Goal: Task Accomplishment & Management: Use online tool/utility

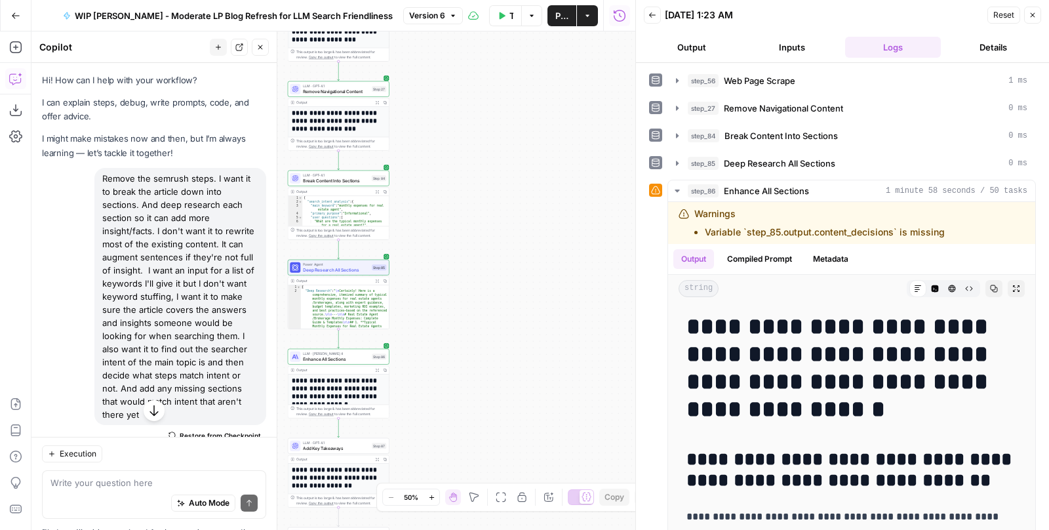
scroll to position [19966, 0]
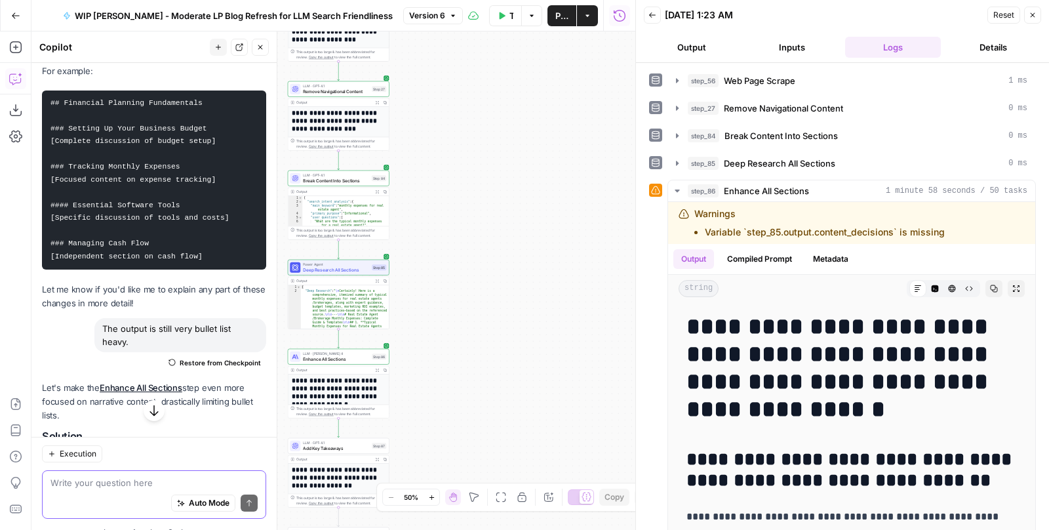
click at [98, 479] on textarea at bounding box center [153, 483] width 207 height 13
click at [61, 494] on div "Auto Mode Send" at bounding box center [153, 504] width 207 height 29
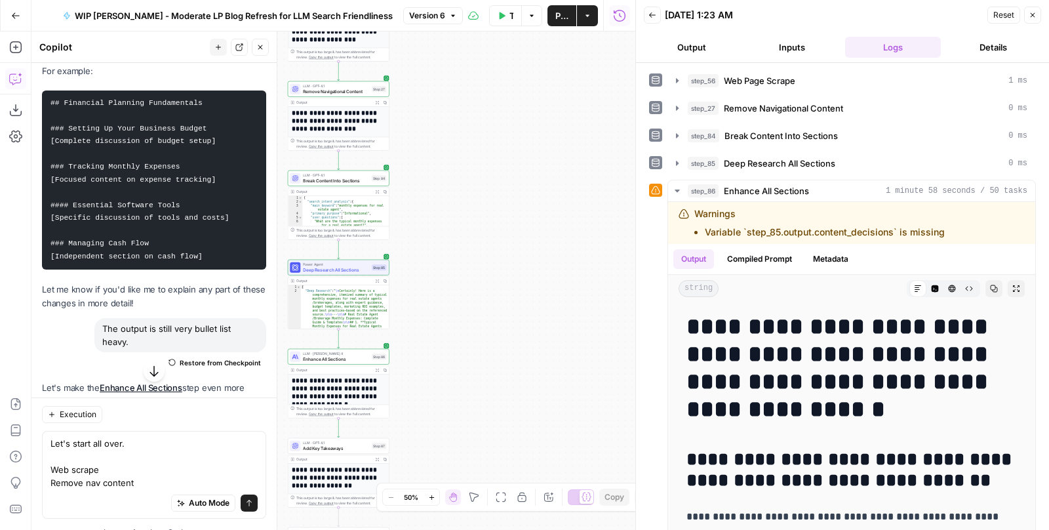
click at [61, 494] on div "Auto Mode Send" at bounding box center [153, 504] width 207 height 29
click at [88, 498] on div "Auto Mode Send" at bounding box center [153, 504] width 207 height 29
click at [147, 482] on textarea "Let's start all over. Web scrape Remove nav content" at bounding box center [153, 463] width 207 height 52
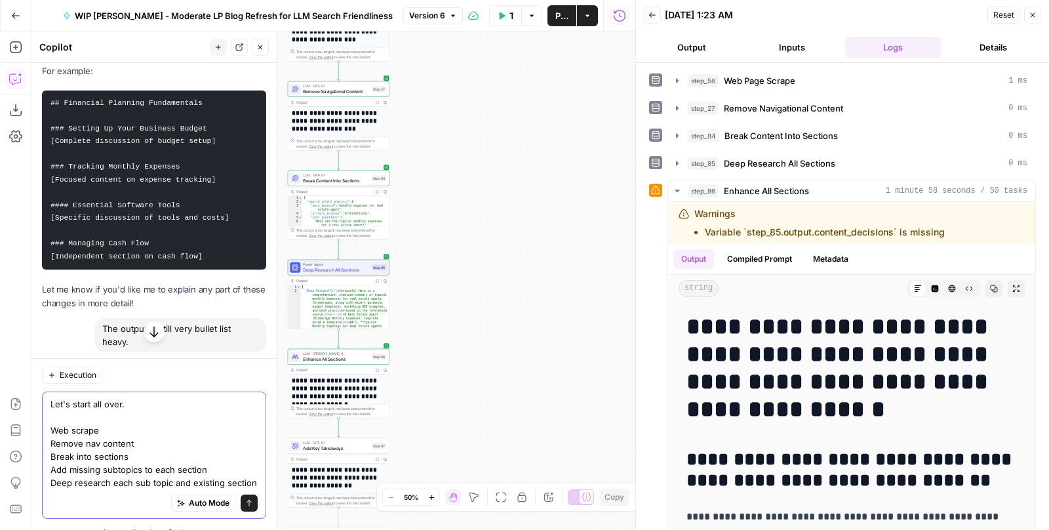
click at [139, 470] on textarea "Let's start all over. Web scrape Remove nav content Break into sections Add mis…" at bounding box center [153, 444] width 207 height 92
click at [225, 468] on textarea "Let's start all over. Web scrape Remove nav content Break into sections Add mis…" at bounding box center [153, 444] width 207 height 92
click at [162, 441] on textarea "Let's start all over. Web scrape Remove nav content Break into sections Add mis…" at bounding box center [153, 444] width 207 height 92
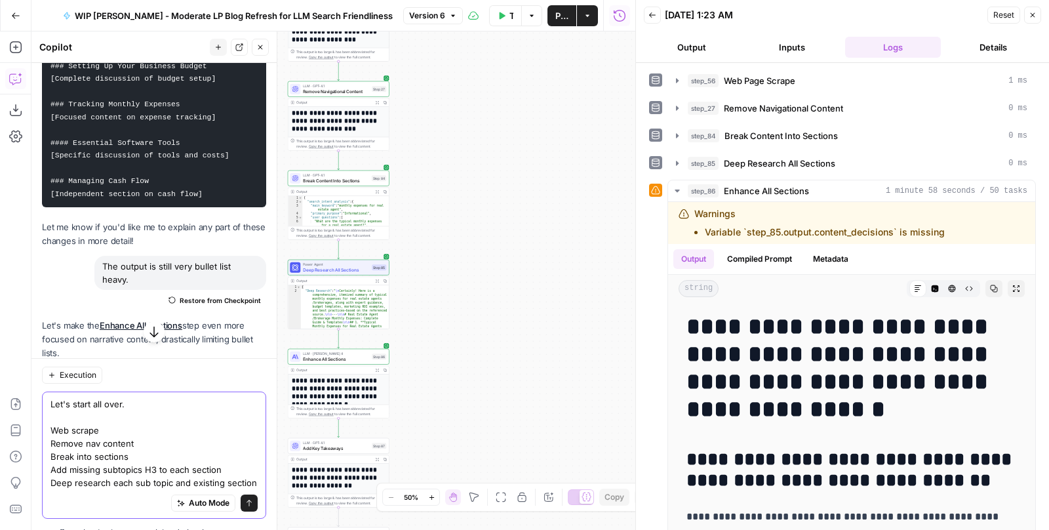
scroll to position [20035, 0]
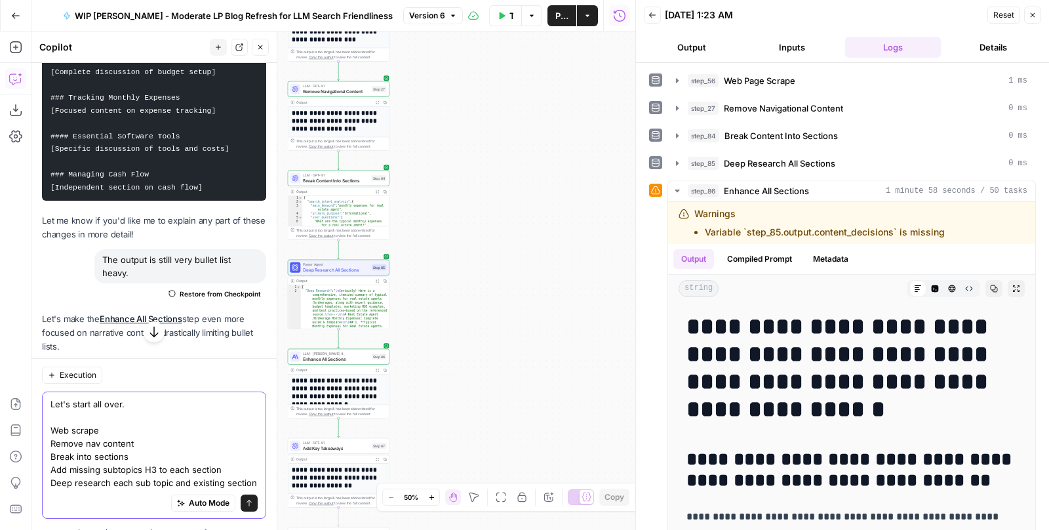
click at [230, 469] on textarea "Let's start all over. Web scrape Remove nav content Break into sections Add mis…" at bounding box center [153, 444] width 207 height 92
click at [150, 468] on textarea "Let's start all over. Web scrape Remove nav content Break into sections Add mis…" at bounding box center [153, 437] width 207 height 105
click at [185, 468] on textarea "Let's start all over. Web scrape Remove nav content Break into sections Add mis…" at bounding box center [153, 437] width 207 height 105
drag, startPoint x: 186, startPoint y: 470, endPoint x: 151, endPoint y: 470, distance: 34.8
click at [151, 470] on textarea "Let's start all over. Web scrape Remove nav content Break into sections Add mis…" at bounding box center [153, 437] width 207 height 105
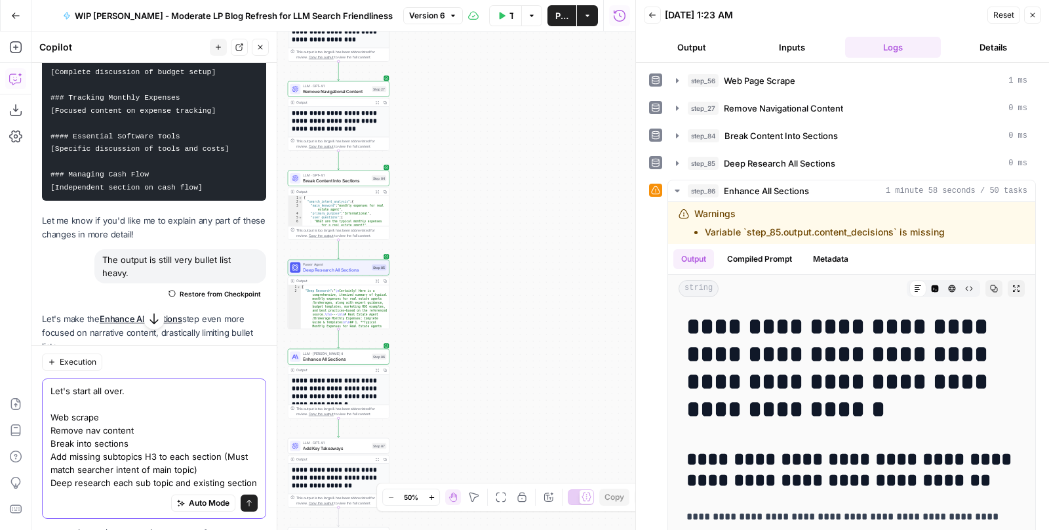
click at [255, 478] on textarea "Let's start all over. Web scrape Remove nav content Break into sections Add mis…" at bounding box center [153, 437] width 207 height 105
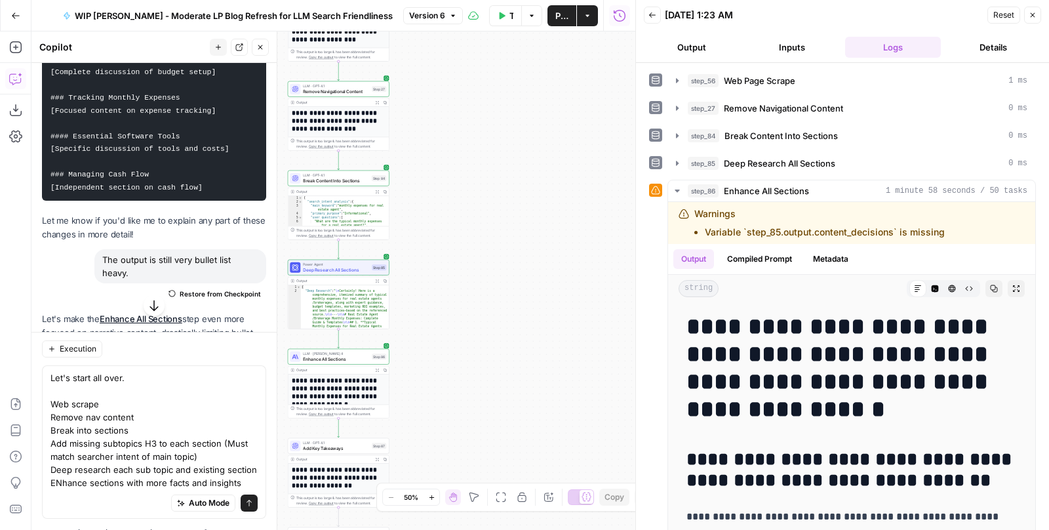
click at [258, 468] on div "Let's start all over. Web scrape Remove nav content Break into sections Add mis…" at bounding box center [154, 442] width 224 height 153
click at [251, 472] on textarea "Let's start all over. Web scrape Remove nav content Break into sections Add mis…" at bounding box center [153, 431] width 207 height 118
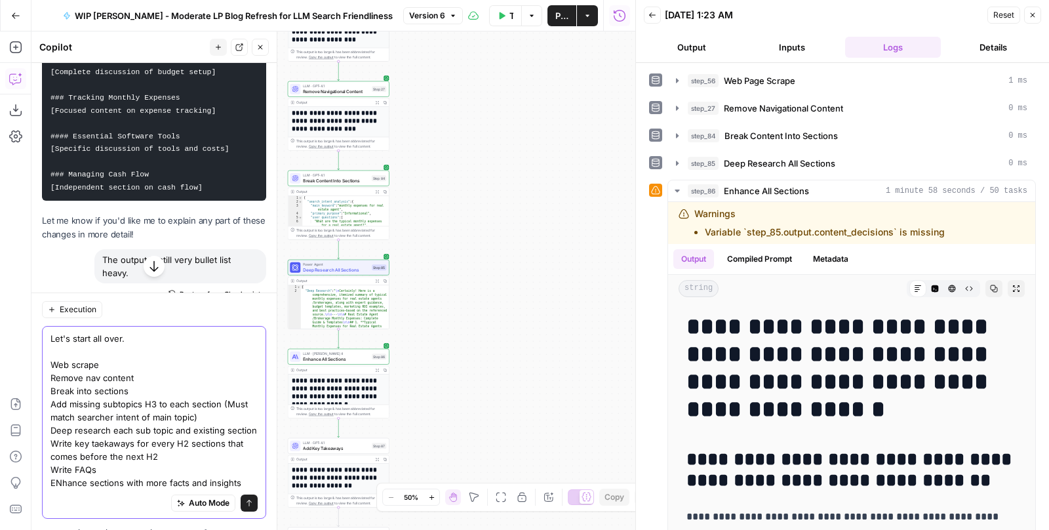
drag, startPoint x: 135, startPoint y: 342, endPoint x: 71, endPoint y: 343, distance: 64.3
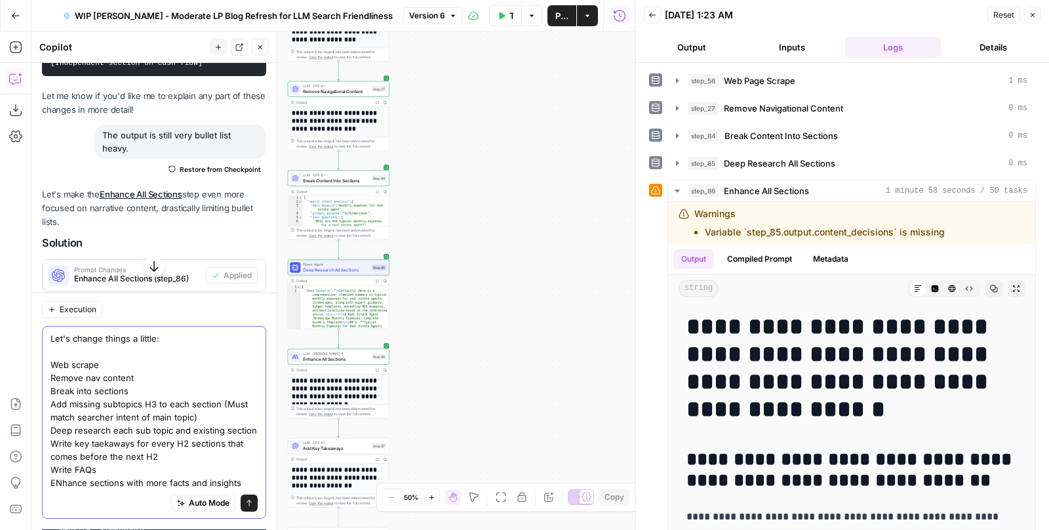
scroll to position [20199, 0]
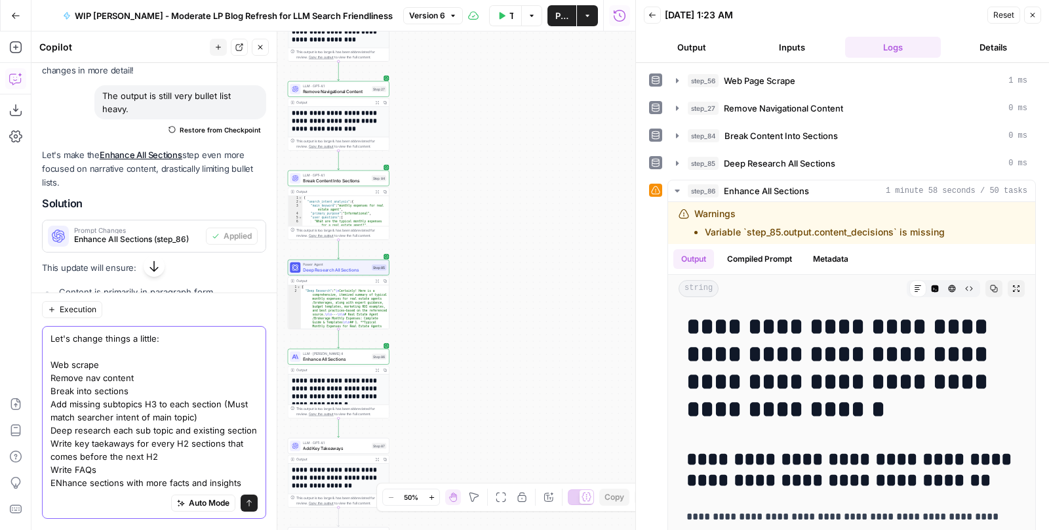
click at [209, 418] on textarea "Let's change things a little: Web scrape Remove nav content Break into sections…" at bounding box center [153, 410] width 207 height 157
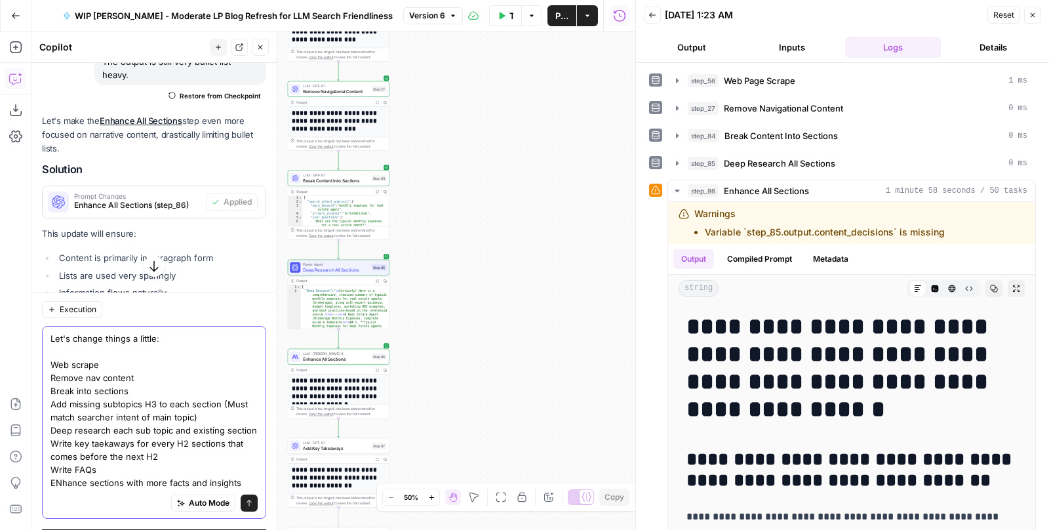
scroll to position [20232, 0]
click at [237, 482] on textarea "Let's change things a little: Web scrape Remove nav content Break into sections…" at bounding box center [153, 410] width 207 height 157
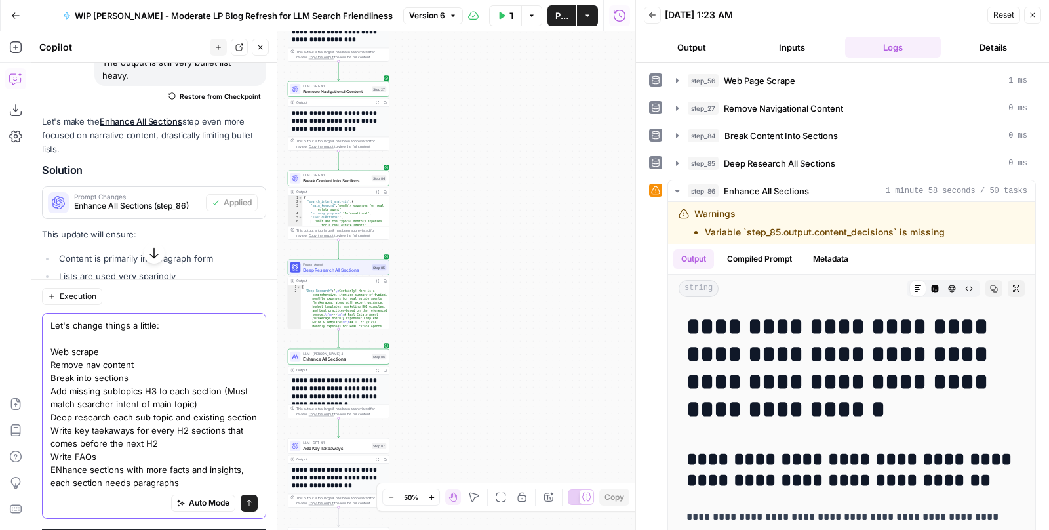
click at [197, 407] on textarea "Let's change things a little: Web scrape Remove nav content Break into sections…" at bounding box center [153, 404] width 207 height 171
click at [192, 407] on textarea "Let's change things a little: Web scrape Remove nav content Break into sections…" at bounding box center [153, 404] width 207 height 171
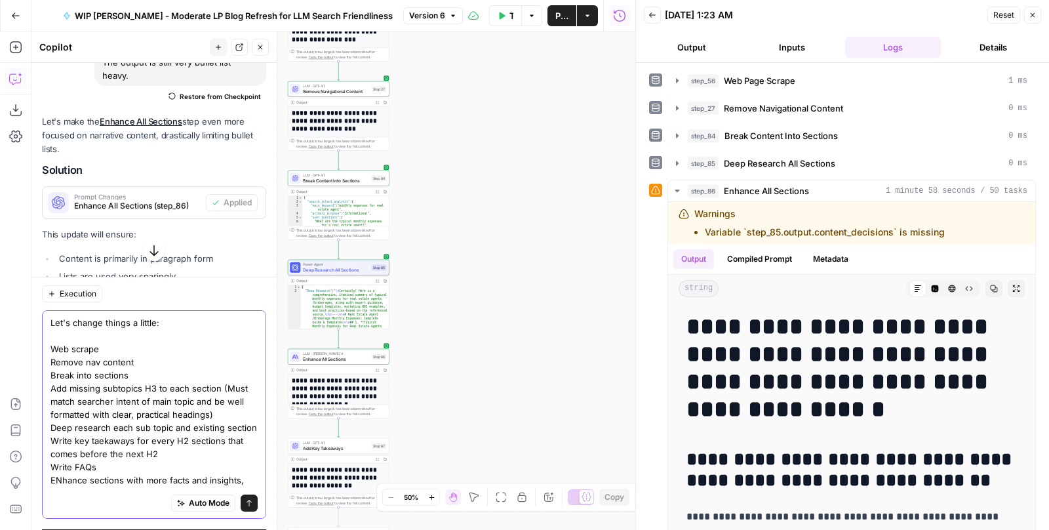
type textarea "Let's change things a little: Web scrape Remove nav content Break into sections…"
click at [248, 505] on icon "submit" at bounding box center [249, 504] width 8 height 8
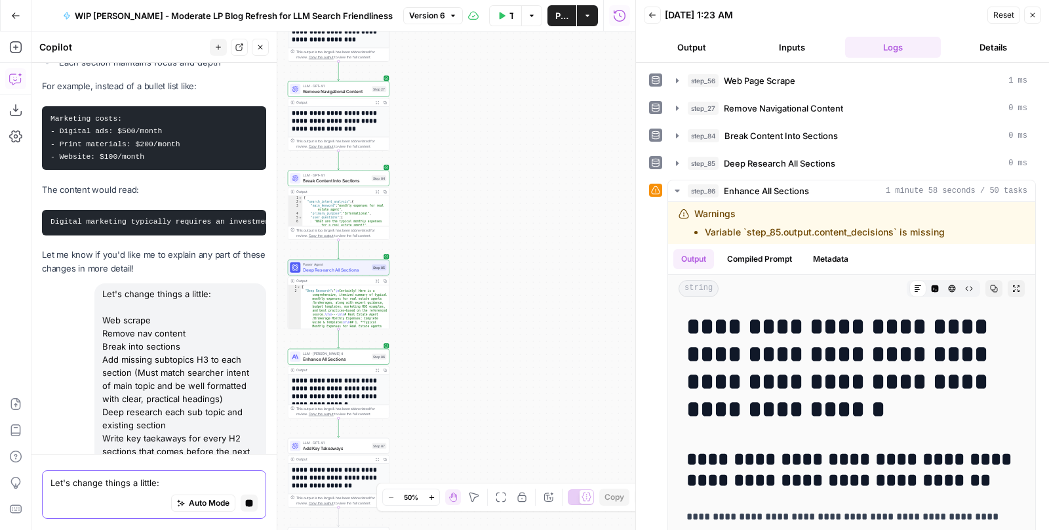
scroll to position [19745, 0]
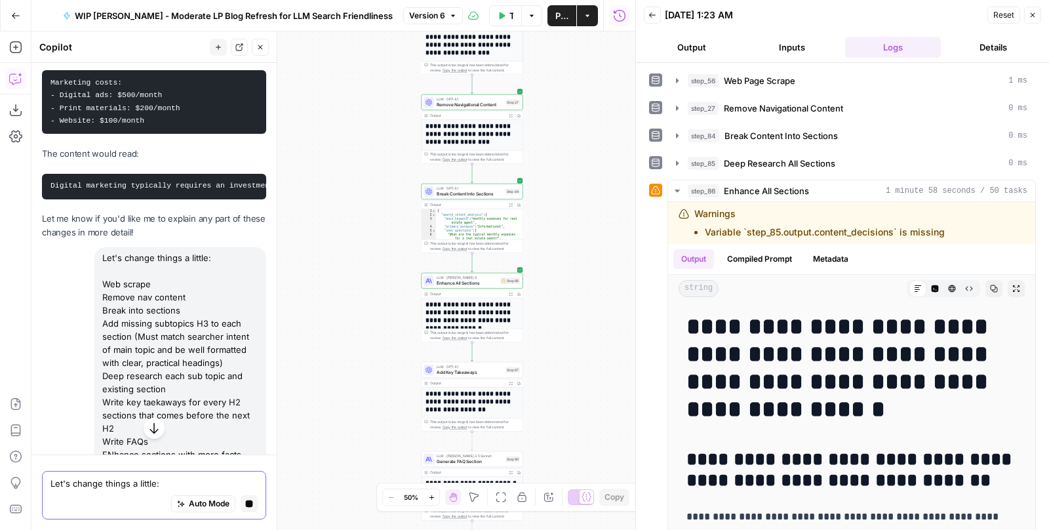
scroll to position [19738, 0]
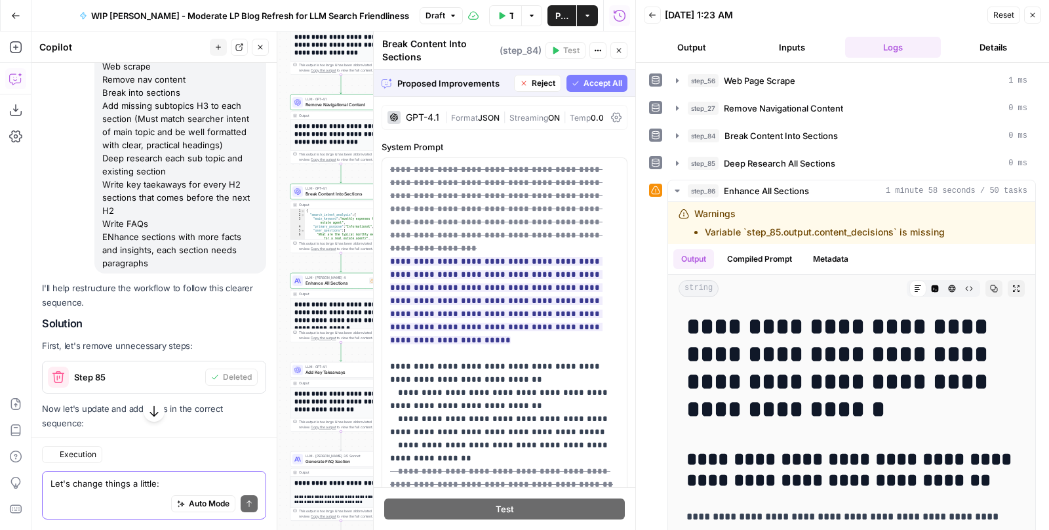
scroll to position [20041, 0]
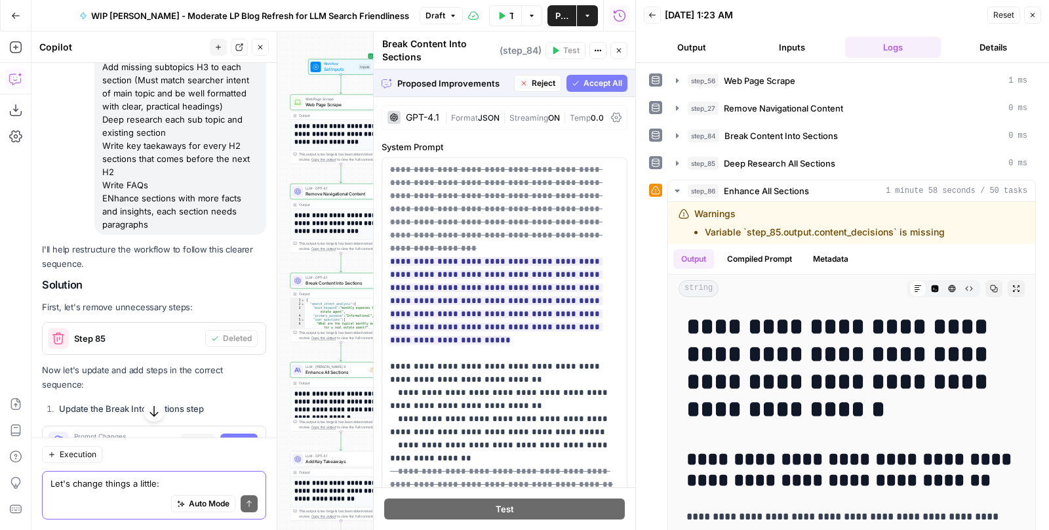
click at [592, 85] on span "Accept All" at bounding box center [603, 83] width 39 height 12
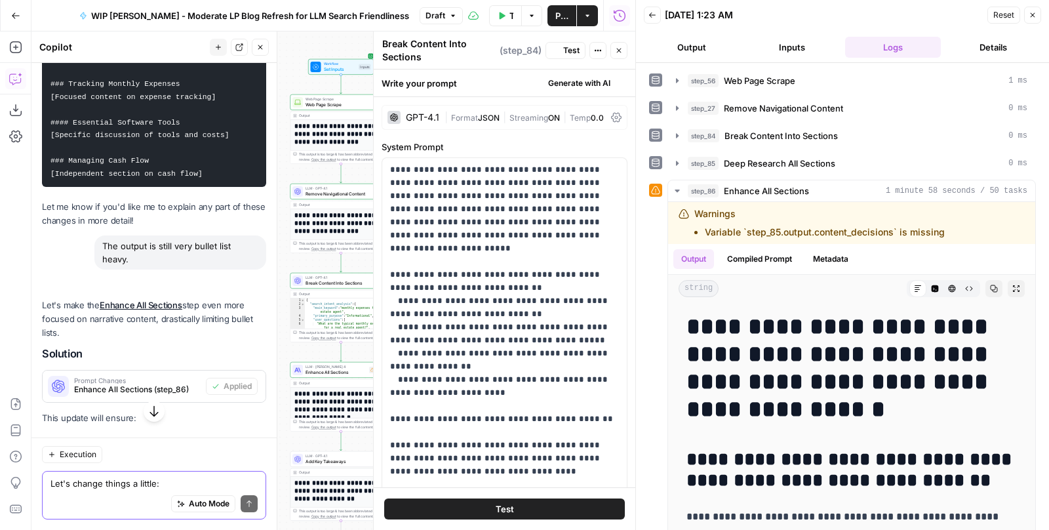
scroll to position [20838, 0]
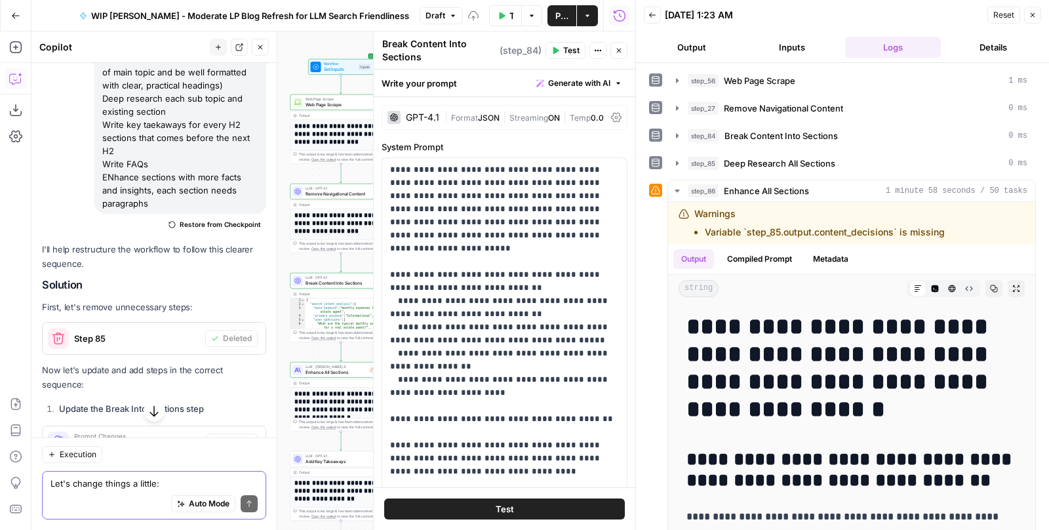
click at [233, 504] on span "Add Step" at bounding box center [235, 510] width 34 height 12
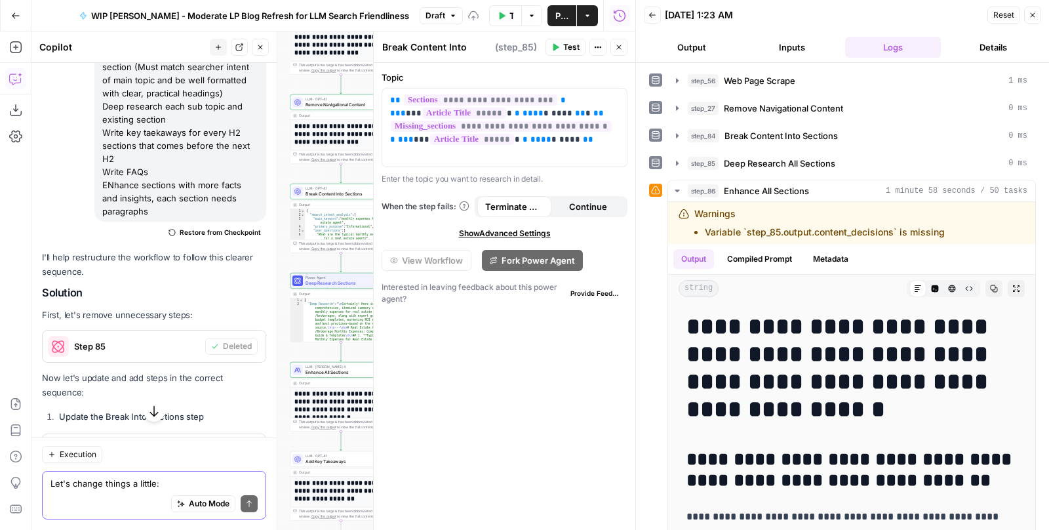
type textarea "Deep Research Sections"
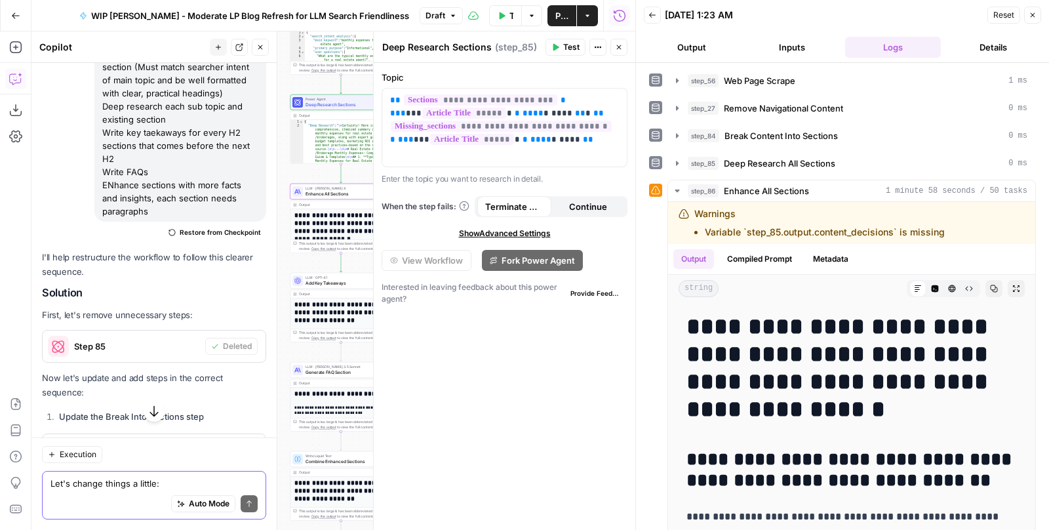
scroll to position [20912, 0]
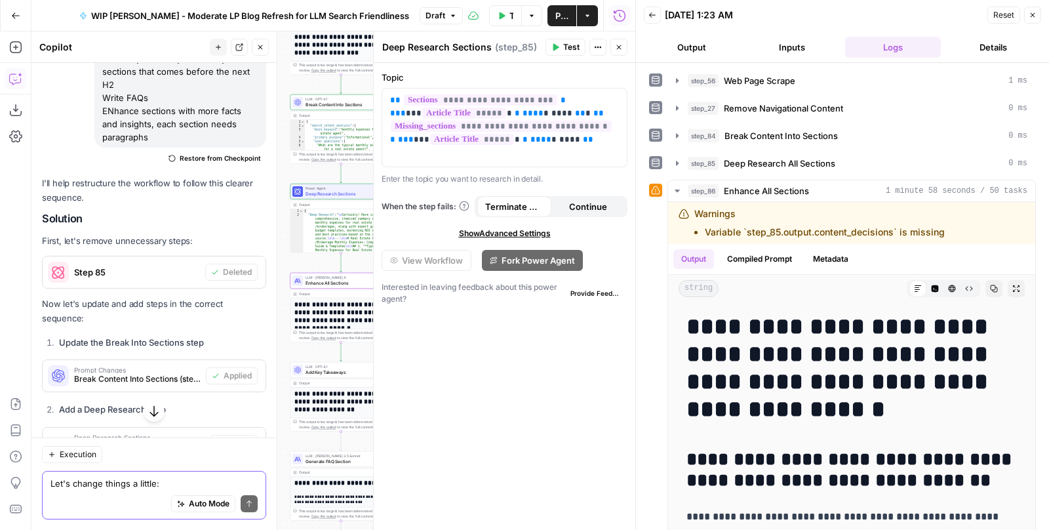
click at [239, 504] on span "Apply" at bounding box center [241, 510] width 22 height 12
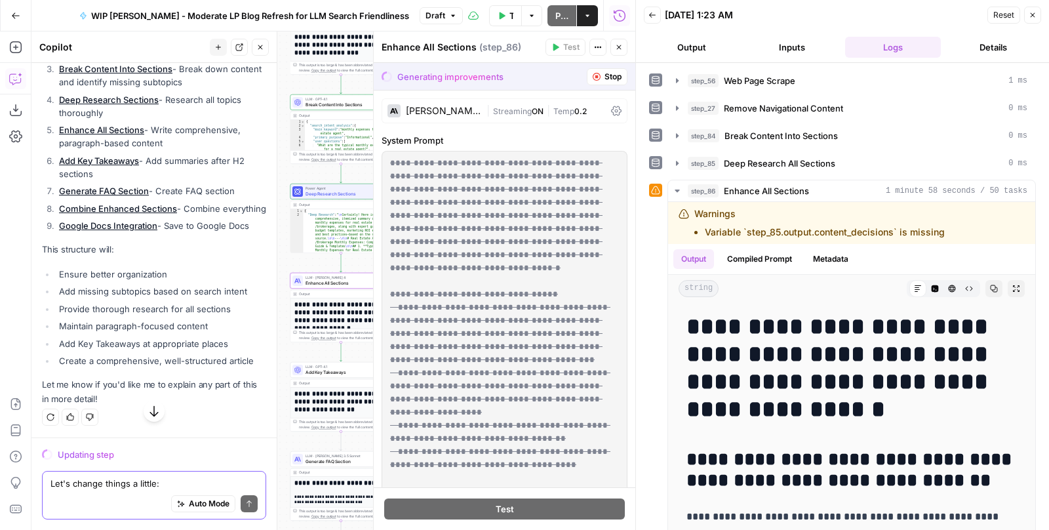
scroll to position [20115, 0]
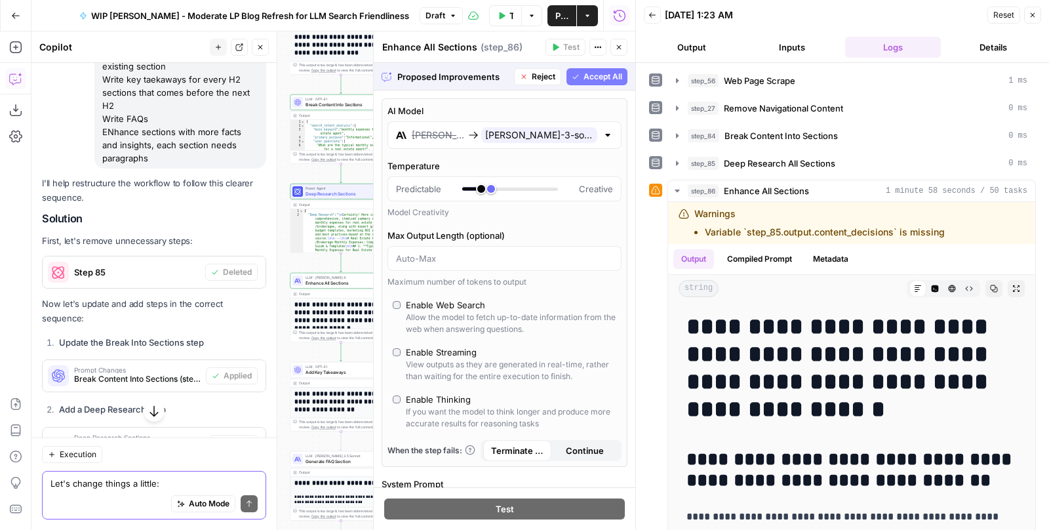
click at [586, 77] on span "Accept All" at bounding box center [603, 77] width 39 height 12
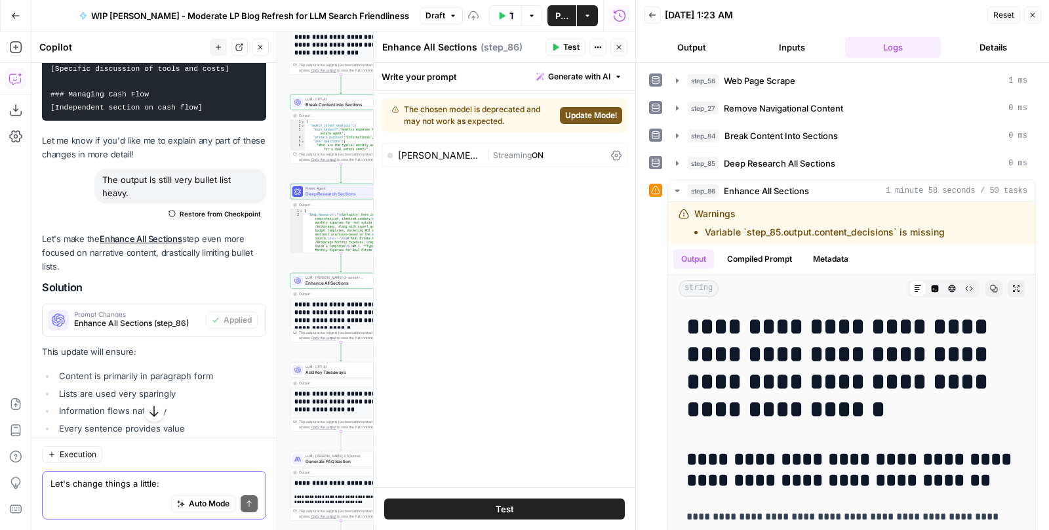
scroll to position [20912, 0]
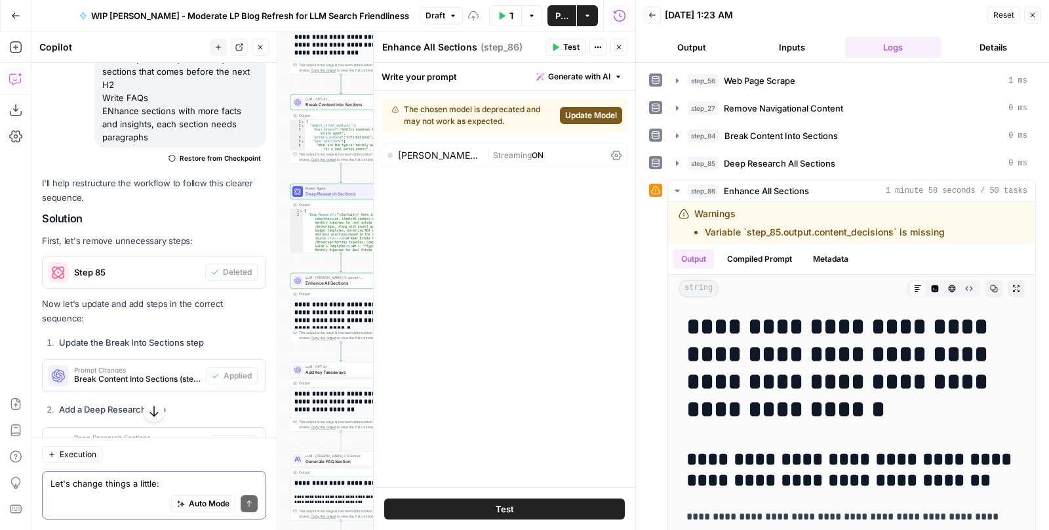
click at [581, 117] on span "Update Model" at bounding box center [591, 116] width 52 height 12
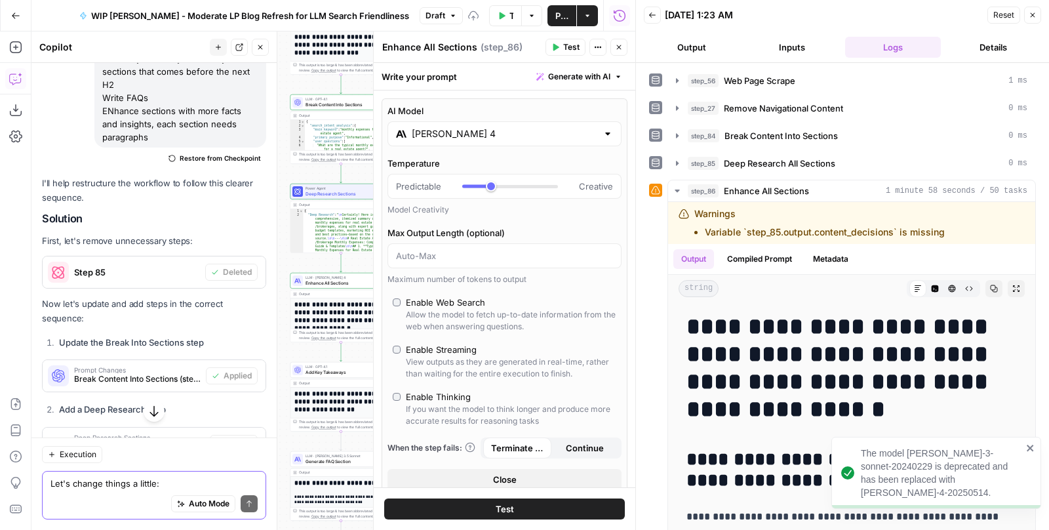
type input "***"
click at [473, 183] on div at bounding box center [510, 186] width 96 height 13
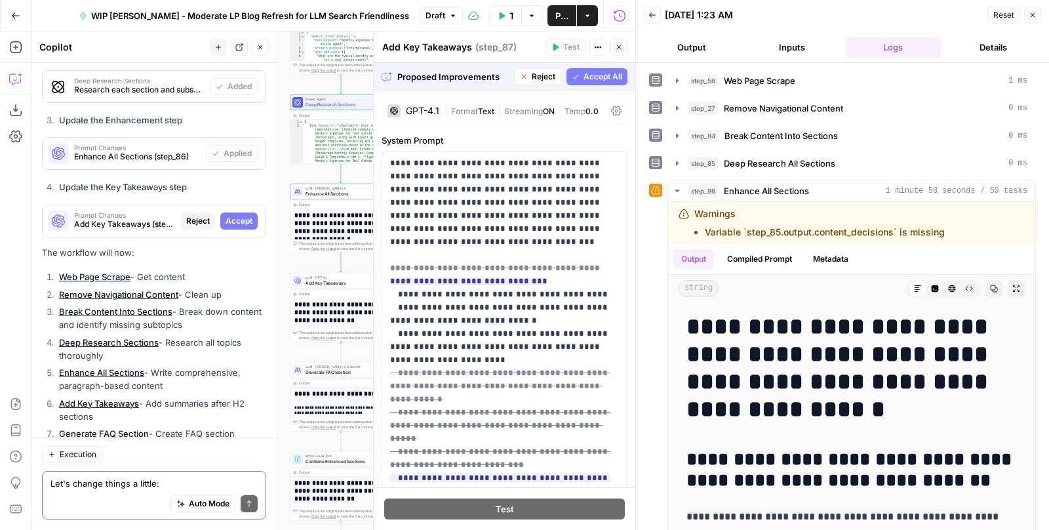
scroll to position [20471, 0]
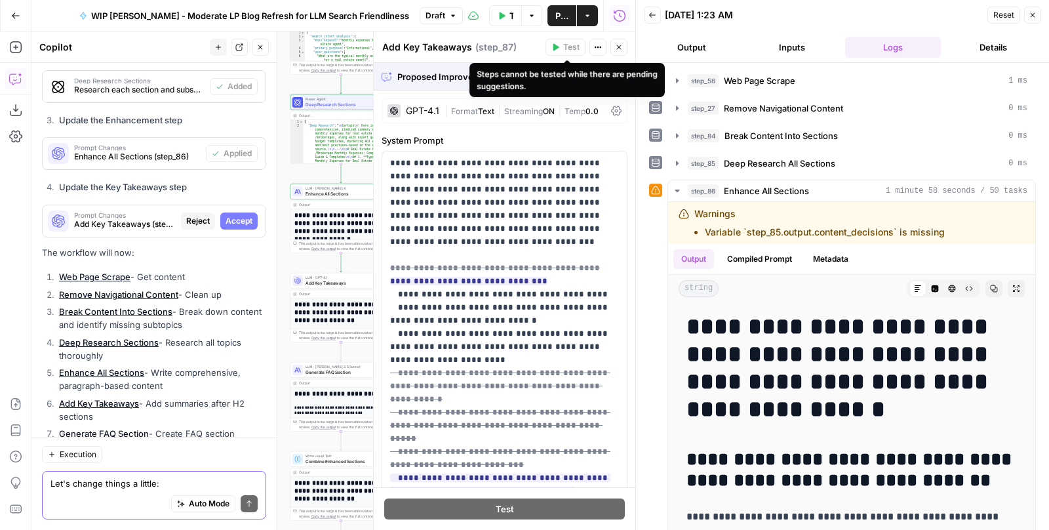
click at [584, 72] on div "Steps cannot be tested while there are pending suggestions." at bounding box center [567, 80] width 181 height 24
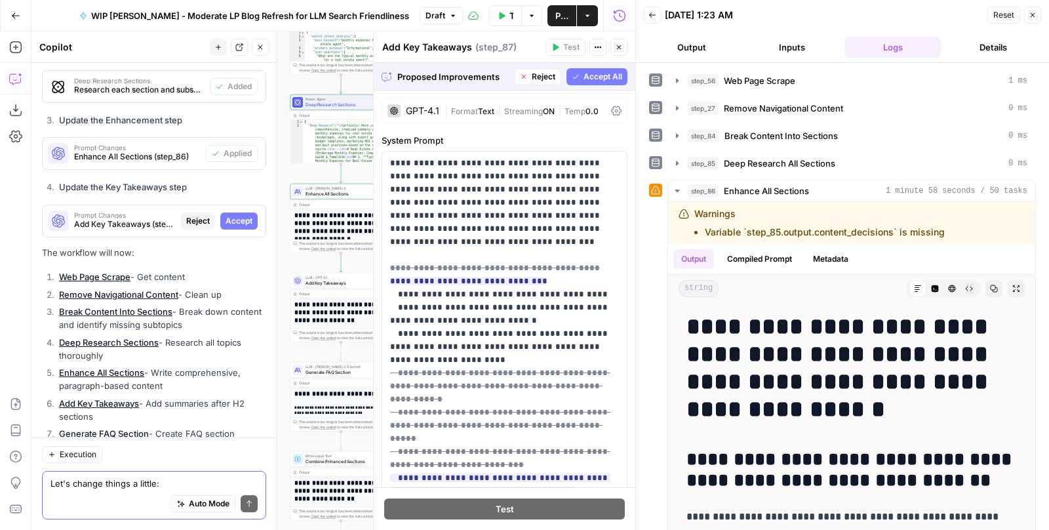
click at [601, 77] on span "Accept All" at bounding box center [603, 77] width 39 height 12
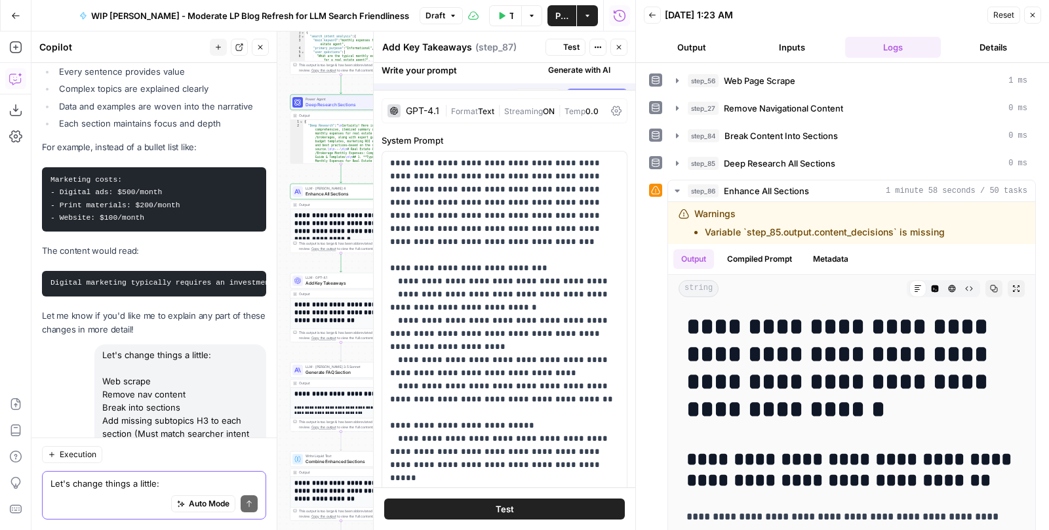
scroll to position [21268, 0]
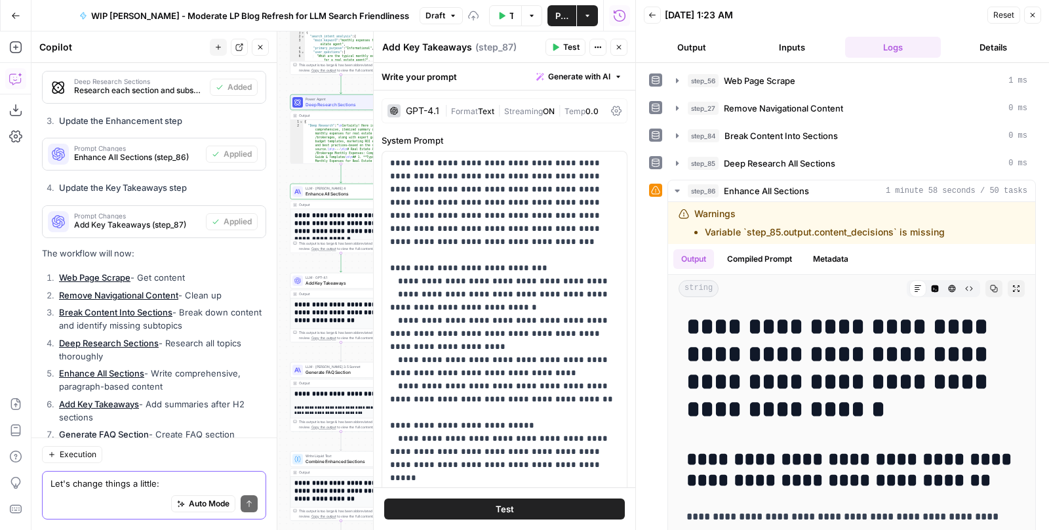
click at [519, 20] on button "Test Workflow" at bounding box center [505, 15] width 33 height 21
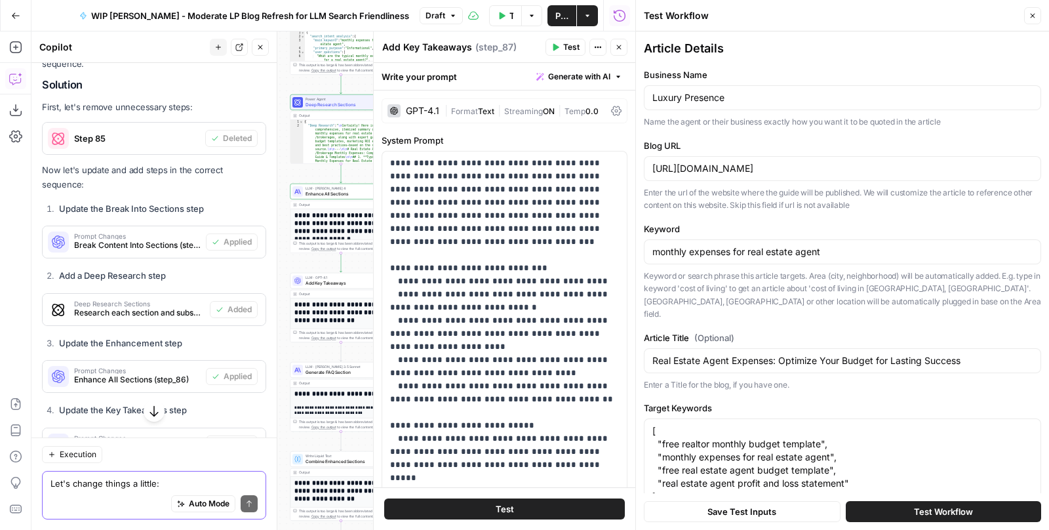
click at [908, 510] on button "Test Workflow" at bounding box center [943, 511] width 195 height 21
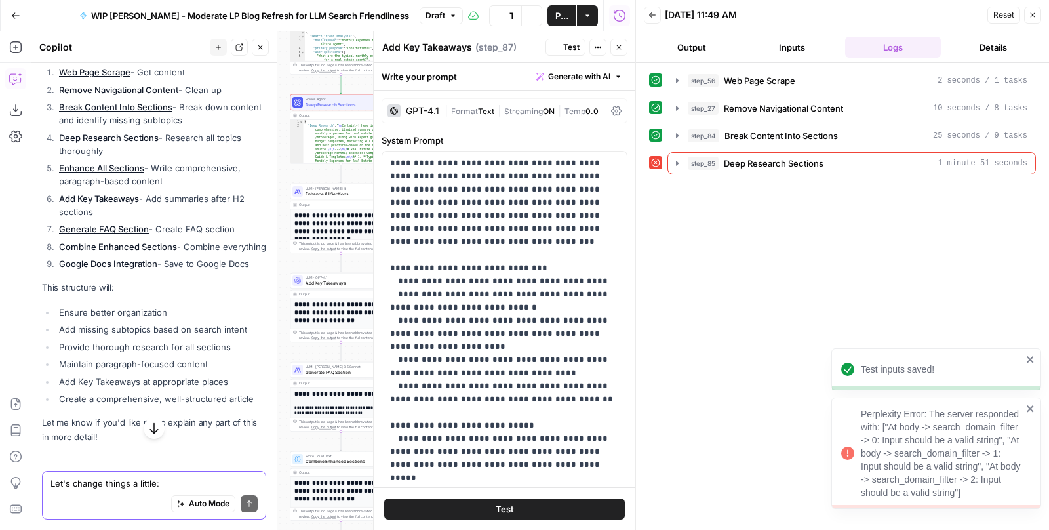
click at [675, 160] on icon "button" at bounding box center [677, 163] width 10 height 10
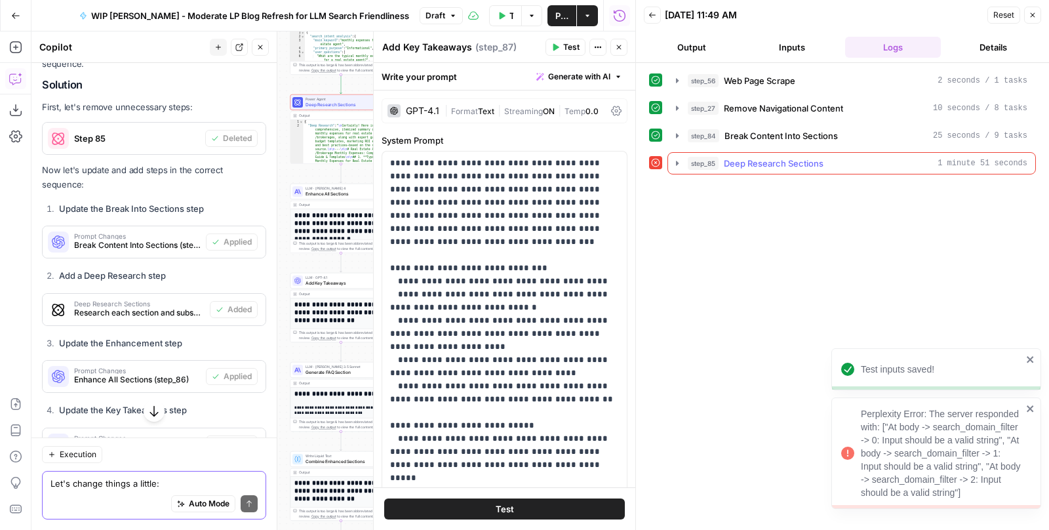
scroll to position [21046, 0]
click at [677, 158] on icon "button" at bounding box center [677, 163] width 10 height 10
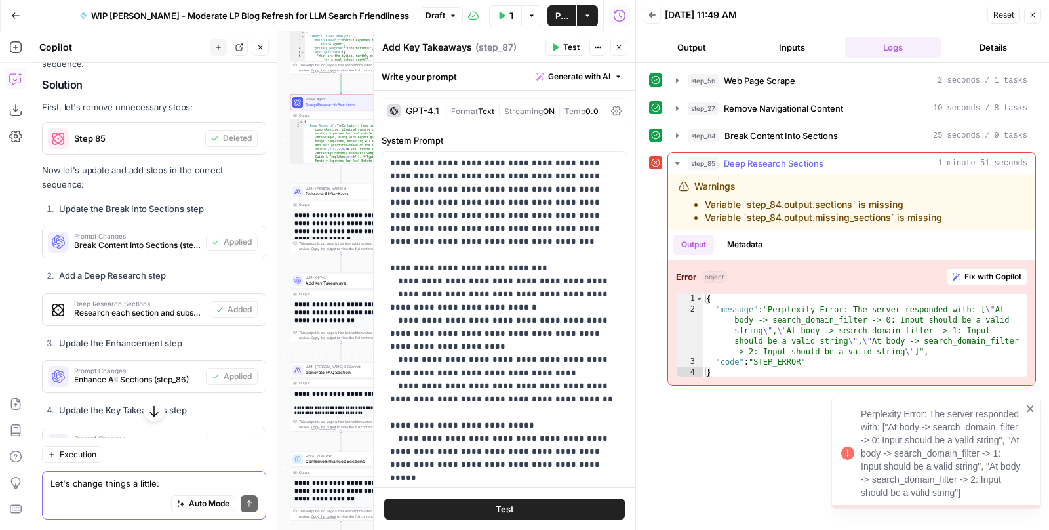
click at [971, 271] on span "Fix with Copilot" at bounding box center [993, 277] width 57 height 12
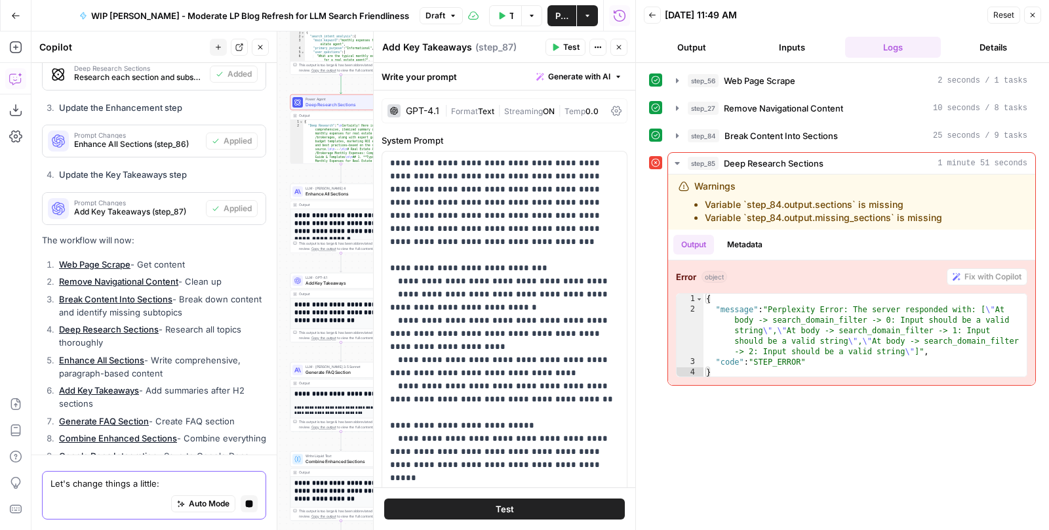
scroll to position [20444, 0]
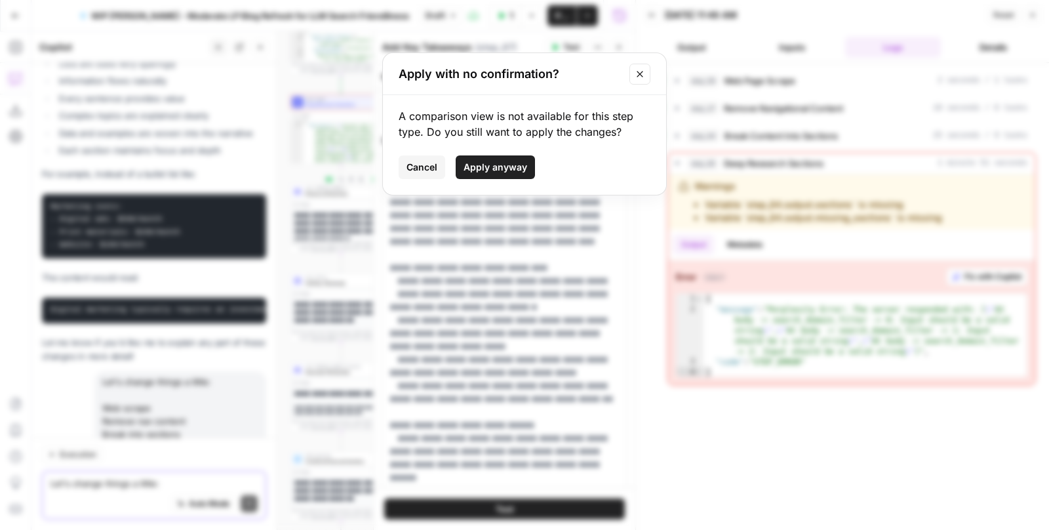
scroll to position [21599, 0]
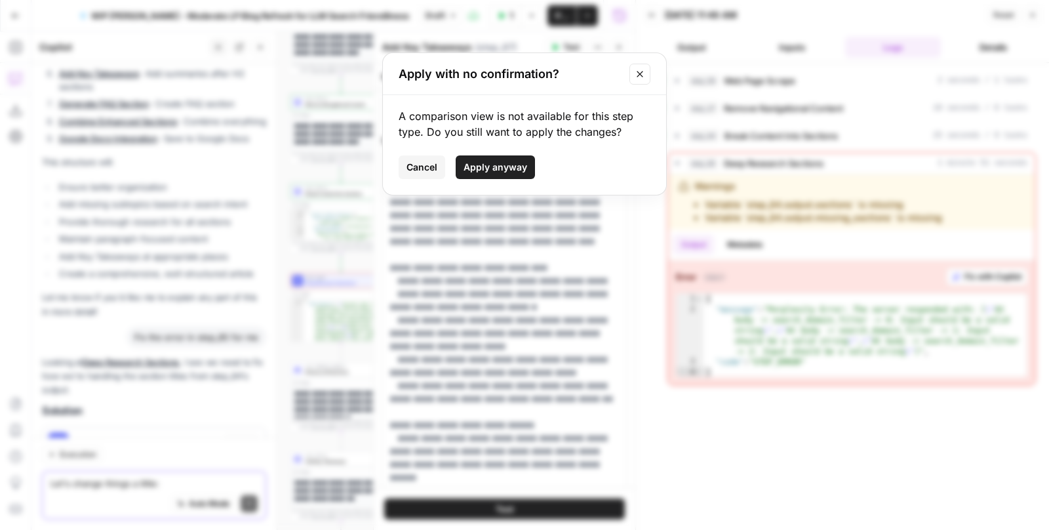
click at [502, 176] on button "Apply anyway" at bounding box center [495, 167] width 79 height 24
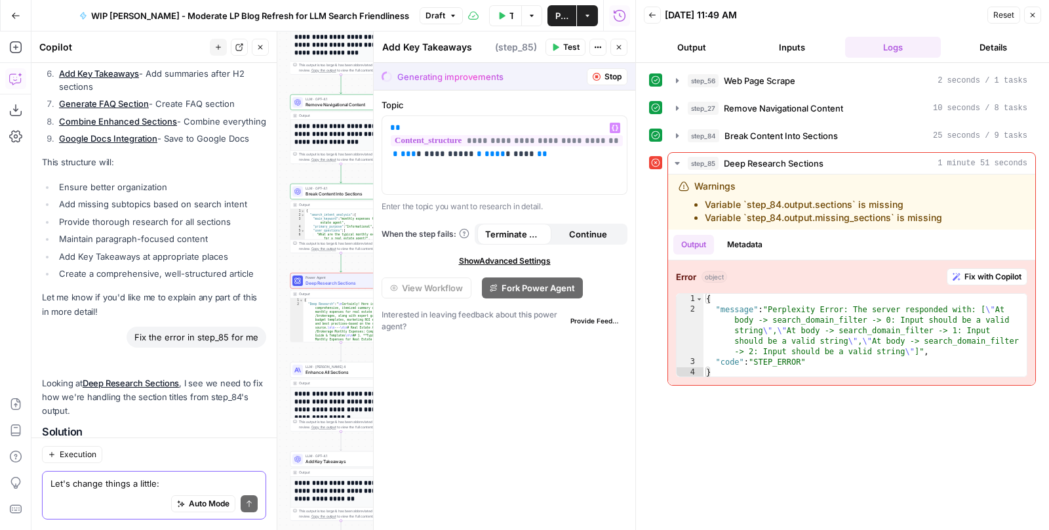
type textarea "Deep Research Sections"
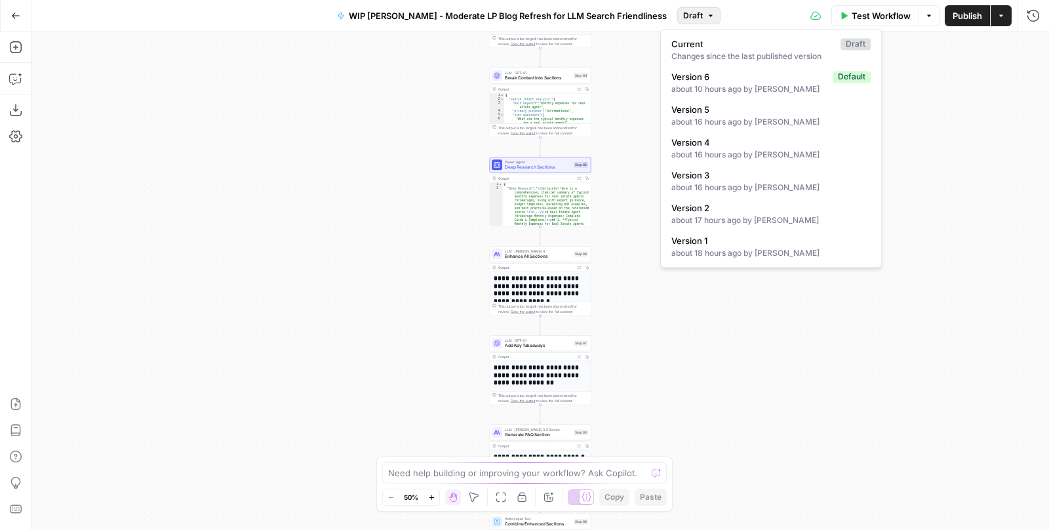
click at [683, 18] on span "Draft" at bounding box center [693, 16] width 20 height 12
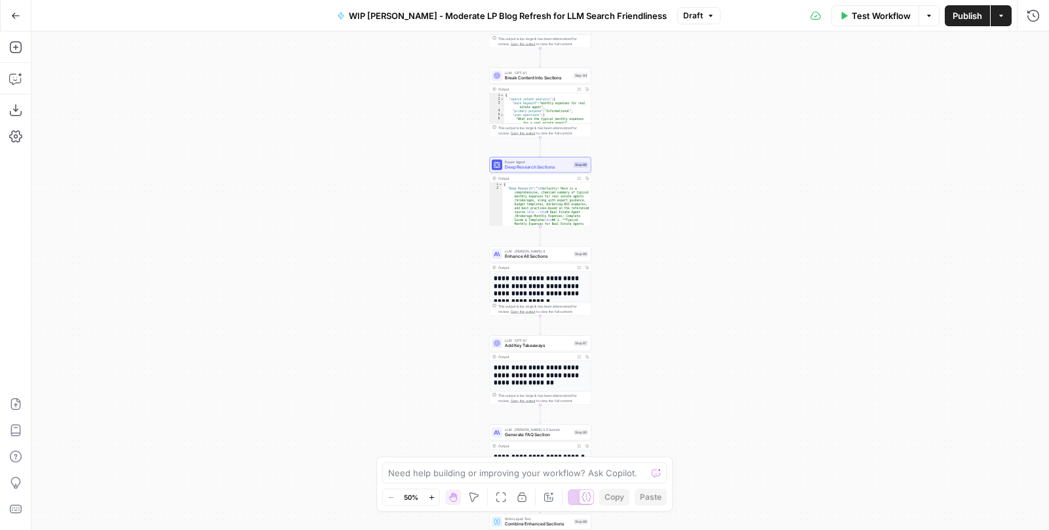
click at [12, 20] on icon "button" at bounding box center [15, 15] width 9 height 9
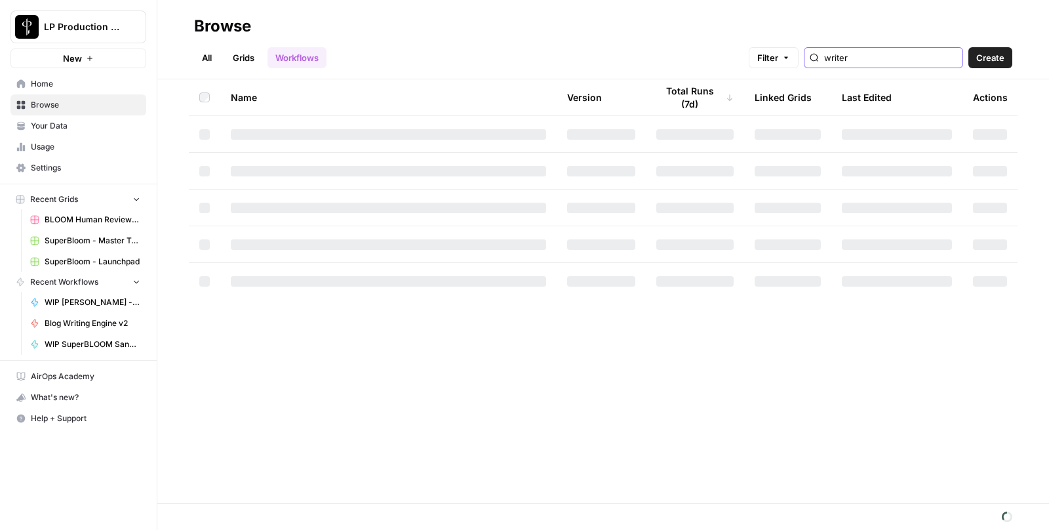
drag, startPoint x: 894, startPoint y: 59, endPoint x: 816, endPoint y: 56, distance: 78.1
click at [0, 0] on div "Filter writer" at bounding box center [0, 0] width 0 height 0
type input "r"
type input "LLM"
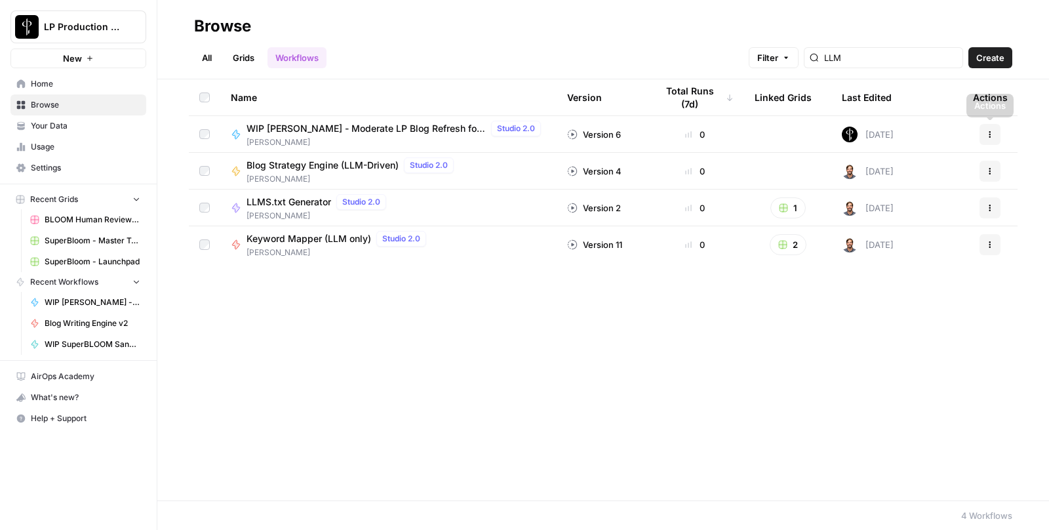
click at [995, 134] on button "Actions" at bounding box center [990, 134] width 21 height 21
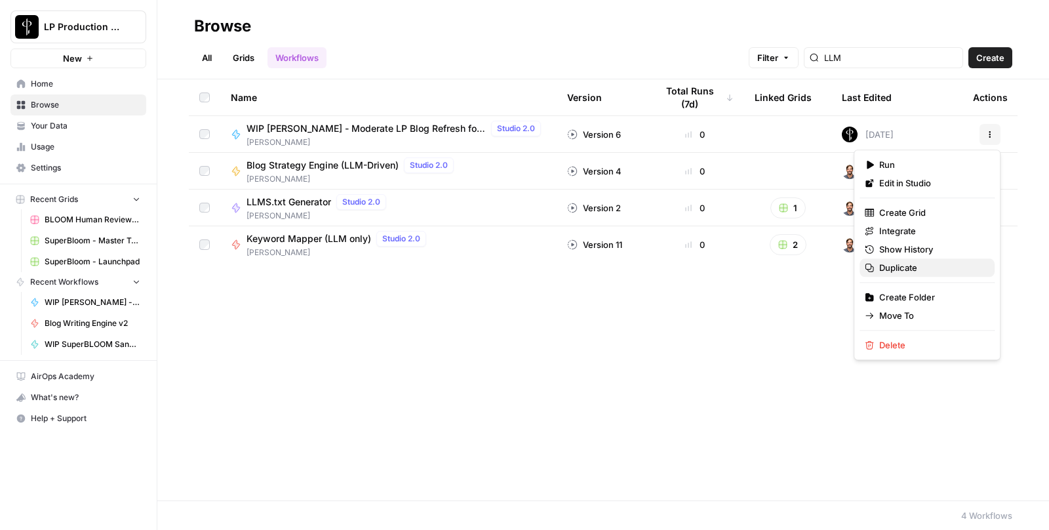
click at [915, 266] on span "Duplicate" at bounding box center [931, 267] width 105 height 13
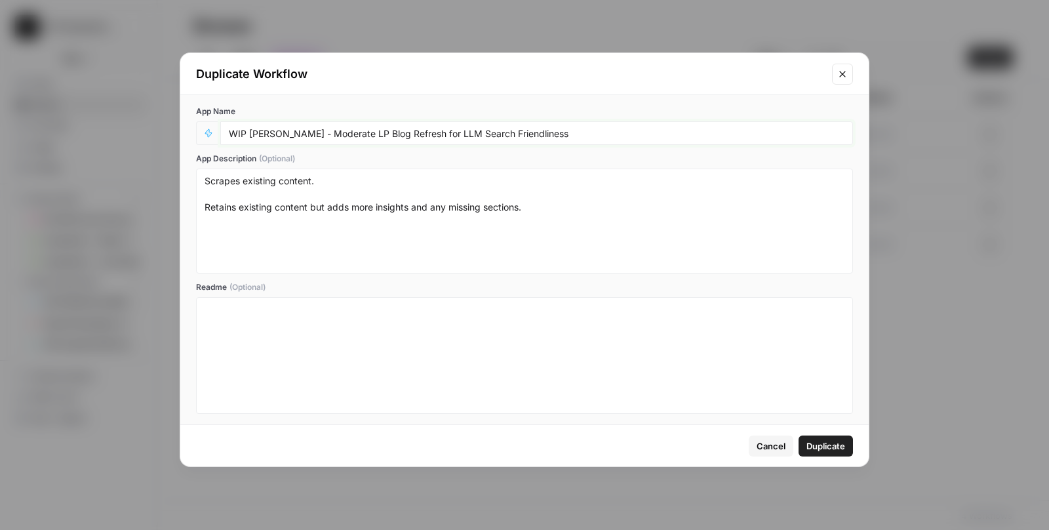
drag, startPoint x: 334, startPoint y: 132, endPoint x: 293, endPoint y: 132, distance: 41.3
click at [293, 132] on input "WIP [PERSON_NAME] - Moderate LP Blog Refresh for LLM Search Friendliness" at bounding box center [537, 133] width 616 height 12
type input "WIP [PERSON_NAME] - Simple LP Blog Refresh for LLM Search Friendliness"
click at [827, 446] on span "Duplicate" at bounding box center [826, 445] width 39 height 13
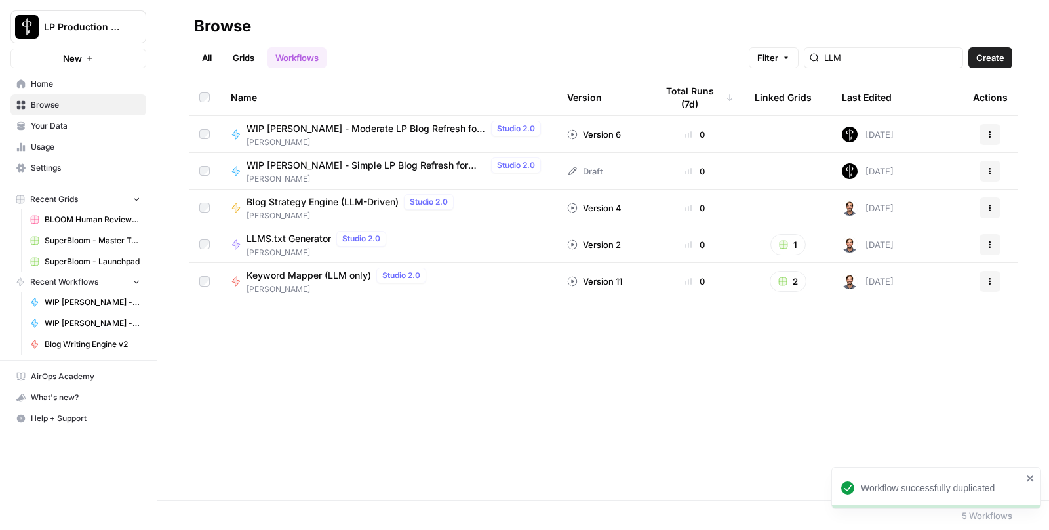
click at [374, 164] on span "WIP [PERSON_NAME] - Simple LP Blog Refresh for LLM Search Friendliness" at bounding box center [366, 165] width 239 height 13
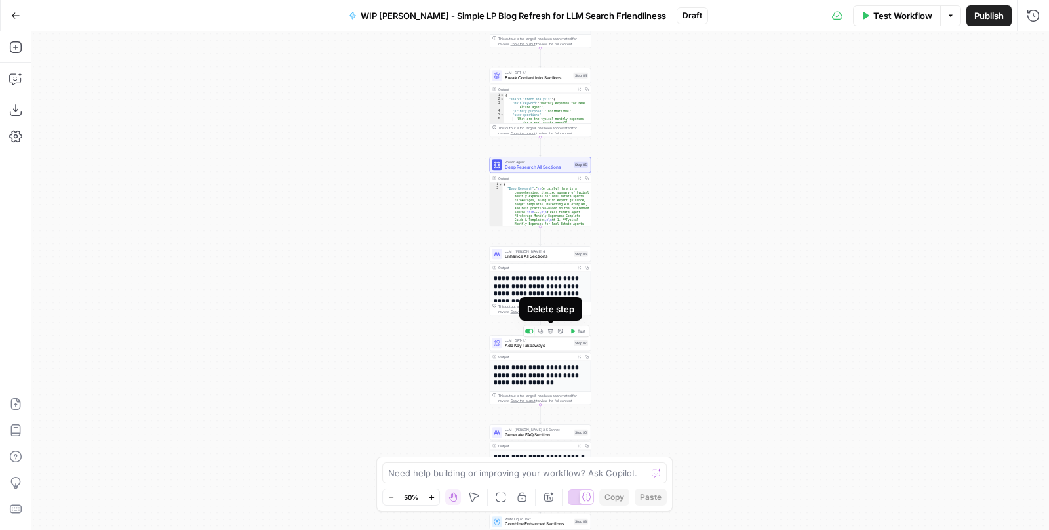
click at [552, 332] on icon "button" at bounding box center [550, 331] width 5 height 5
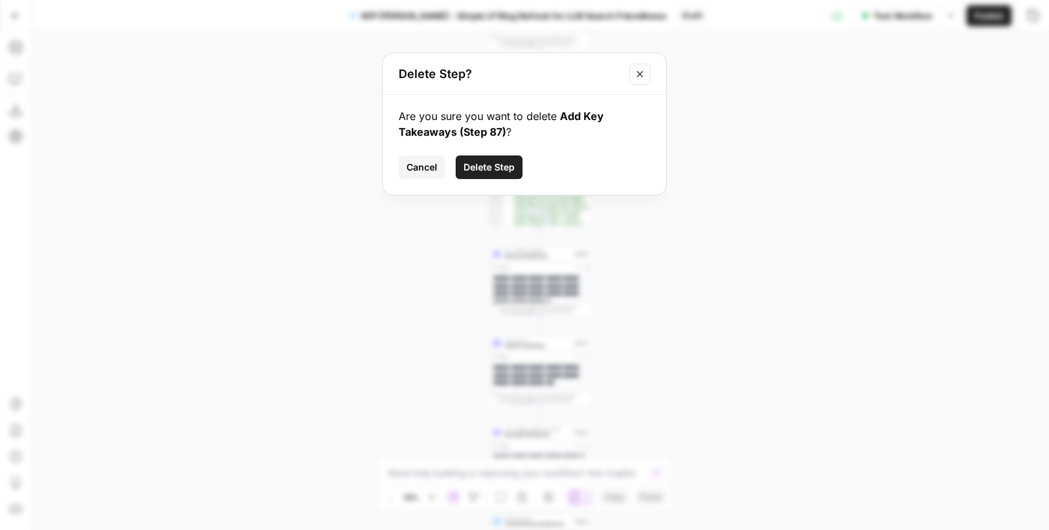
click at [508, 169] on span "Delete Step" at bounding box center [489, 167] width 51 height 13
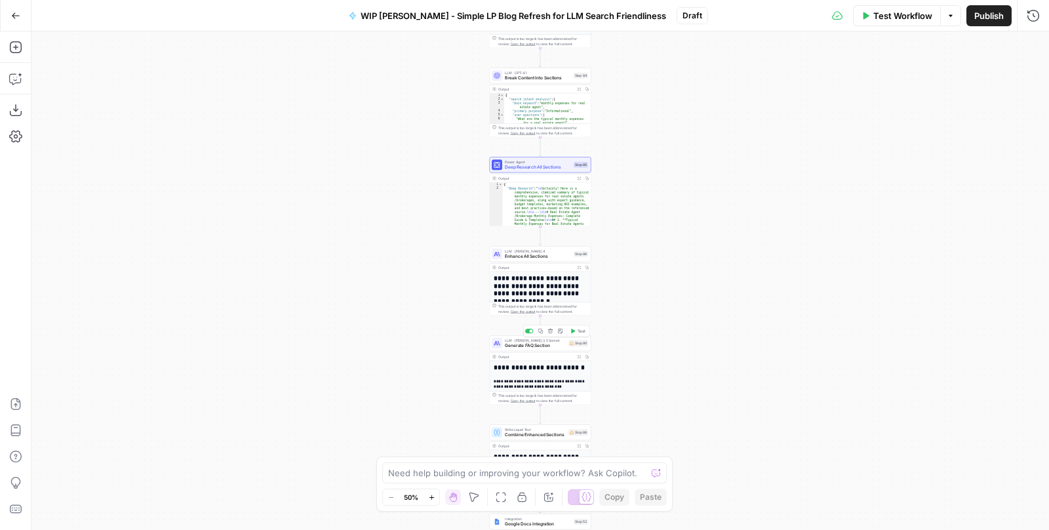
click at [551, 330] on icon "button" at bounding box center [550, 331] width 5 height 5
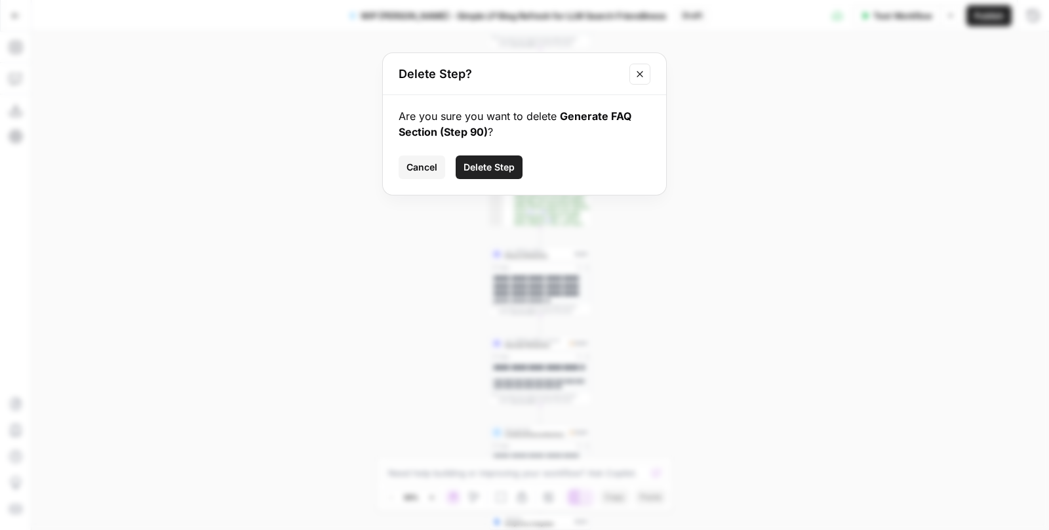
click at [477, 164] on span "Delete Step" at bounding box center [489, 167] width 51 height 13
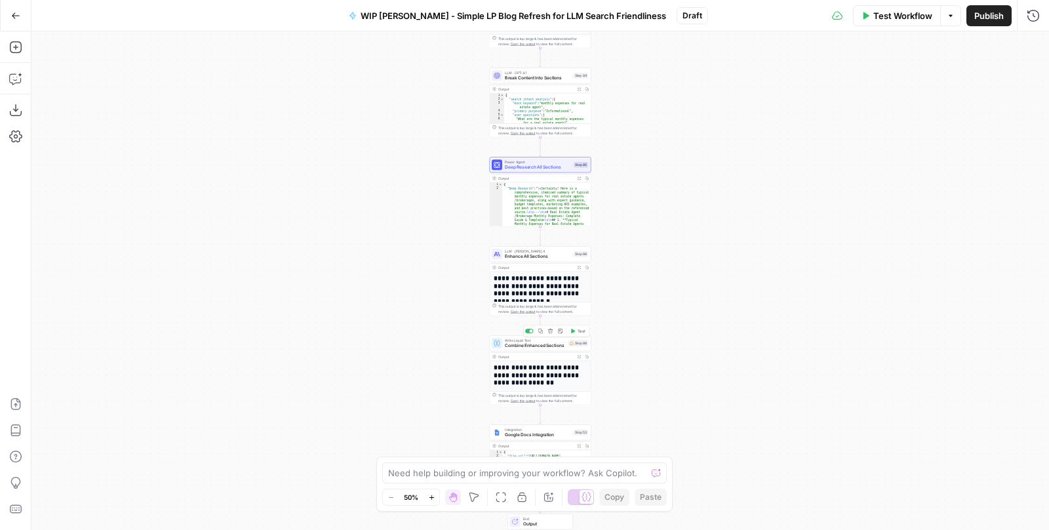
click at [551, 329] on icon "button" at bounding box center [550, 331] width 5 height 5
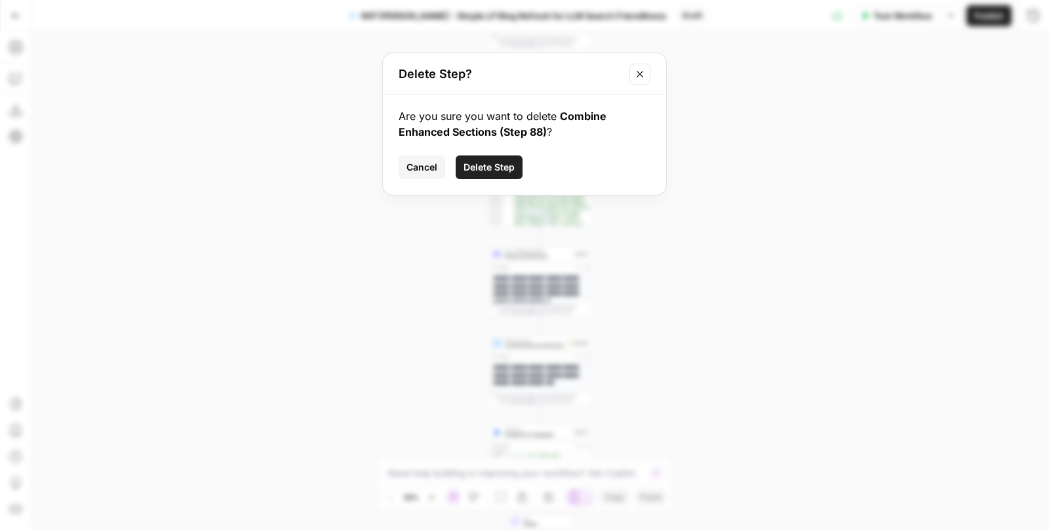
click at [479, 169] on span "Delete Step" at bounding box center [489, 167] width 51 height 13
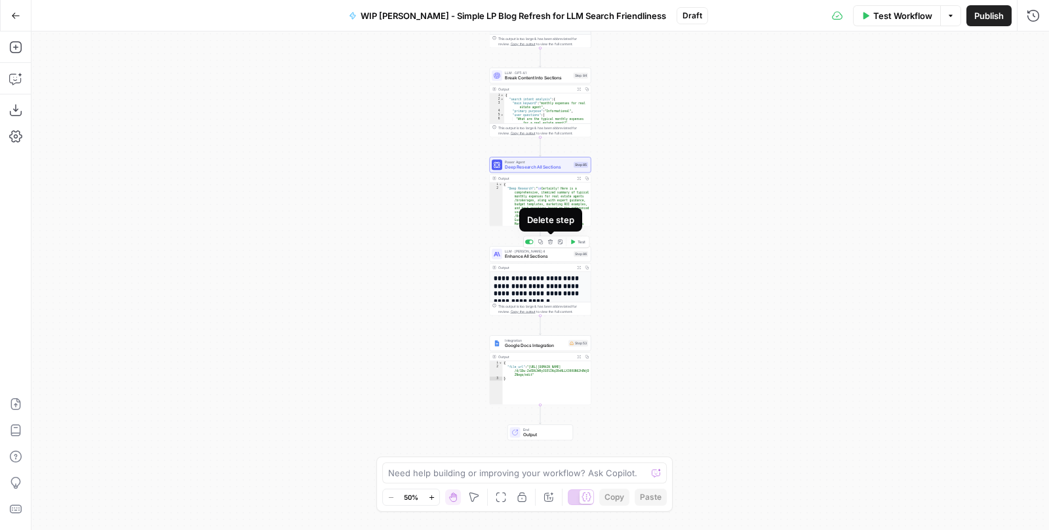
click at [552, 243] on icon "button" at bounding box center [550, 241] width 5 height 5
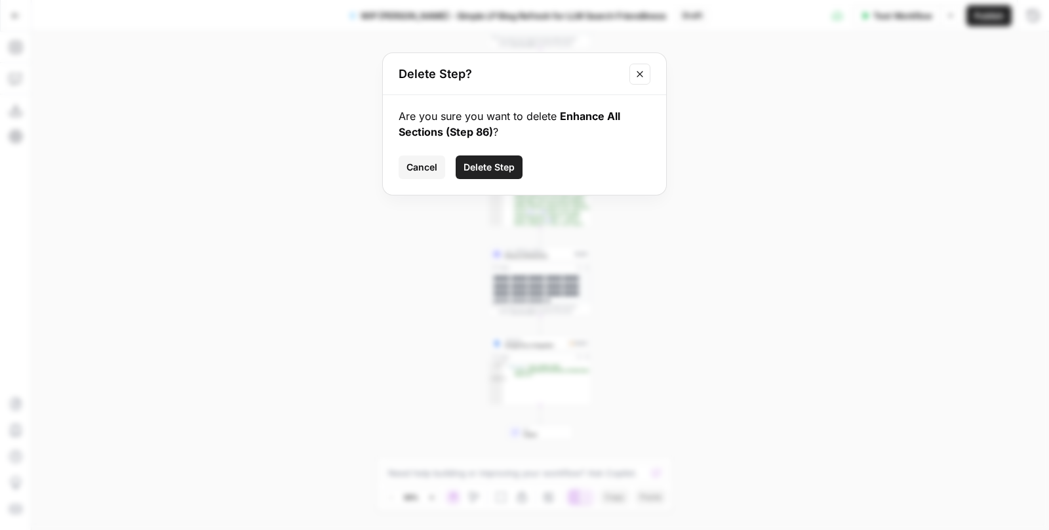
click at [492, 157] on button "Delete Step" at bounding box center [489, 167] width 67 height 24
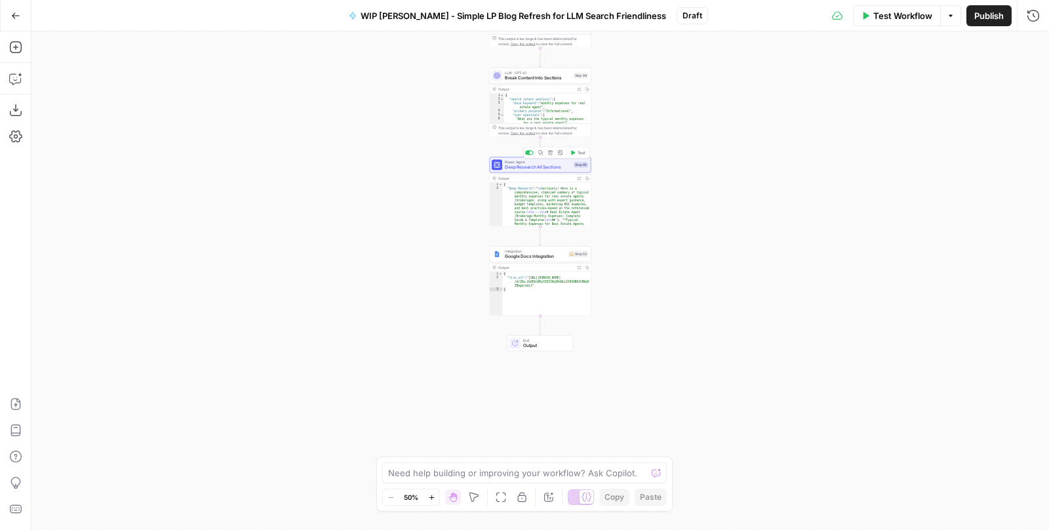
click at [550, 151] on icon "button" at bounding box center [550, 152] width 5 height 5
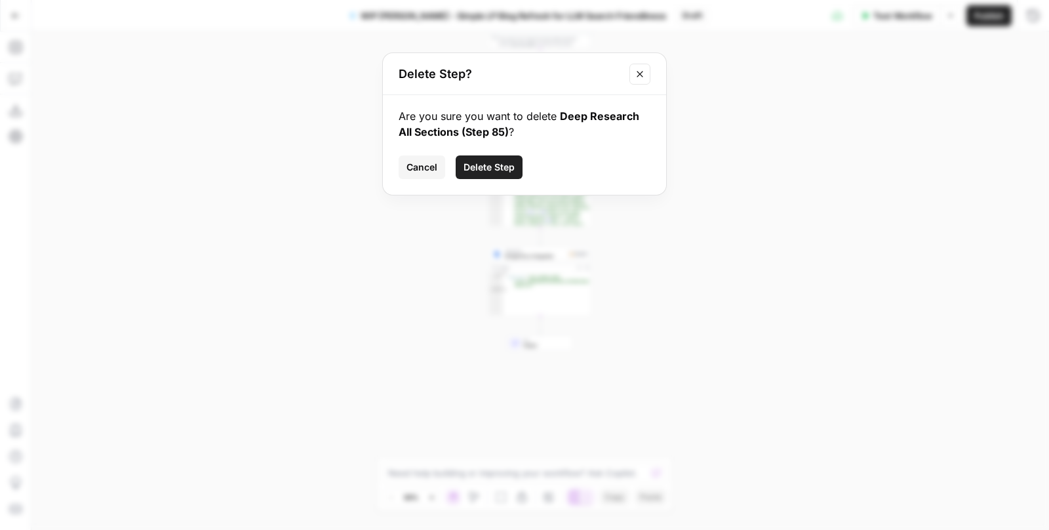
click at [478, 165] on span "Delete Step" at bounding box center [489, 167] width 51 height 13
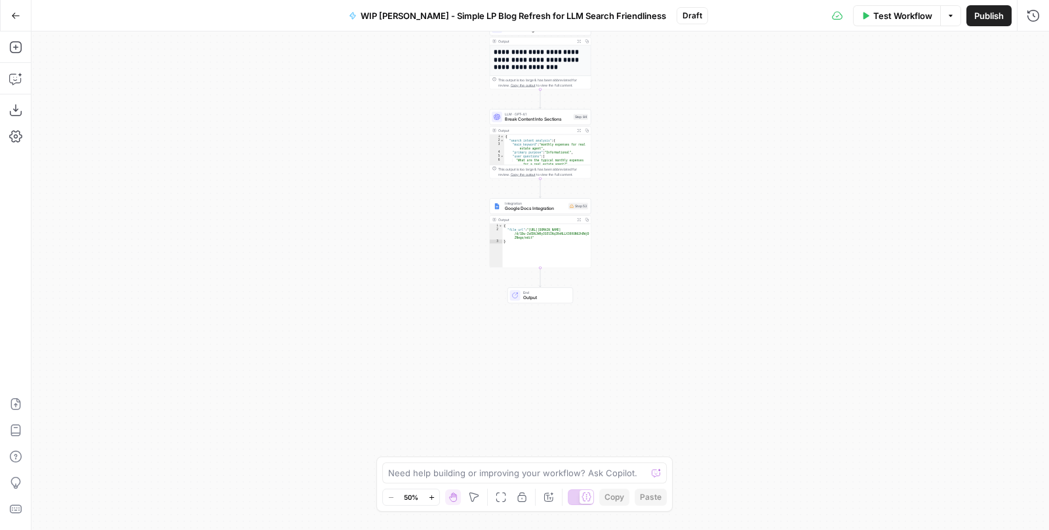
drag, startPoint x: 666, startPoint y: 114, endPoint x: 675, endPoint y: 262, distance: 147.8
click at [675, 262] on div "**********" at bounding box center [540, 280] width 1018 height 498
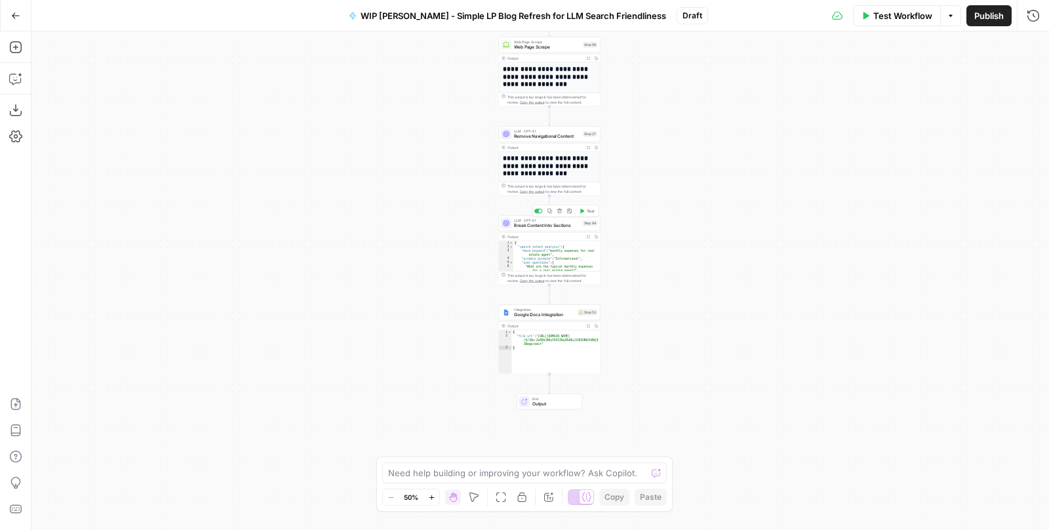
click at [560, 211] on icon "button" at bounding box center [559, 211] width 5 height 5
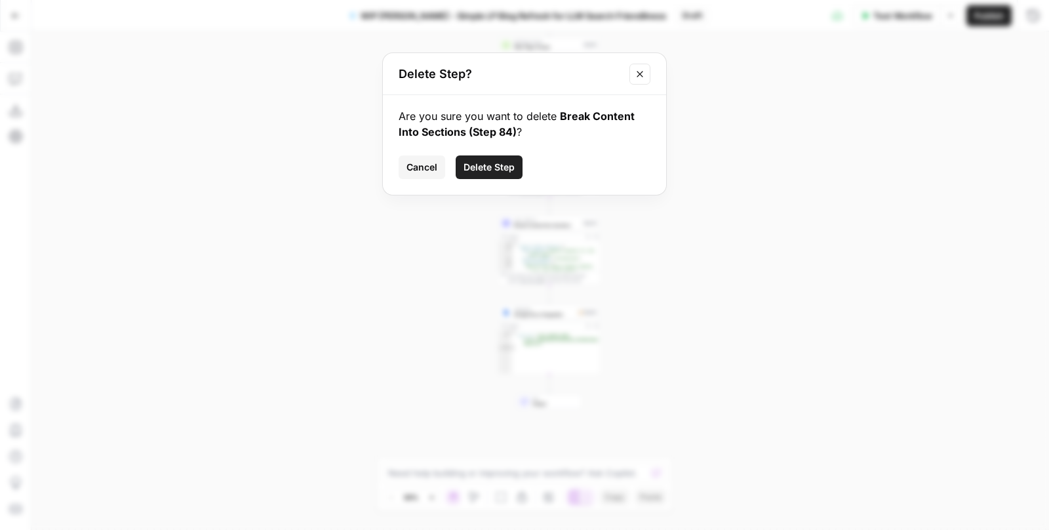
click at [493, 166] on span "Delete Step" at bounding box center [489, 167] width 51 height 13
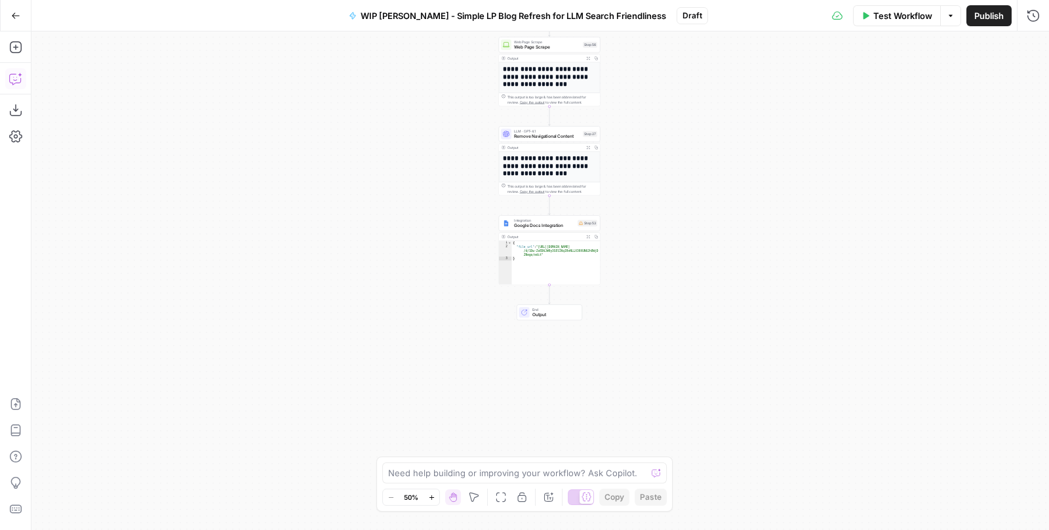
click at [12, 75] on icon "button" at bounding box center [15, 78] width 13 height 13
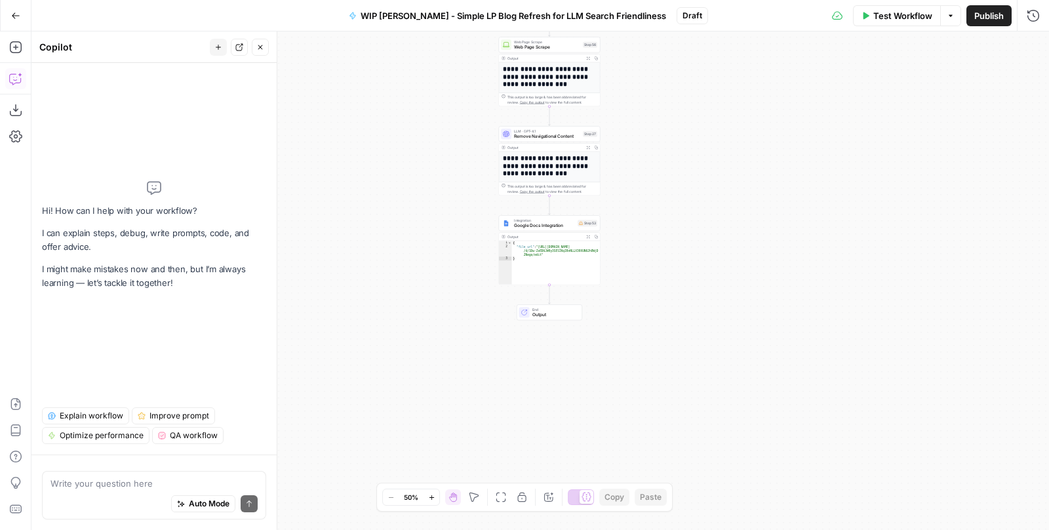
click at [100, 494] on div "Auto Mode Send" at bounding box center [153, 504] width 207 height 29
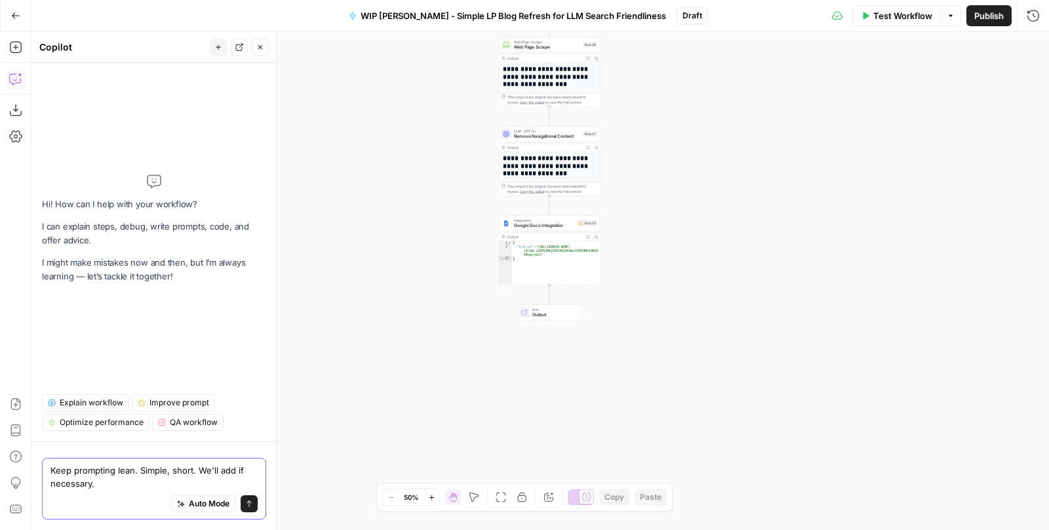
click at [75, 482] on textarea "Keep prompting lean. Simple, short. We'll add if necessary." at bounding box center [153, 477] width 207 height 26
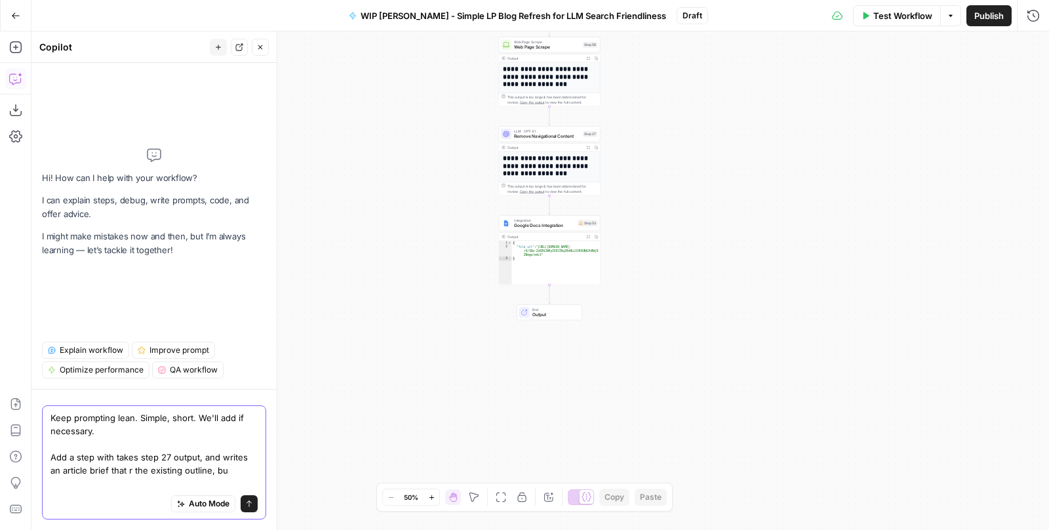
drag, startPoint x: 150, startPoint y: 481, endPoint x: 115, endPoint y: 481, distance: 35.4
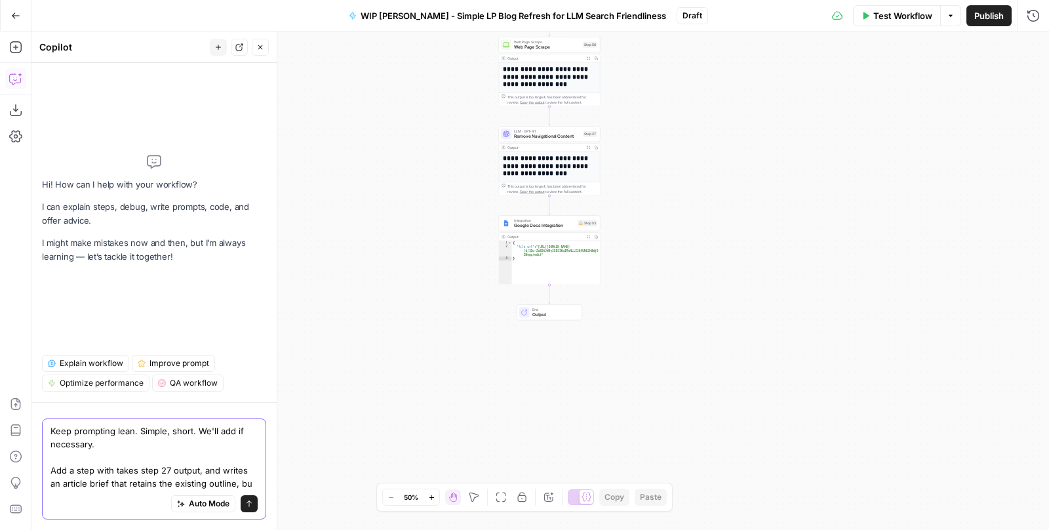
click at [249, 482] on textarea "Keep prompting lean. Simple, short. We'll add if necessary. Add a step with tak…" at bounding box center [153, 457] width 207 height 66
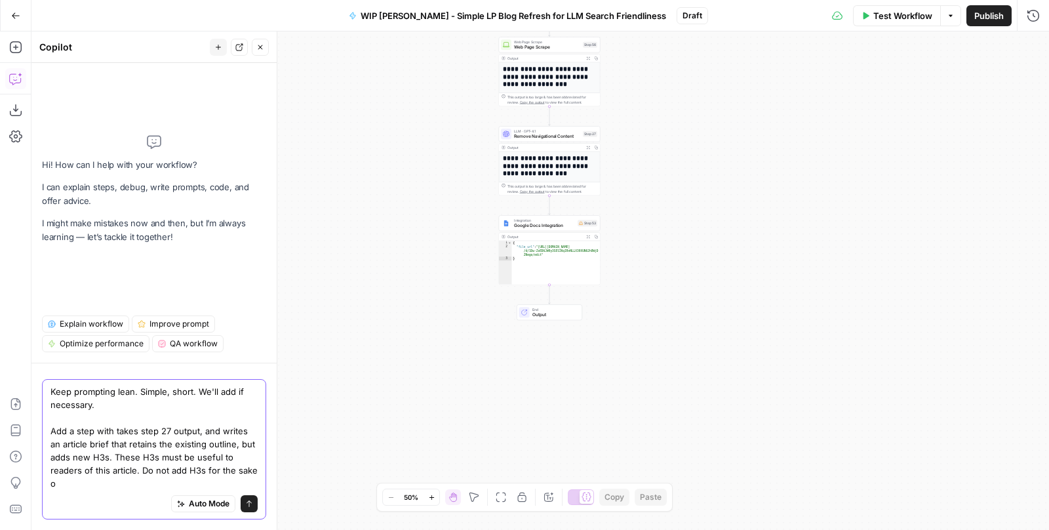
drag, startPoint x: 121, startPoint y: 482, endPoint x: 118, endPoint y: 460, distance: 21.9
click at [118, 460] on textarea "Keep prompting lean. Simple, short. We'll add if necessary. Add a step with tak…" at bounding box center [153, 437] width 207 height 105
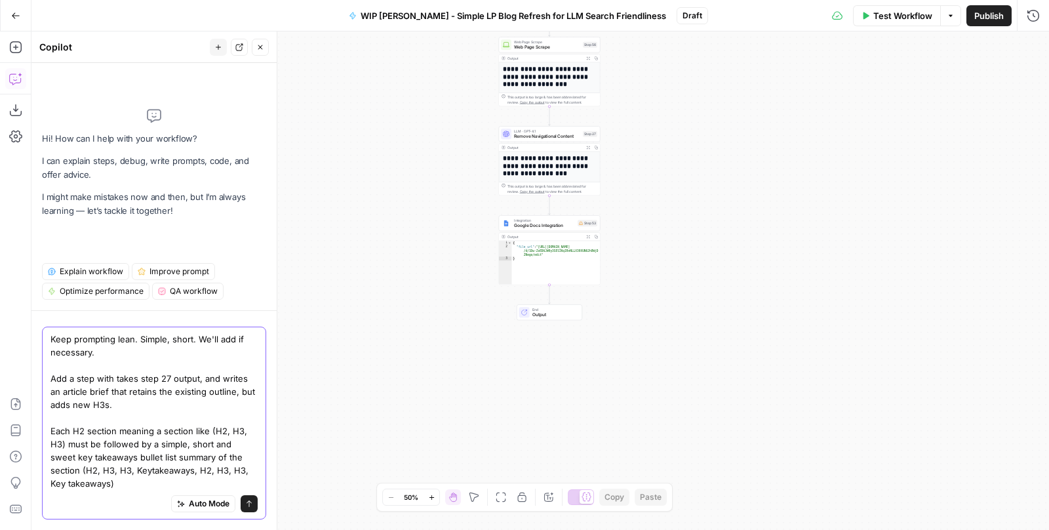
click at [117, 475] on textarea "Keep prompting lean. Simple, short. We'll add if necessary. Add a step with tak…" at bounding box center [153, 410] width 207 height 157
click at [249, 455] on textarea "Keep prompting lean. Simple, short. We'll add if necessary. Add a step with tak…" at bounding box center [153, 410] width 207 height 157
click at [135, 473] on textarea "Keep prompting lean. Simple, short. We'll add if necessary. Add a step with tak…" at bounding box center [153, 410] width 207 height 157
click at [133, 487] on textarea "Keep prompting lean. Simple, short. We'll add if necessary. Add a step with tak…" at bounding box center [153, 410] width 207 height 157
drag, startPoint x: 79, startPoint y: 469, endPoint x: 31, endPoint y: 469, distance: 47.2
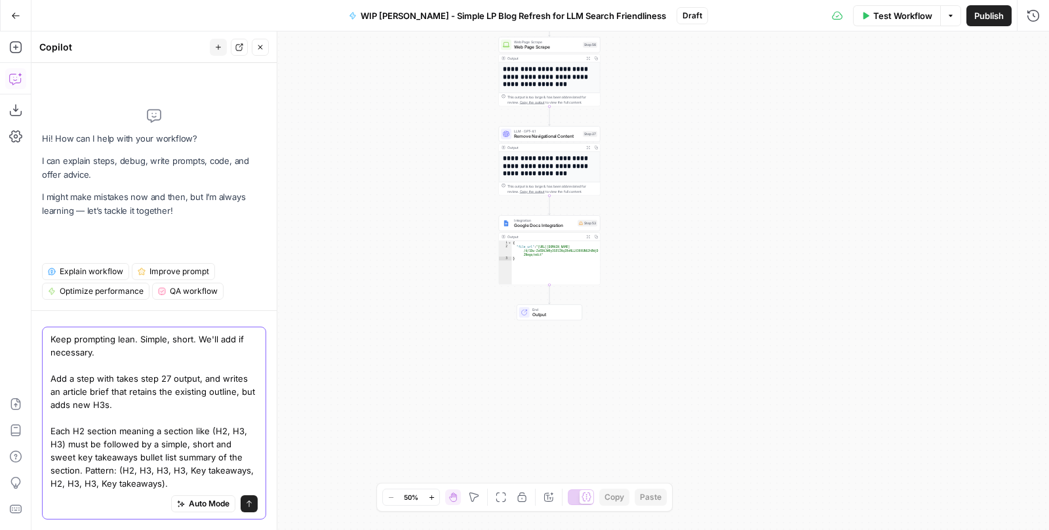
click at [31, 469] on div "Keep prompting lean. Simple, short. We'll add if necessary. Add a step with tak…" at bounding box center [153, 420] width 245 height 220
click at [136, 477] on textarea "Keep prompting lean. Simple, short. We'll add if necessary. Add a step with tak…" at bounding box center [153, 410] width 207 height 157
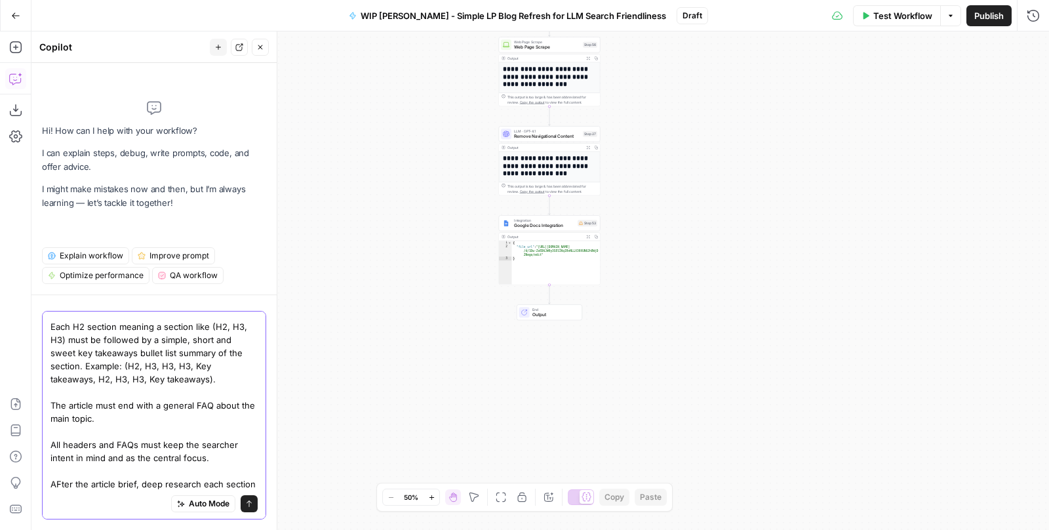
scroll to position [102, 0]
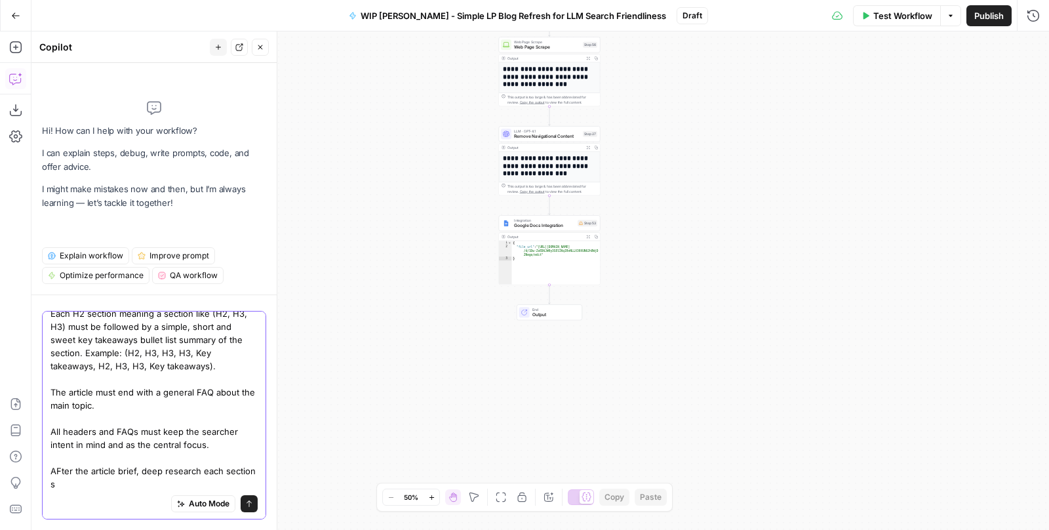
click at [62, 468] on textarea "Keep prompting lean. Simple, short. We'll add if necessary. Add a step with tak…" at bounding box center [153, 352] width 207 height 275
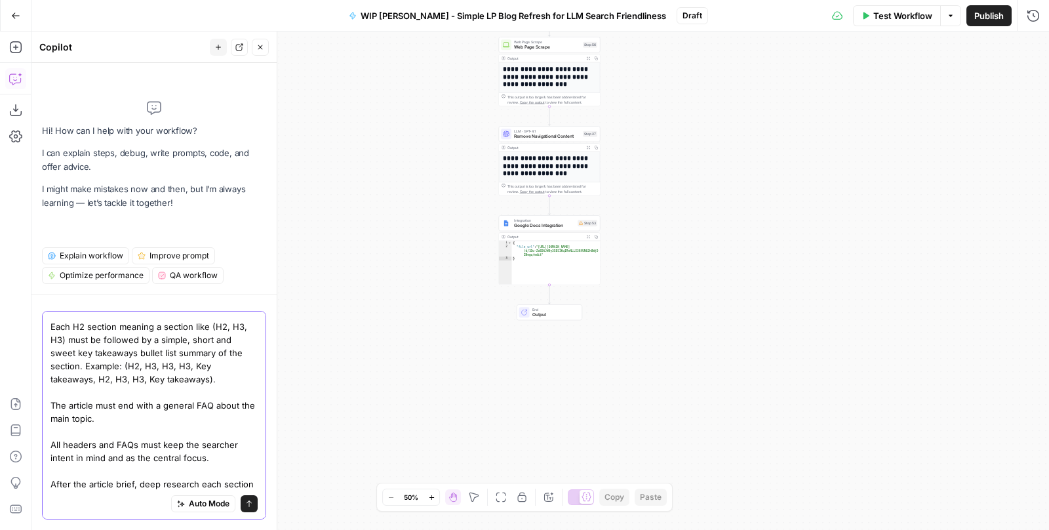
scroll to position [89, 0]
click at [256, 481] on textarea "Keep prompting lean. Simple, short. We'll add if necessary. Add a step with tak…" at bounding box center [153, 365] width 207 height 275
drag, startPoint x: 256, startPoint y: 481, endPoint x: 200, endPoint y: 482, distance: 56.4
click at [200, 482] on textarea "Keep prompting lean. Simple, short. We'll add if necessary. Add a step with tak…" at bounding box center [153, 359] width 207 height 262
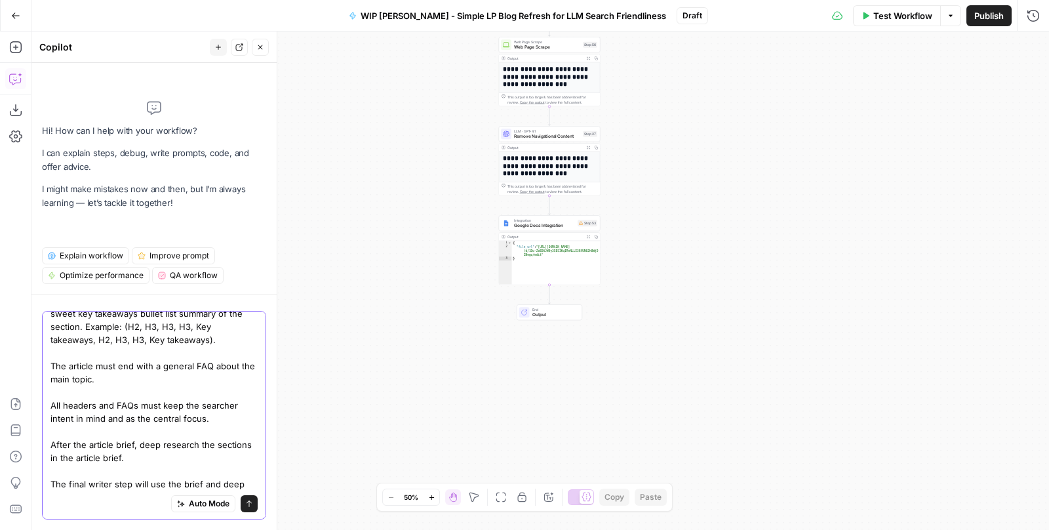
scroll to position [141, 0]
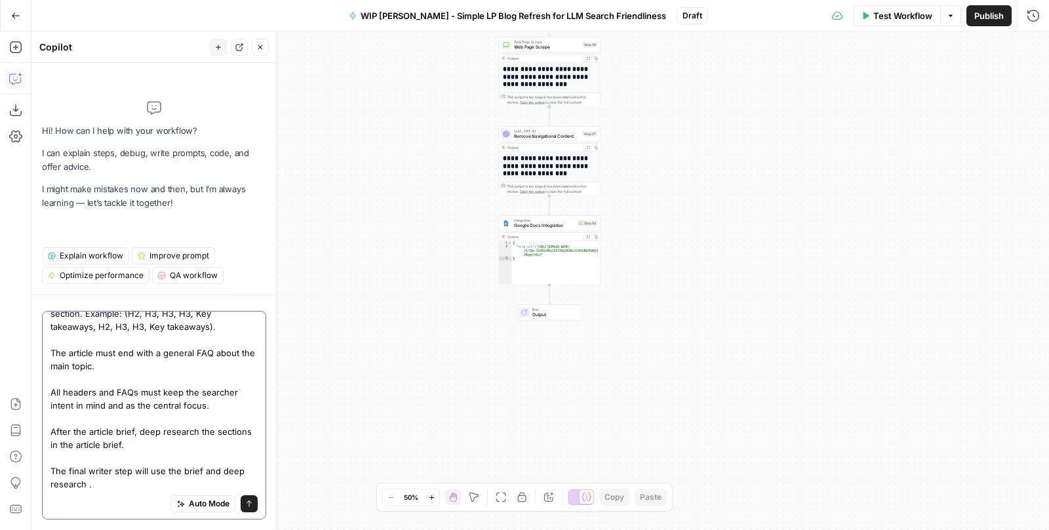
type textarea "Keep prompting lean. Simple, short. We'll add if necessary. Add a step with tak…"
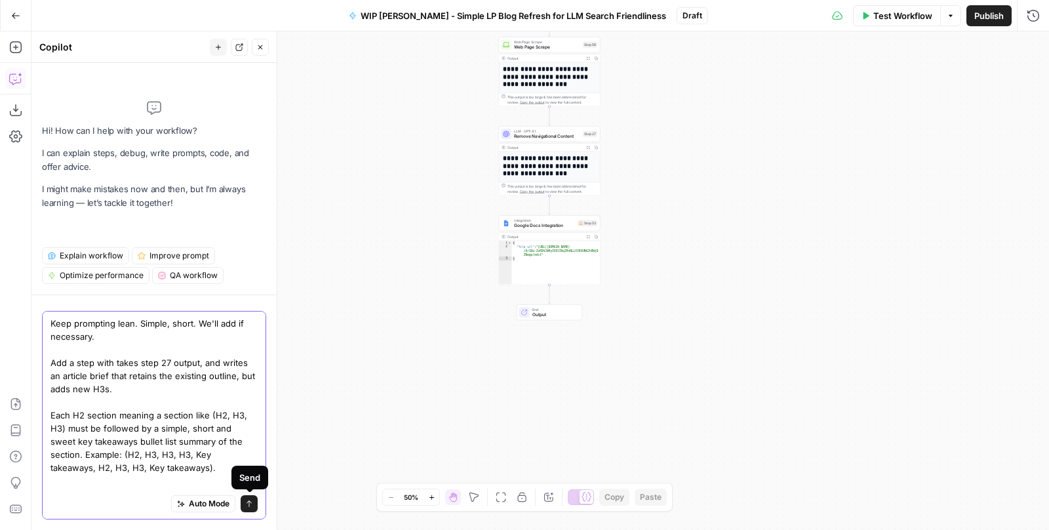
click at [251, 504] on icon "submit" at bounding box center [249, 504] width 8 height 8
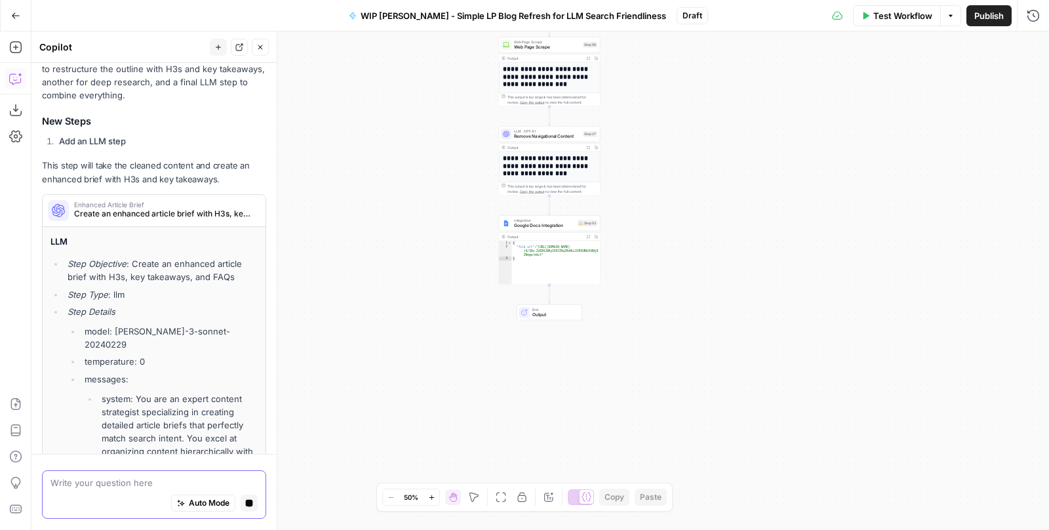
scroll to position [540, 0]
click at [148, 479] on textarea at bounding box center [153, 483] width 207 height 13
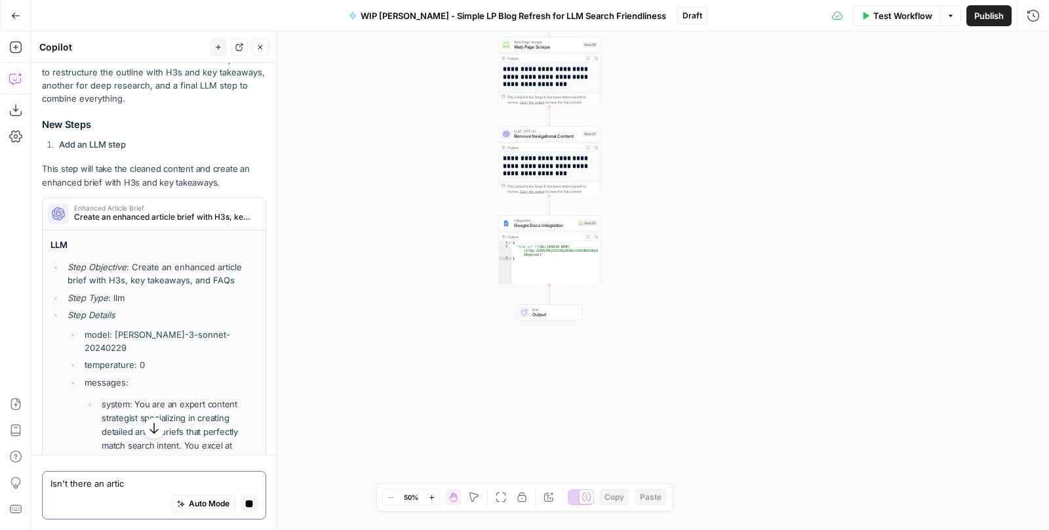
scroll to position [888, 0]
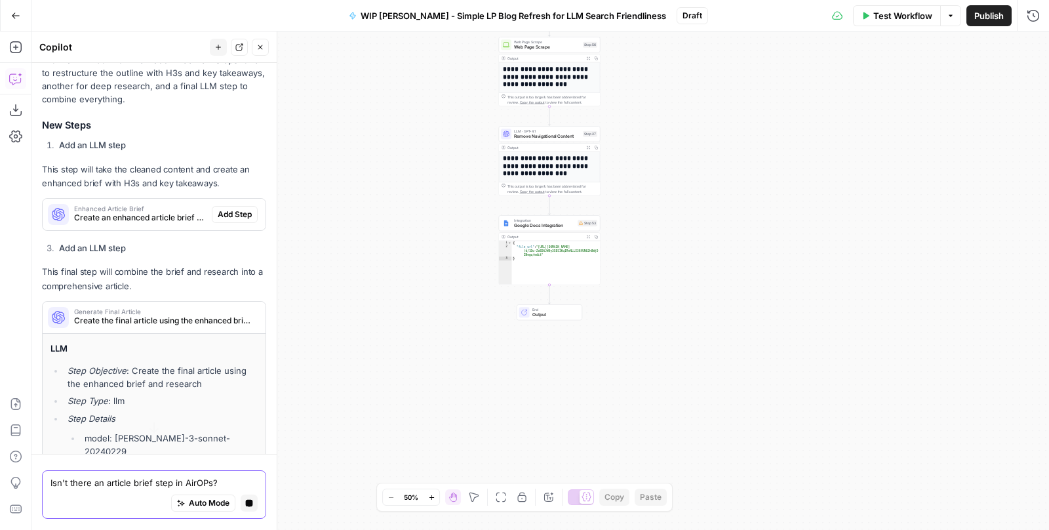
type textarea "Isn't there an article brief step in AirOPs?"
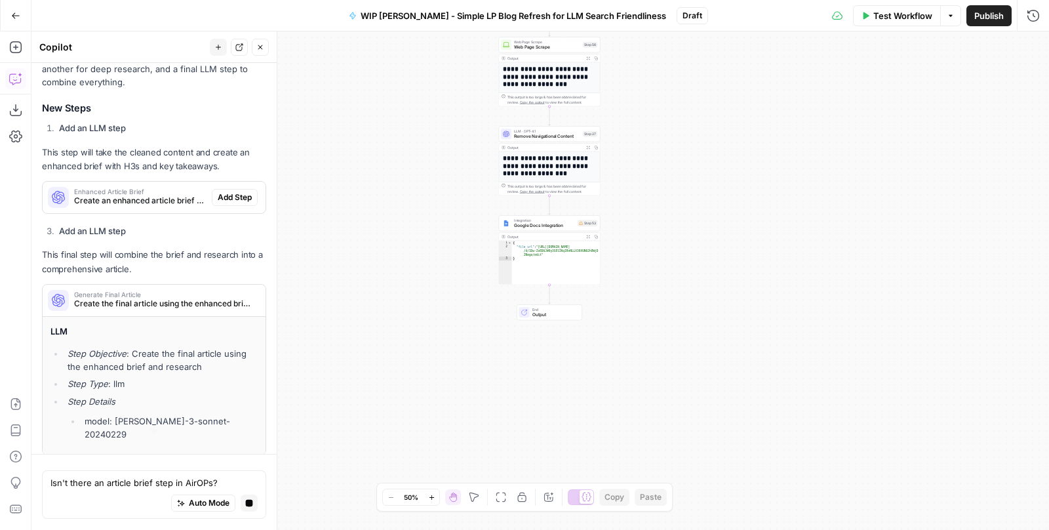
click at [247, 503] on icon "button" at bounding box center [249, 503] width 7 height 7
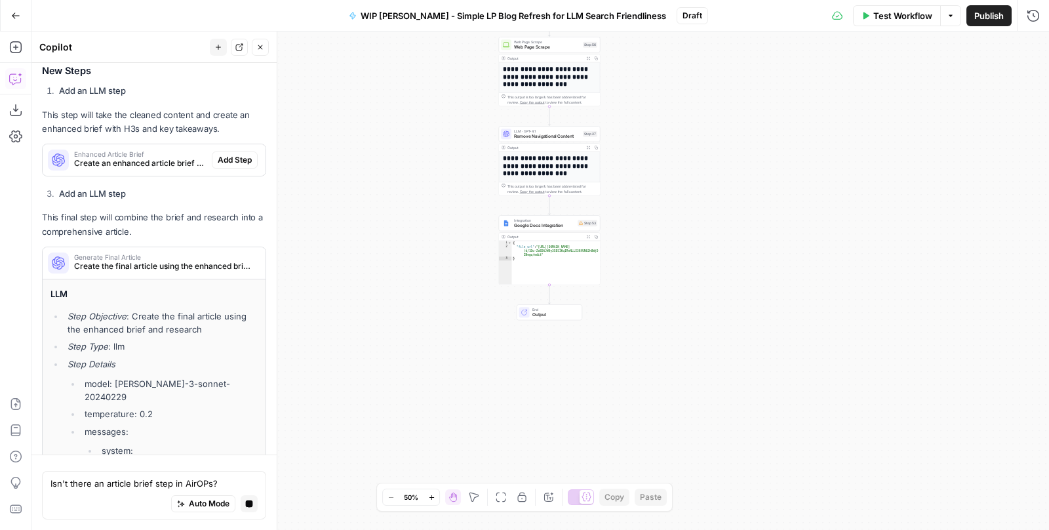
scroll to position [439, 0]
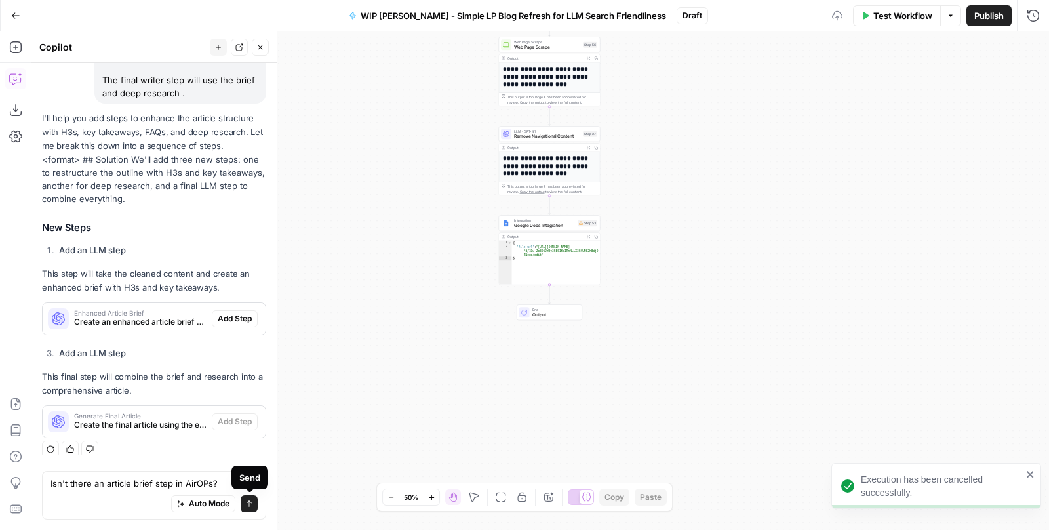
click at [249, 487] on div "Send" at bounding box center [249, 478] width 37 height 24
click at [249, 500] on icon "submit" at bounding box center [249, 504] width 8 height 8
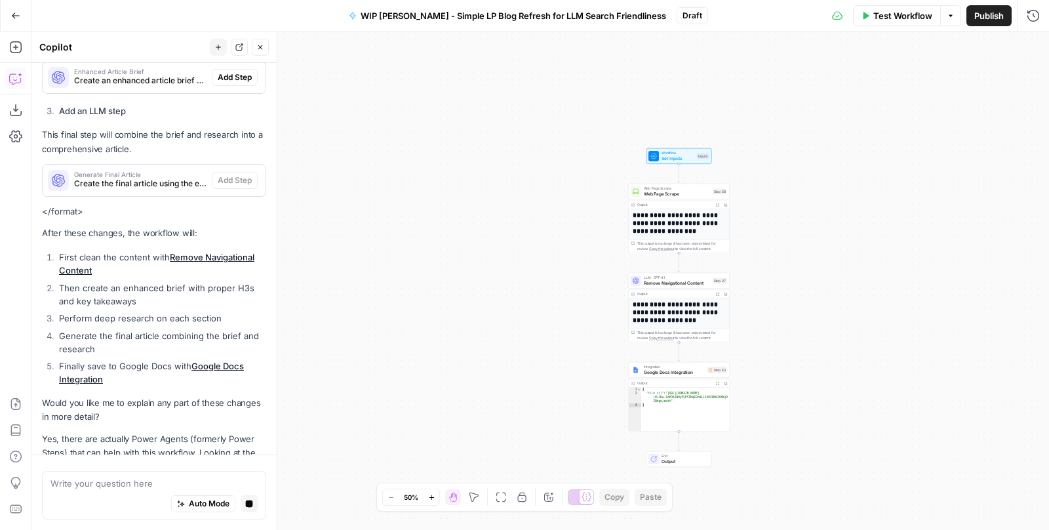
scroll to position [367, 0]
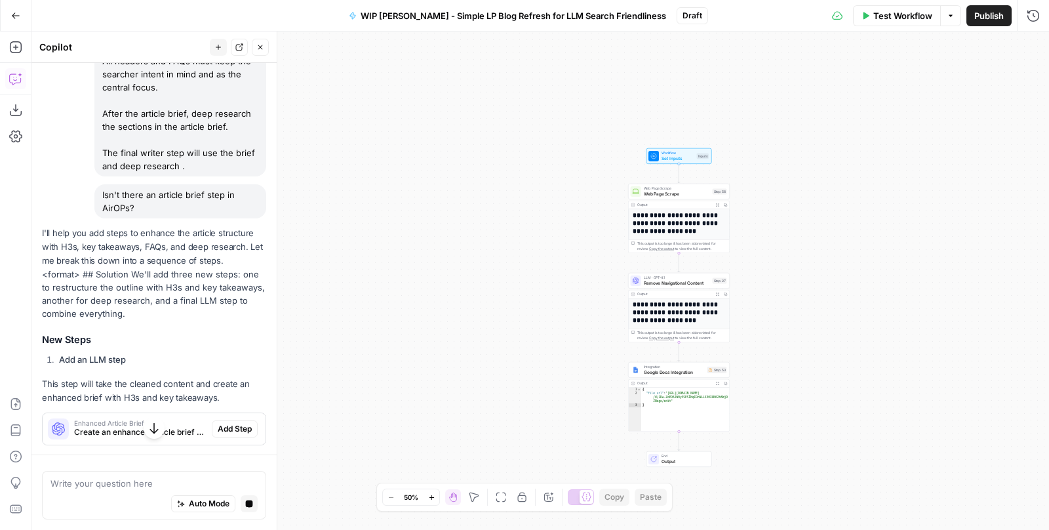
drag, startPoint x: 144, startPoint y: 195, endPoint x: 103, endPoint y: 182, distance: 42.7
click at [103, 184] on div "Isn't there an article brief step in AirOPs?" at bounding box center [180, 201] width 172 height 34
copy div "Isn't there an article brief step in AirOPs?"
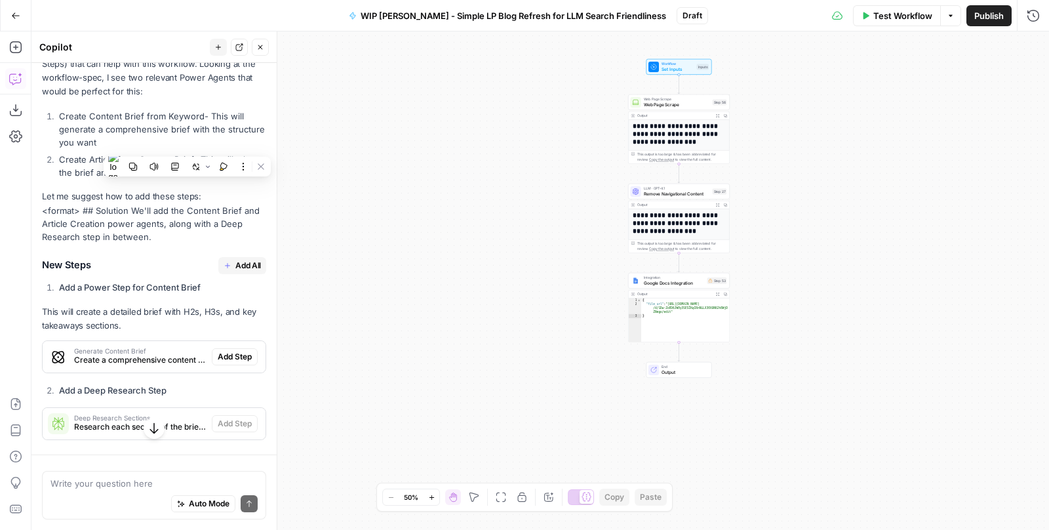
scroll to position [1063, 0]
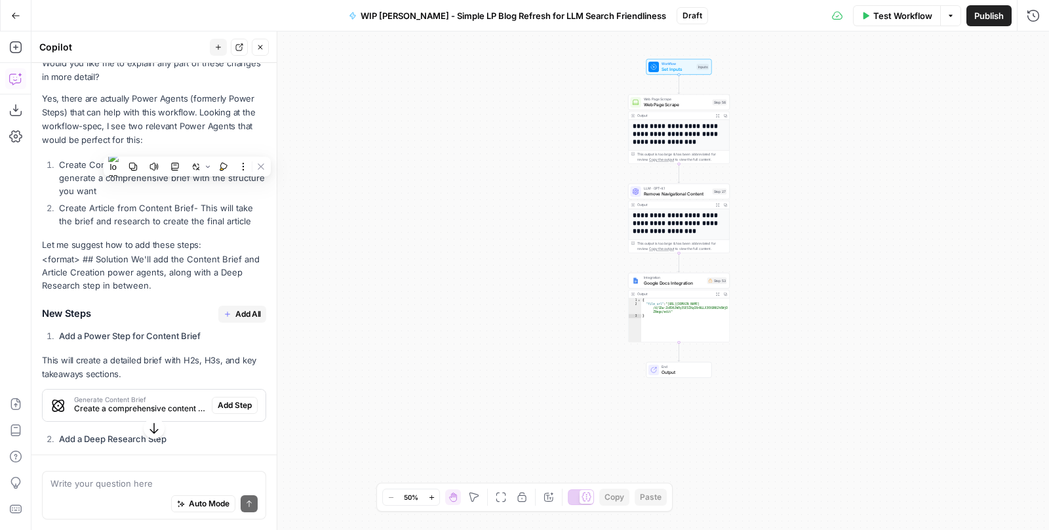
click at [235, 308] on span "Add All" at bounding box center [248, 314] width 26 height 12
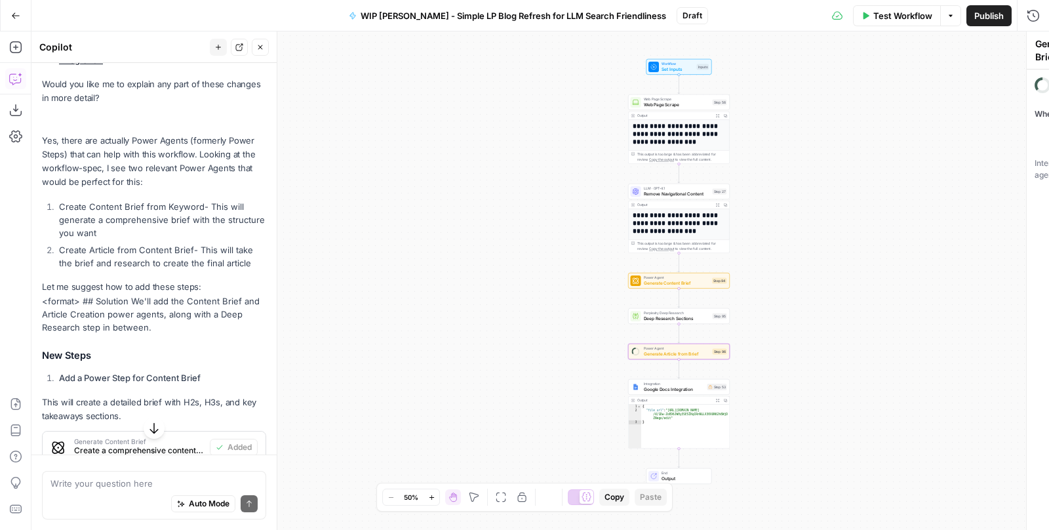
scroll to position [1084, 0]
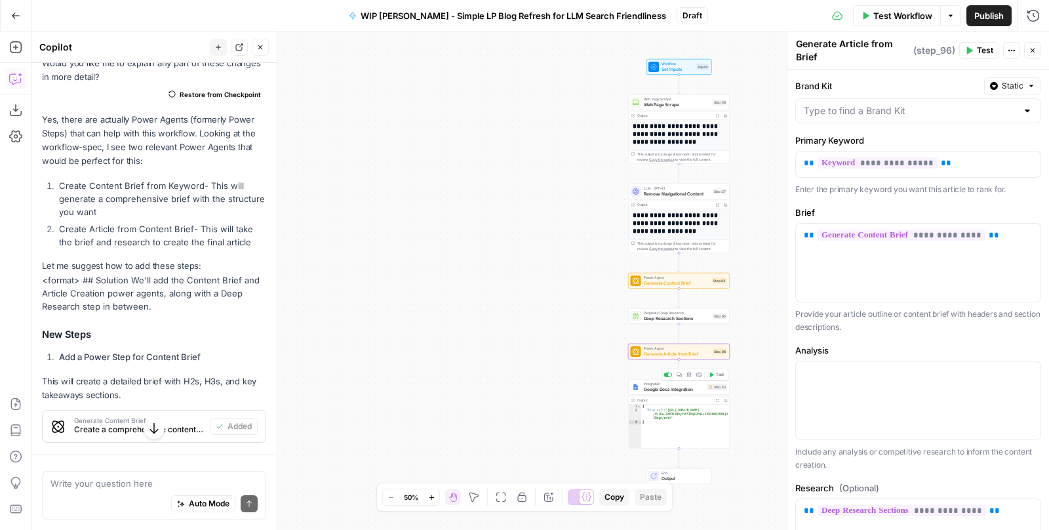
click at [668, 391] on span "Google Docs Integration" at bounding box center [674, 389] width 61 height 7
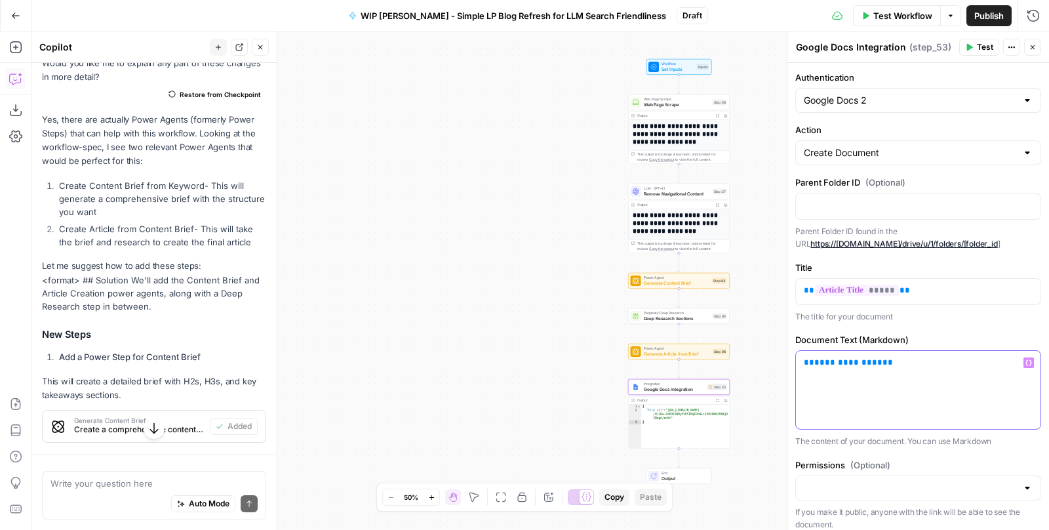
click at [841, 361] on span "**********" at bounding box center [848, 362] width 68 height 9
click at [891, 10] on span "Test Workflow" at bounding box center [902, 15] width 59 height 13
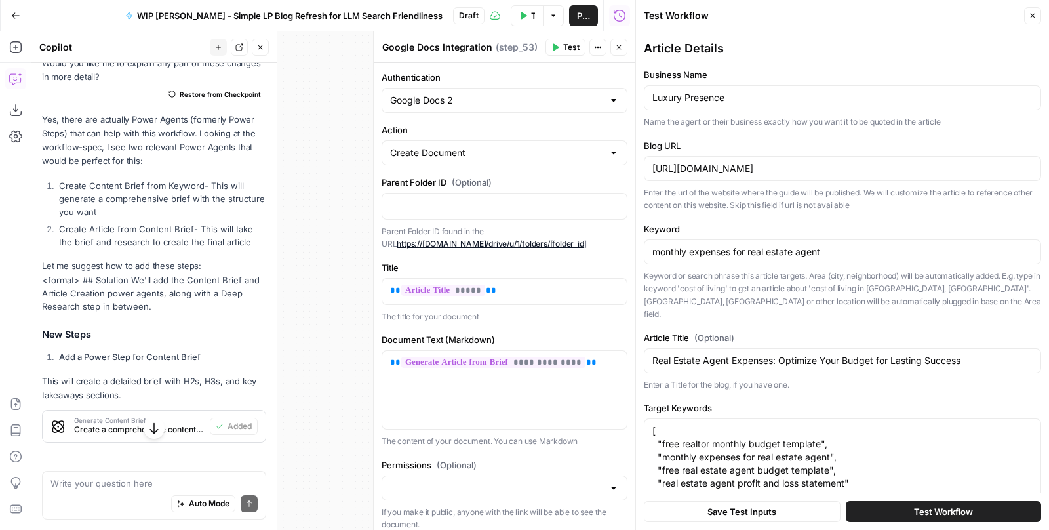
click at [893, 504] on button "Test Workflow" at bounding box center [943, 511] width 195 height 21
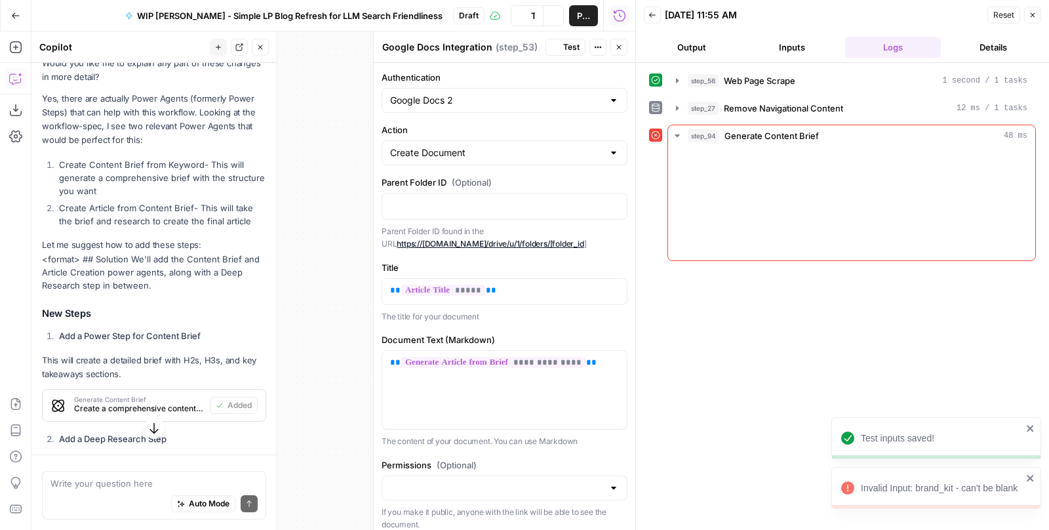
scroll to position [1084, 0]
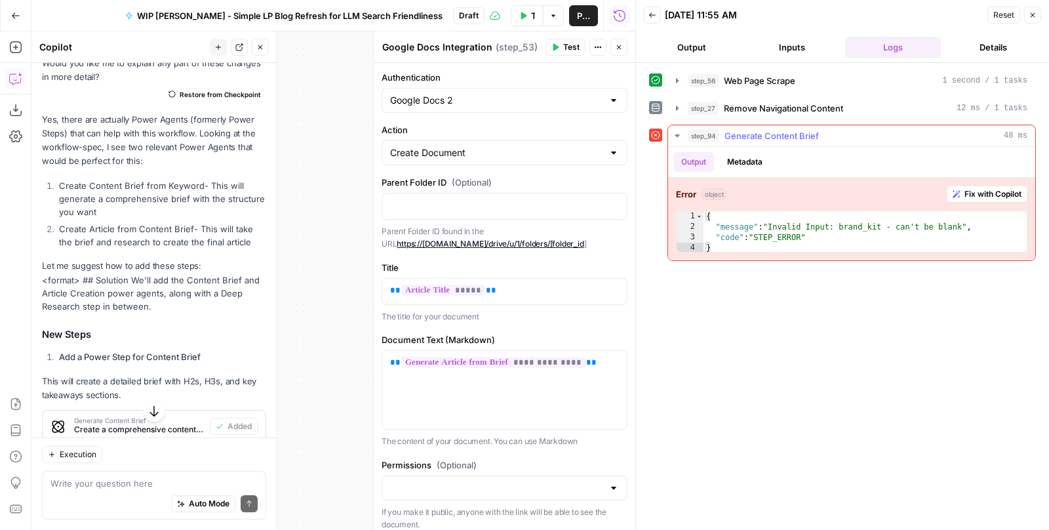
click at [980, 190] on span "Fix with Copilot" at bounding box center [993, 194] width 57 height 12
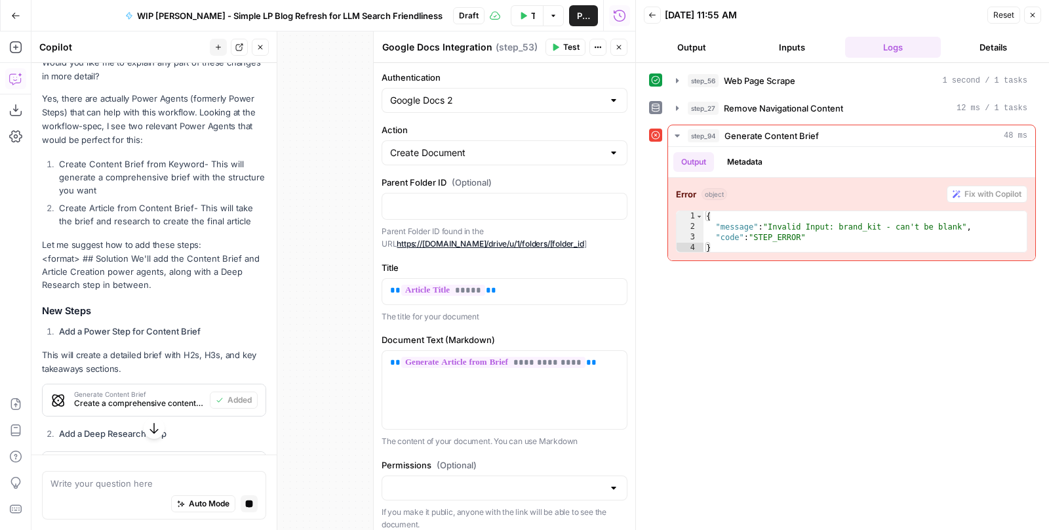
scroll to position [1422, 0]
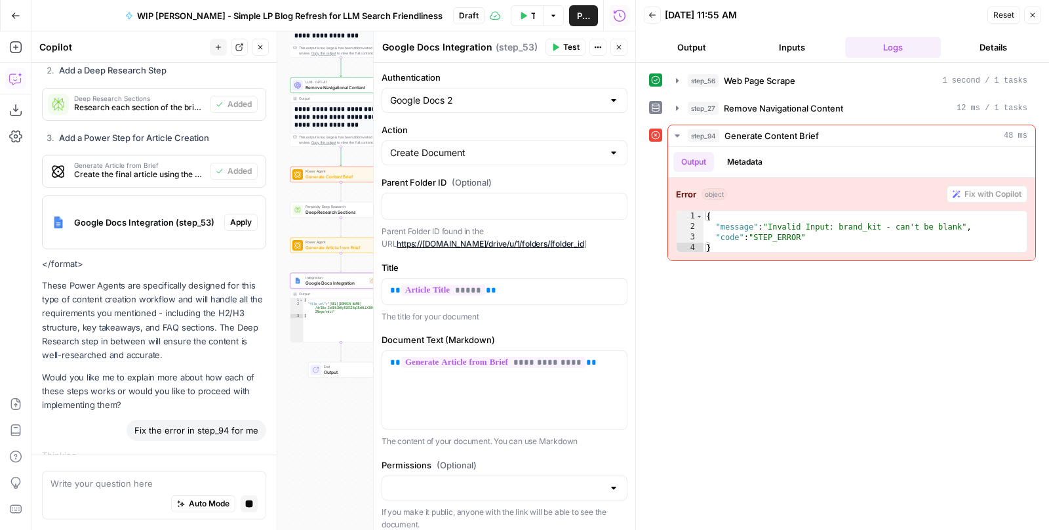
click at [237, 216] on span "Apply" at bounding box center [241, 222] width 22 height 12
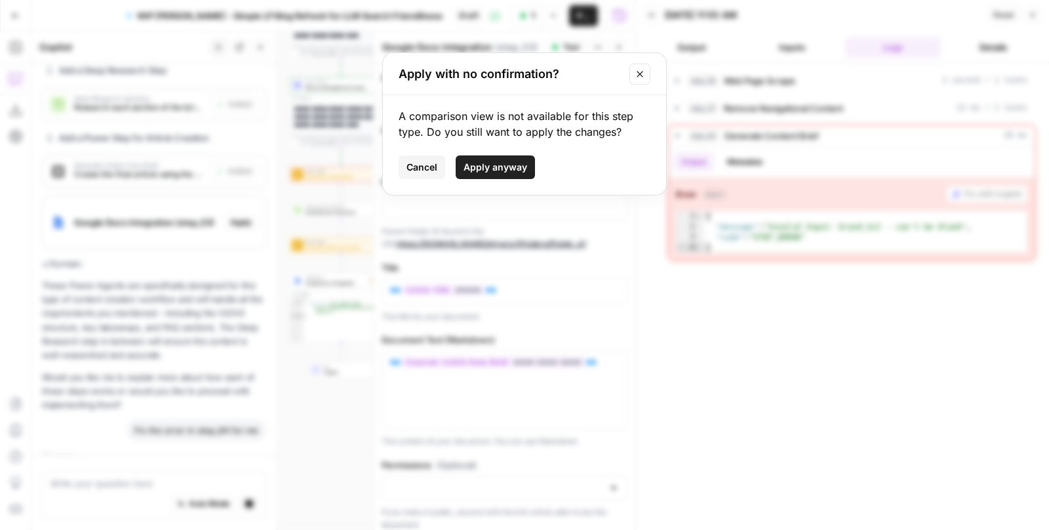
click at [477, 177] on button "Apply anyway" at bounding box center [495, 167] width 79 height 24
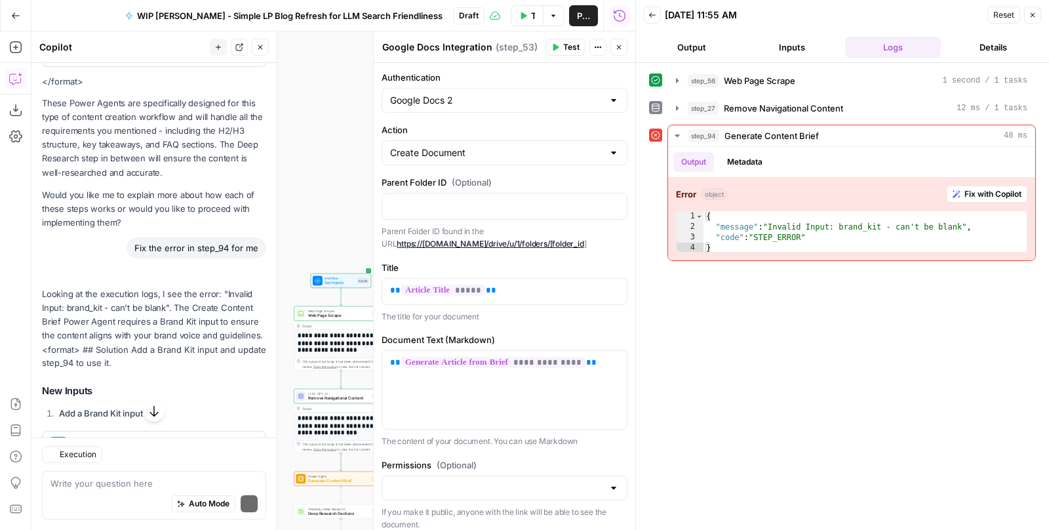
scroll to position [1707, 0]
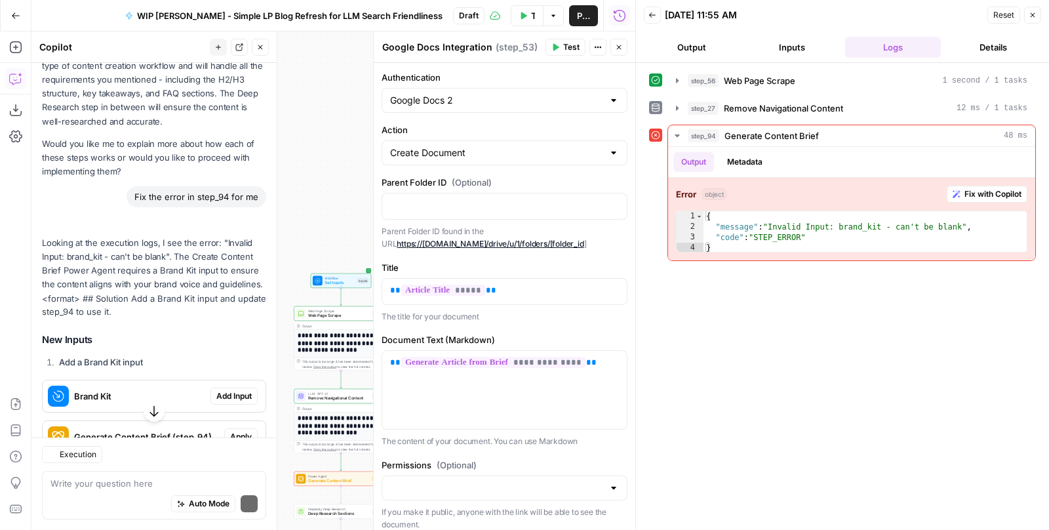
click at [239, 355] on li "Add a Brand Kit input" at bounding box center [161, 361] width 211 height 13
click at [236, 390] on span "Add Input" at bounding box center [233, 396] width 35 height 12
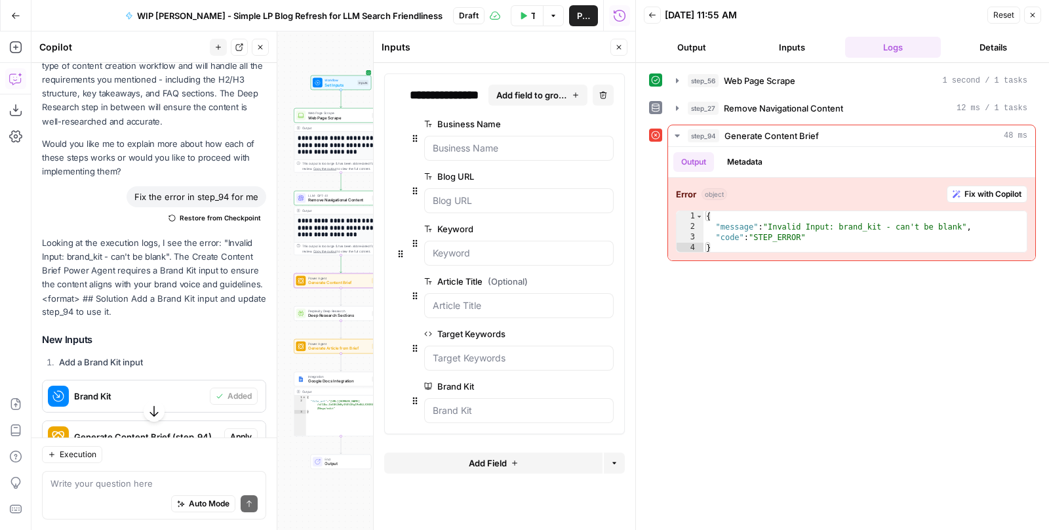
click at [239, 431] on span "Apply" at bounding box center [241, 437] width 22 height 12
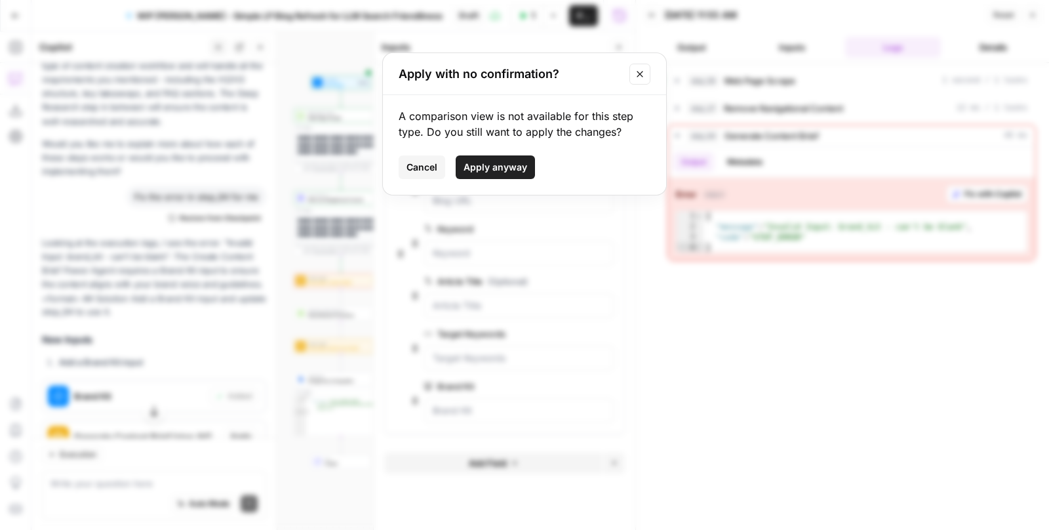
click at [484, 163] on span "Apply anyway" at bounding box center [496, 167] width 64 height 13
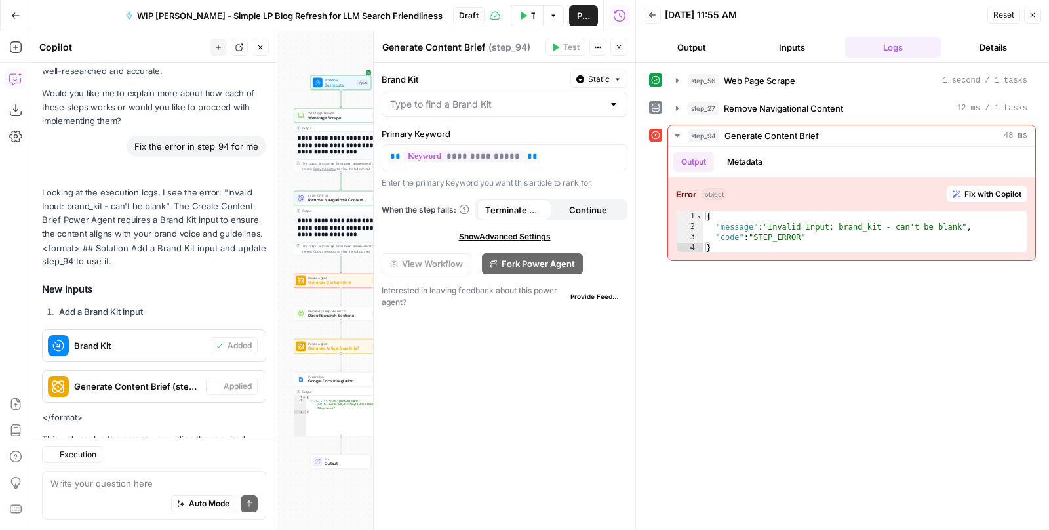
scroll to position [1820, 0]
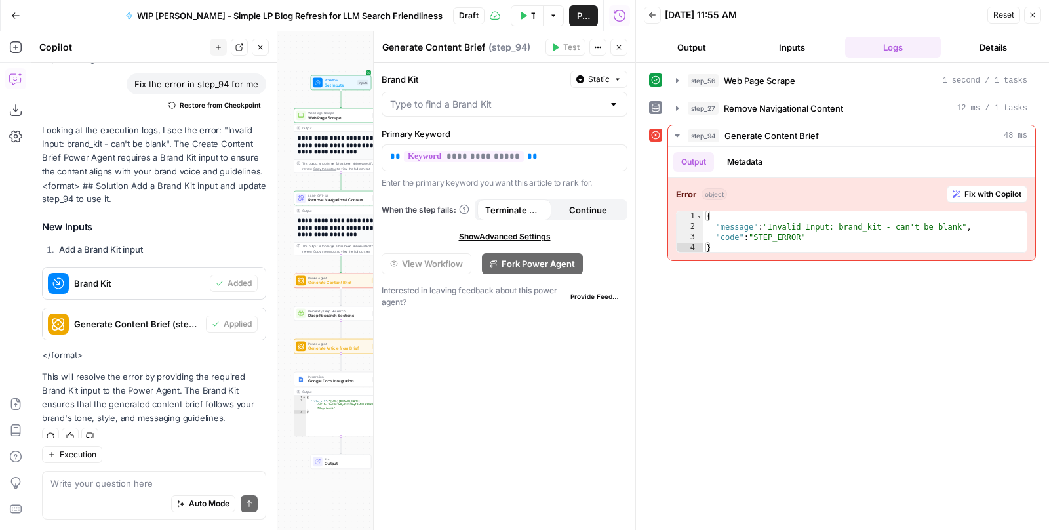
click at [101, 496] on div "Auto Mode Send" at bounding box center [153, 504] width 207 height 29
type textarea "Let's remove the target keywords input"
click at [251, 506] on icon "submit" at bounding box center [249, 504] width 8 height 8
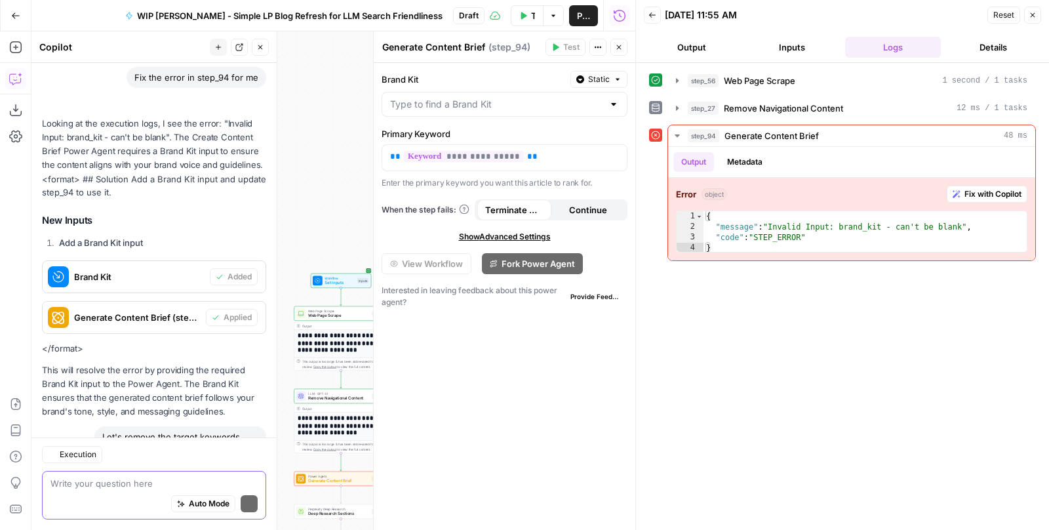
scroll to position [1941, 0]
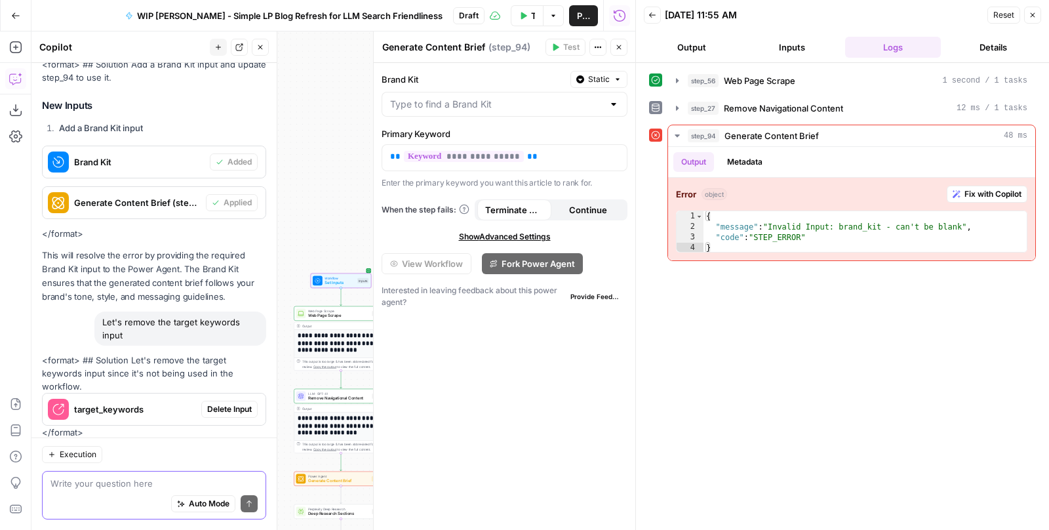
click at [218, 403] on span "Delete Input" at bounding box center [229, 409] width 45 height 12
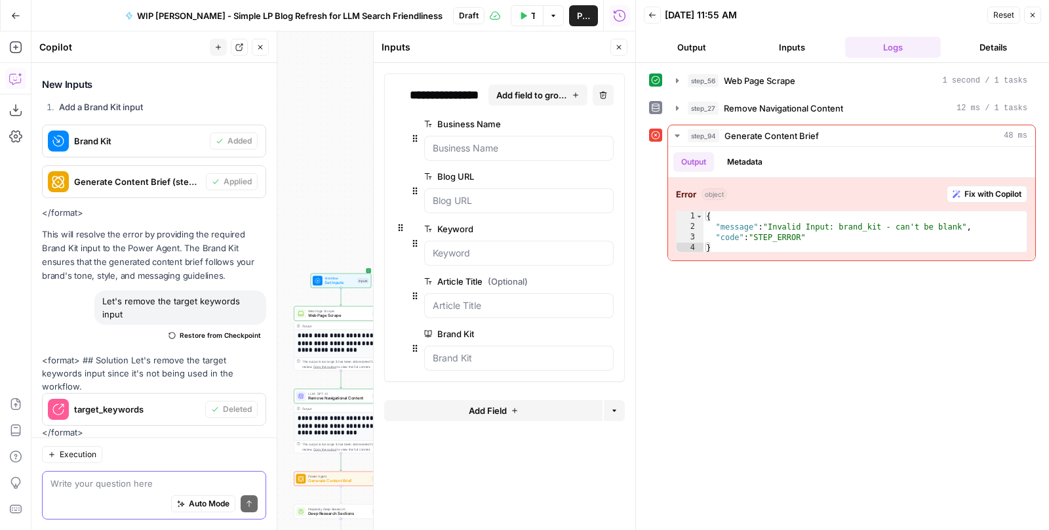
scroll to position [1961, 0]
click at [127, 488] on textarea at bounding box center [153, 483] width 207 height 13
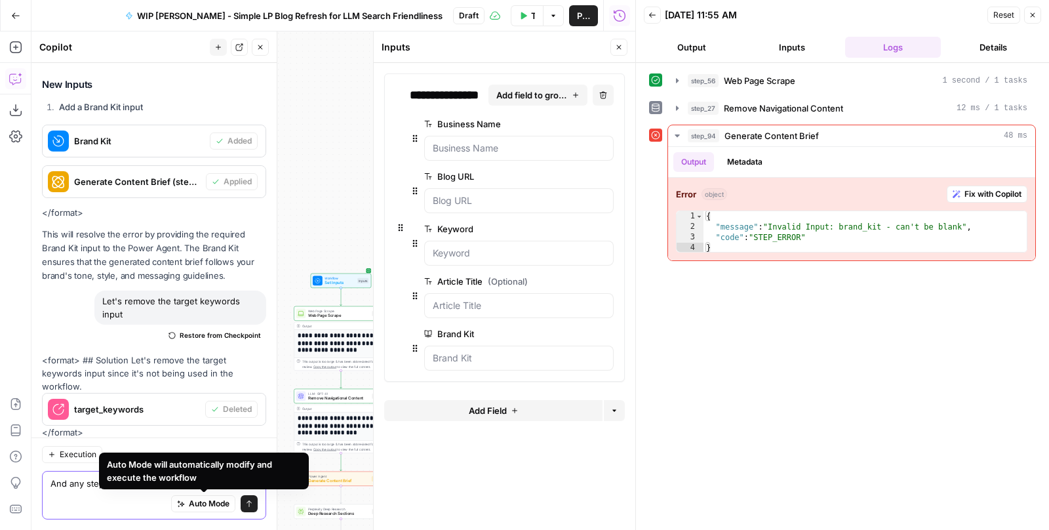
type textarea "And any steps that use the target_keywords input"
click at [246, 500] on icon "submit" at bounding box center [249, 504] width 8 height 8
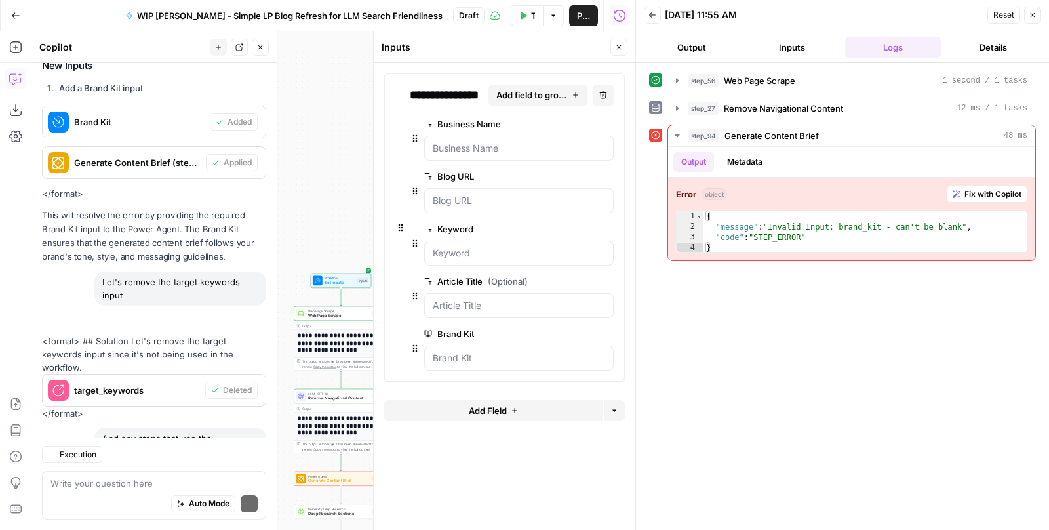
scroll to position [2117, 0]
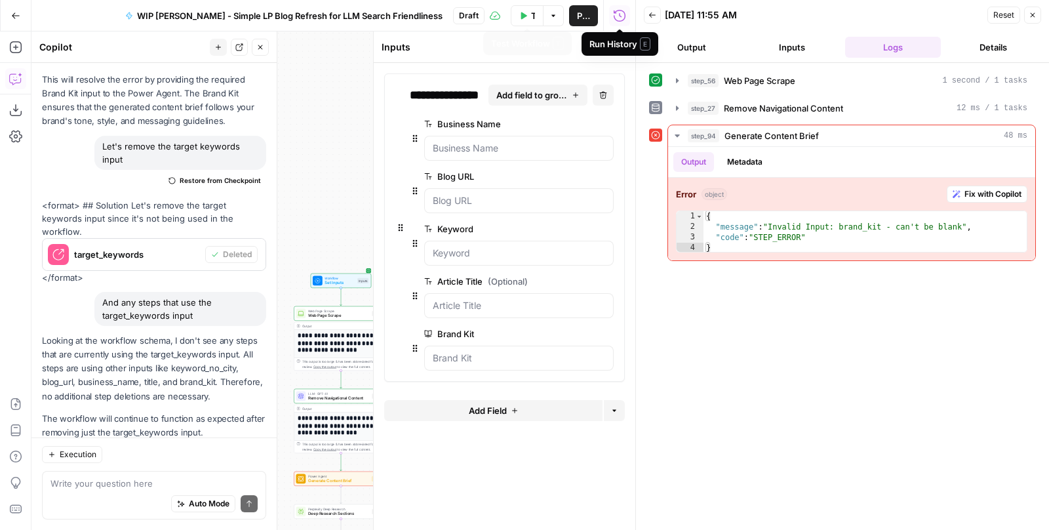
click at [525, 18] on icon "button" at bounding box center [523, 16] width 8 height 8
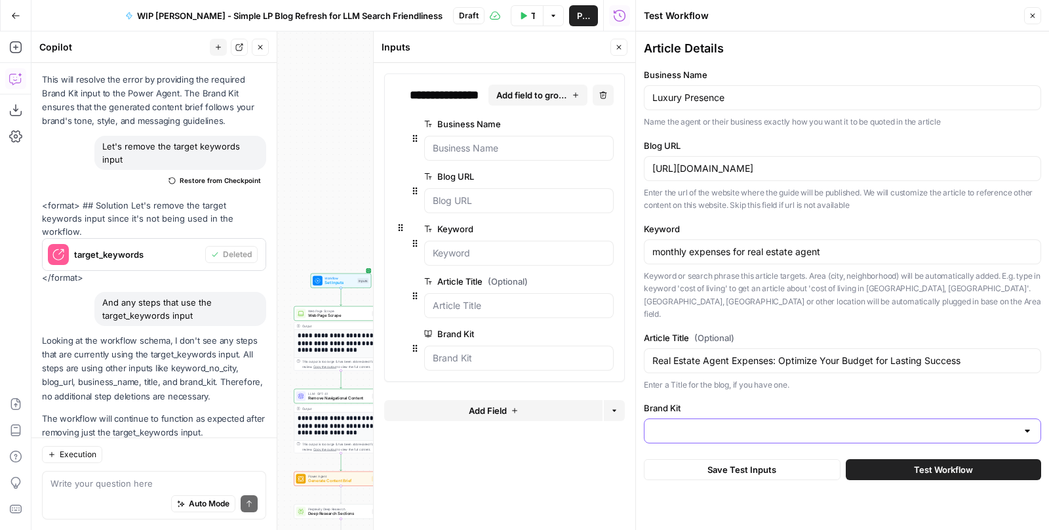
click at [753, 424] on input "Brand Kit" at bounding box center [834, 430] width 365 height 13
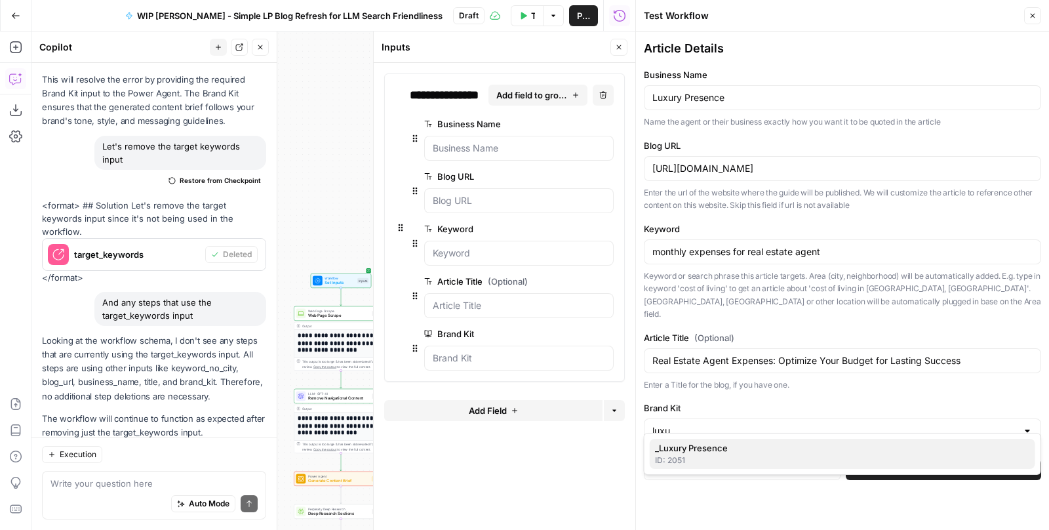
click at [731, 451] on span "_Luxury Presence" at bounding box center [840, 447] width 370 height 13
type input "_Luxury Presence"
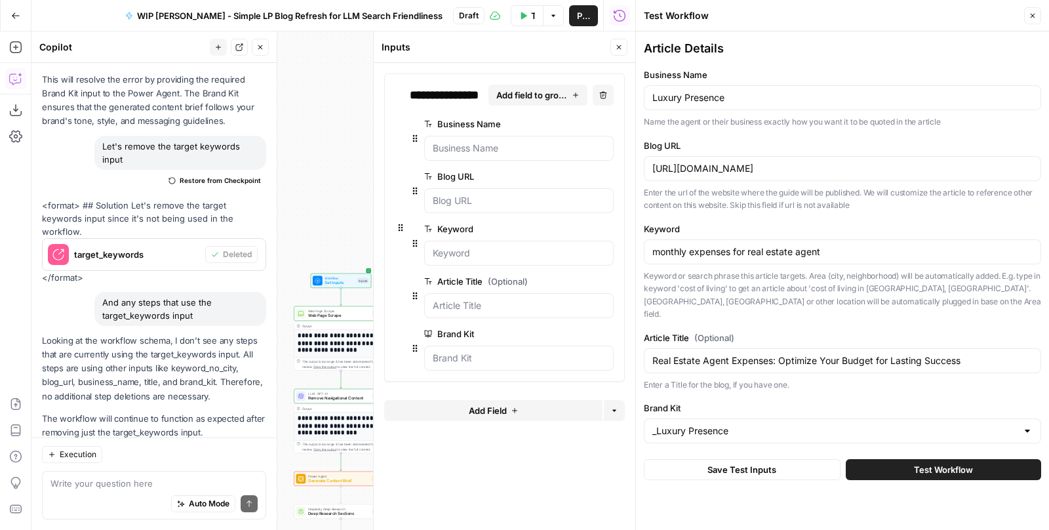
click at [898, 459] on button "Test Workflow" at bounding box center [943, 469] width 195 height 21
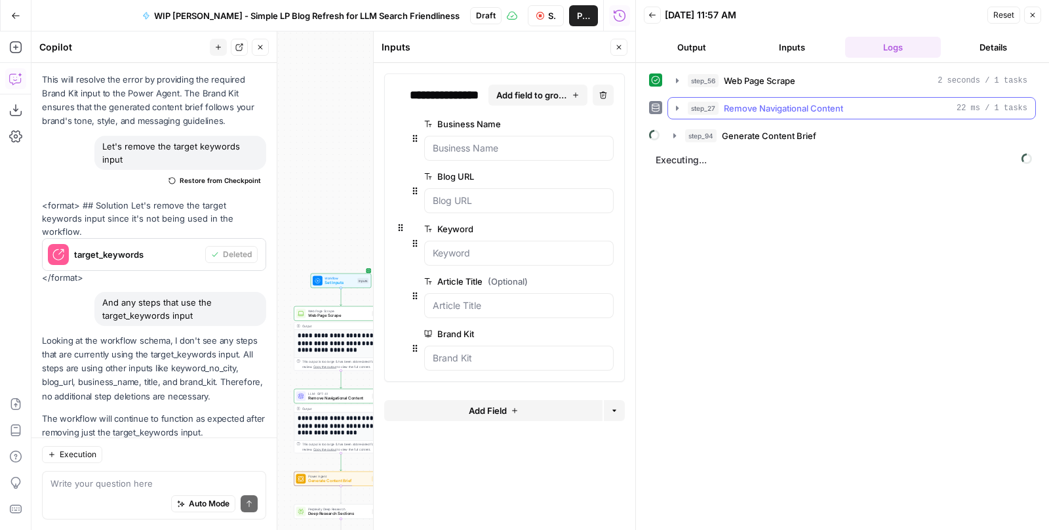
click at [675, 103] on icon "button" at bounding box center [677, 108] width 10 height 10
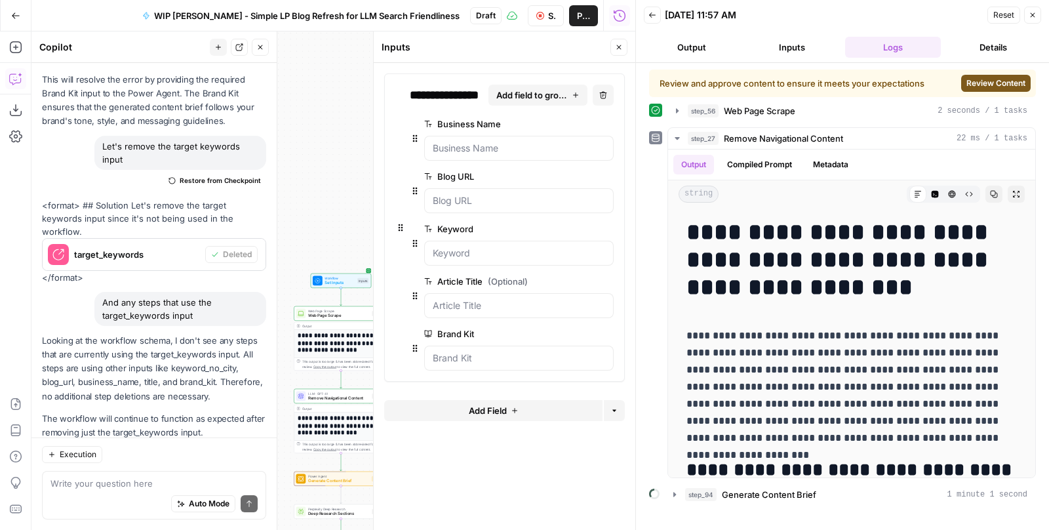
click at [970, 81] on span "Review Content" at bounding box center [996, 83] width 59 height 12
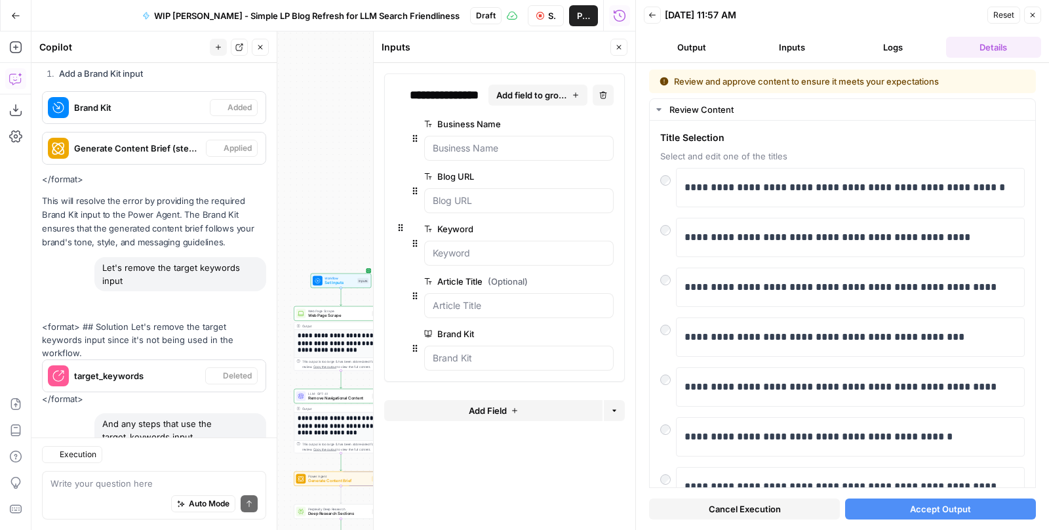
scroll to position [2117, 0]
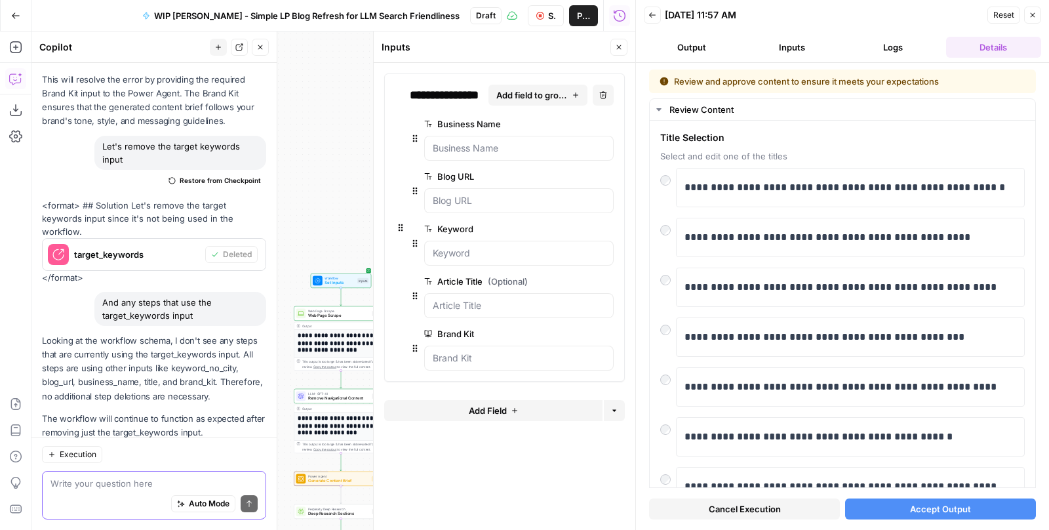
click at [121, 485] on textarea at bounding box center [153, 483] width 207 height 13
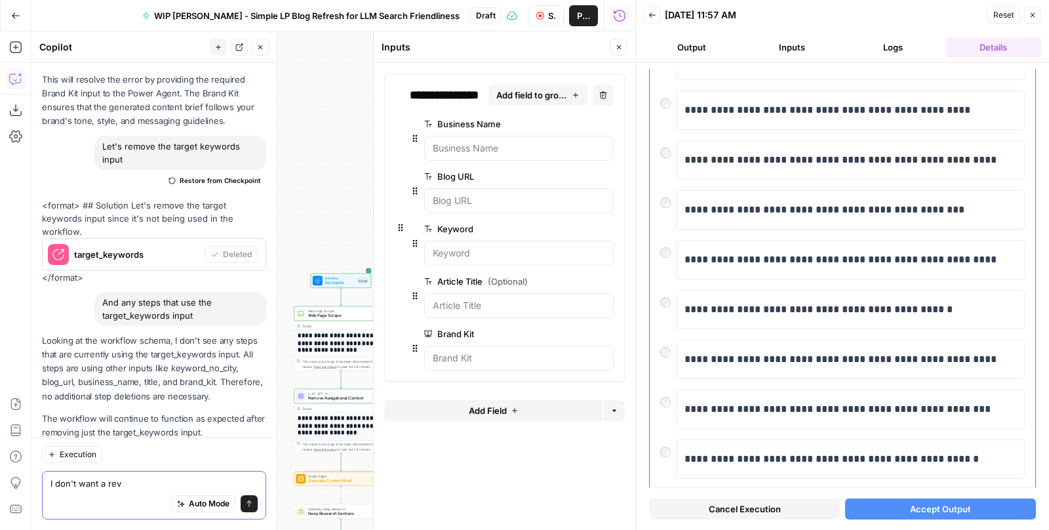
scroll to position [128, 0]
click at [153, 480] on div "Auto Mode will automatically modify and execute the workflow" at bounding box center [203, 471] width 175 height 24
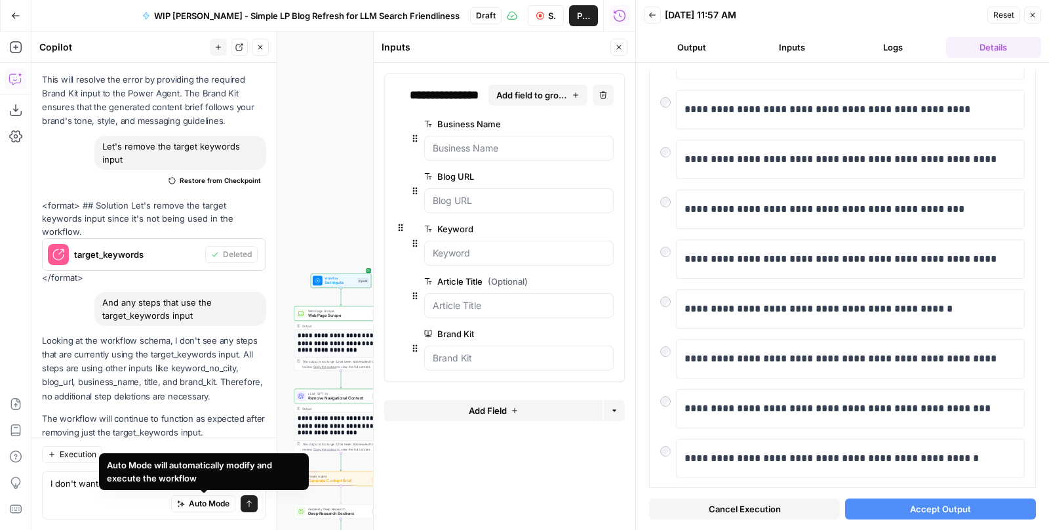
click at [58, 490] on div "Auto Mode Send" at bounding box center [153, 504] width 207 height 29
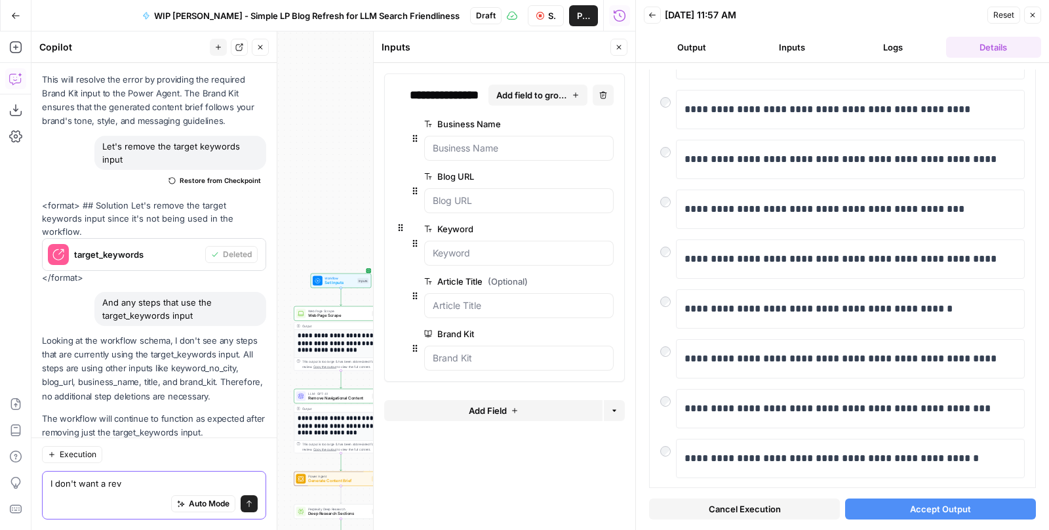
click at [136, 486] on textarea "I don't want a rev" at bounding box center [153, 483] width 207 height 13
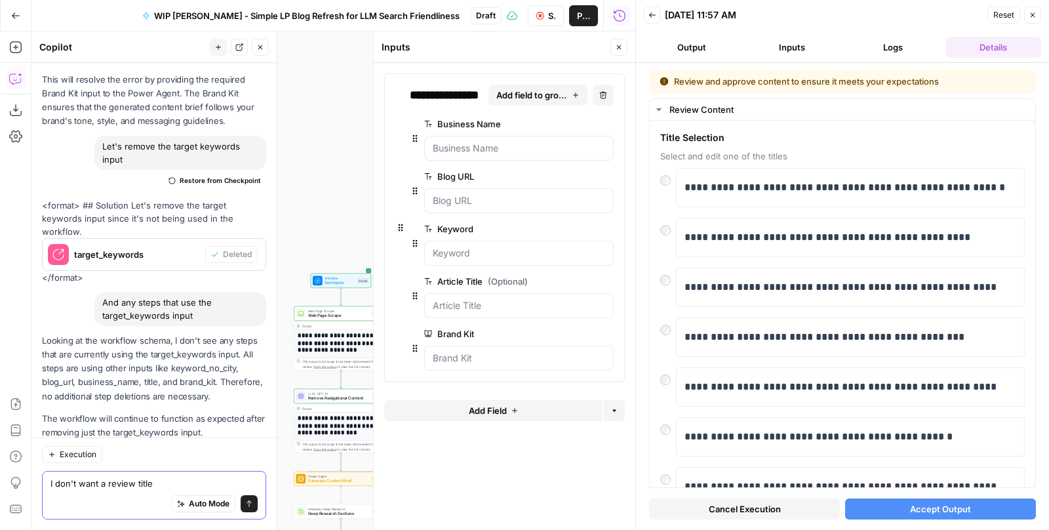
click at [108, 483] on textarea "I don't want a review title" at bounding box center [153, 483] width 207 height 13
click at [216, 479] on textarea "I don't want a human review title" at bounding box center [153, 483] width 207 height 13
type textarea "I don't want a human review title step"
click at [248, 500] on icon "submit" at bounding box center [249, 504] width 8 height 8
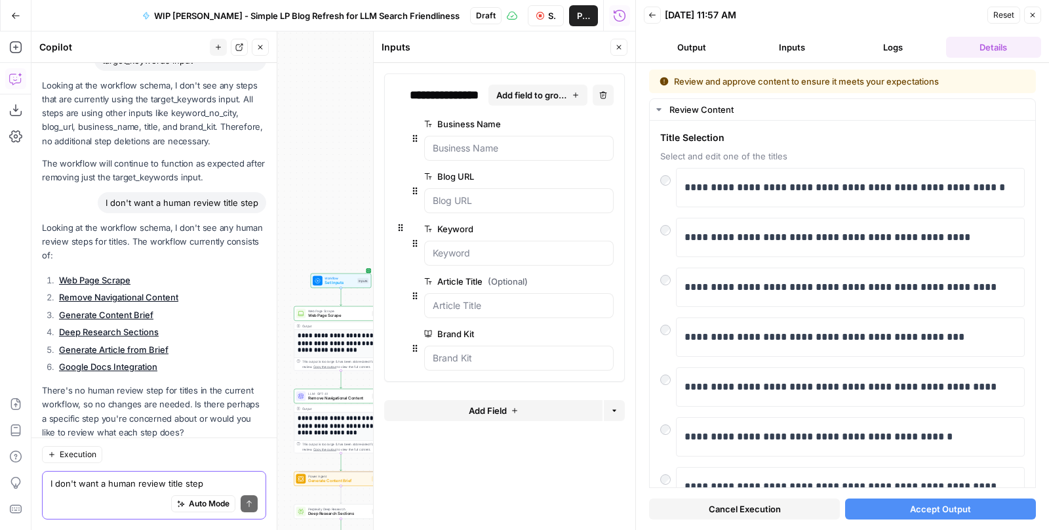
scroll to position [2372, 0]
click at [71, 479] on textarea "I don't want a human review title step" at bounding box center [153, 483] width 207 height 13
click at [658, 106] on icon "button" at bounding box center [659, 109] width 10 height 10
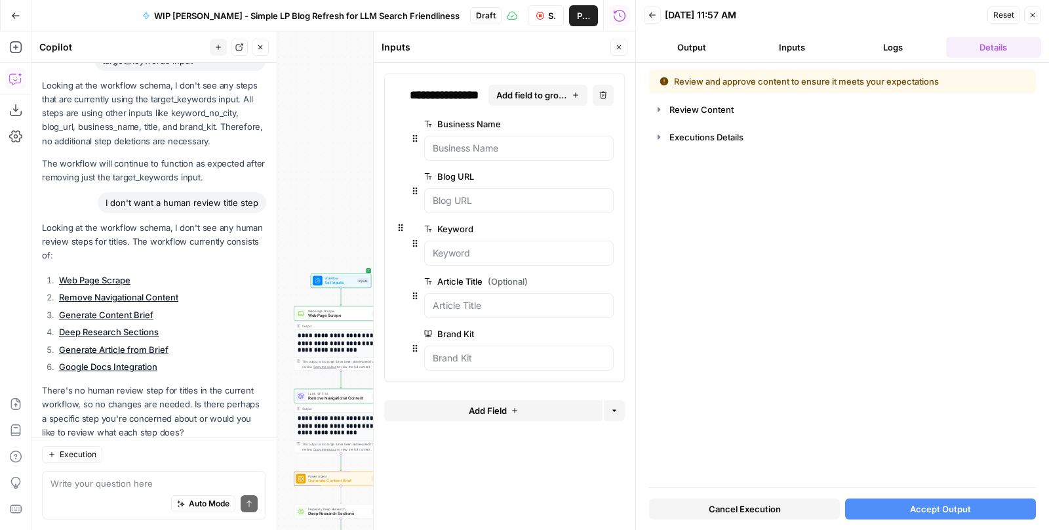
click at [881, 46] on button "Logs" at bounding box center [893, 47] width 96 height 21
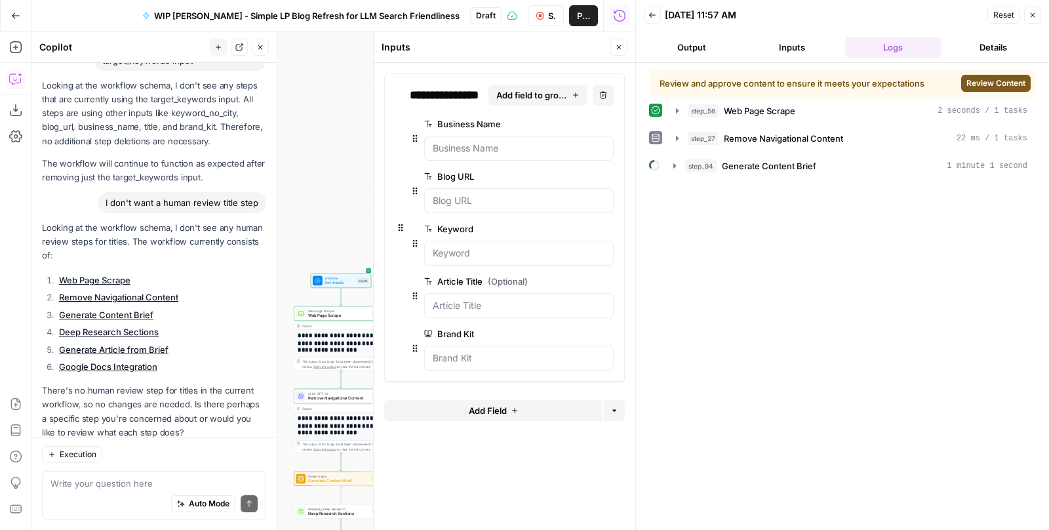
click at [104, 466] on div "Execution Write your question here Auto Mode Send" at bounding box center [153, 483] width 245 height 92
click at [104, 485] on textarea at bounding box center [153, 483] width 207 height 13
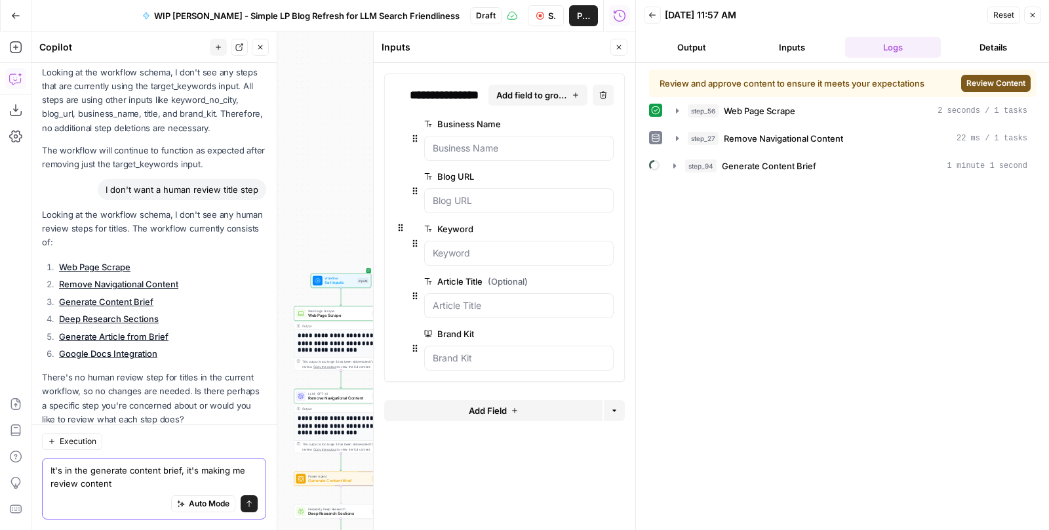
type textarea "It's in the generate content brief, it's making me review content"
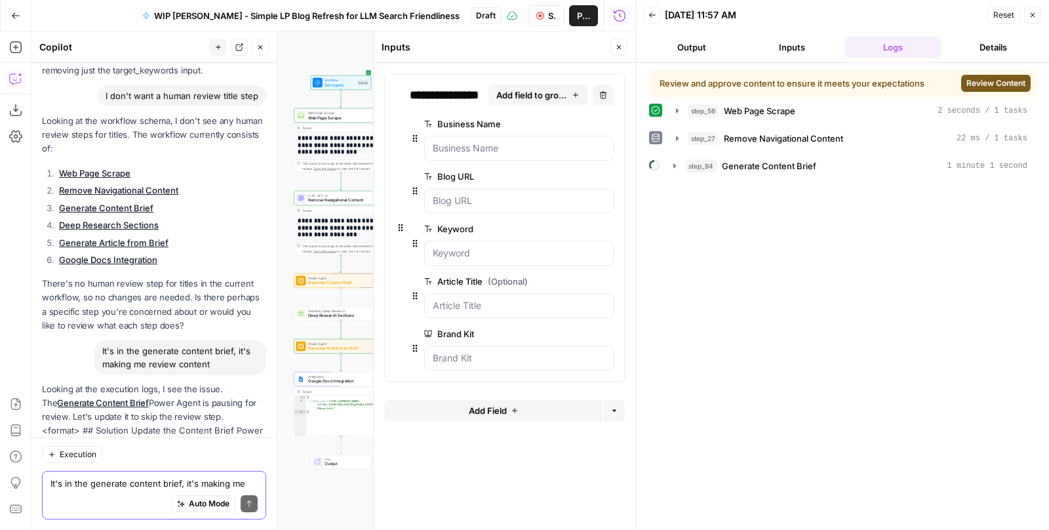
scroll to position [2615, 0]
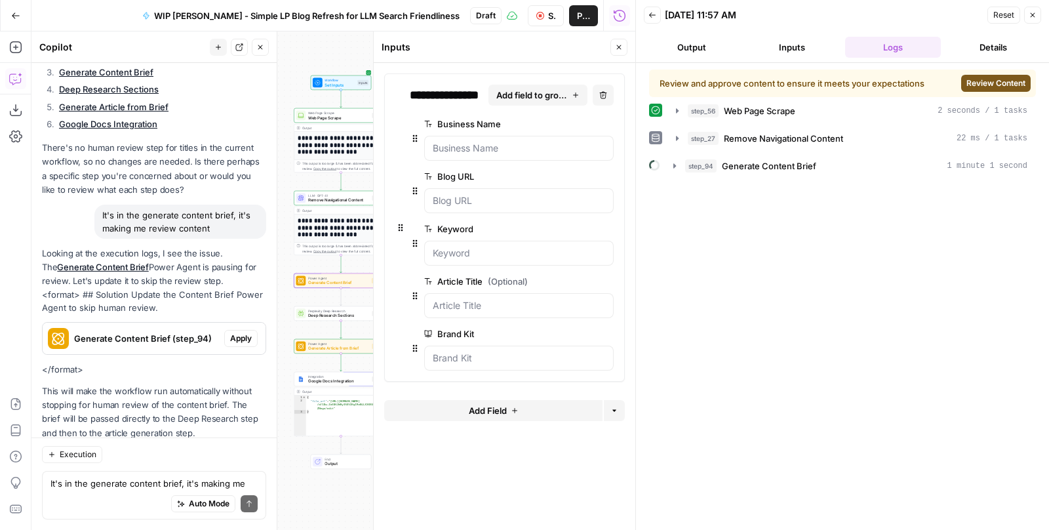
click at [236, 332] on span "Apply" at bounding box center [241, 338] width 22 height 12
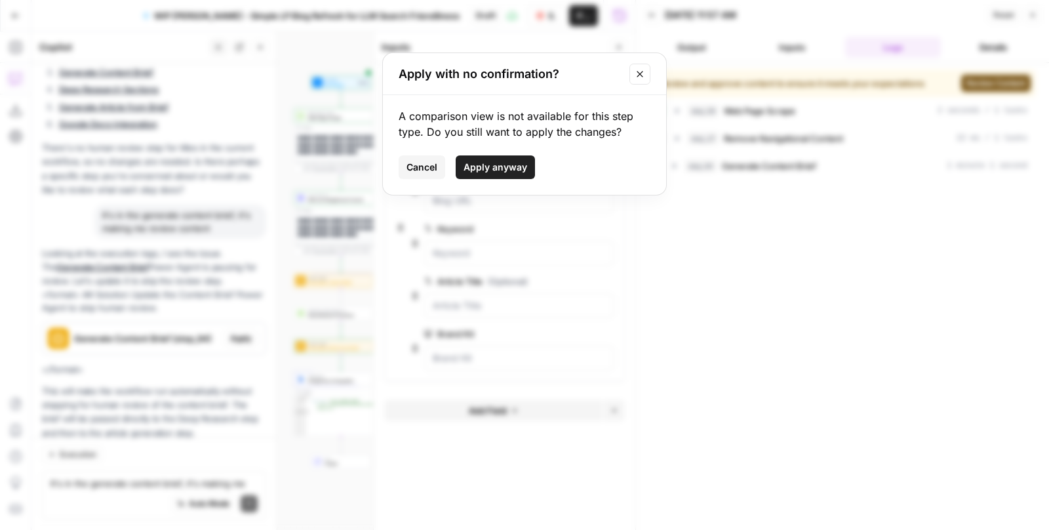
click at [513, 159] on button "Apply anyway" at bounding box center [495, 167] width 79 height 24
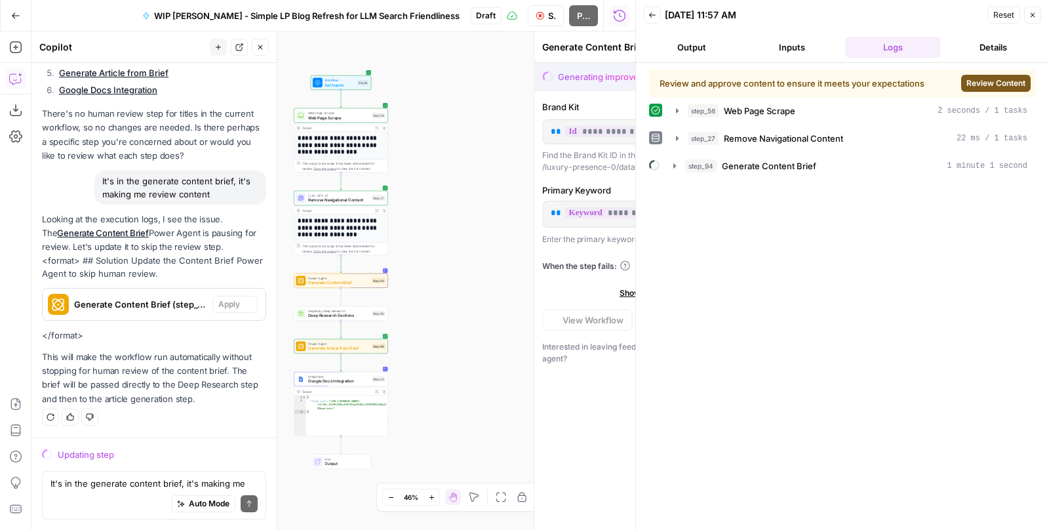
scroll to position [2531, 0]
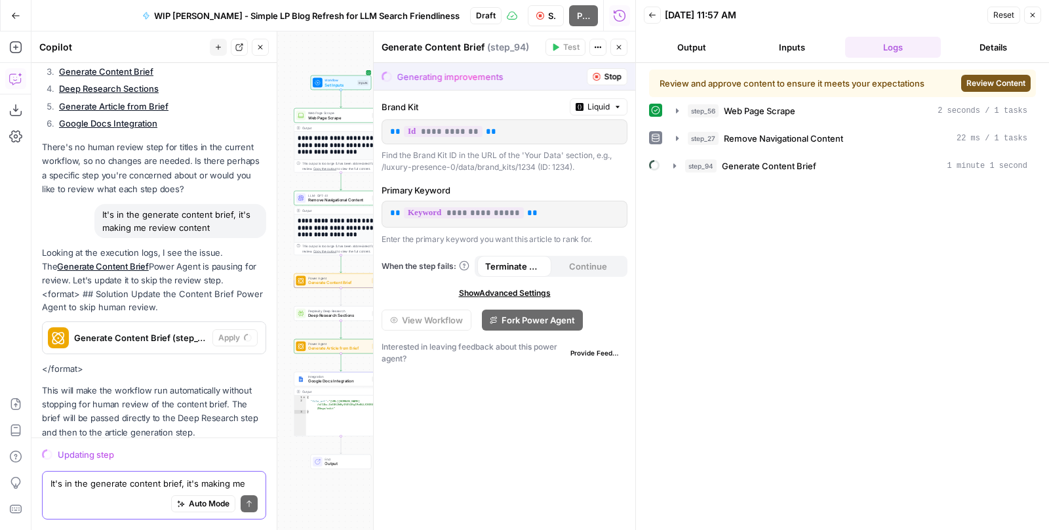
click at [165, 485] on textarea "It's in the generate content brief, it's making me review content" at bounding box center [153, 483] width 207 height 13
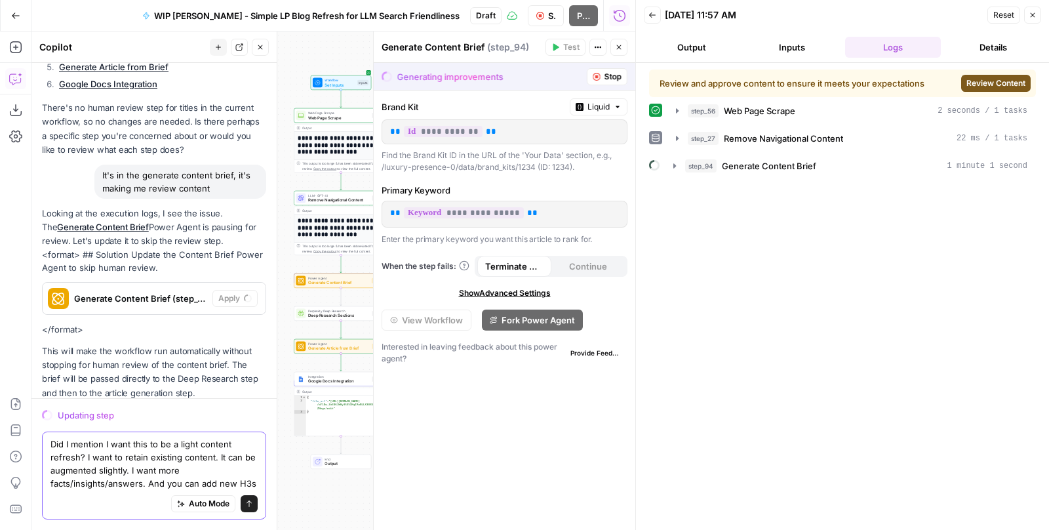
scroll to position [2584, 0]
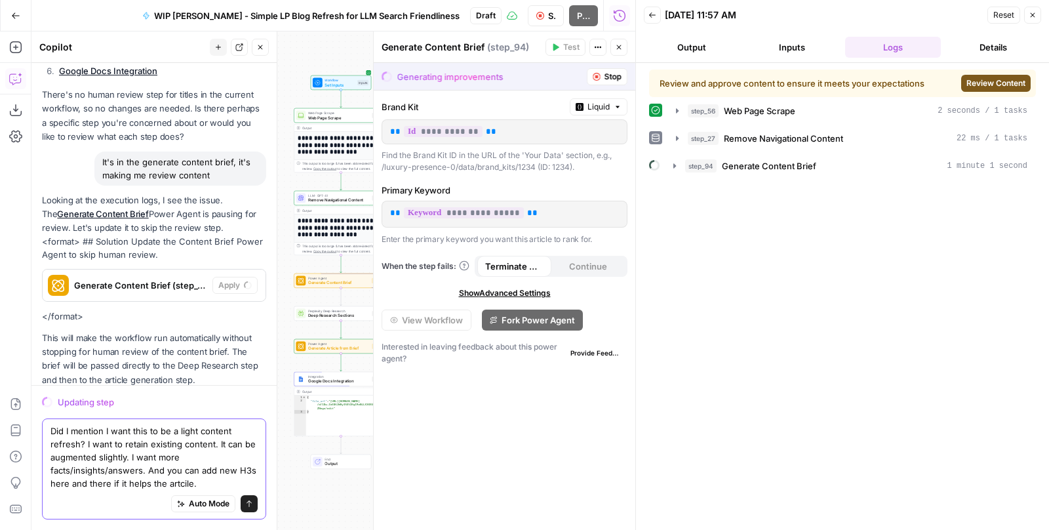
type textarea "Did I mention I want this to be a light content refresh? I want to retain exist…"
click at [996, 78] on span "Review Content" at bounding box center [996, 83] width 59 height 12
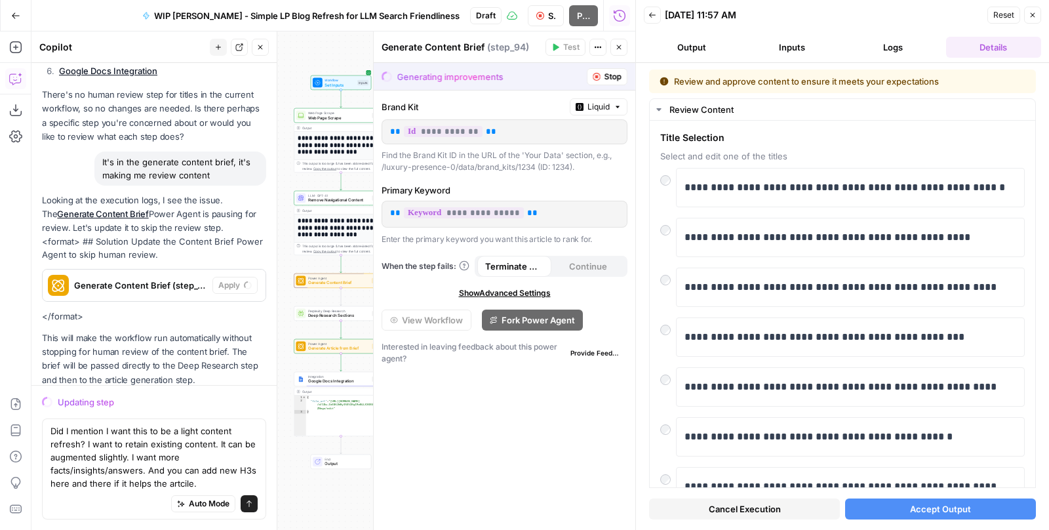
click at [900, 504] on button "Accept Output" at bounding box center [940, 508] width 191 height 21
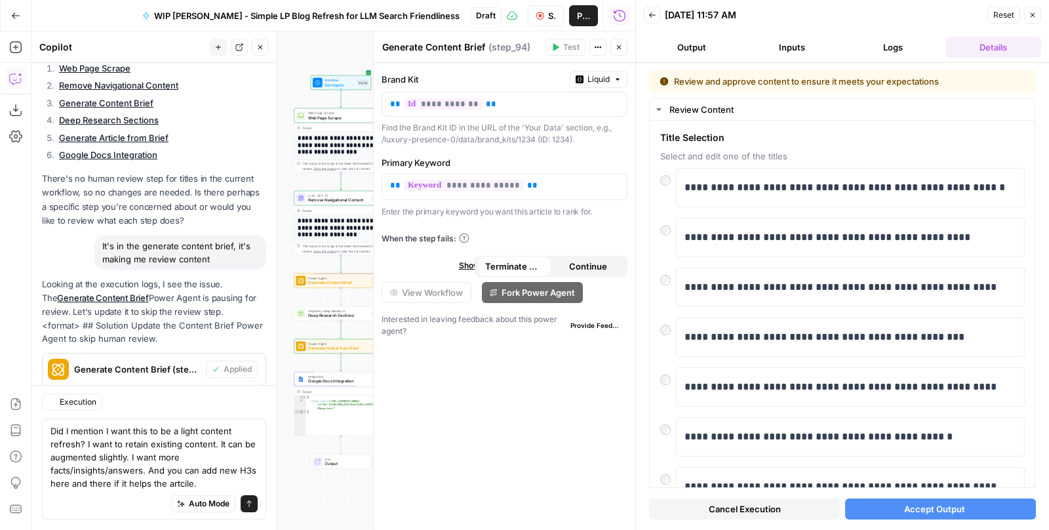
scroll to position [2667, 0]
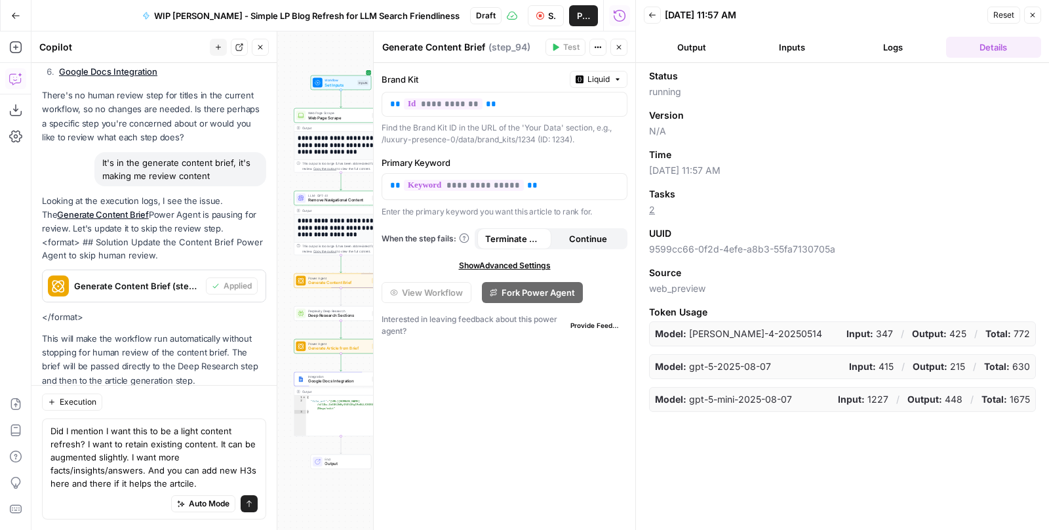
click at [252, 502] on icon "submit" at bounding box center [249, 503] width 5 height 7
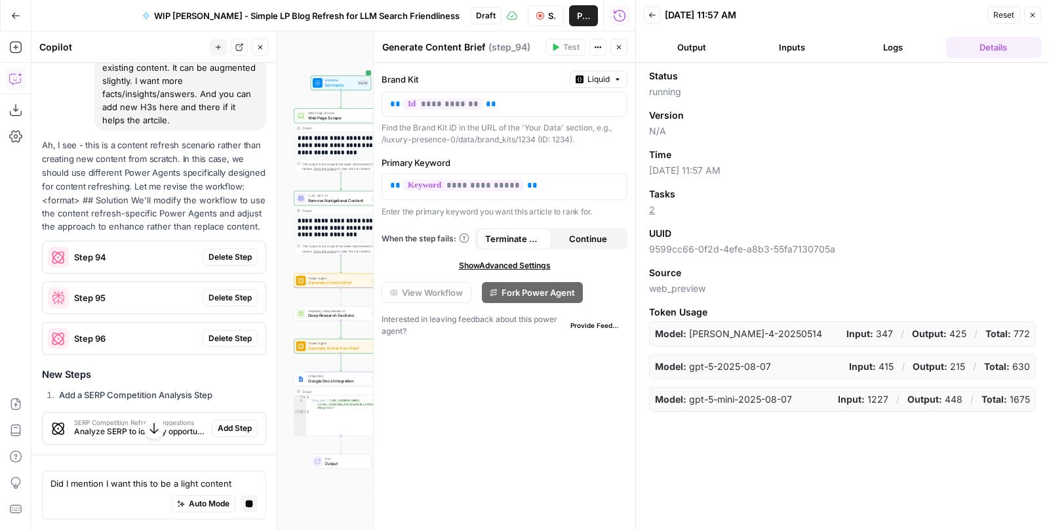
scroll to position [2928, 0]
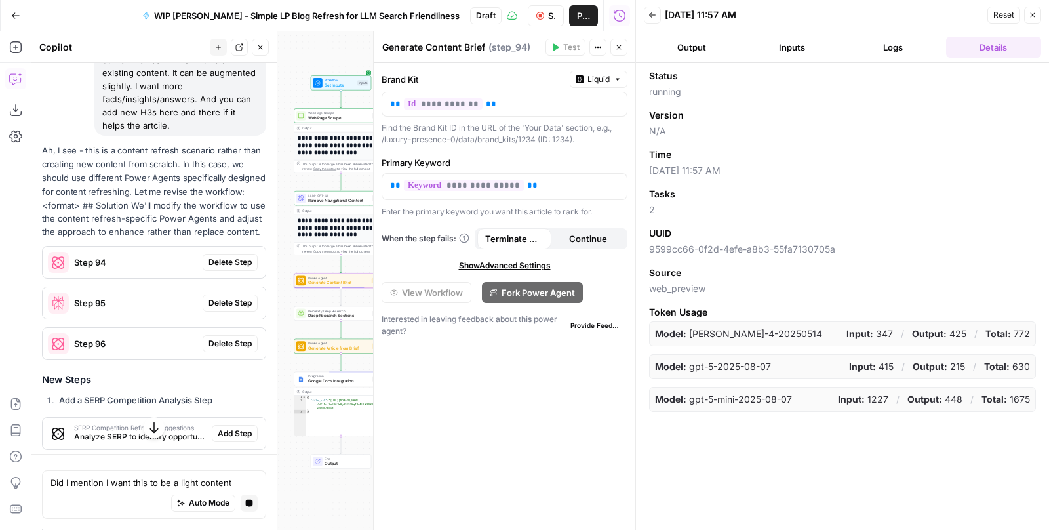
click at [205, 254] on button "Delete Step" at bounding box center [230, 262] width 55 height 17
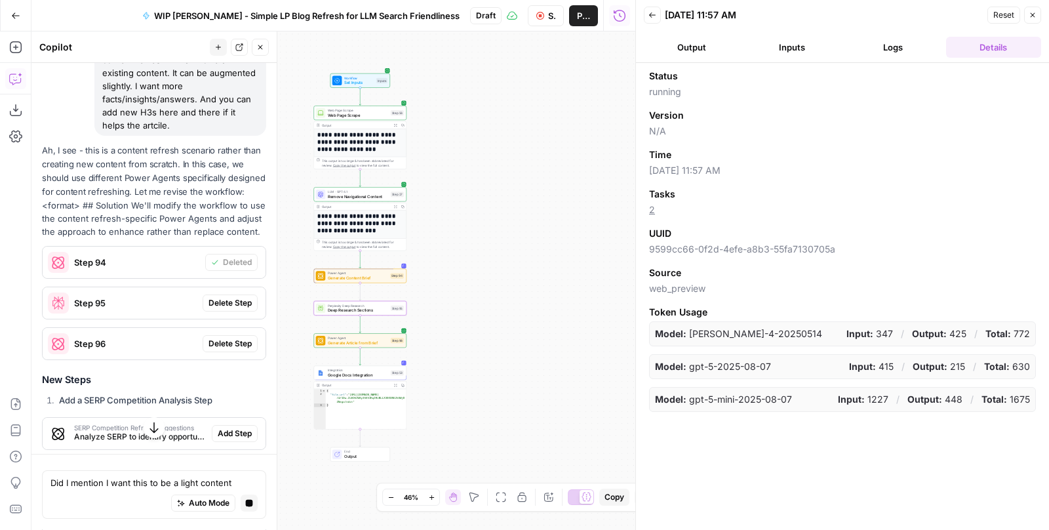
click at [227, 297] on span "Delete Step" at bounding box center [230, 303] width 43 height 12
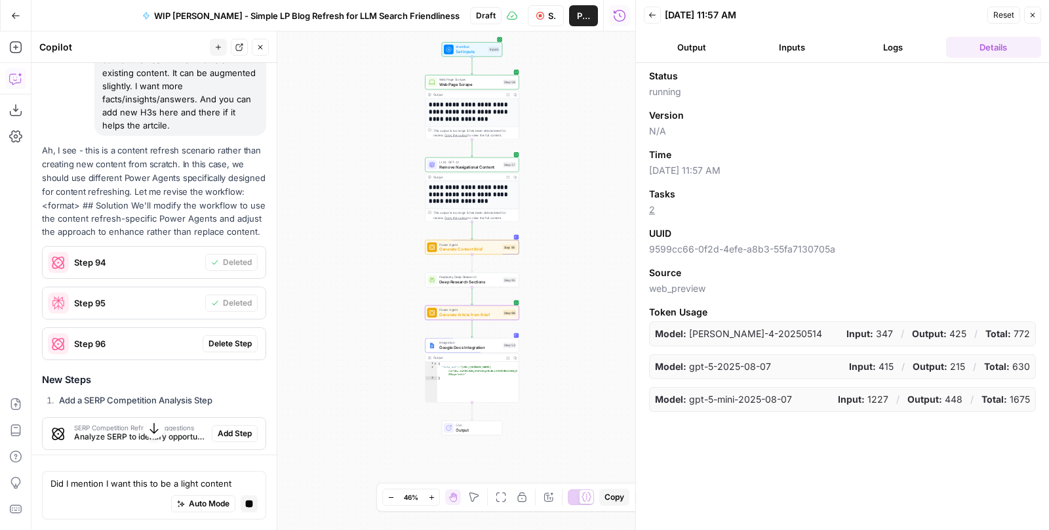
click at [231, 335] on button "Delete Step" at bounding box center [230, 343] width 55 height 17
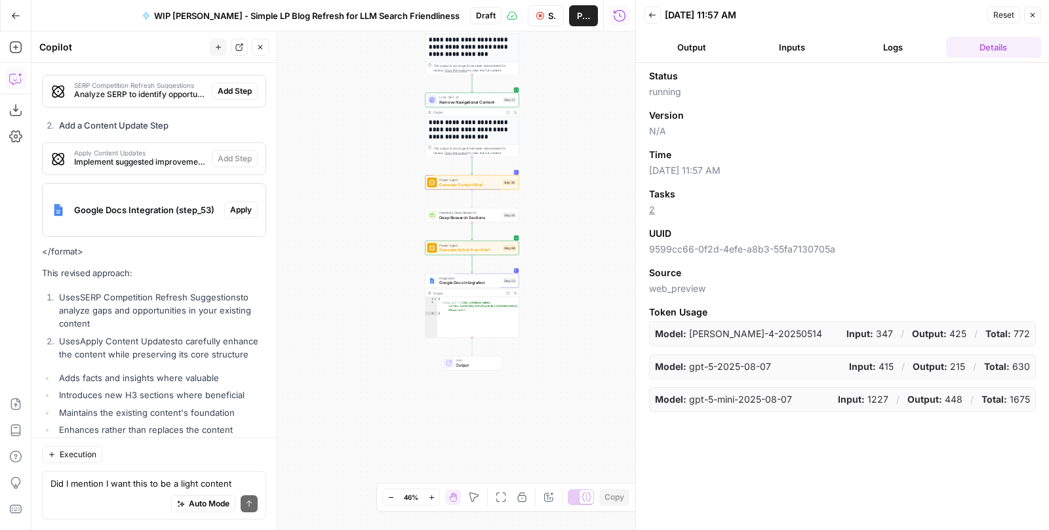
scroll to position [3276, 0]
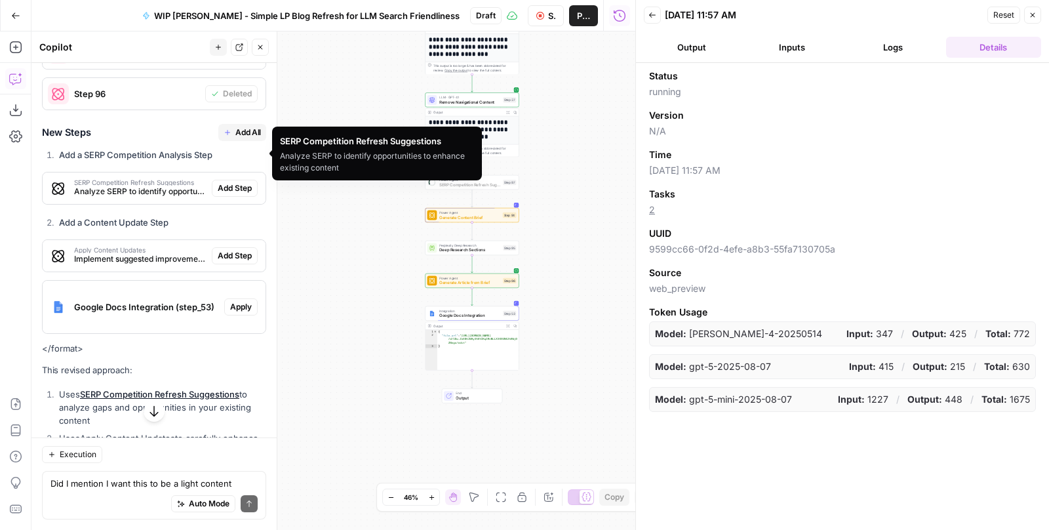
click at [235, 182] on span "Add Step" at bounding box center [235, 188] width 34 height 12
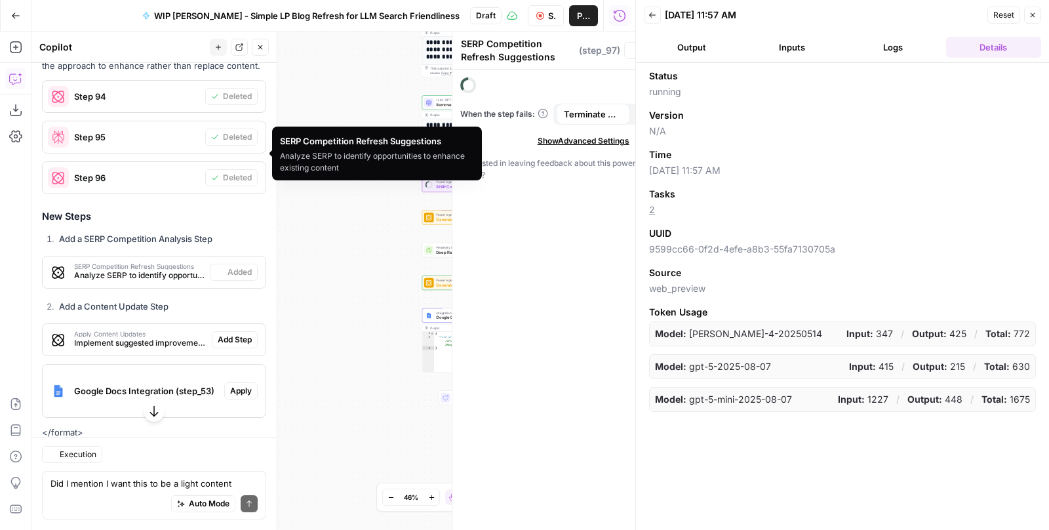
scroll to position [3360, 0]
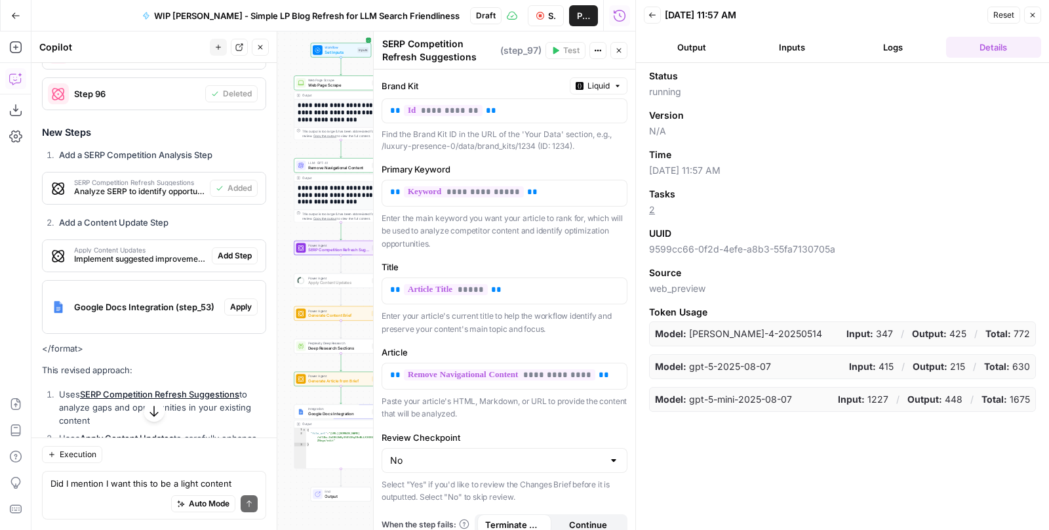
click at [232, 250] on span "Add Step" at bounding box center [235, 256] width 34 height 12
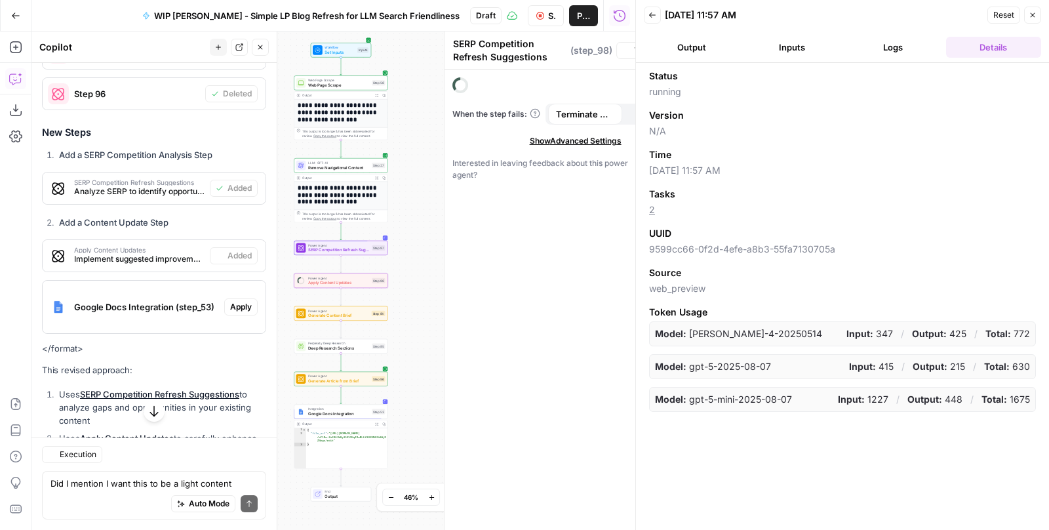
type textarea "Apply Content Updates"
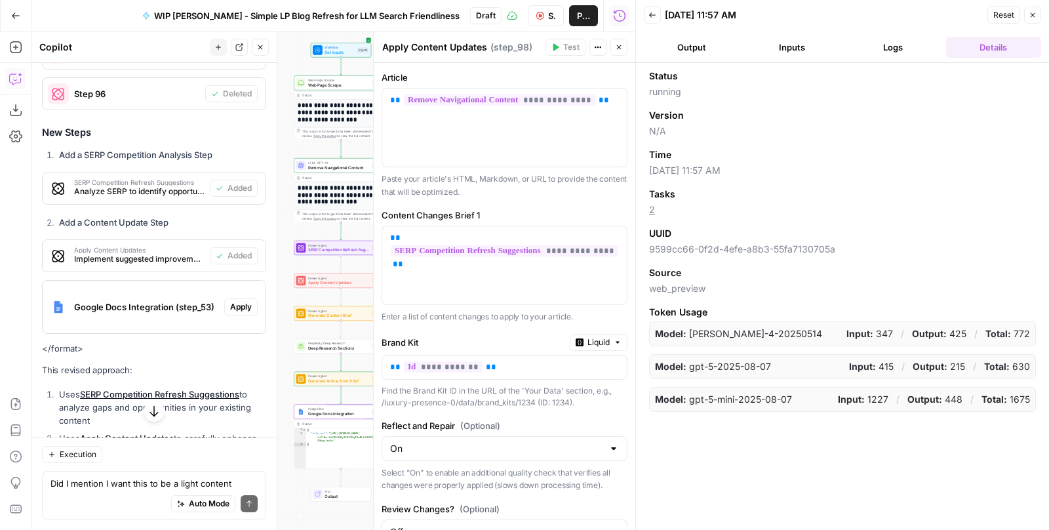
scroll to position [3435, 0]
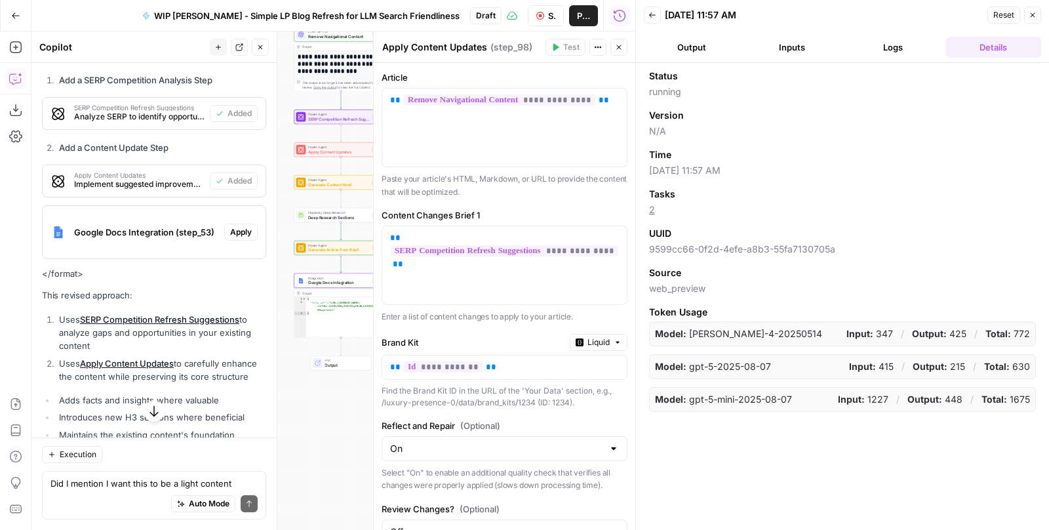
click at [239, 226] on span "Apply" at bounding box center [241, 232] width 22 height 12
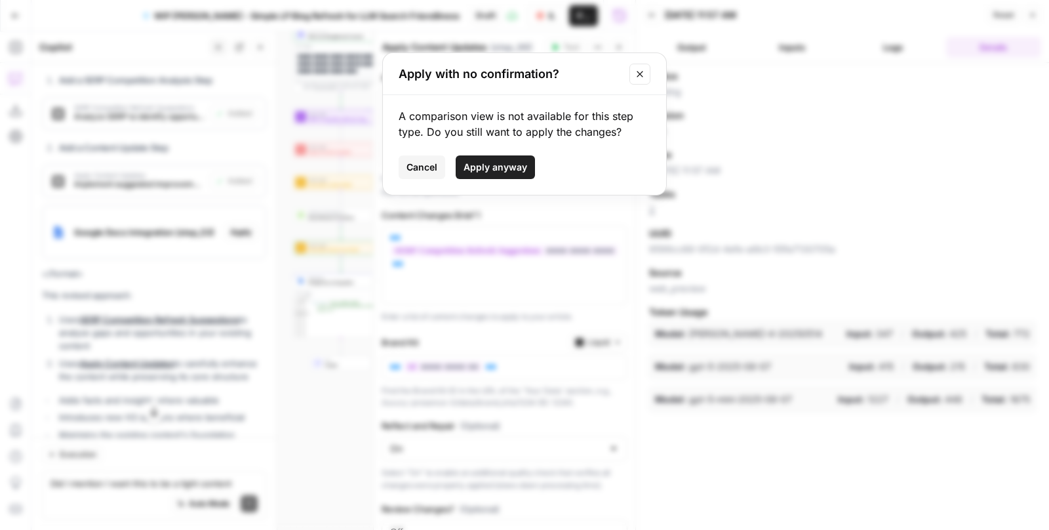
click at [491, 175] on button "Apply anyway" at bounding box center [495, 167] width 79 height 24
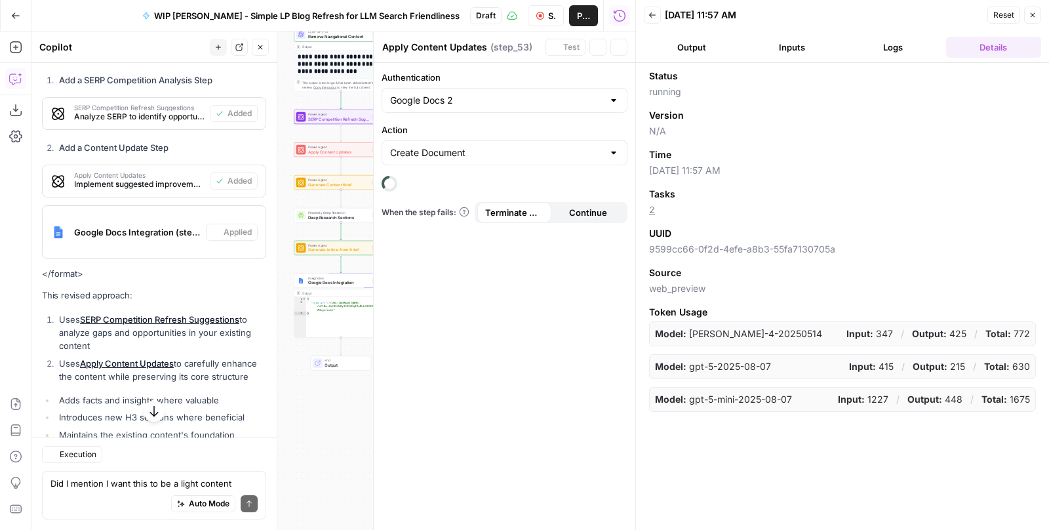
type textarea "Google Docs Integration"
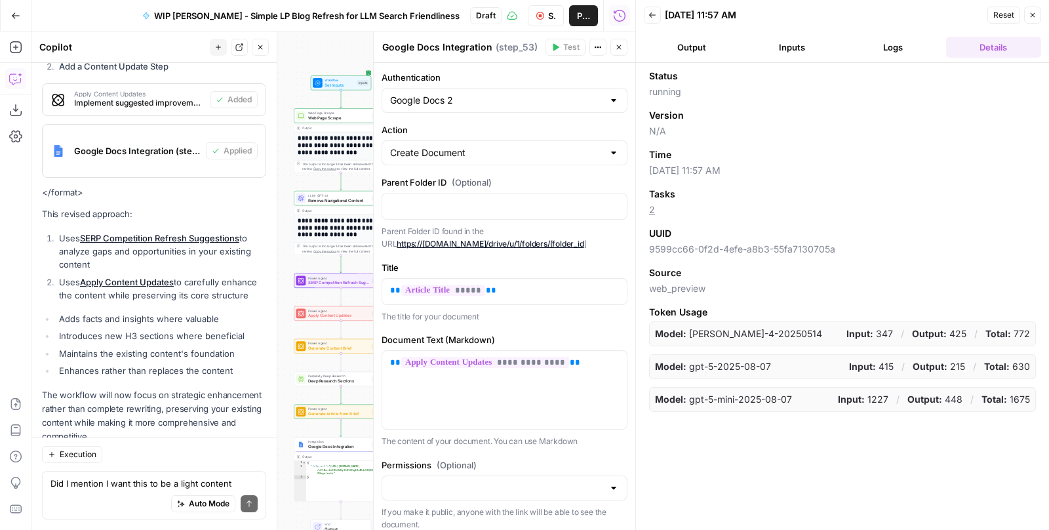
scroll to position [3516, 0]
click at [548, 12] on span "Stop Run" at bounding box center [552, 15] width 8 height 13
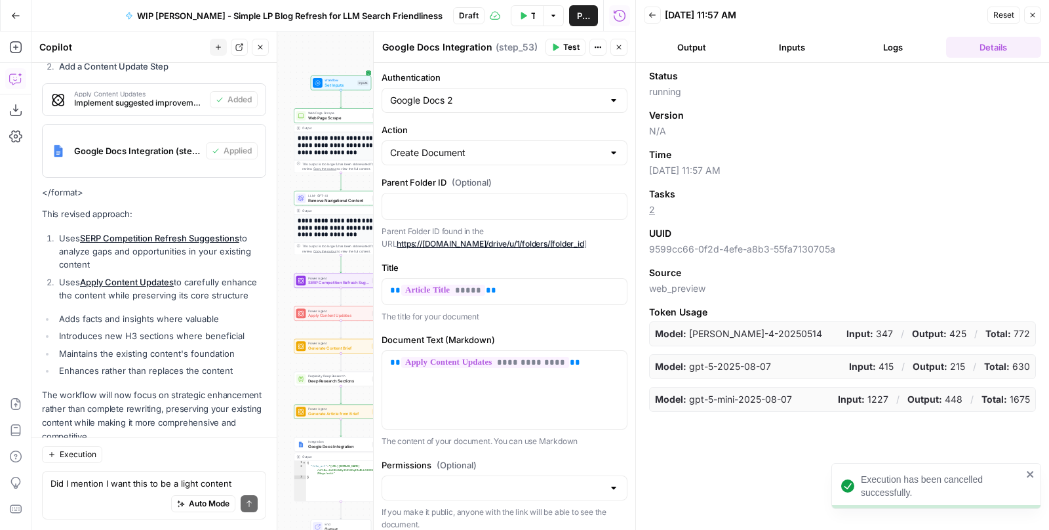
click at [529, 13] on button "Test Workflow" at bounding box center [527, 15] width 33 height 21
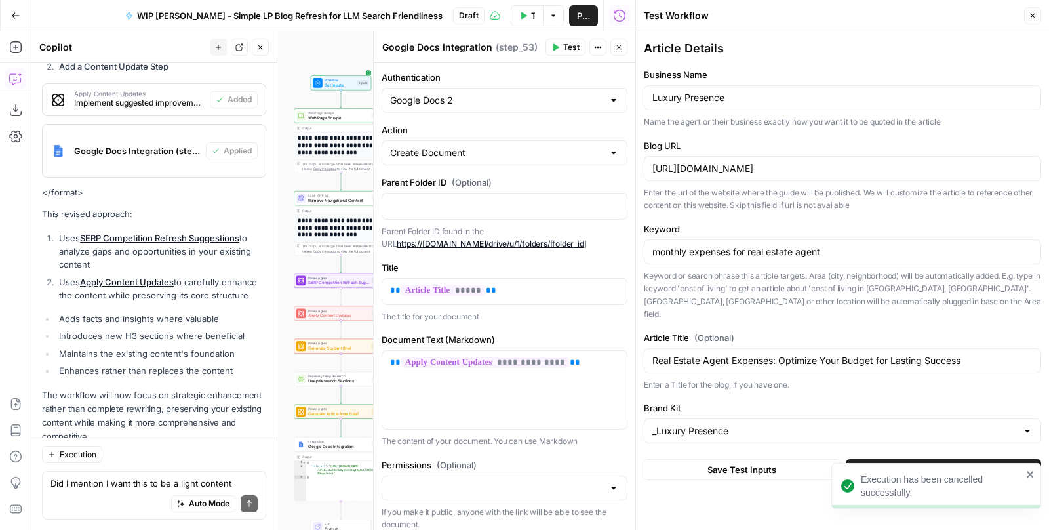
click at [897, 459] on button "Test Workflow" at bounding box center [943, 469] width 195 height 21
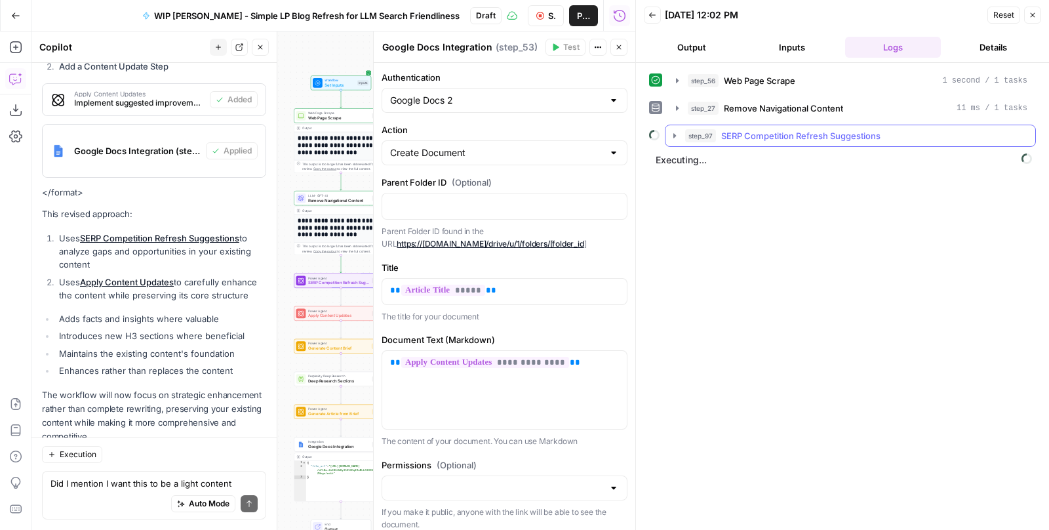
click at [675, 130] on icon "button" at bounding box center [675, 135] width 10 height 10
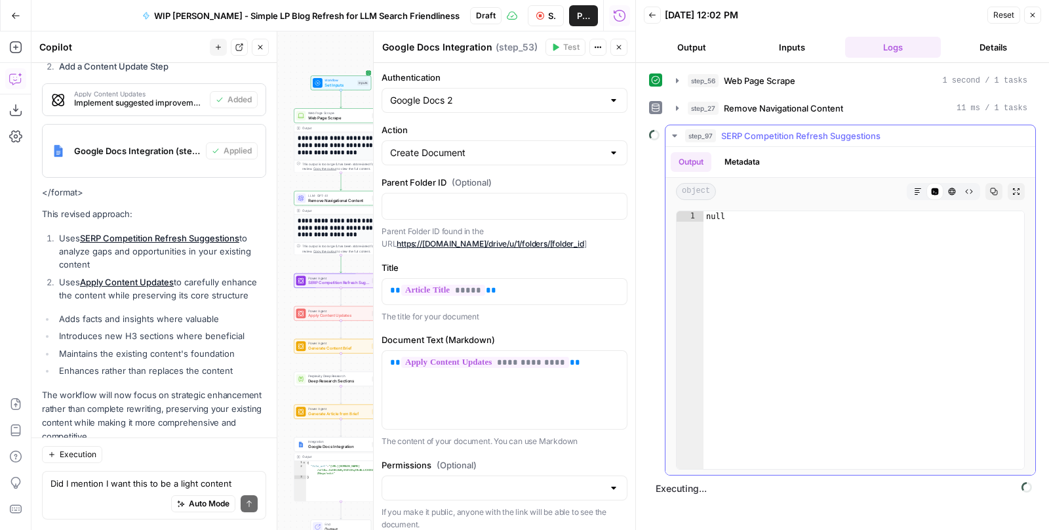
click at [675, 130] on icon "button" at bounding box center [675, 135] width 10 height 10
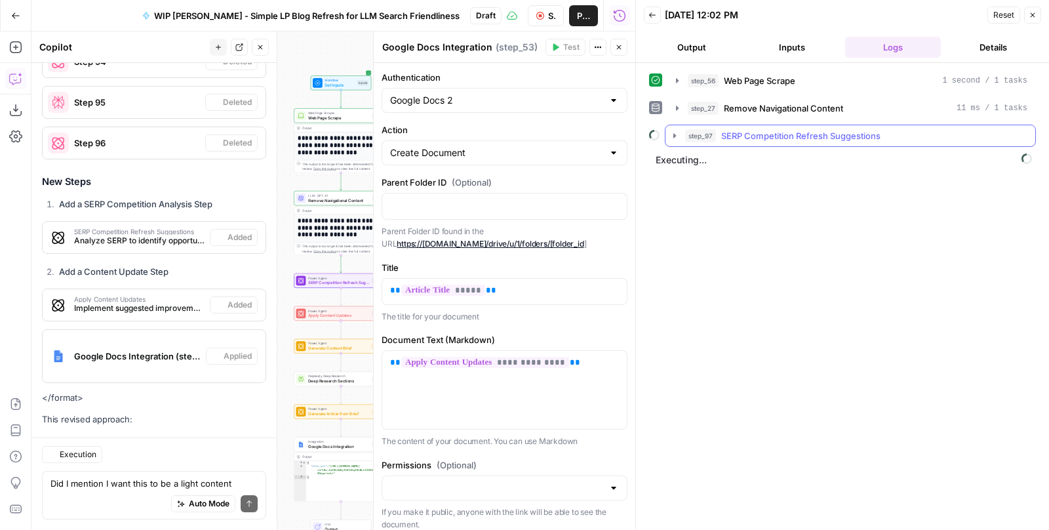
scroll to position [3516, 0]
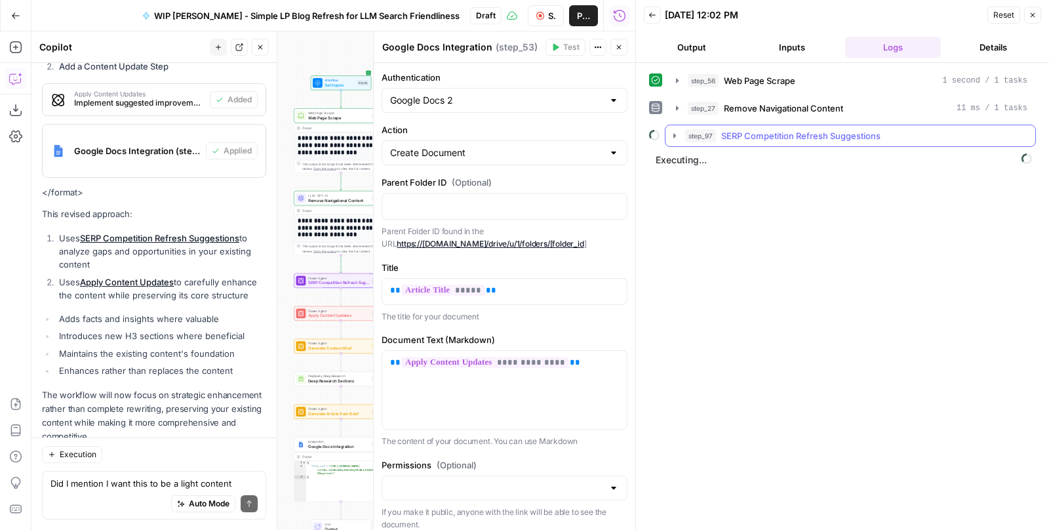
click at [671, 130] on icon "button" at bounding box center [675, 135] width 10 height 10
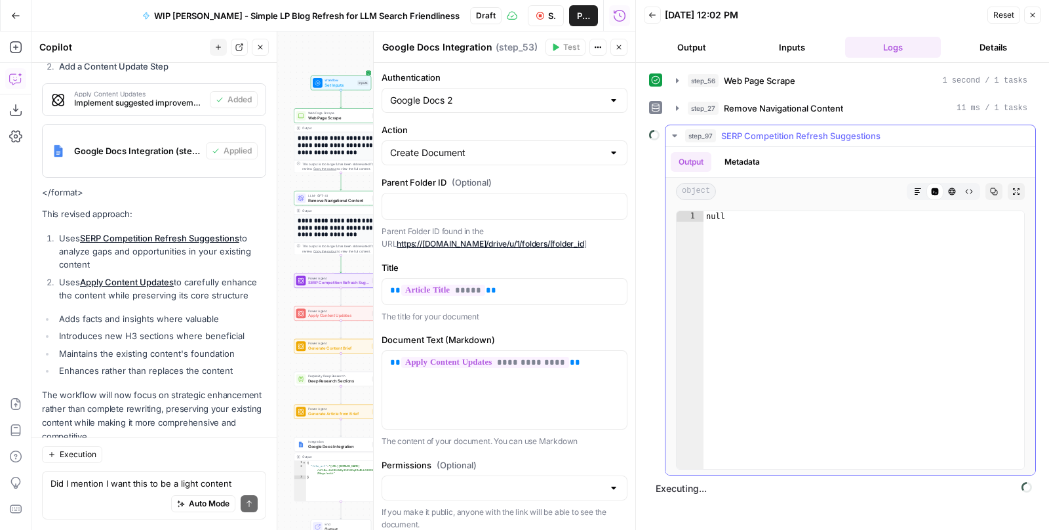
click at [675, 130] on icon "button" at bounding box center [675, 135] width 10 height 10
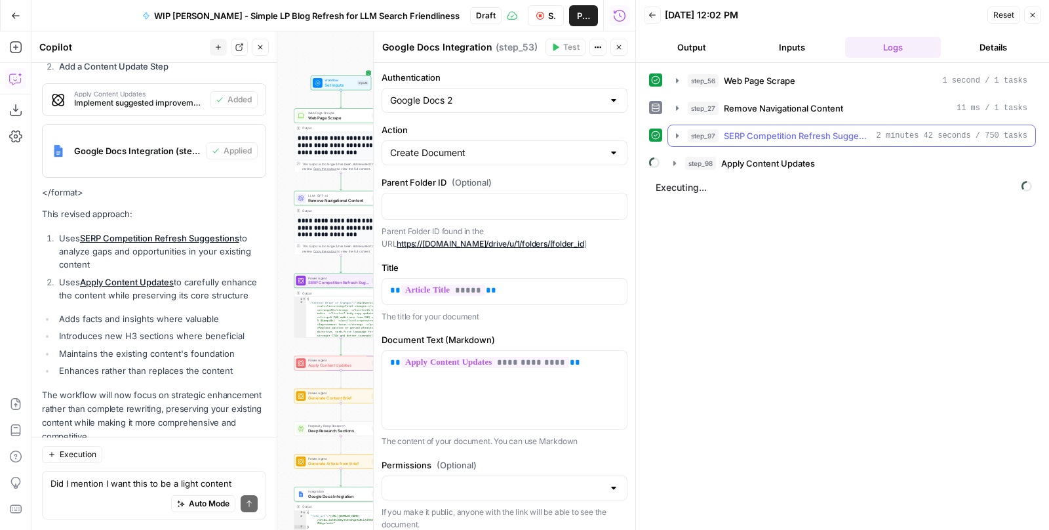
click at [673, 136] on icon "button" at bounding box center [677, 135] width 10 height 10
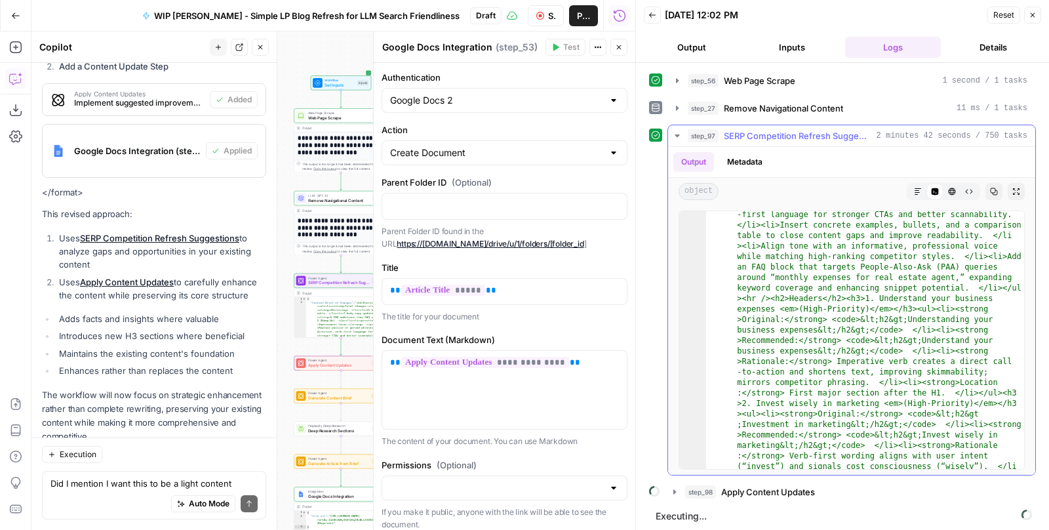
scroll to position [75, 0]
click at [677, 134] on icon "button" at bounding box center [677, 135] width 5 height 3
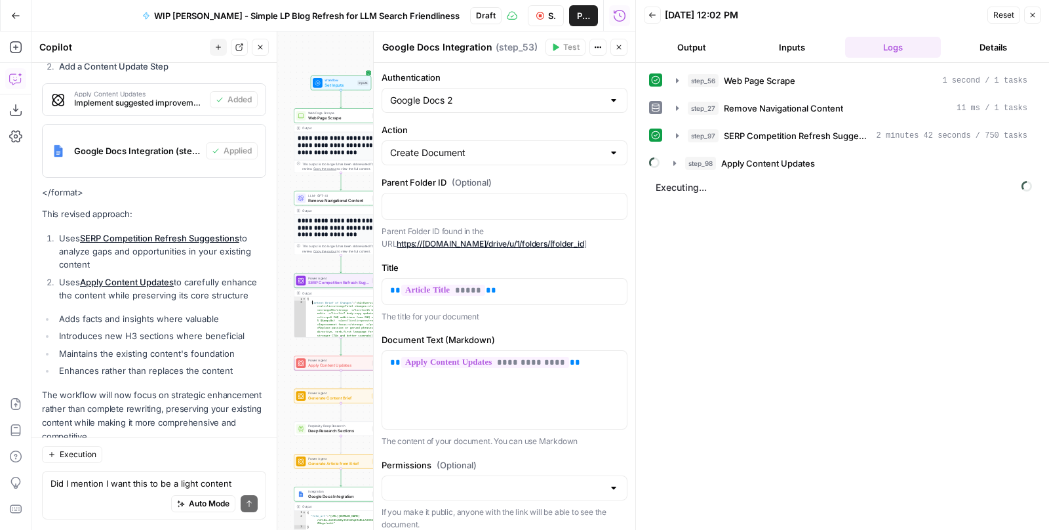
type textarea "**********"
click at [324, 283] on span "SERP Competition Refresh Suggestions" at bounding box center [338, 283] width 61 height 6
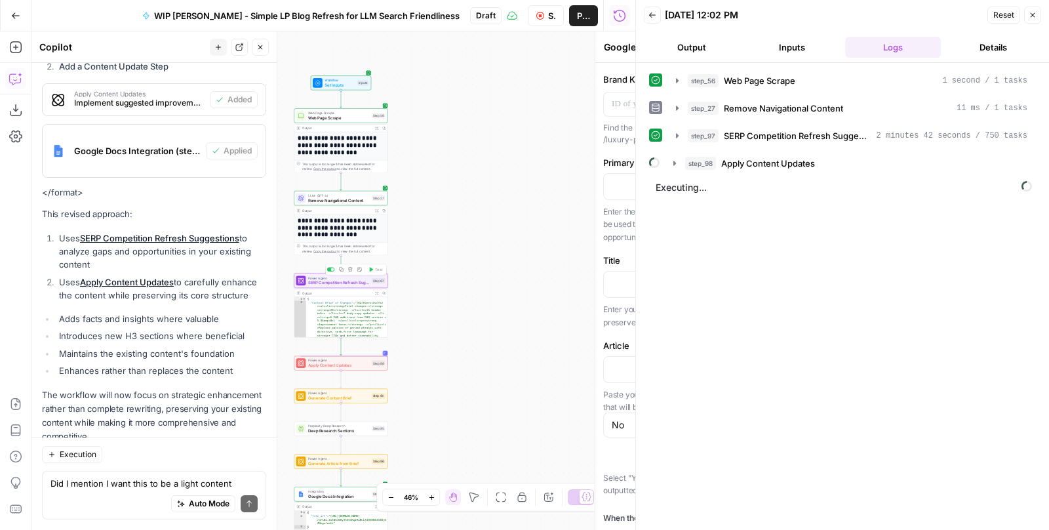
type textarea "SERP Competition Refresh Suggestions"
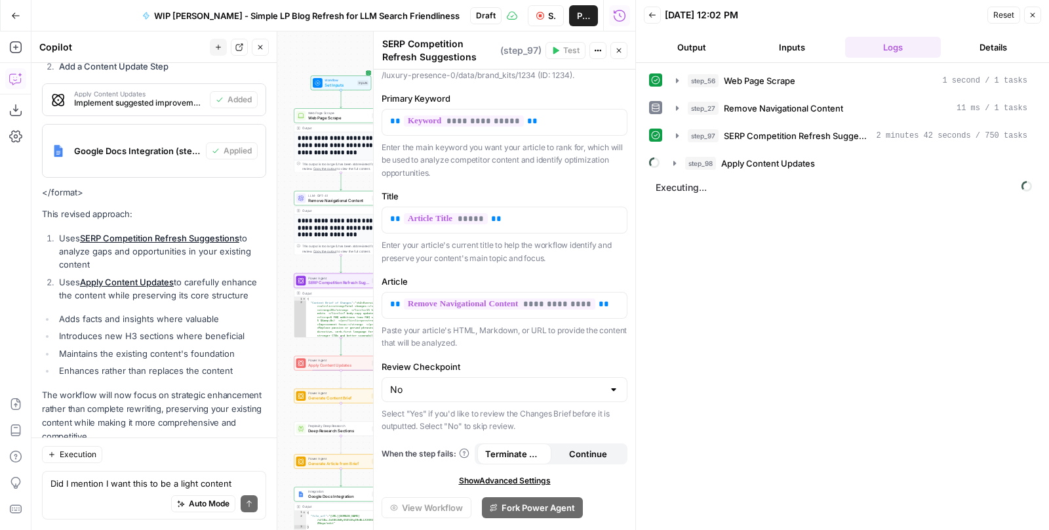
scroll to position [96, 0]
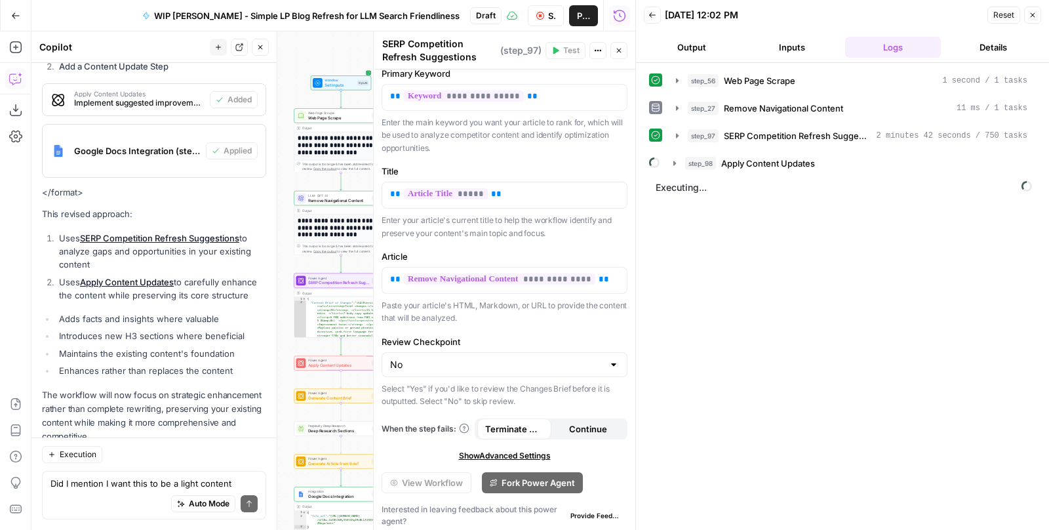
click at [280, 228] on div at bounding box center [276, 280] width 13 height 498
click at [618, 49] on icon "button" at bounding box center [619, 51] width 5 height 5
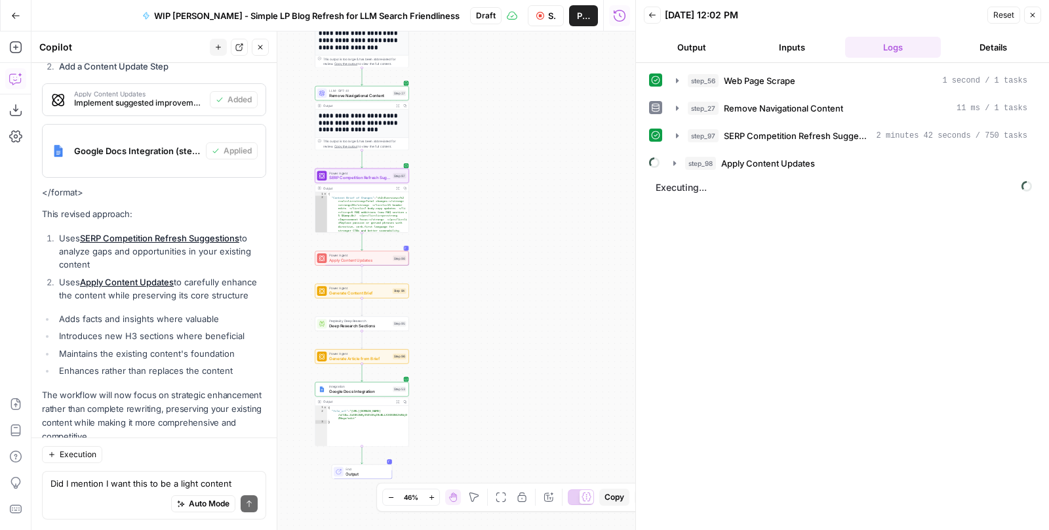
drag, startPoint x: 468, startPoint y: 294, endPoint x: 489, endPoint y: 190, distance: 107.0
click at [489, 190] on div "**********" at bounding box center [333, 280] width 604 height 498
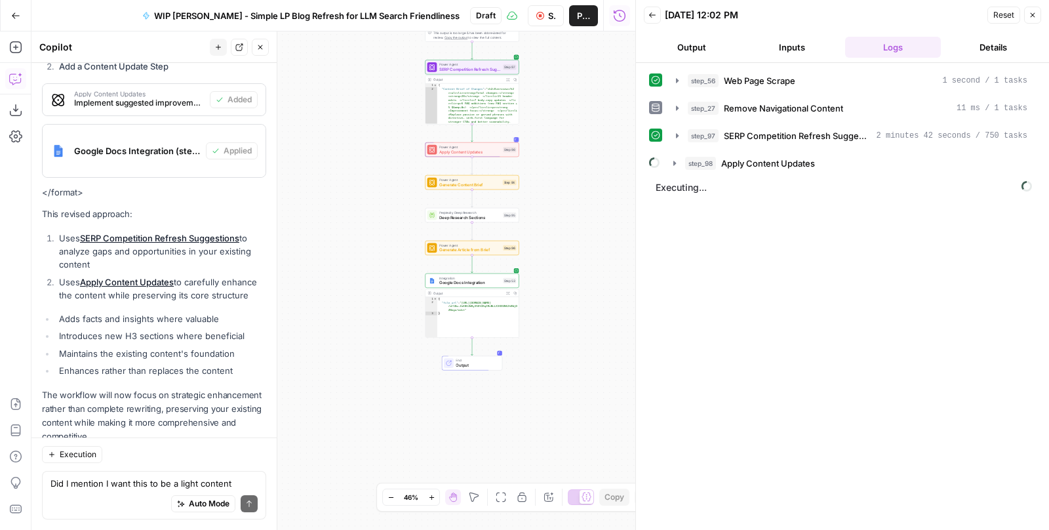
click at [536, 14] on icon "button" at bounding box center [540, 16] width 8 height 8
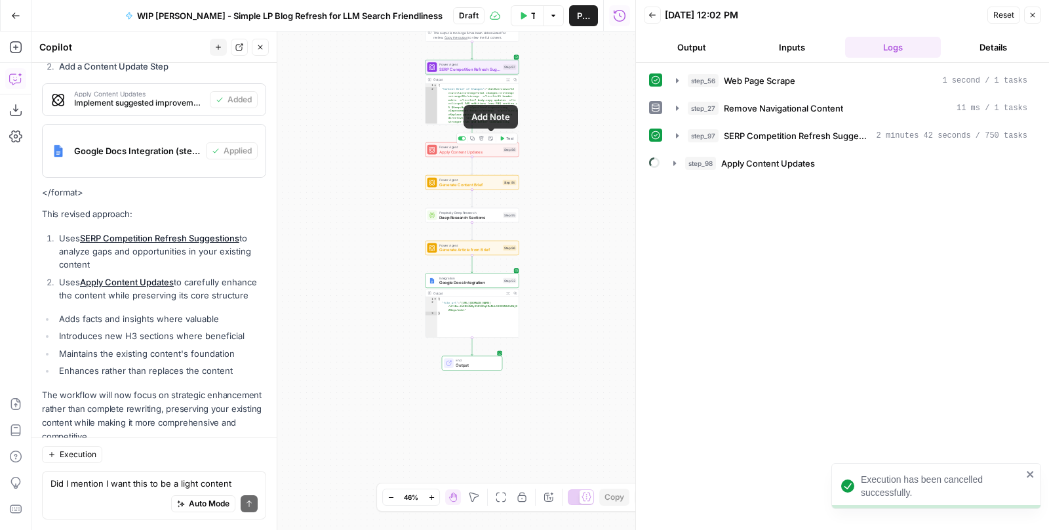
click at [482, 139] on icon "button" at bounding box center [481, 138] width 5 height 5
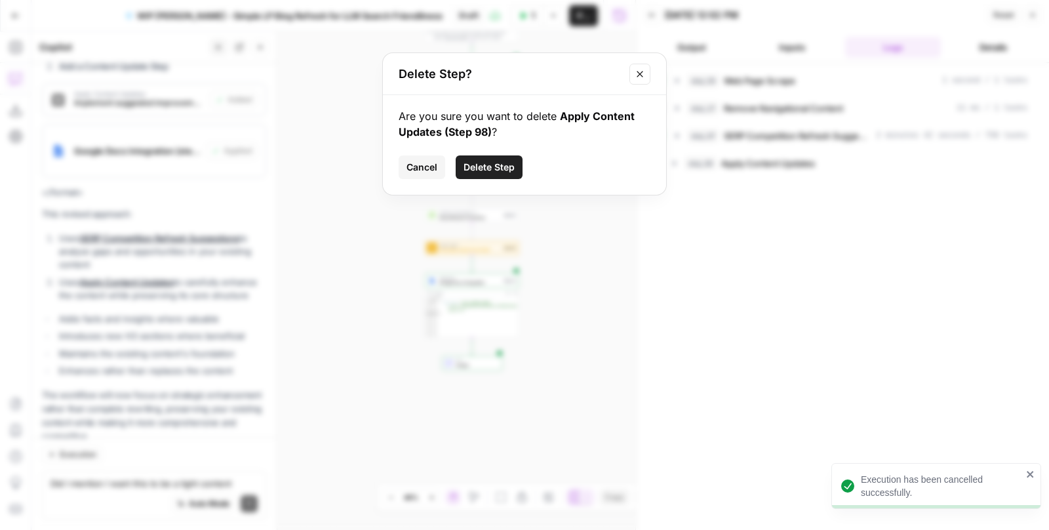
click at [489, 163] on span "Delete Step" at bounding box center [489, 167] width 51 height 13
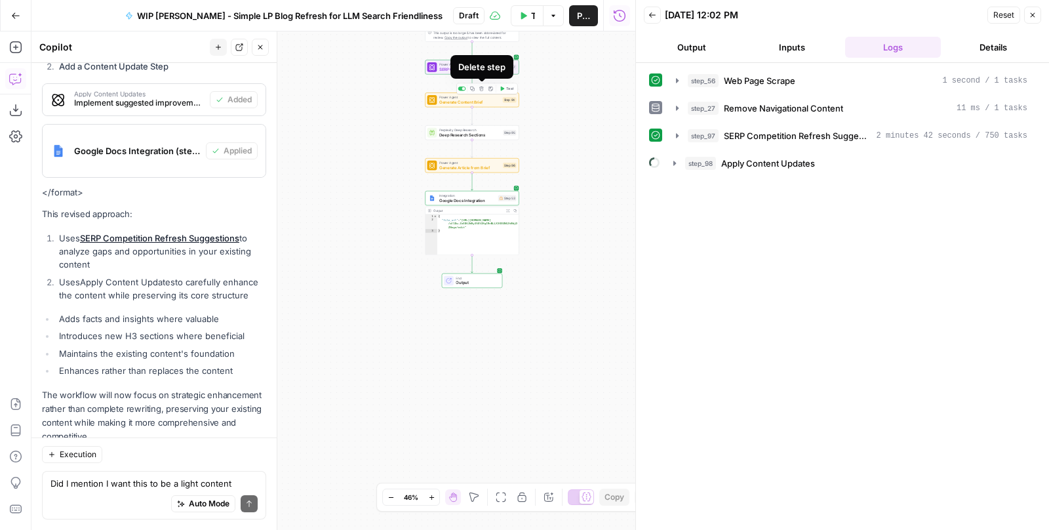
click at [482, 87] on icon "button" at bounding box center [481, 89] width 5 height 5
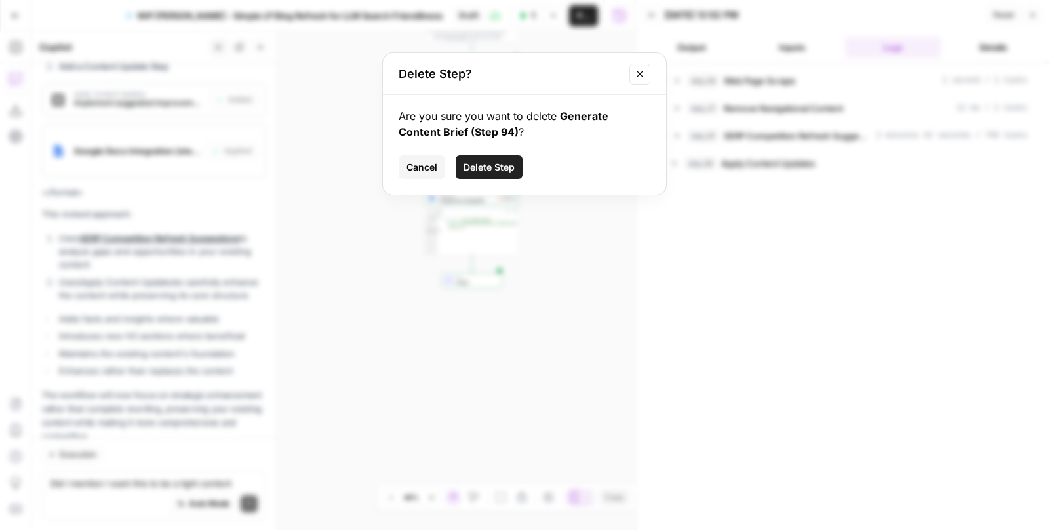
click at [490, 165] on span "Delete Step" at bounding box center [489, 167] width 51 height 13
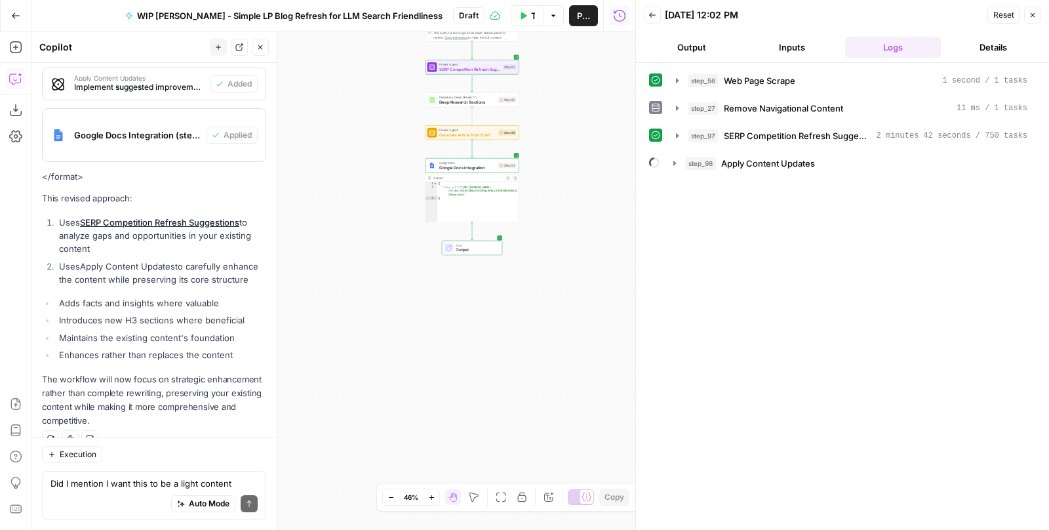
scroll to position [3501, 0]
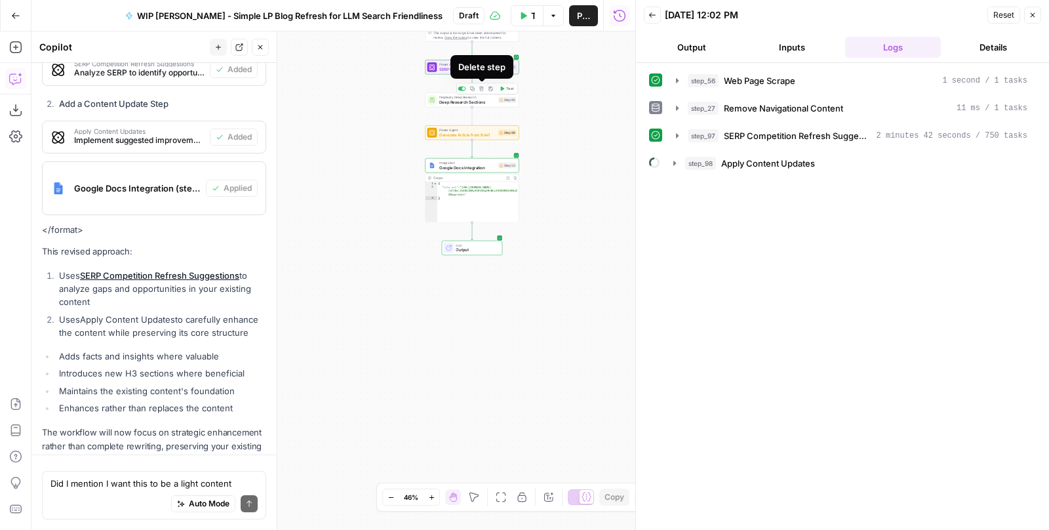
click at [483, 87] on icon "button" at bounding box center [481, 89] width 5 height 5
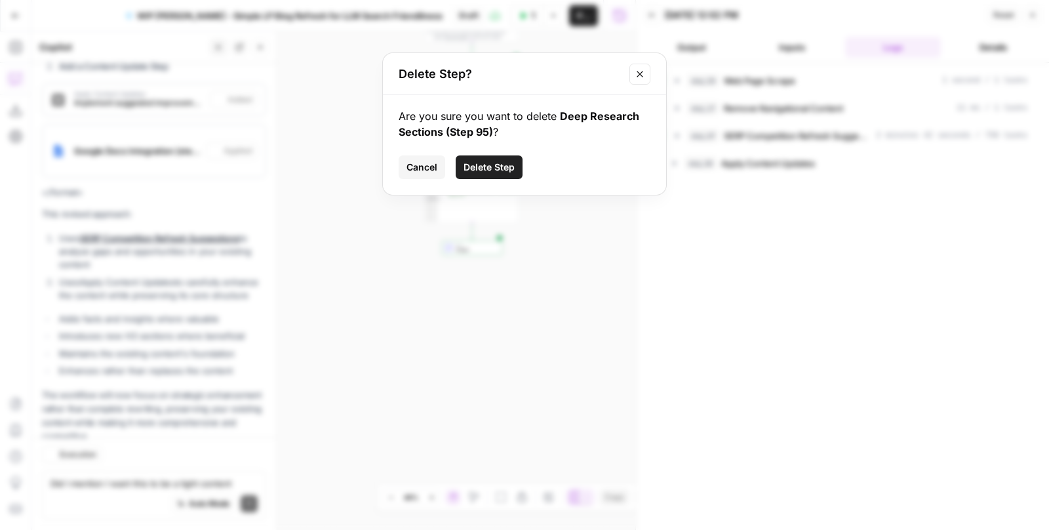
click at [485, 165] on span "Delete Step" at bounding box center [489, 167] width 51 height 13
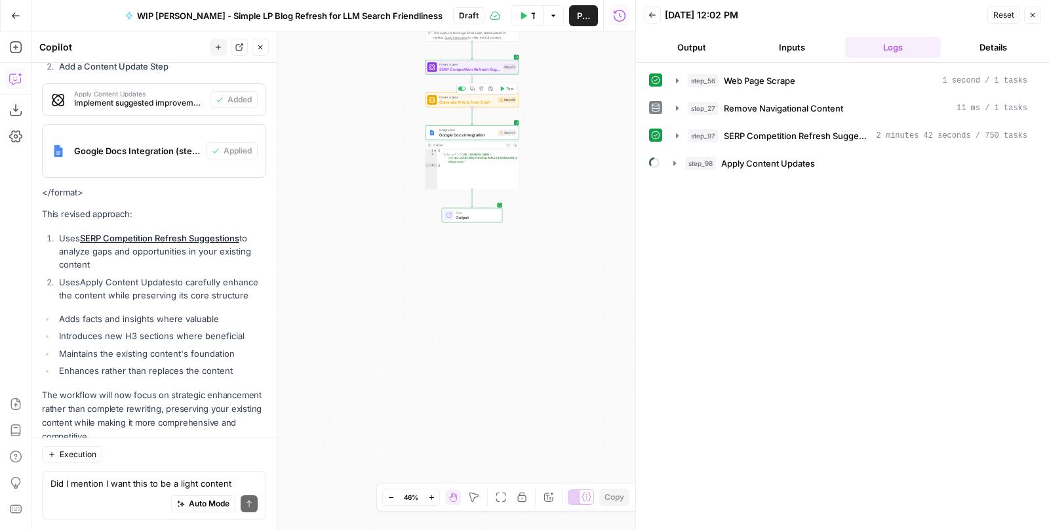
click at [481, 89] on icon "button" at bounding box center [481, 89] width 5 height 5
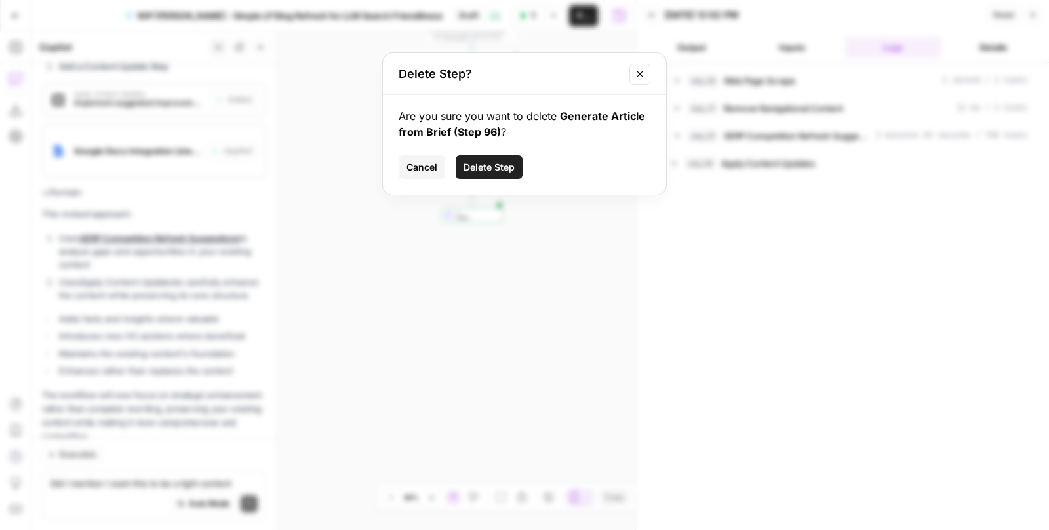
click at [487, 171] on span "Delete Step" at bounding box center [489, 167] width 51 height 13
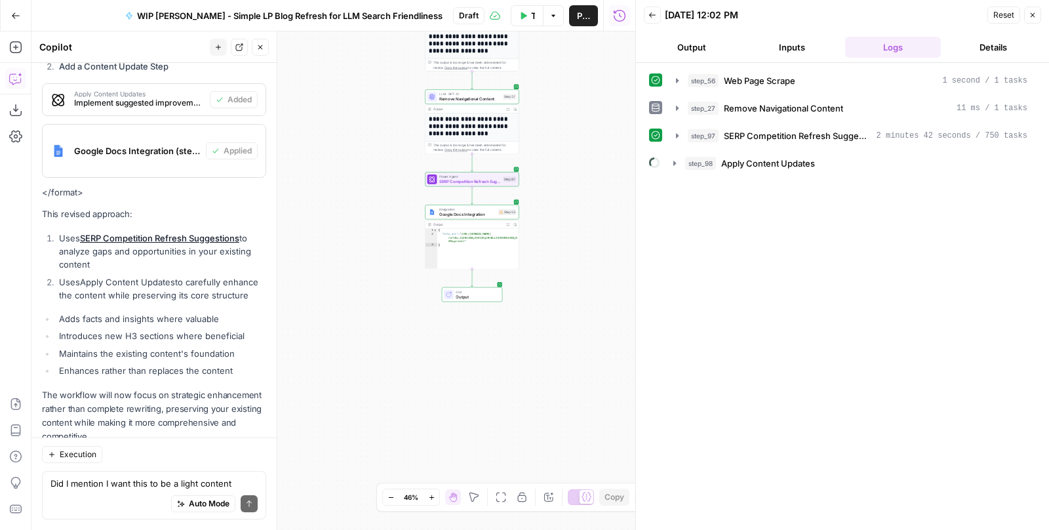
drag, startPoint x: 398, startPoint y: 254, endPoint x: 397, endPoint y: 411, distance: 156.1
click at [397, 411] on div "**********" at bounding box center [333, 280] width 604 height 498
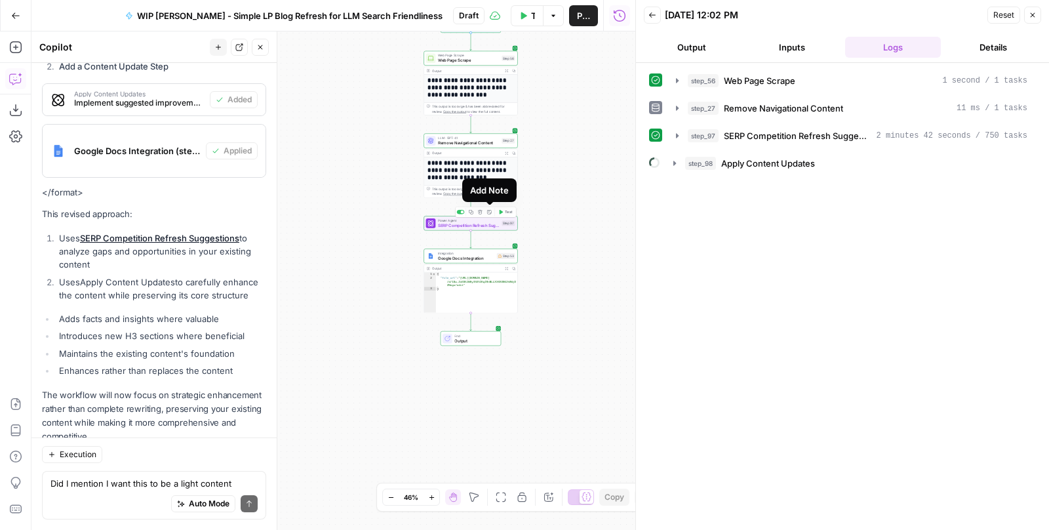
click at [482, 211] on icon "button" at bounding box center [480, 212] width 5 height 5
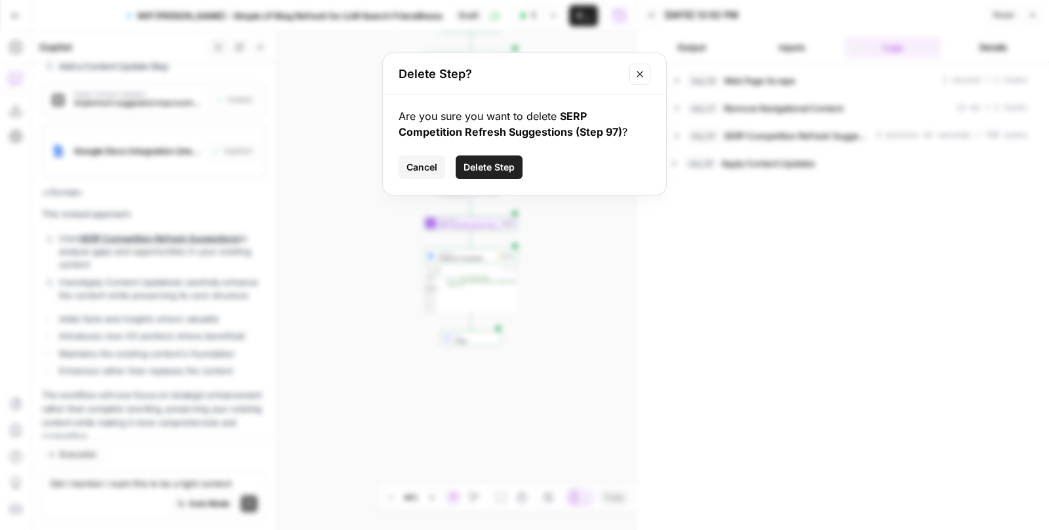
click at [468, 161] on span "Delete Step" at bounding box center [489, 167] width 51 height 13
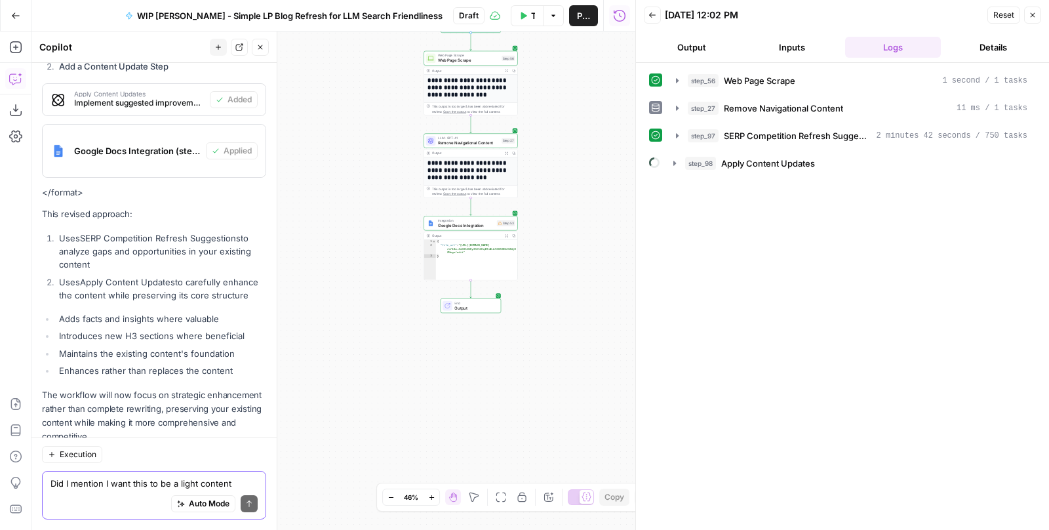
click at [155, 481] on textarea "Did I mention I want this to be a light content refresh? I want to retain exist…" at bounding box center [153, 483] width 207 height 13
type textarea "I want step that deep researches"
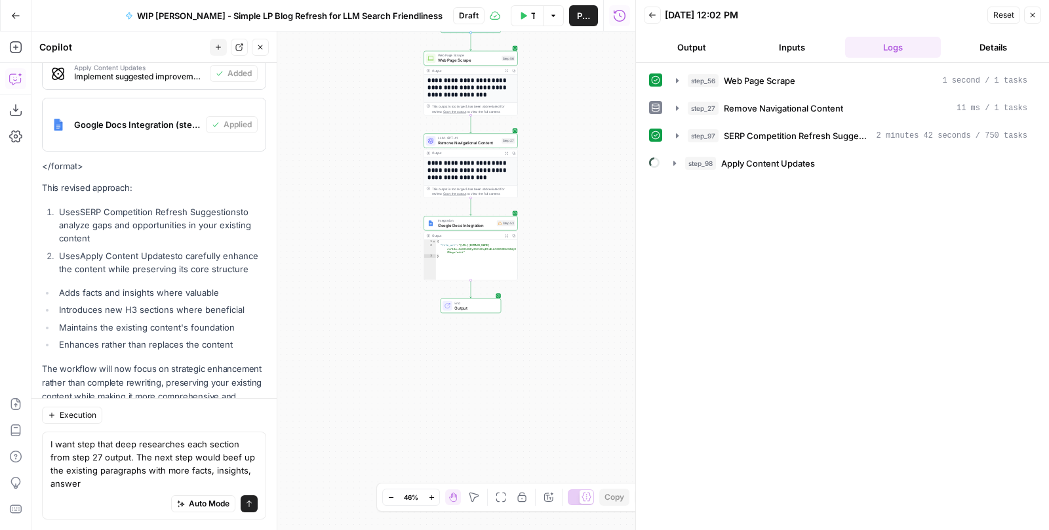
scroll to position [3540, 0]
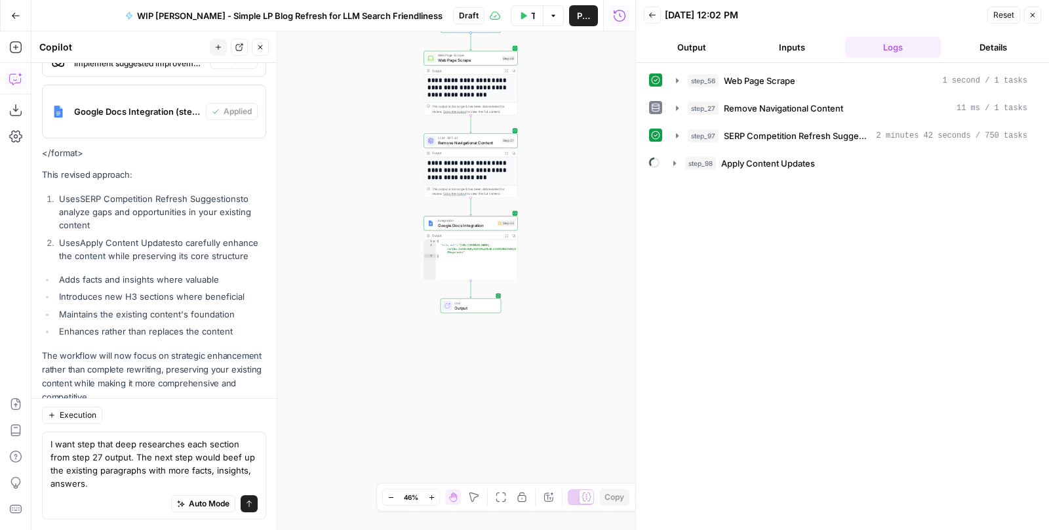
click at [77, 444] on textarea "I want step that deep researches each section from step 27 output. The next ste…" at bounding box center [153, 463] width 207 height 52
click at [139, 484] on textarea "I want a step that deep researches each section from step 27 output. The next s…" at bounding box center [153, 463] width 207 height 52
click at [127, 456] on textarea "I want a step that deep researches each section from step 27 output. The next s…" at bounding box center [153, 463] width 207 height 52
click at [129, 476] on textarea "I want a step that deep researches each section from step 27 output. The next s…" at bounding box center [153, 463] width 207 height 52
click at [128, 482] on textarea "I want a step that deep researches each section from step 27 output. The next s…" at bounding box center [153, 463] width 207 height 52
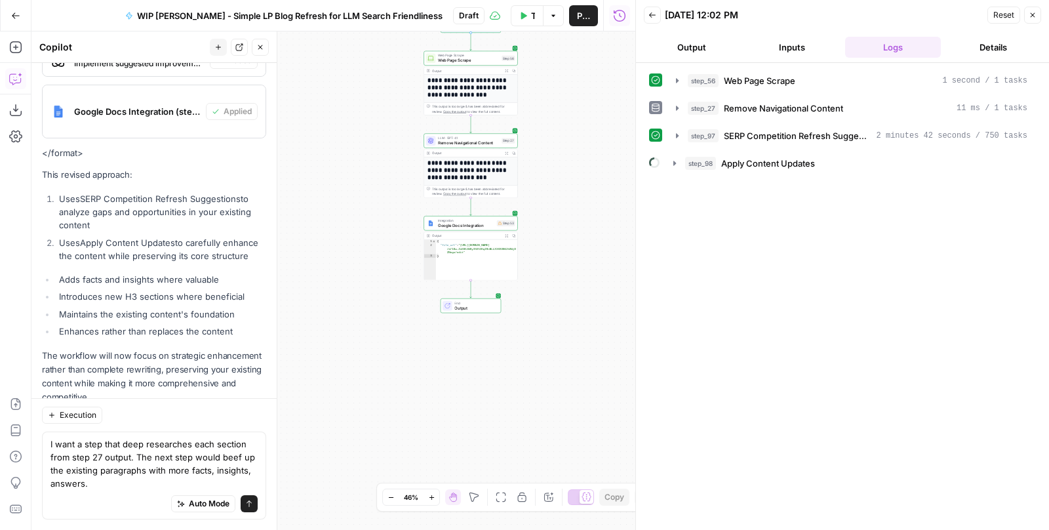
type textarea "I want a step that deep researches each section from step 27 output. The next s…"
click at [253, 500] on icon "submit" at bounding box center [249, 504] width 8 height 8
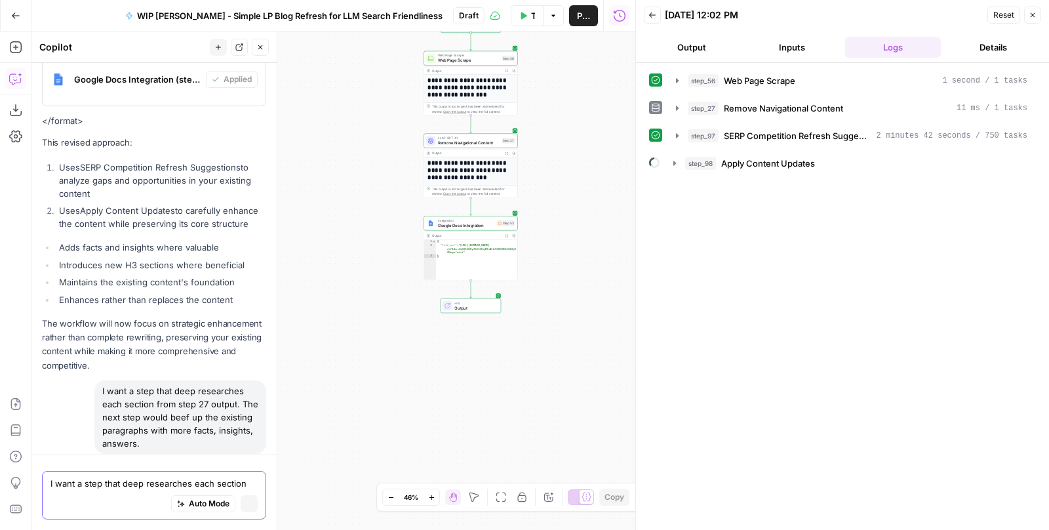
scroll to position [3379, 0]
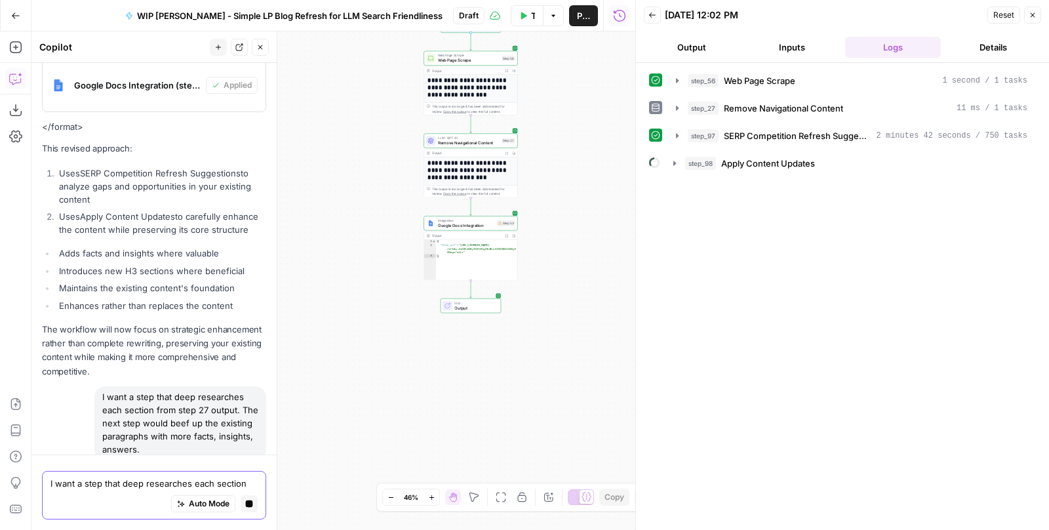
click at [1035, 14] on icon "button" at bounding box center [1033, 15] width 8 height 8
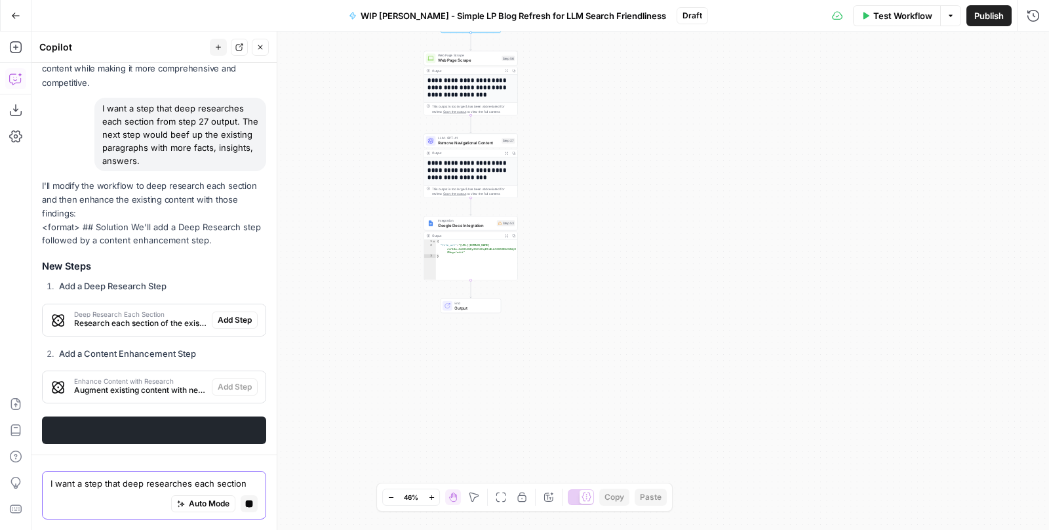
scroll to position [3565, 0]
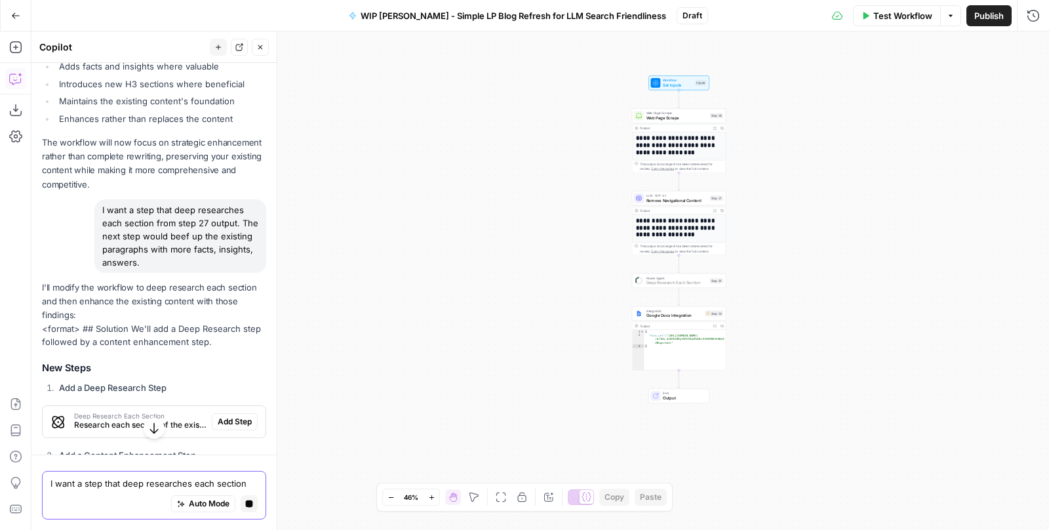
click at [236, 416] on span "Add Step" at bounding box center [235, 422] width 34 height 12
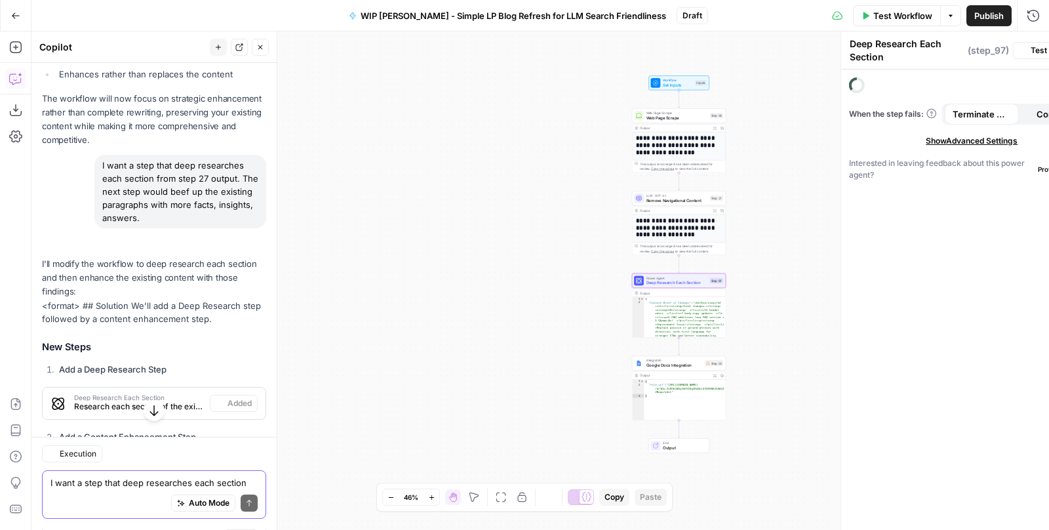
scroll to position [3985, 0]
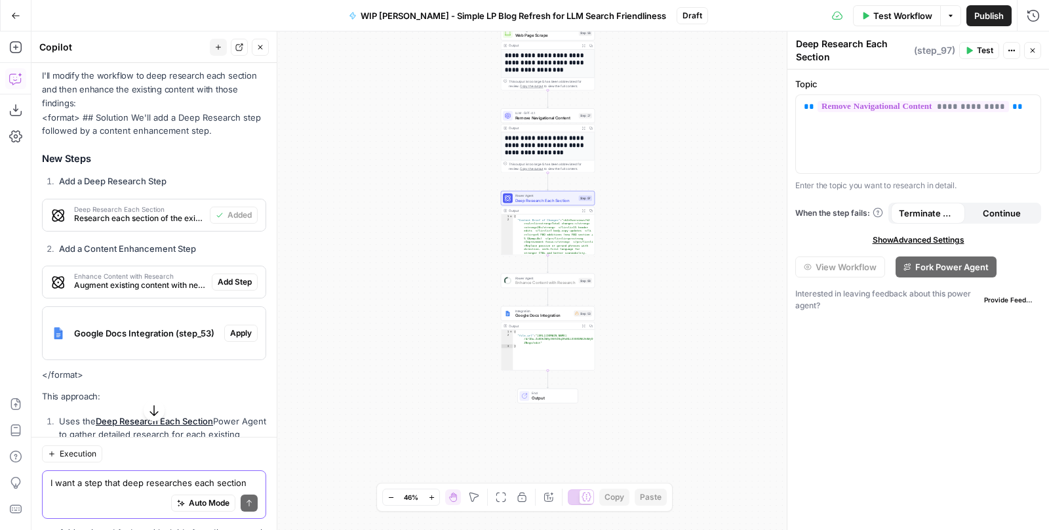
click at [242, 276] on span "Add Step" at bounding box center [235, 282] width 34 height 12
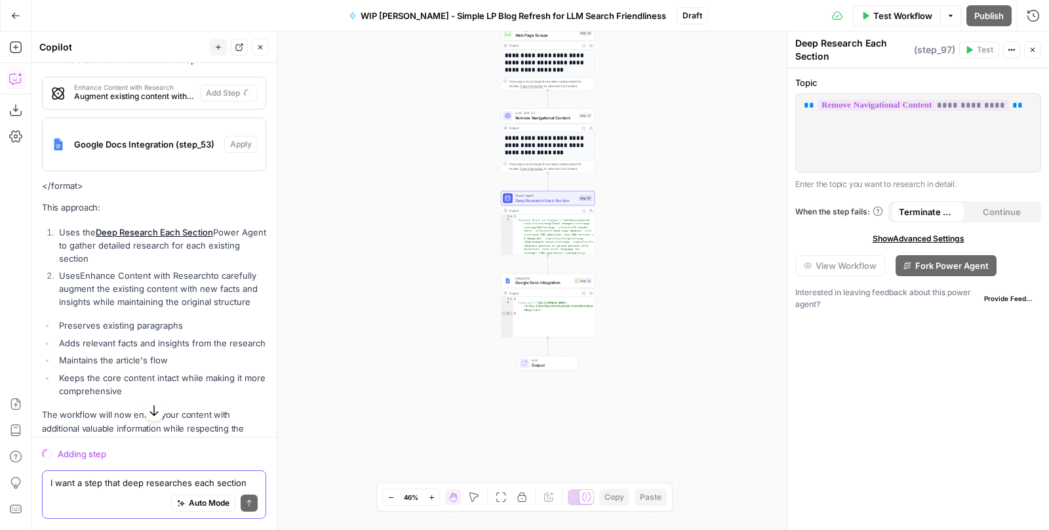
scroll to position [3797, 0]
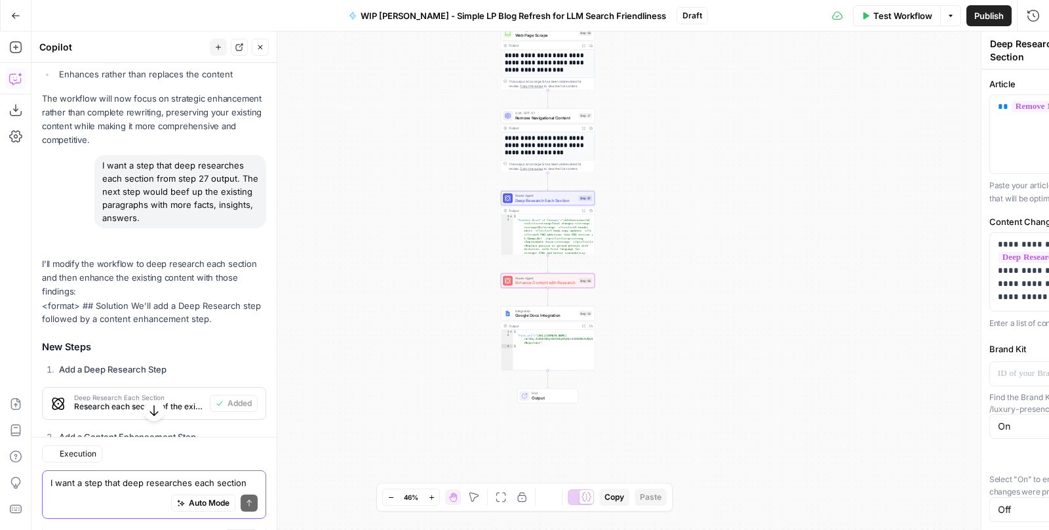
type textarea "Enhance Content with Research"
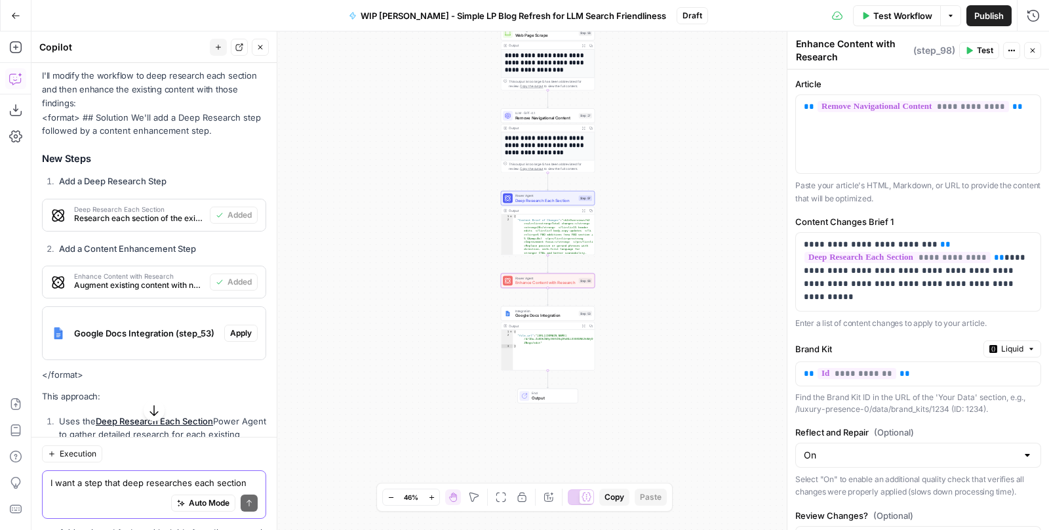
click at [238, 327] on span "Apply" at bounding box center [241, 333] width 22 height 12
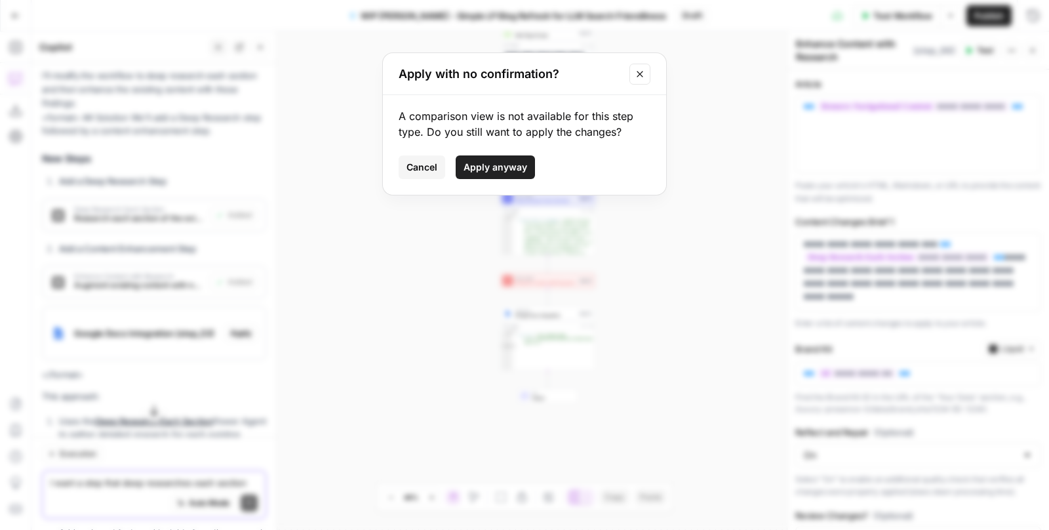
click at [494, 165] on span "Apply anyway" at bounding box center [496, 167] width 64 height 13
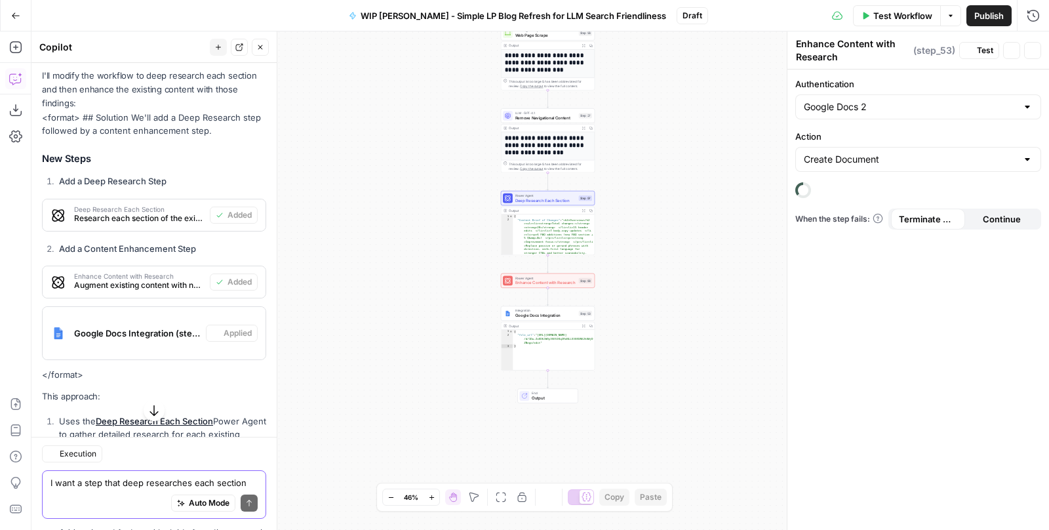
type textarea "Google Docs Integration"
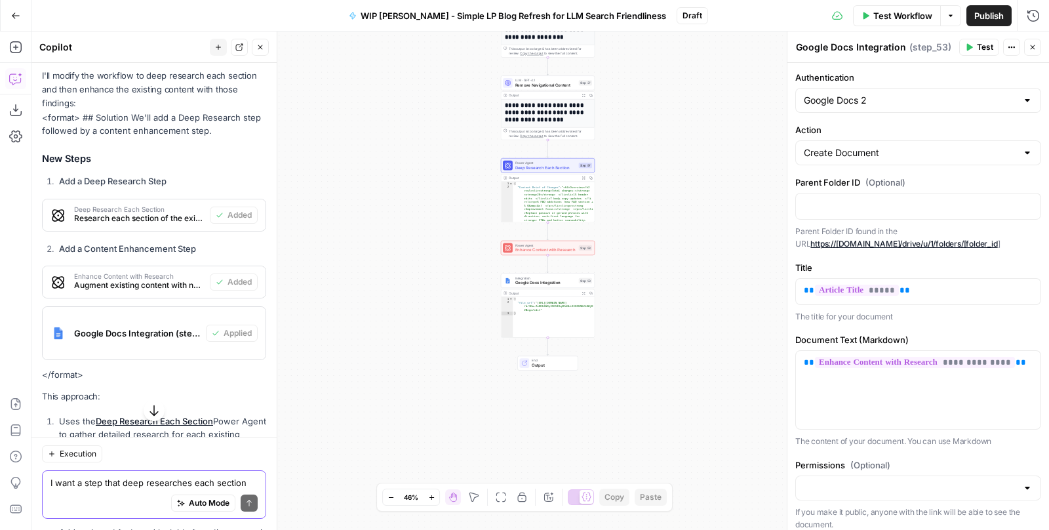
click at [893, 2] on div "Test Workflow Options Publish Run History" at bounding box center [878, 15] width 341 height 31
click at [893, 10] on span "Test Workflow" at bounding box center [902, 15] width 59 height 13
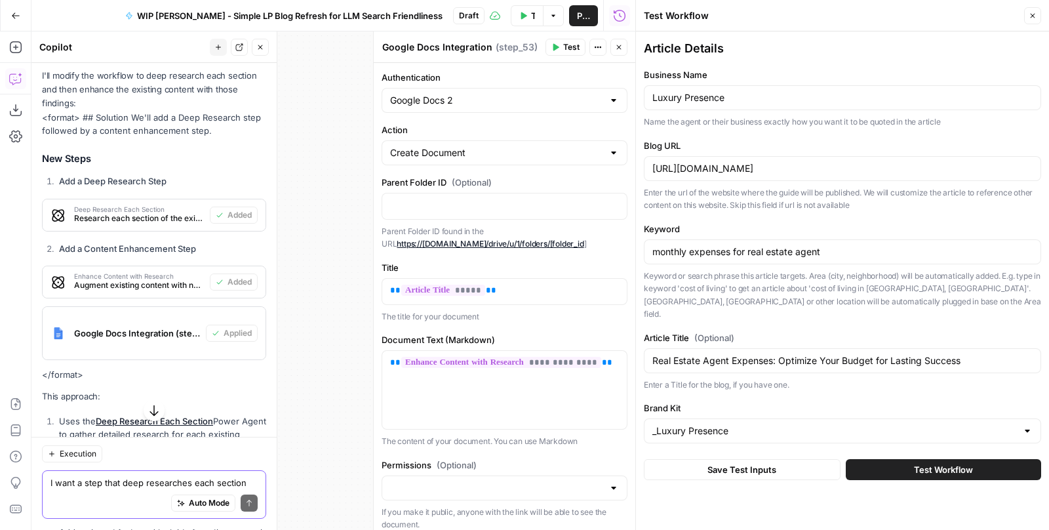
click at [894, 459] on button "Test Workflow" at bounding box center [943, 469] width 195 height 21
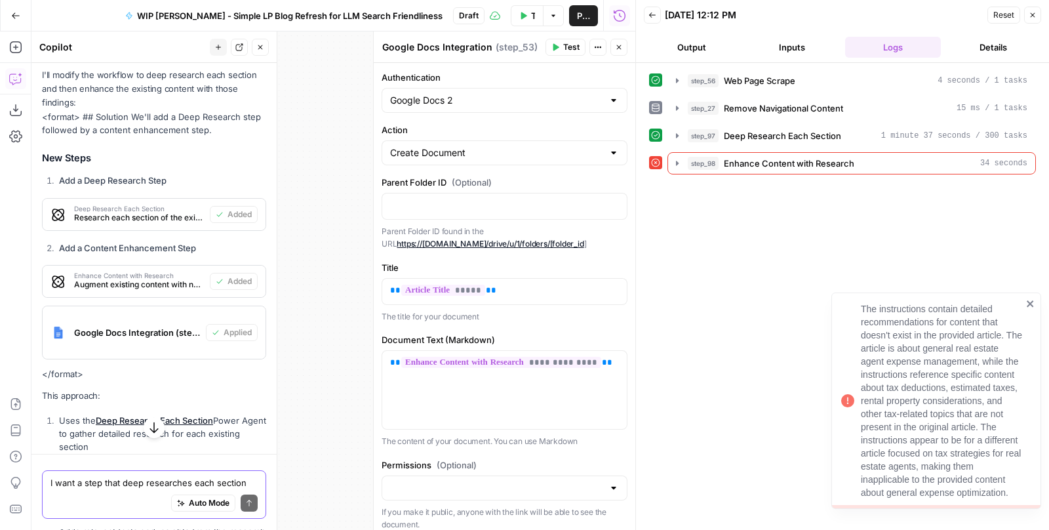
scroll to position [3985, 0]
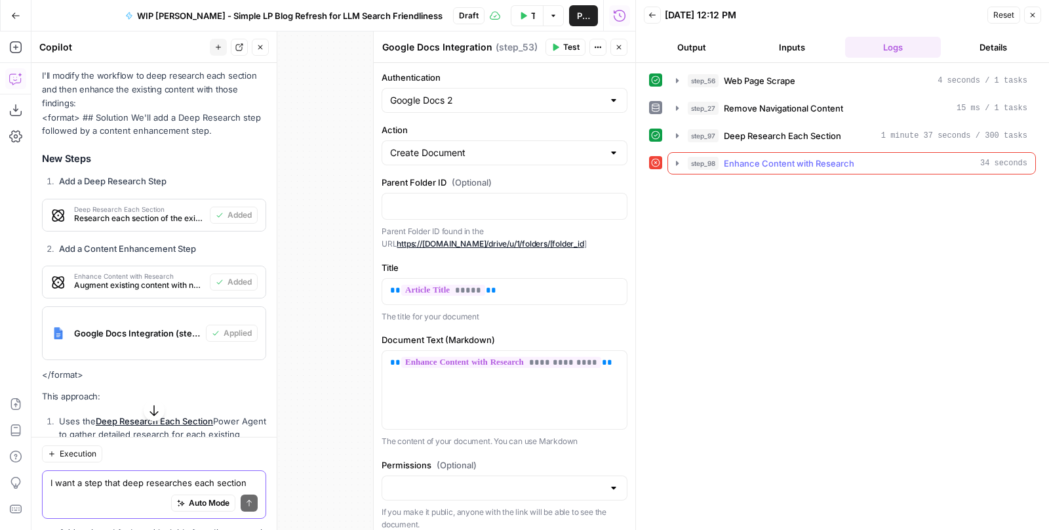
click at [678, 162] on icon "button" at bounding box center [677, 163] width 10 height 10
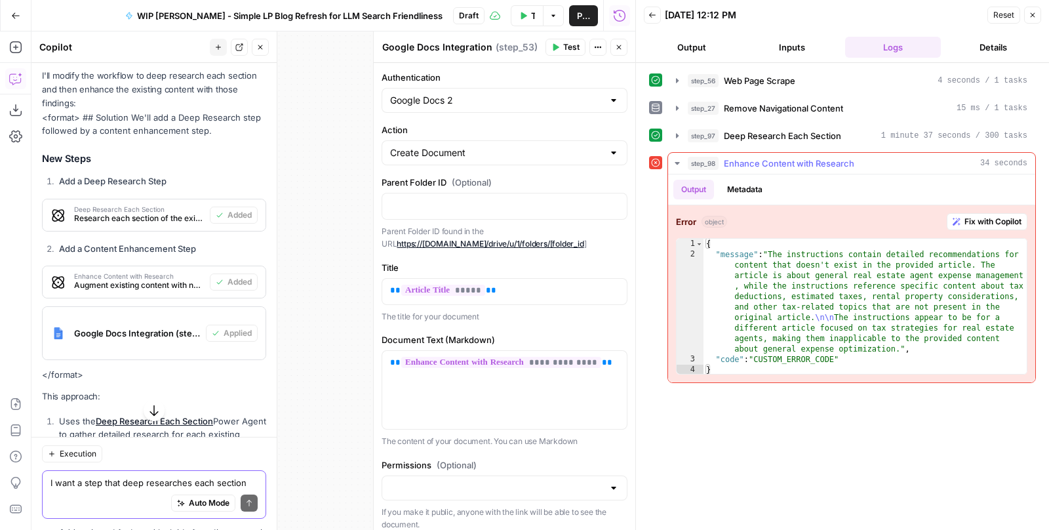
click at [977, 216] on span "Fix with Copilot" at bounding box center [993, 222] width 57 height 12
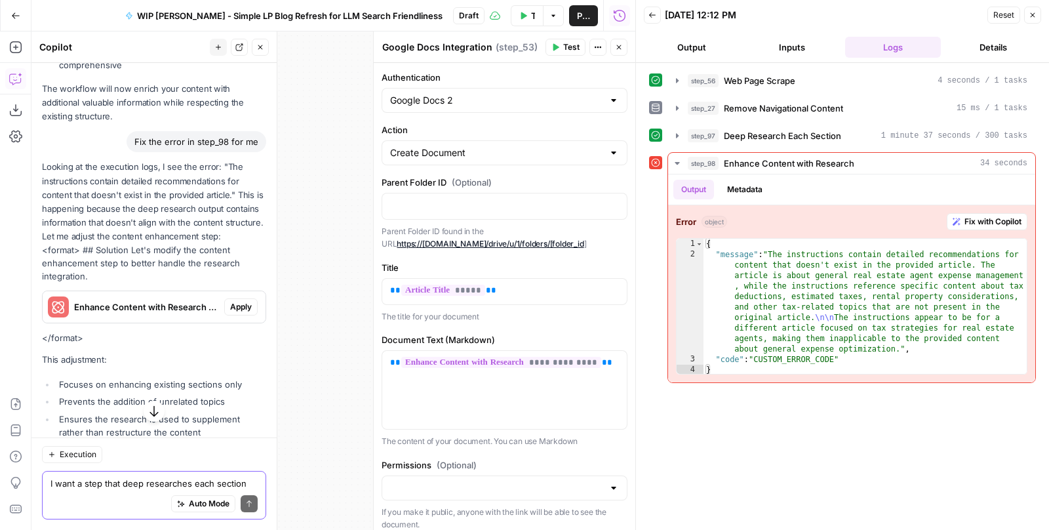
scroll to position [4495, 0]
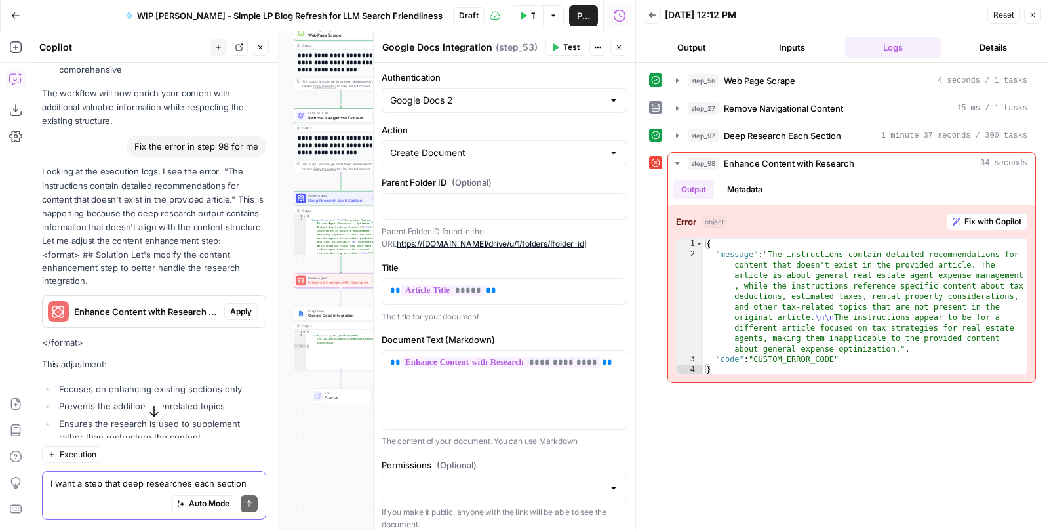
click at [242, 303] on button "Apply" at bounding box center [240, 311] width 33 height 17
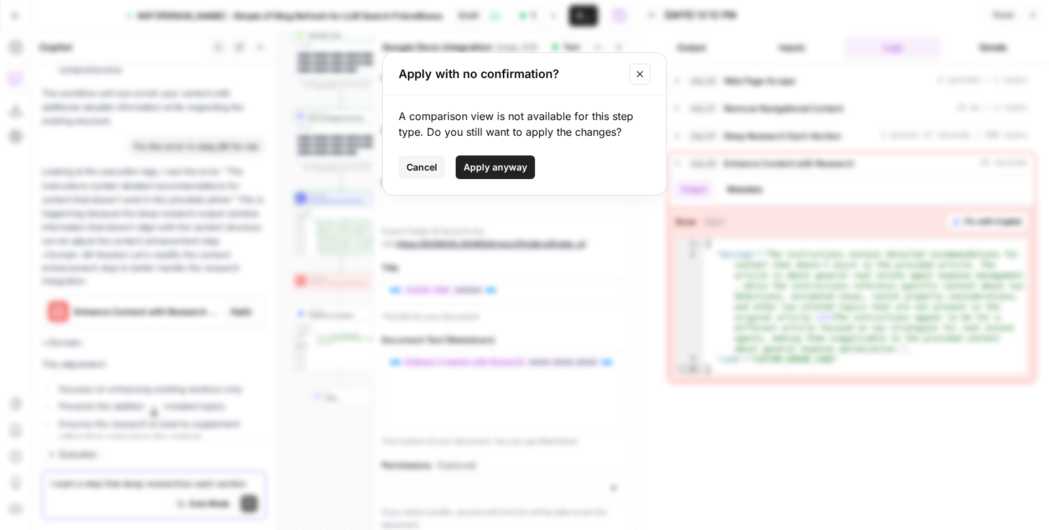
click at [488, 172] on span "Apply anyway" at bounding box center [496, 167] width 64 height 13
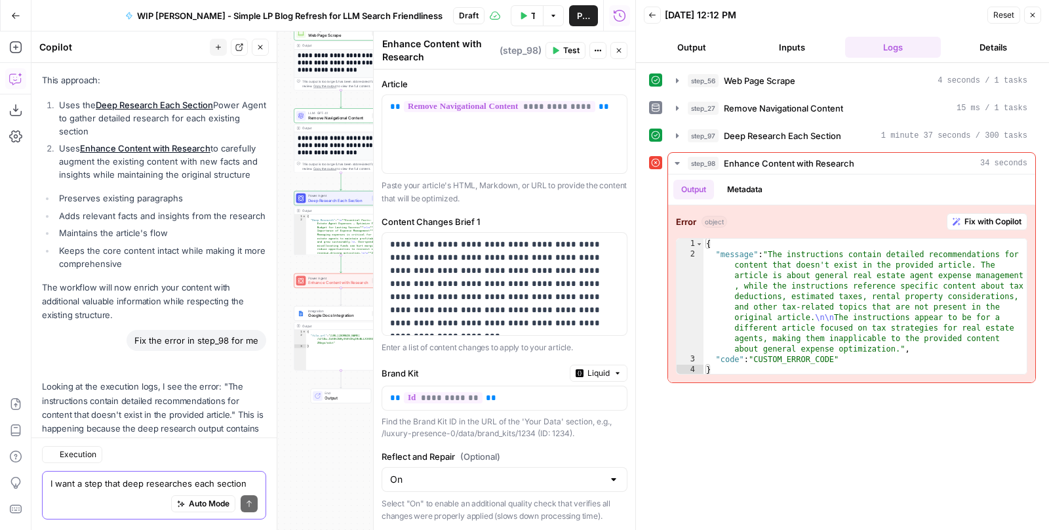
scroll to position [4548, 0]
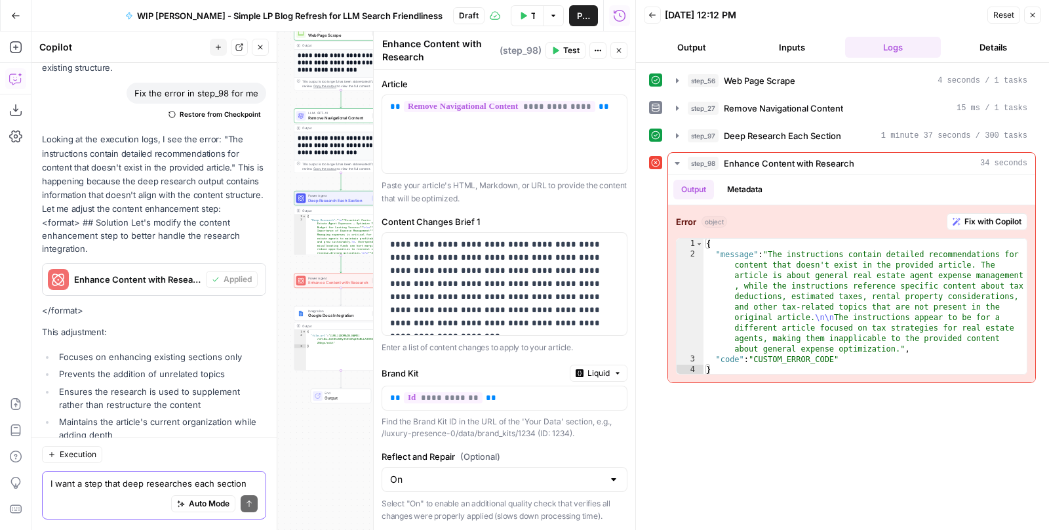
click at [566, 45] on span "Test" at bounding box center [571, 51] width 16 height 12
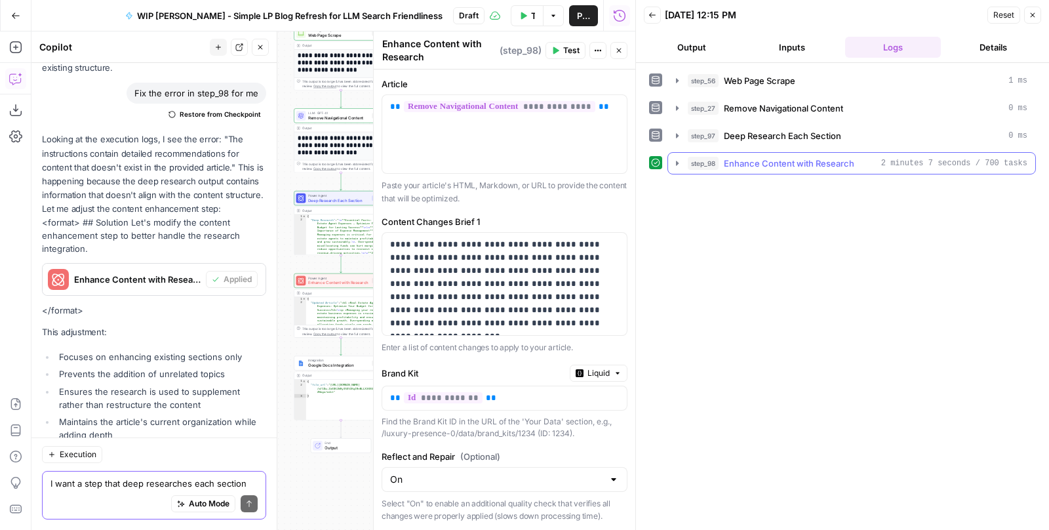
click at [677, 161] on icon "button" at bounding box center [677, 163] width 3 height 5
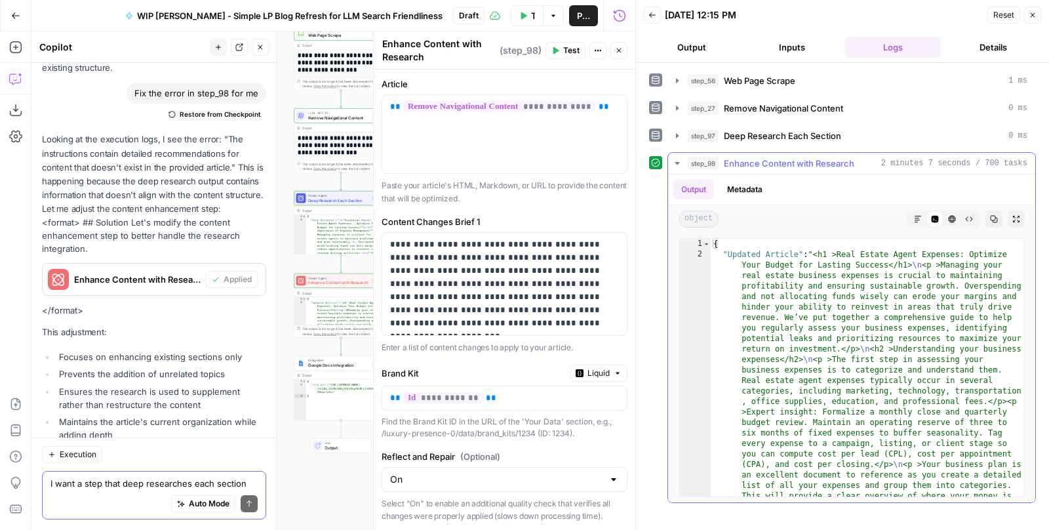
click at [675, 158] on icon "button" at bounding box center [677, 163] width 10 height 10
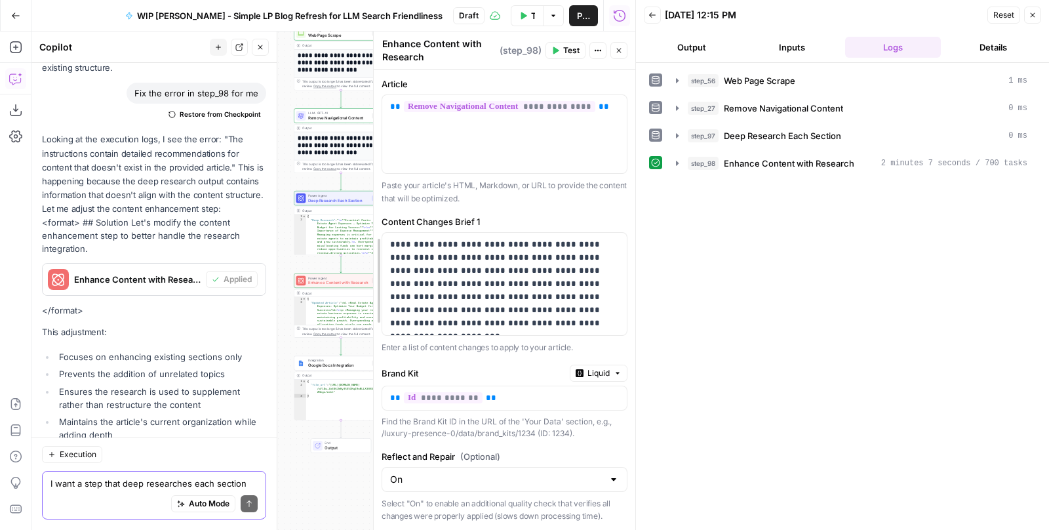
click at [369, 352] on div at bounding box center [373, 280] width 13 height 498
click at [611, 50] on button "Close" at bounding box center [619, 50] width 17 height 17
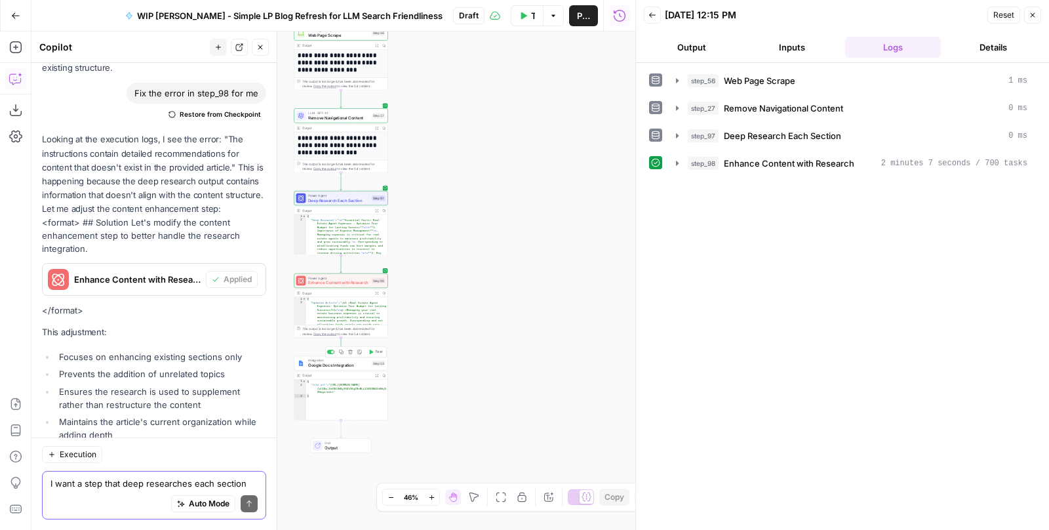
click at [372, 352] on icon "button" at bounding box center [372, 352] width 4 height 5
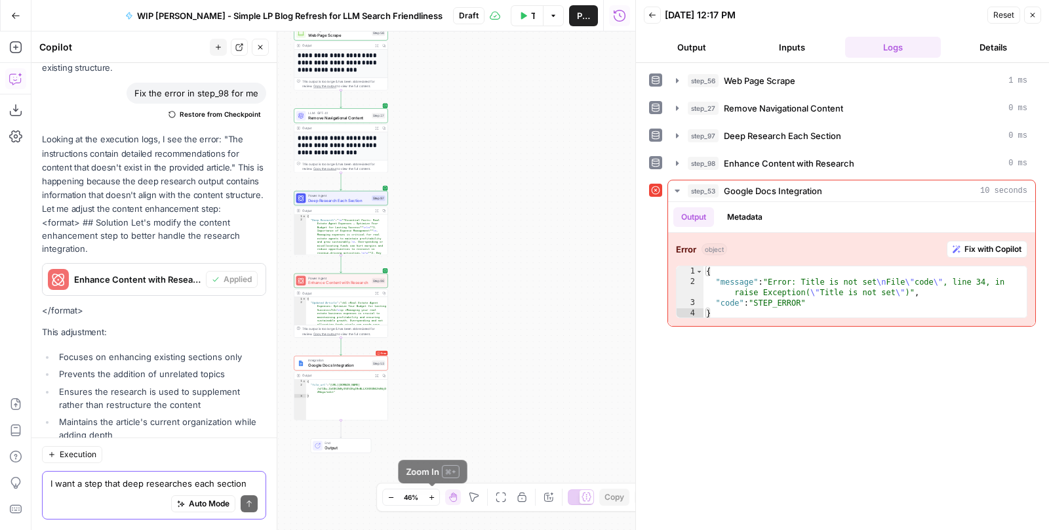
click at [432, 496] on icon "button" at bounding box center [431, 497] width 7 height 7
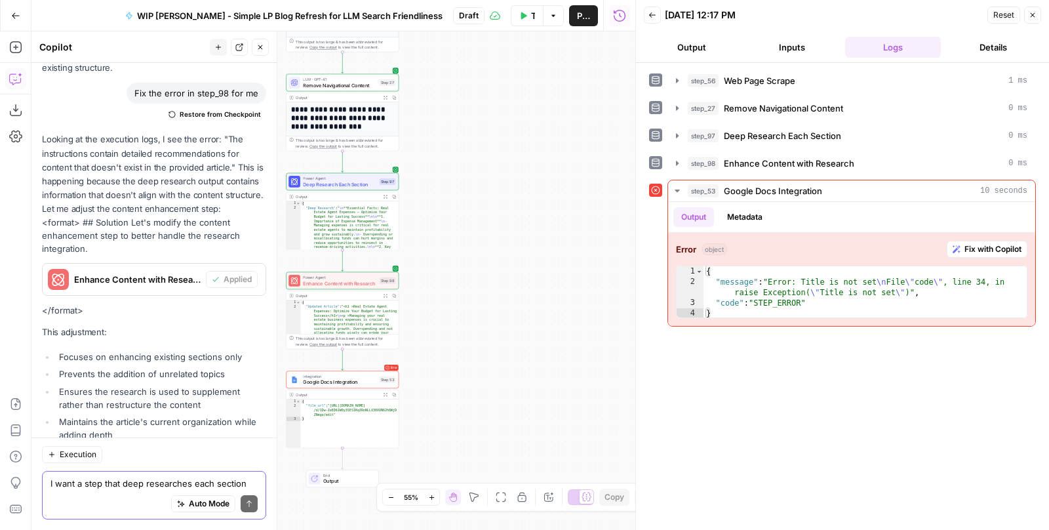
click at [432, 496] on icon "button" at bounding box center [431, 497] width 7 height 7
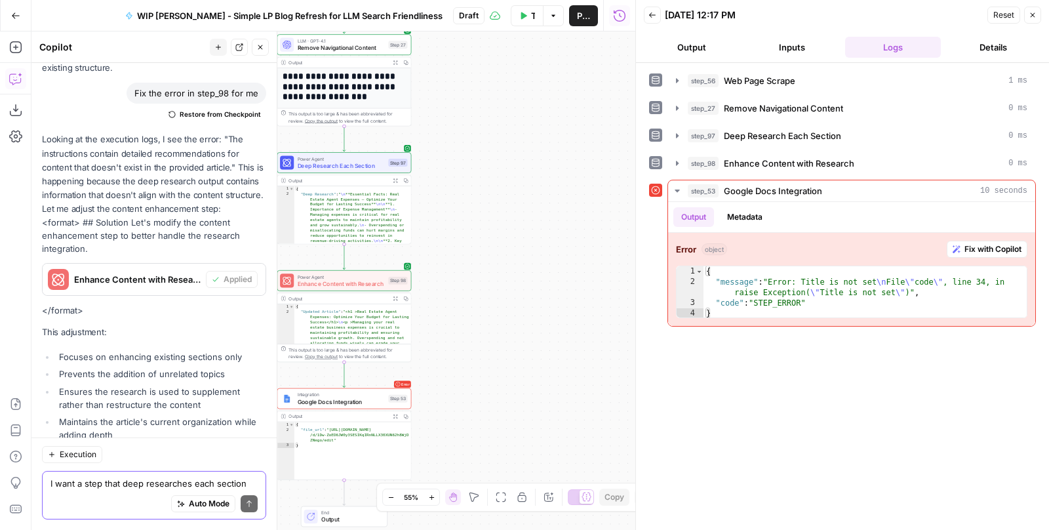
click at [432, 496] on icon "button" at bounding box center [431, 497] width 7 height 7
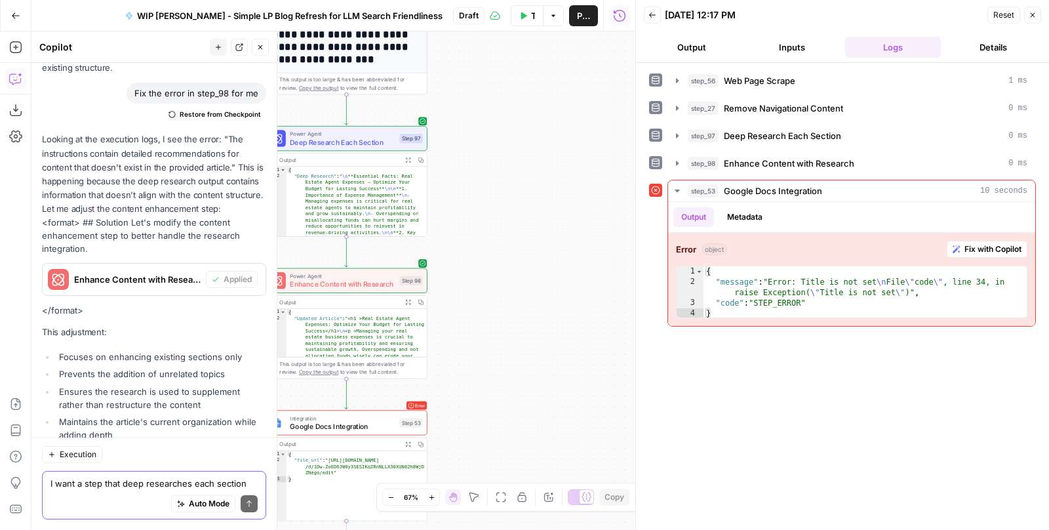
click at [432, 496] on icon "button" at bounding box center [431, 497] width 7 height 7
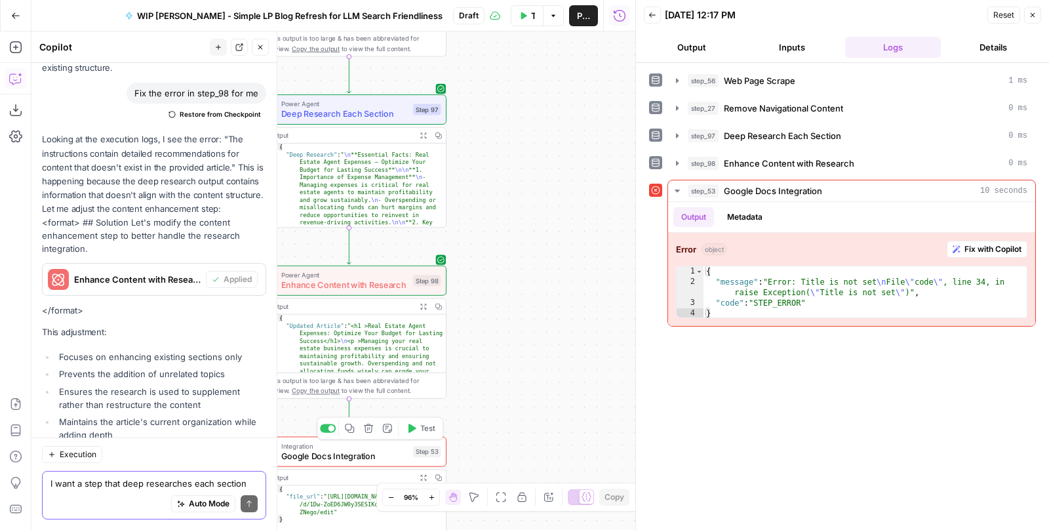
click at [371, 443] on span "Integration" at bounding box center [344, 446] width 127 height 10
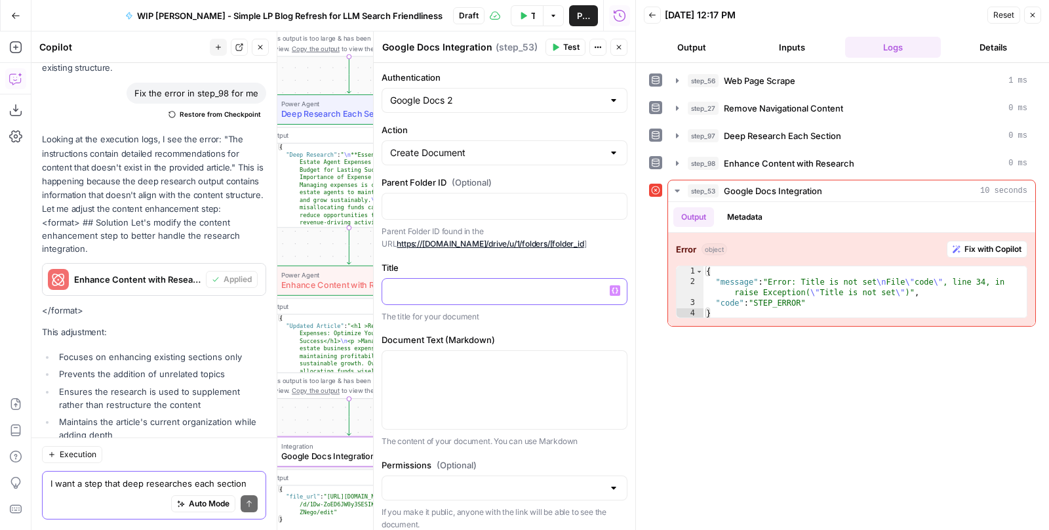
click at [616, 287] on icon "button" at bounding box center [615, 290] width 7 height 7
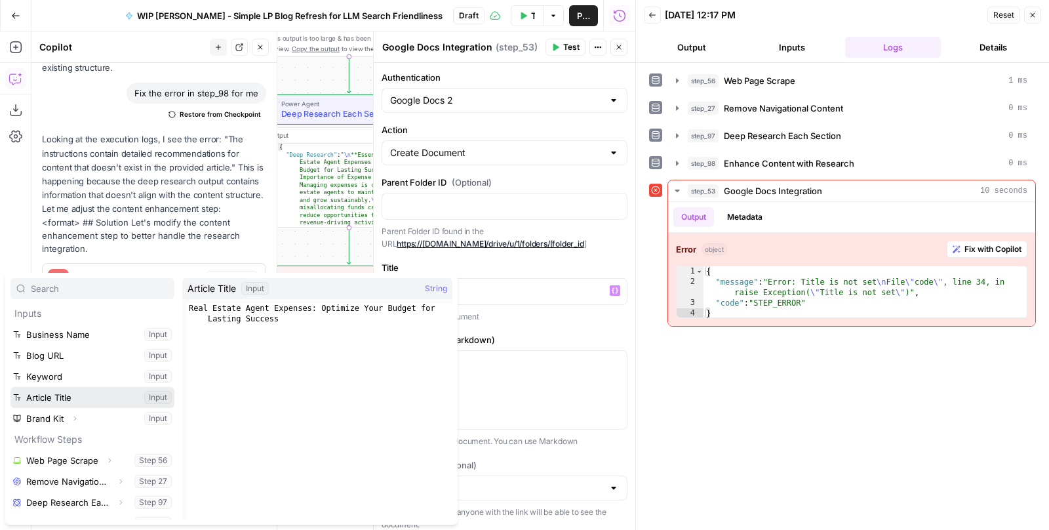
click at [88, 397] on button "Select variable Article Title" at bounding box center [92, 397] width 164 height 21
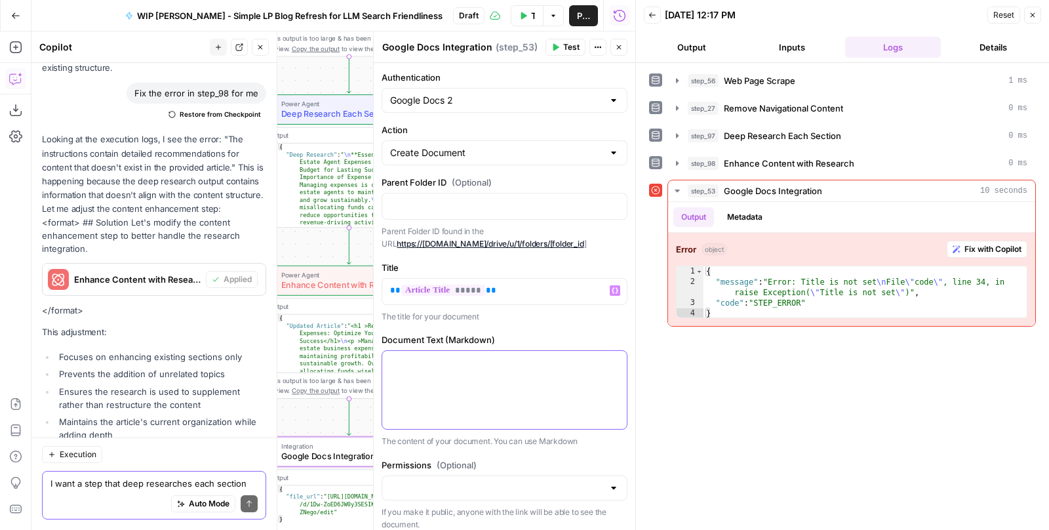
click at [458, 373] on div at bounding box center [504, 390] width 245 height 78
click at [613, 360] on icon "button" at bounding box center [615, 363] width 7 height 6
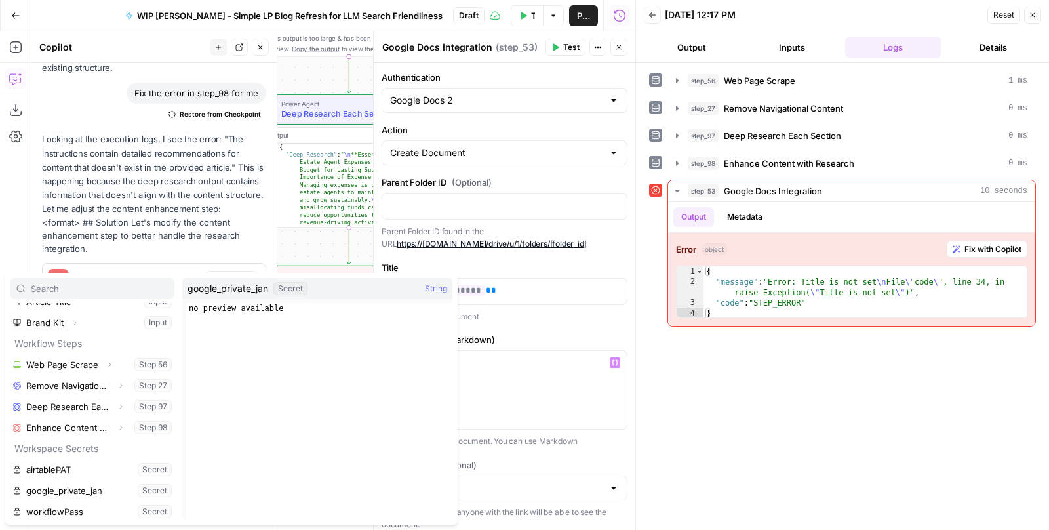
scroll to position [97, 0]
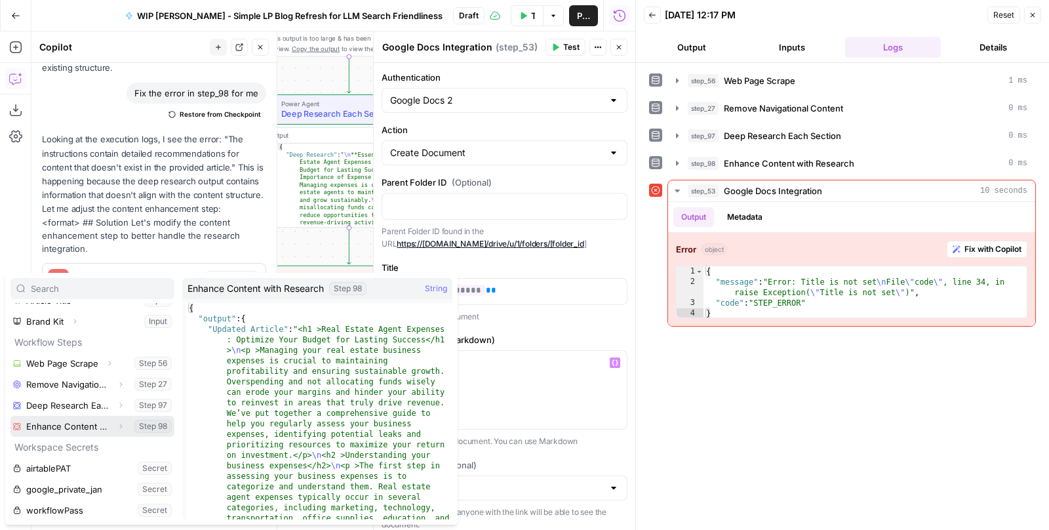
click at [88, 428] on button "Select variable Enhance Content with Research" at bounding box center [92, 426] width 164 height 21
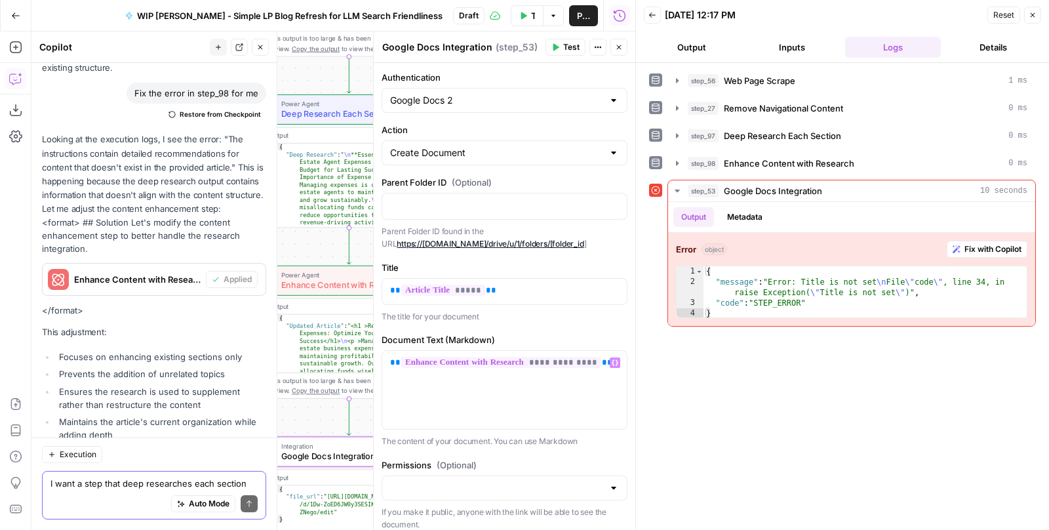
click at [566, 45] on span "Test" at bounding box center [571, 47] width 16 height 12
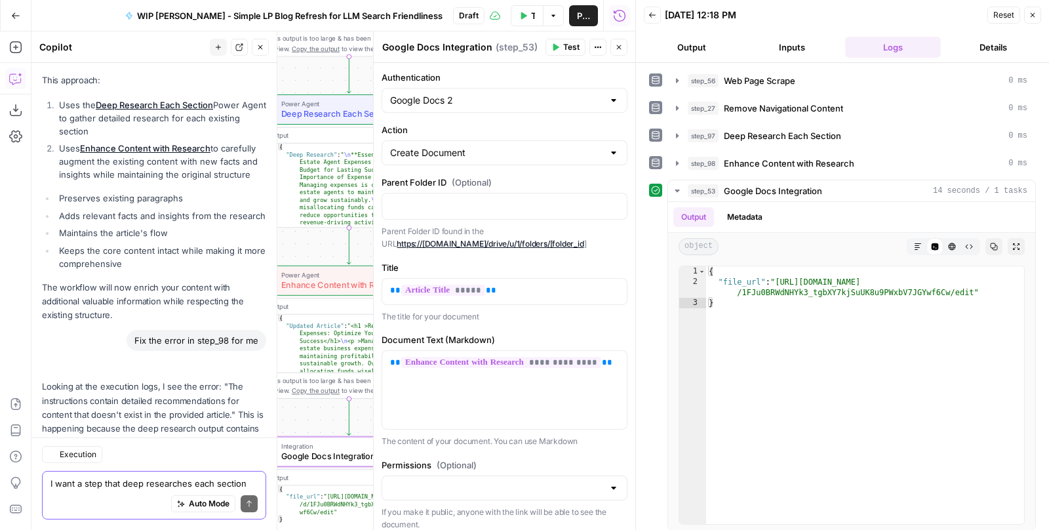
scroll to position [4548, 0]
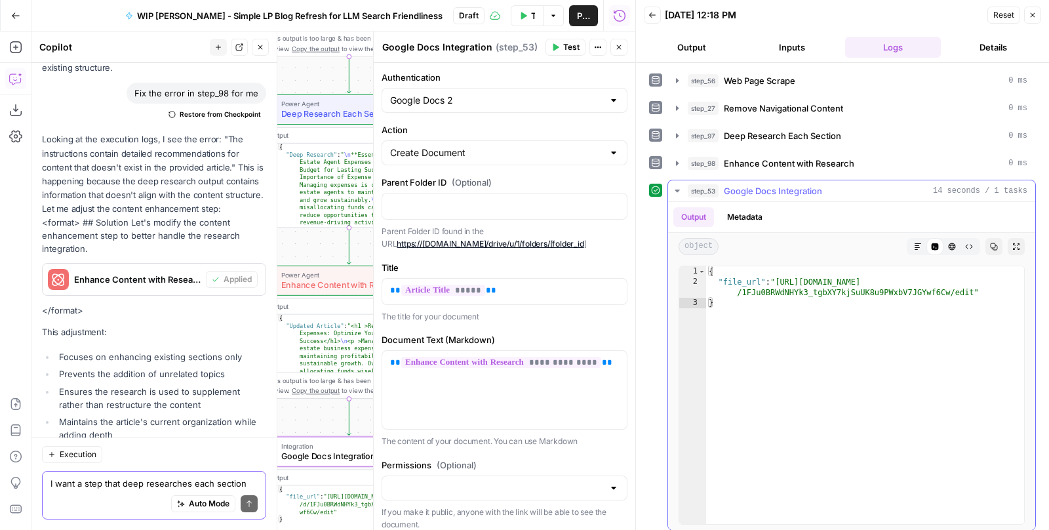
click at [923, 241] on button "Markdown" at bounding box center [918, 246] width 17 height 17
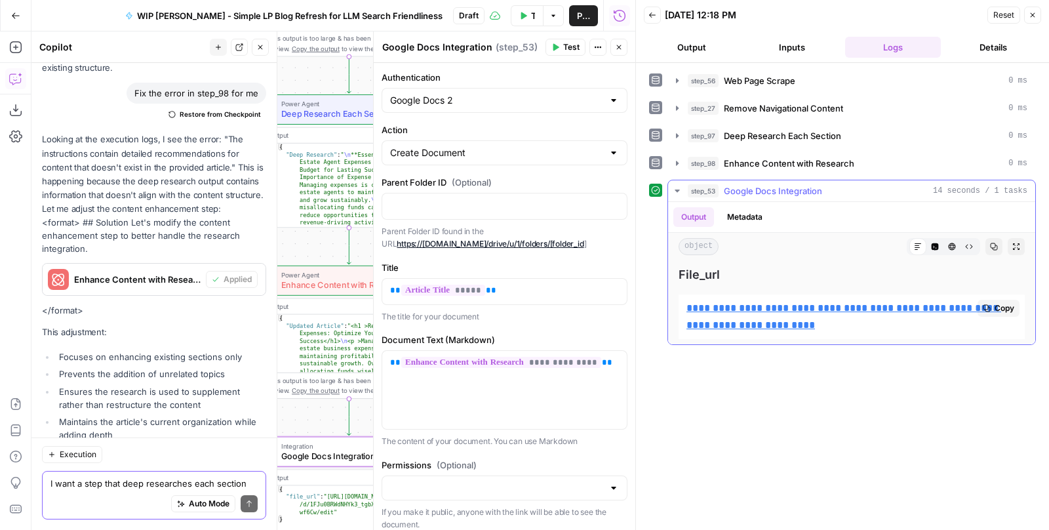
click at [821, 306] on link "**********" at bounding box center [844, 316] width 315 height 27
click at [141, 479] on textarea "I want a step that deep researches each section from step 27 output. The next s…" at bounding box center [153, 483] width 207 height 13
paste textarea "\n"
type textarea "The article is peppered with \n"
click at [243, 500] on button "Send" at bounding box center [249, 503] width 17 height 17
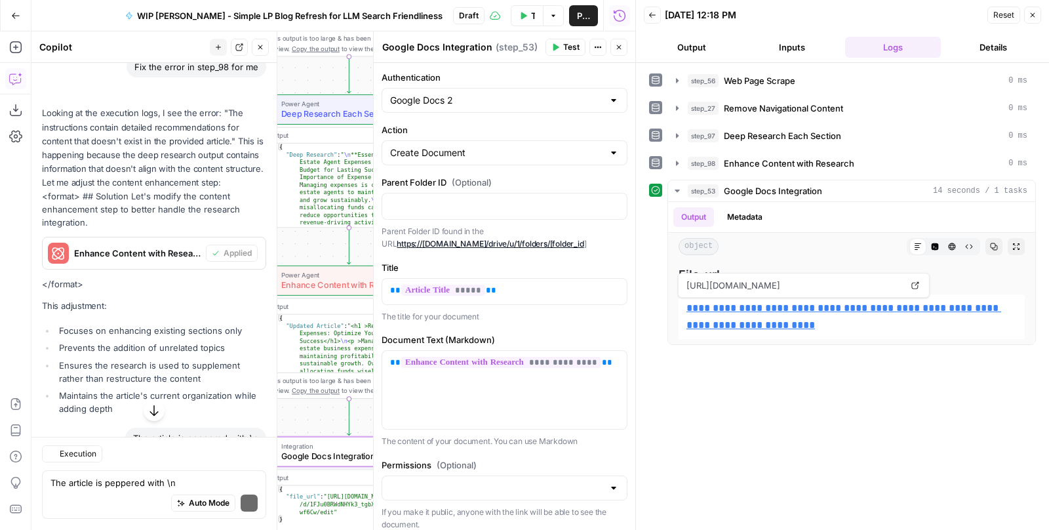
scroll to position [4809, 0]
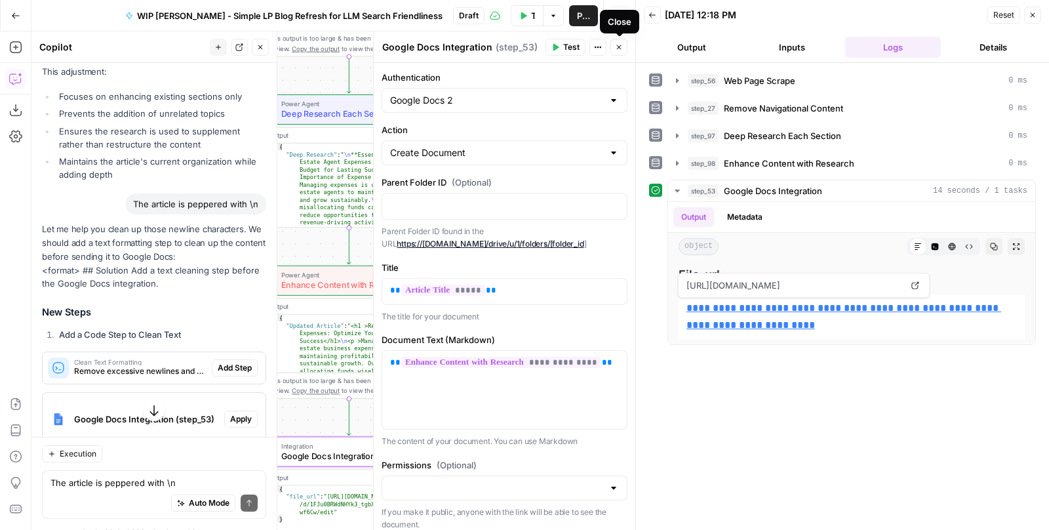
click at [621, 47] on icon "button" at bounding box center [619, 47] width 8 height 8
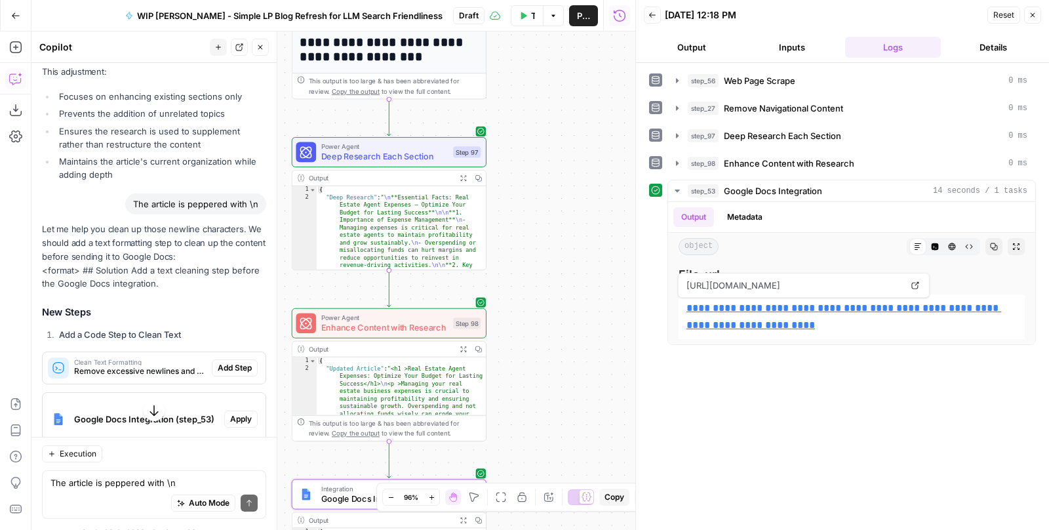
drag, startPoint x: 522, startPoint y: 268, endPoint x: 562, endPoint y: 310, distance: 58.5
click at [562, 310] on div "**********" at bounding box center [333, 280] width 604 height 498
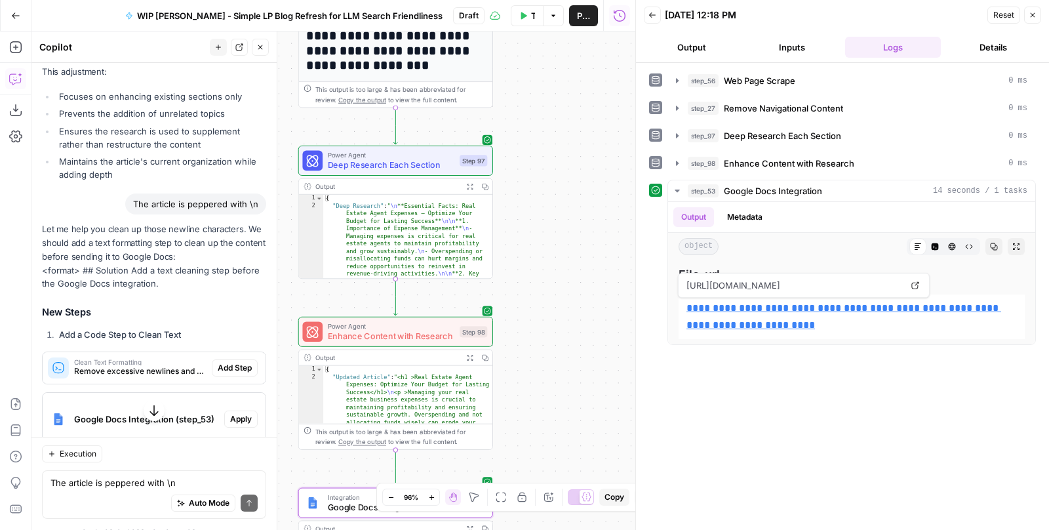
drag, startPoint x: 559, startPoint y: 163, endPoint x: 566, endPoint y: 171, distance: 10.2
click at [566, 171] on div "**********" at bounding box center [333, 280] width 604 height 498
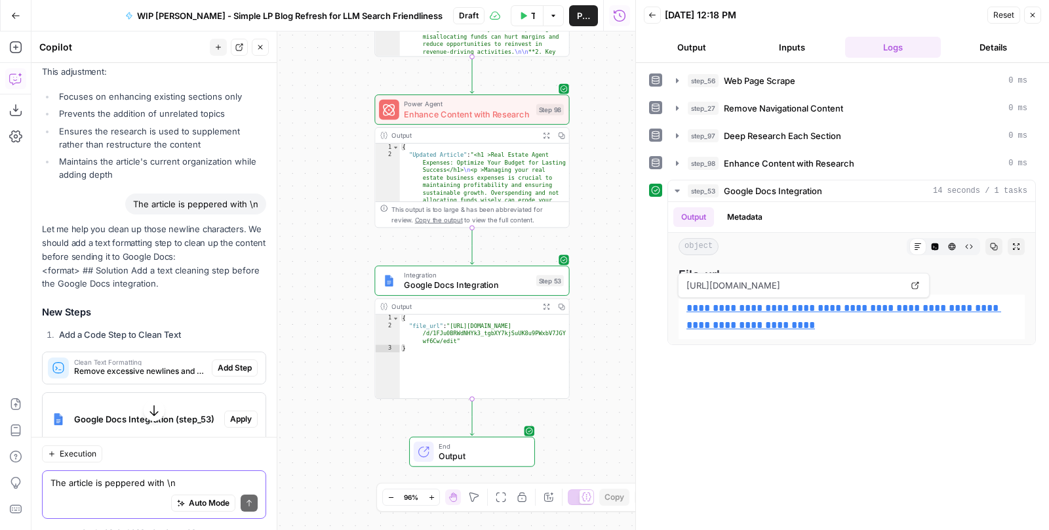
click at [121, 481] on textarea "The article is peppered with \n" at bounding box center [153, 483] width 207 height 13
click at [262, 483] on div "The output was very poor. It felt written by a robot. The output was very poor.…" at bounding box center [154, 489] width 224 height 62
click at [114, 473] on textarea "The output was very poor. It felt written by a robot." at bounding box center [153, 477] width 207 height 26
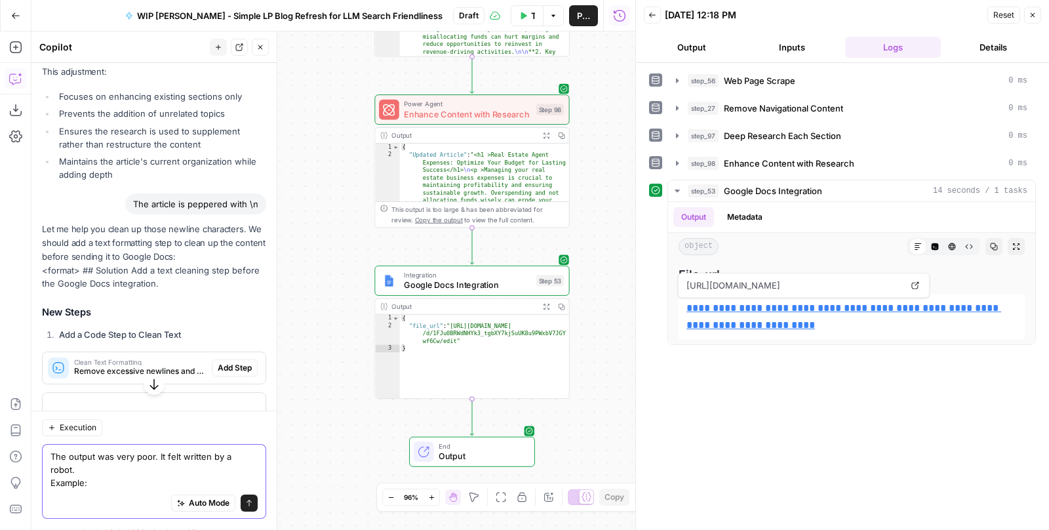
paste textarea "Quick reference: ROI = (Revenue - Cost) ÷ Cost × 100%. Connect your calculator …"
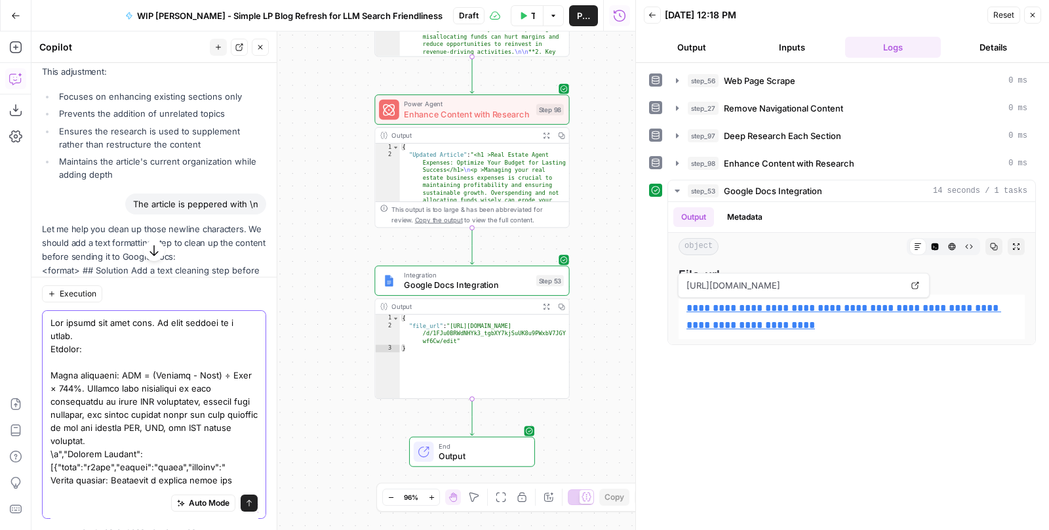
scroll to position [151, 0]
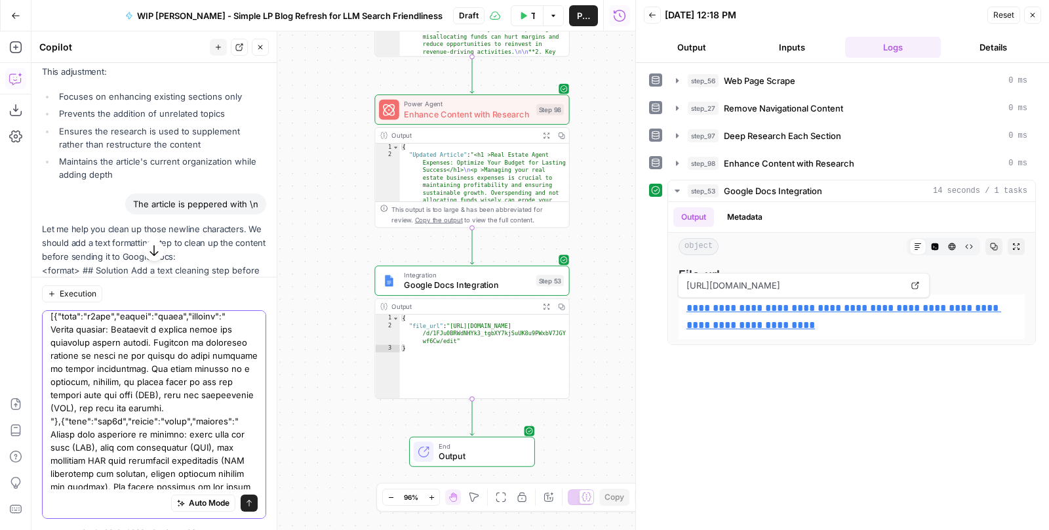
type textarea "The output was very poor. It felt written by a robot. Example: Quick reference:…"
click at [246, 500] on icon "submit" at bounding box center [249, 504] width 8 height 8
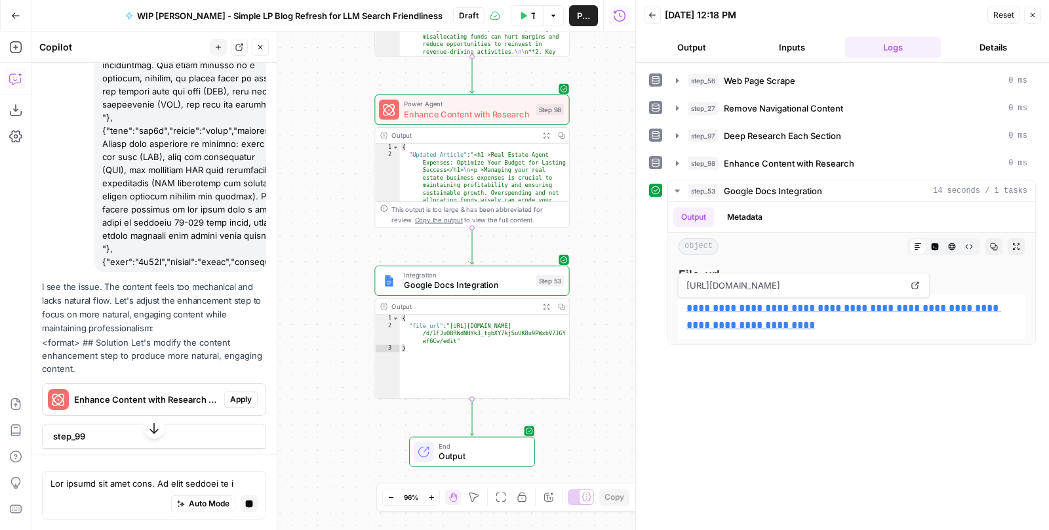
scroll to position [5374, 0]
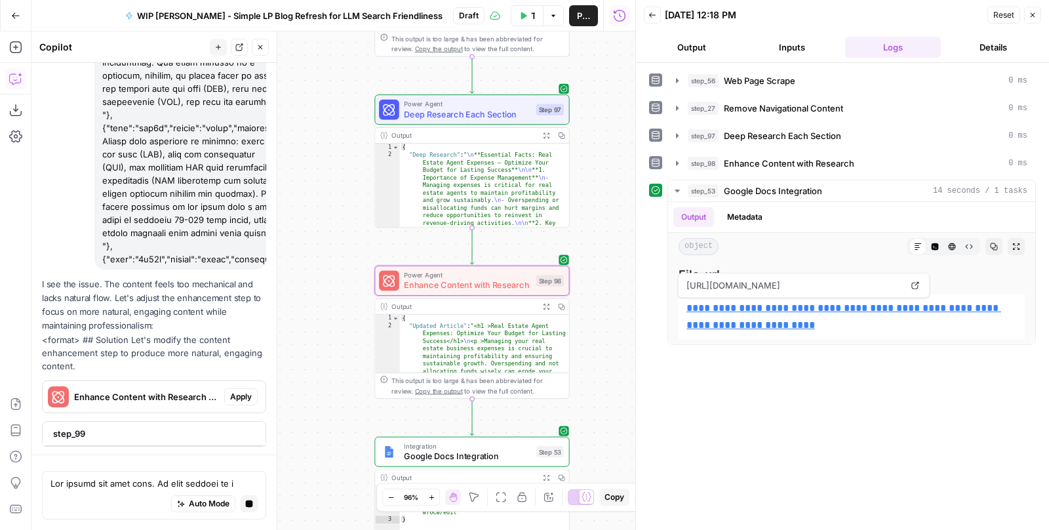
click at [235, 392] on span "Apply" at bounding box center [241, 397] width 22 height 12
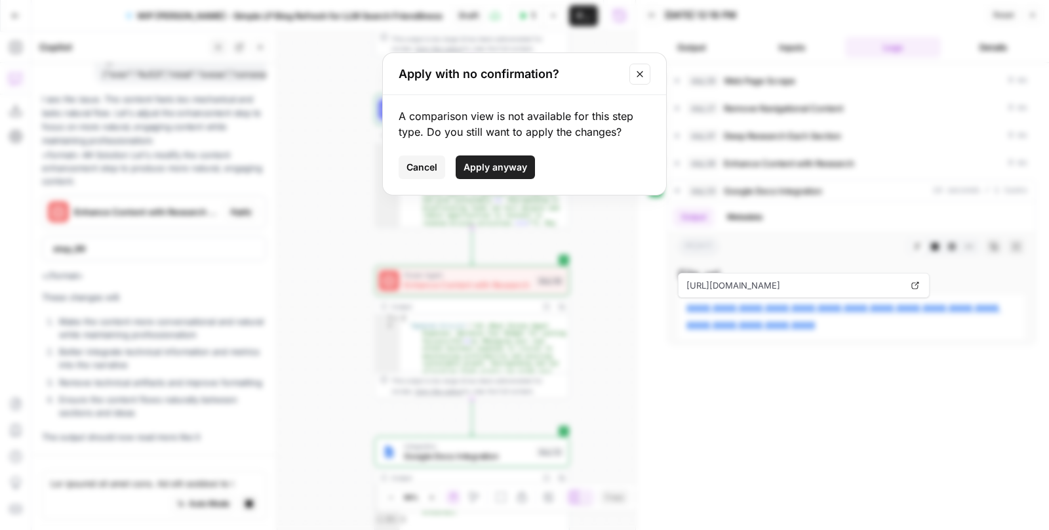
click at [485, 161] on span "Apply anyway" at bounding box center [496, 167] width 64 height 13
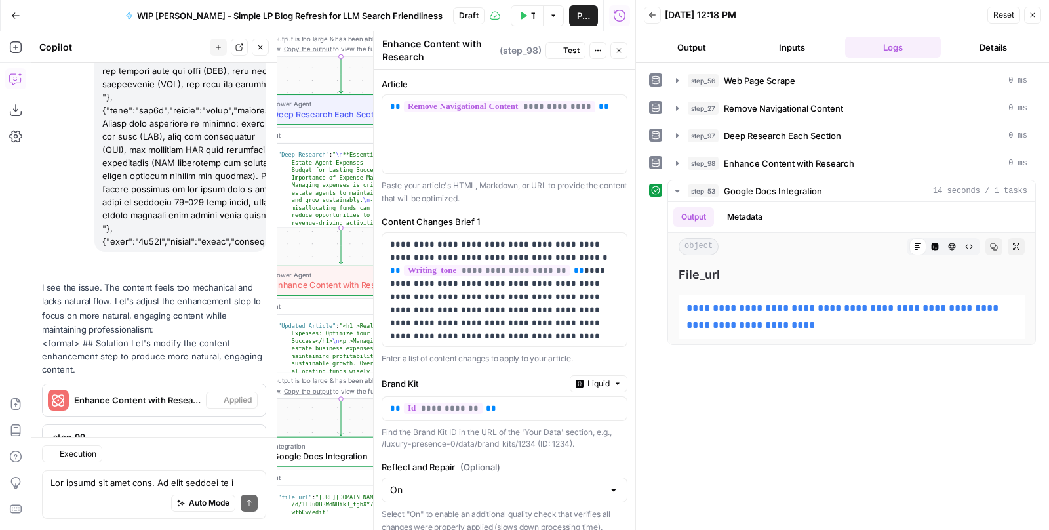
scroll to position [5903, 0]
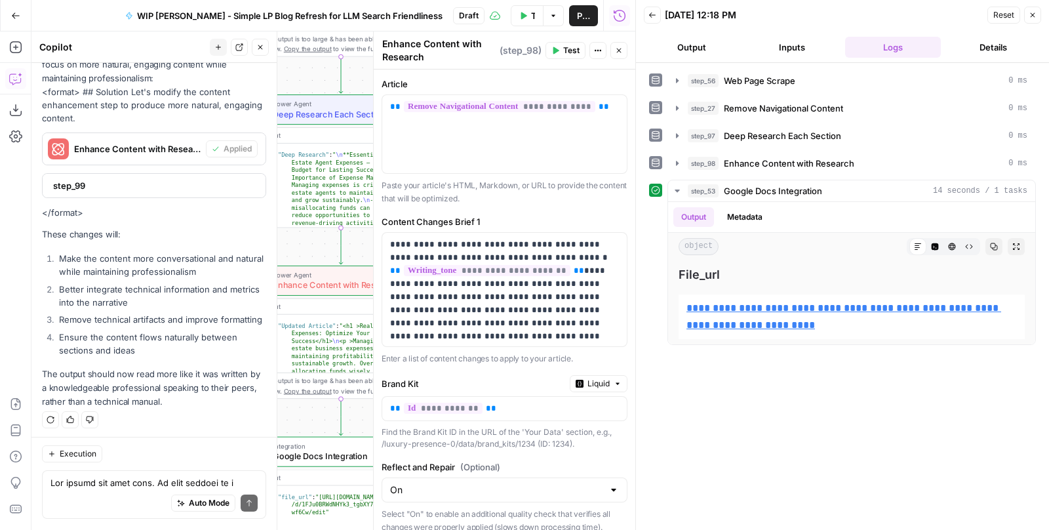
click at [529, 16] on button "Test Workflow" at bounding box center [527, 15] width 33 height 21
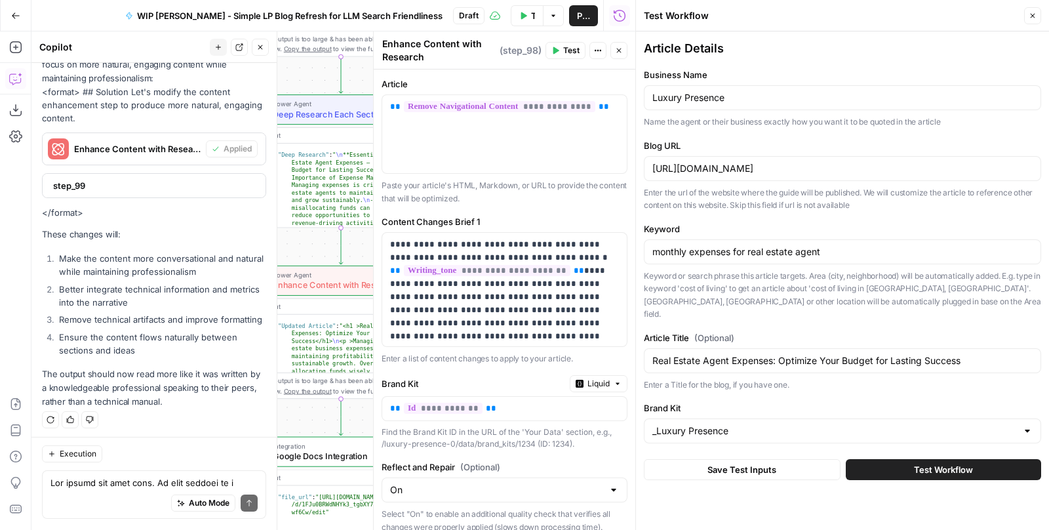
click at [897, 459] on button "Test Workflow" at bounding box center [943, 469] width 195 height 21
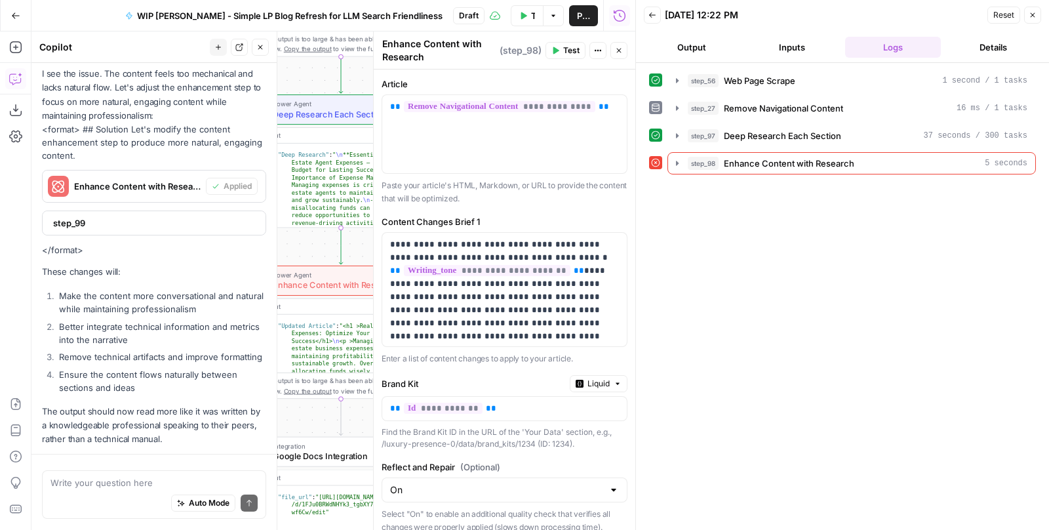
scroll to position [5903, 0]
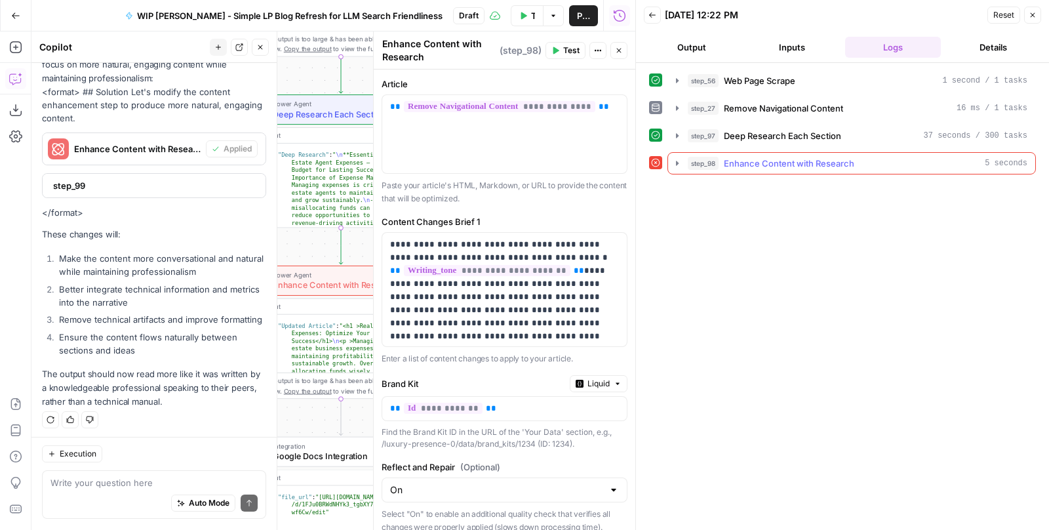
click at [672, 161] on icon "button" at bounding box center [677, 163] width 10 height 10
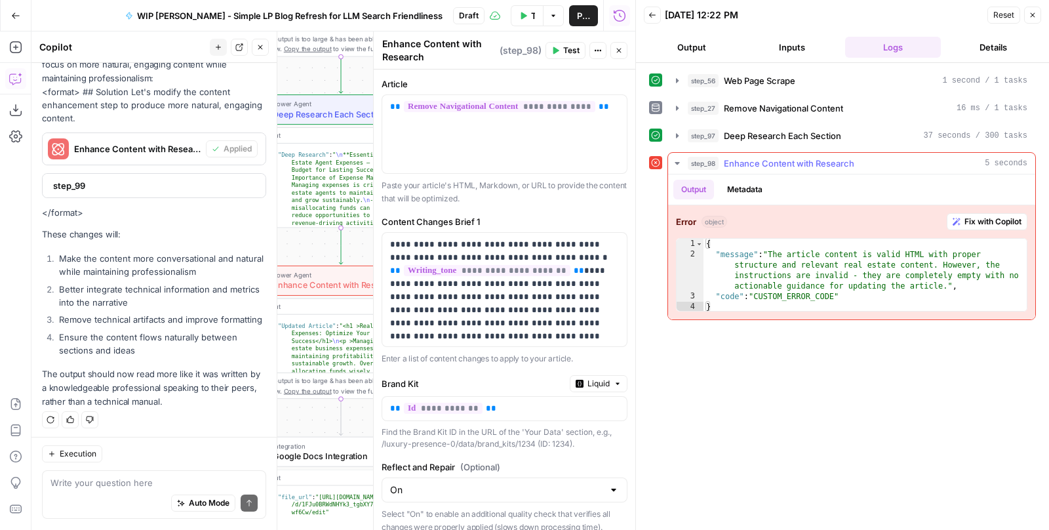
click at [988, 218] on span "Fix with Copilot" at bounding box center [993, 222] width 57 height 12
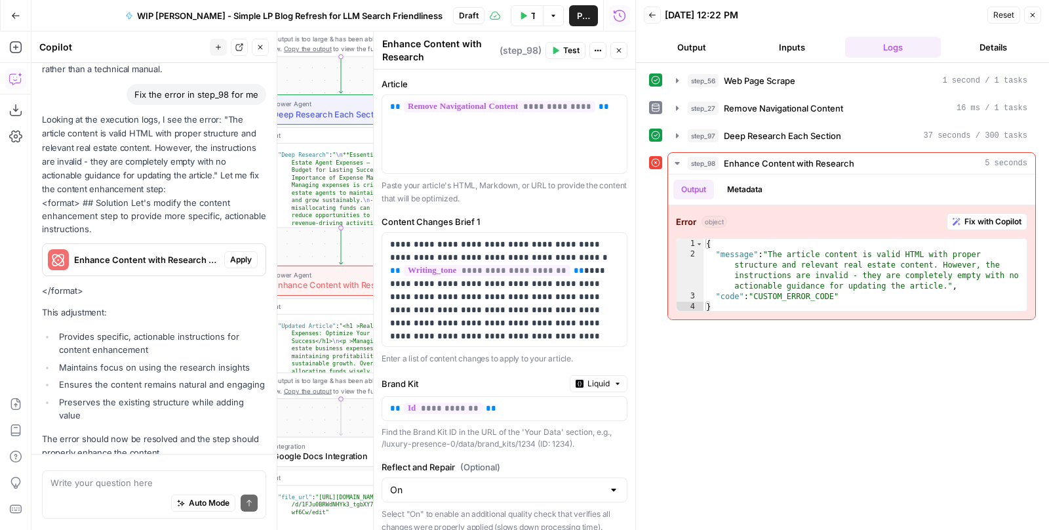
scroll to position [6273, 0]
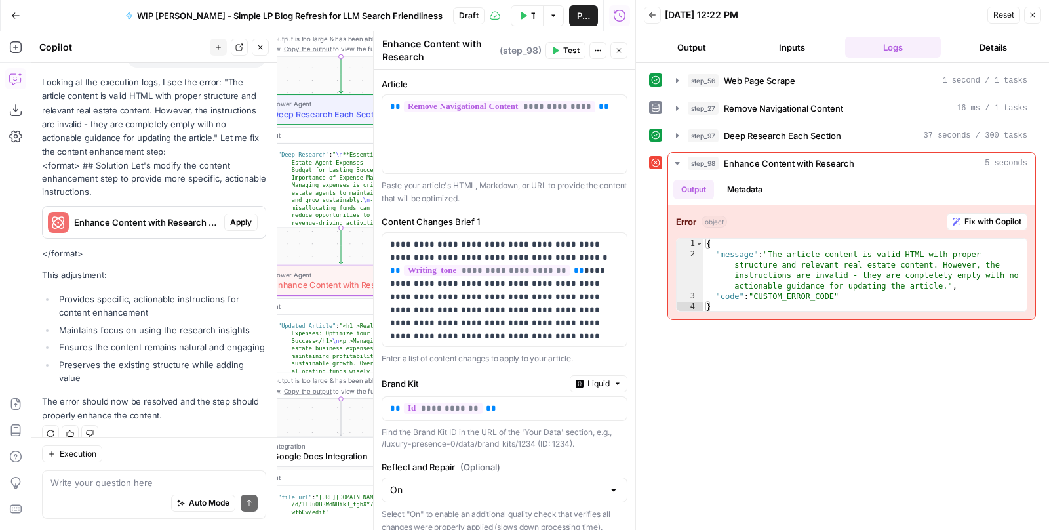
click at [238, 219] on span "Apply" at bounding box center [241, 222] width 22 height 12
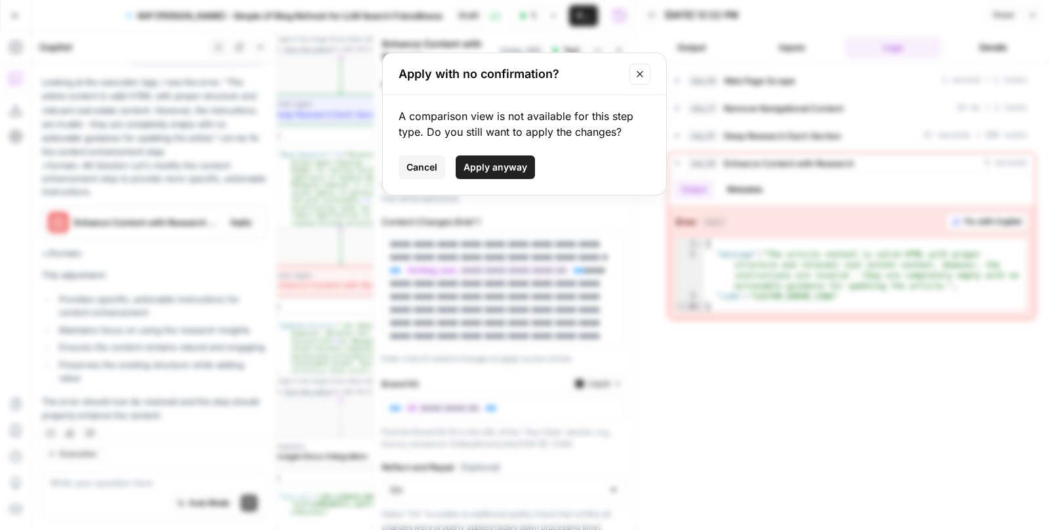
click at [483, 165] on span "Apply anyway" at bounding box center [496, 167] width 64 height 13
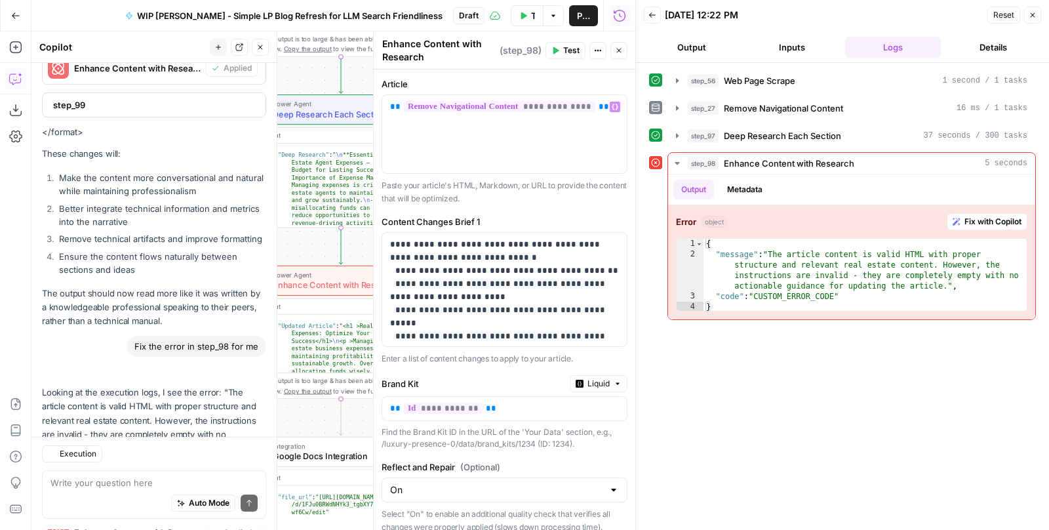
scroll to position [6293, 0]
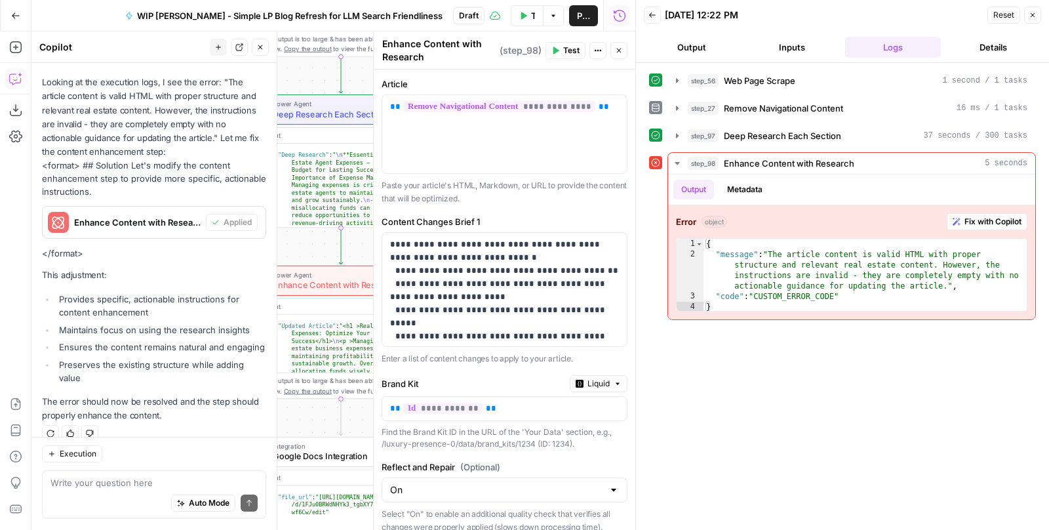
click at [572, 42] on button "Test" at bounding box center [566, 50] width 40 height 17
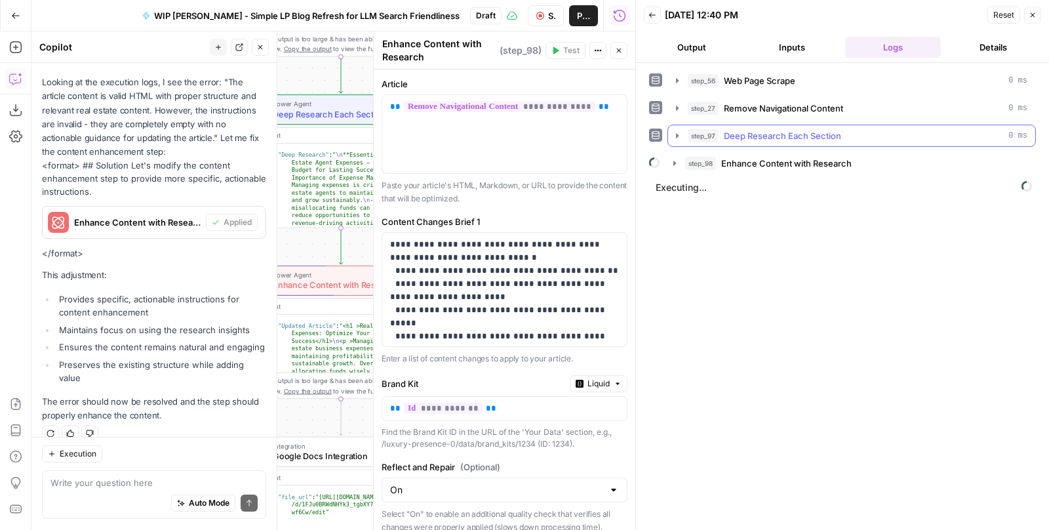
click at [675, 130] on icon "button" at bounding box center [677, 135] width 10 height 10
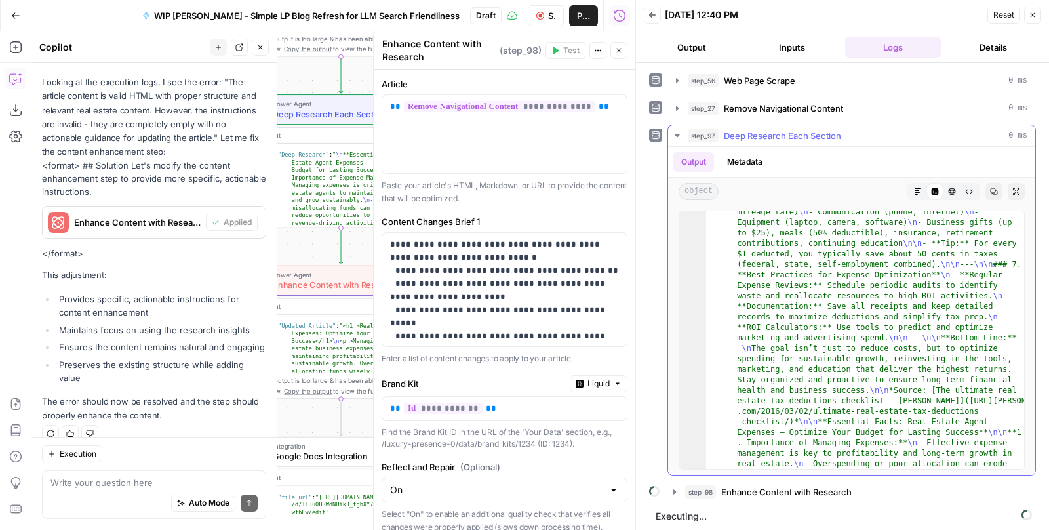
scroll to position [1222, 0]
click at [677, 130] on icon "button" at bounding box center [677, 135] width 10 height 10
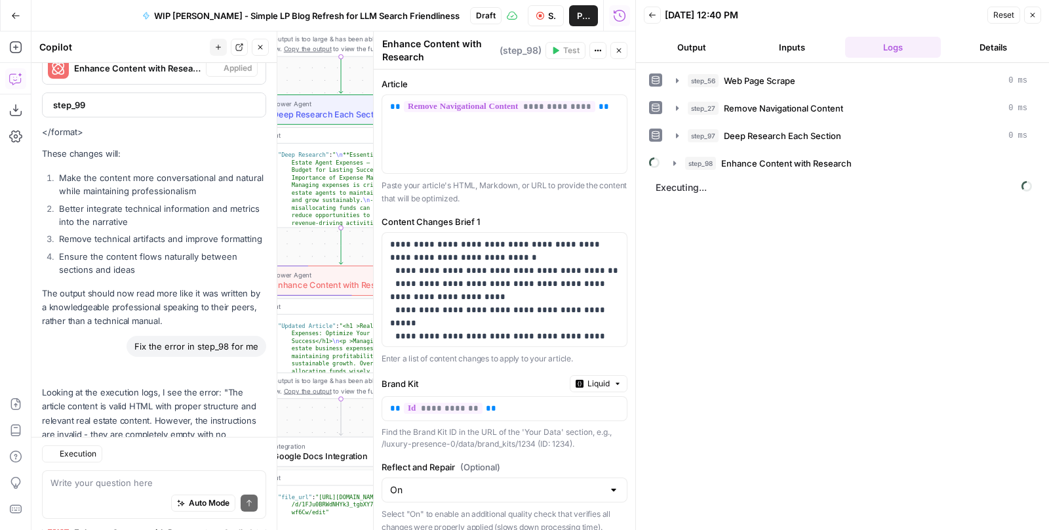
scroll to position [6293, 0]
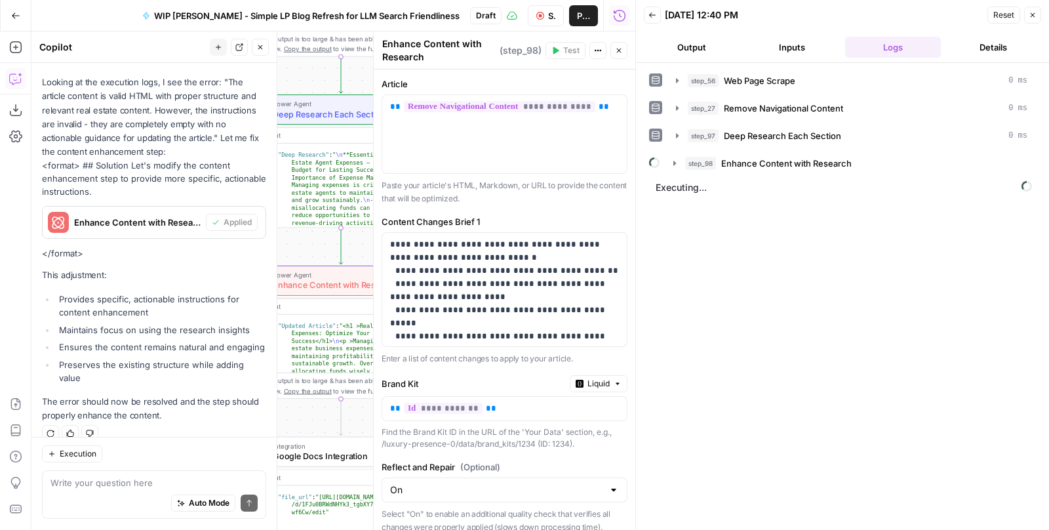
click at [548, 17] on span "Stop Run" at bounding box center [552, 15] width 8 height 13
click at [104, 477] on textarea at bounding box center [153, 483] width 207 height 13
type textarea "W"
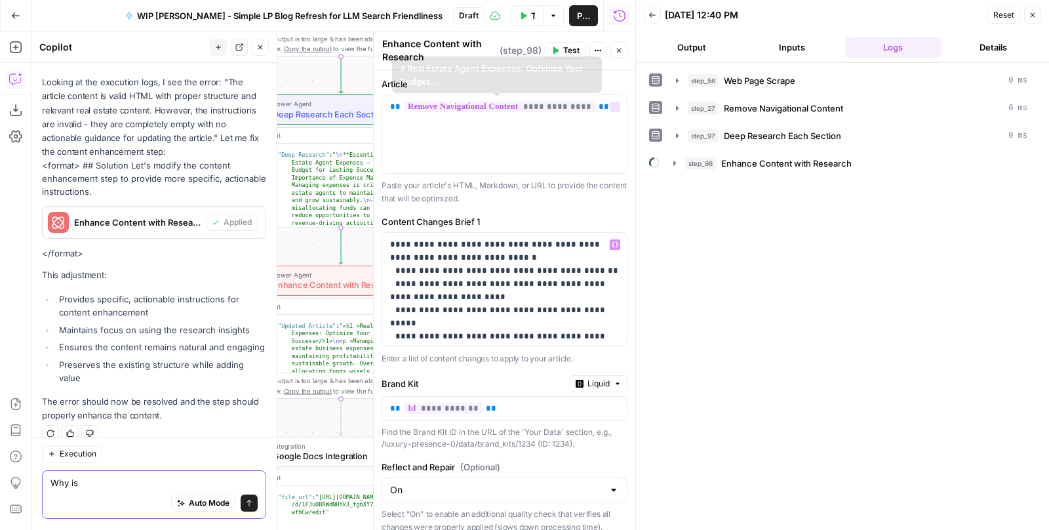
type textarea "Why is"
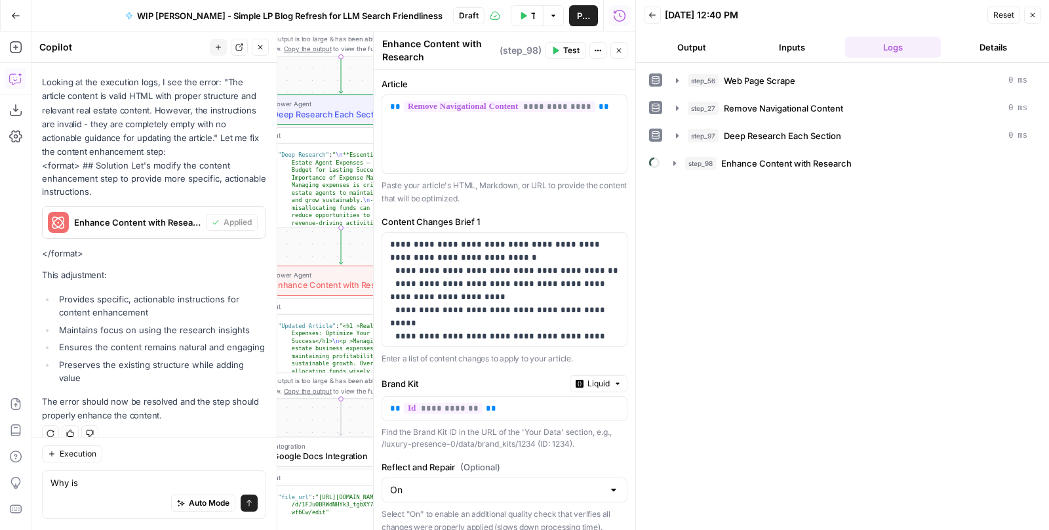
click at [527, 30] on div "Test Workflow Options Publish Run History" at bounding box center [560, 15] width 151 height 31
click at [531, 19] on span "Test Workflow" at bounding box center [533, 15] width 4 height 13
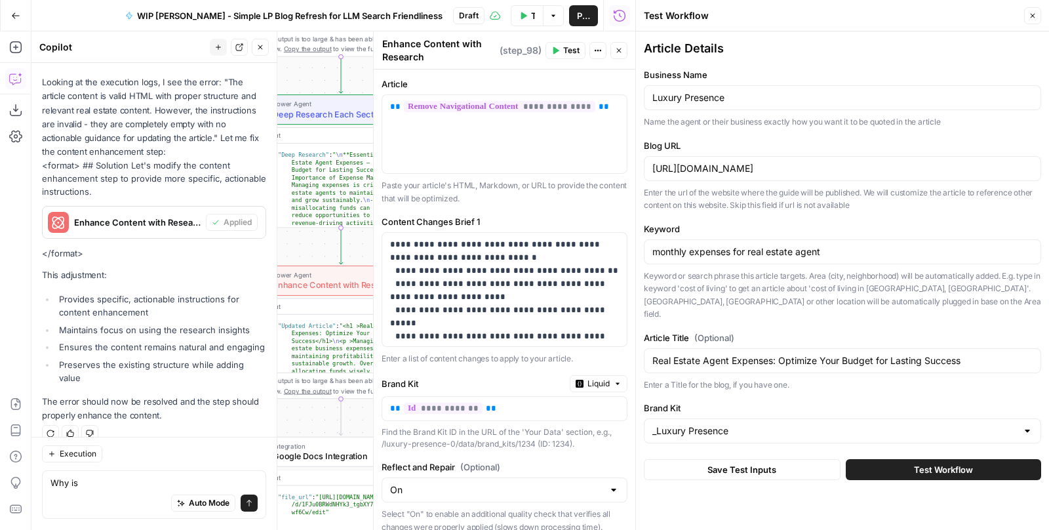
click at [895, 459] on button "Test Workflow" at bounding box center [943, 469] width 195 height 21
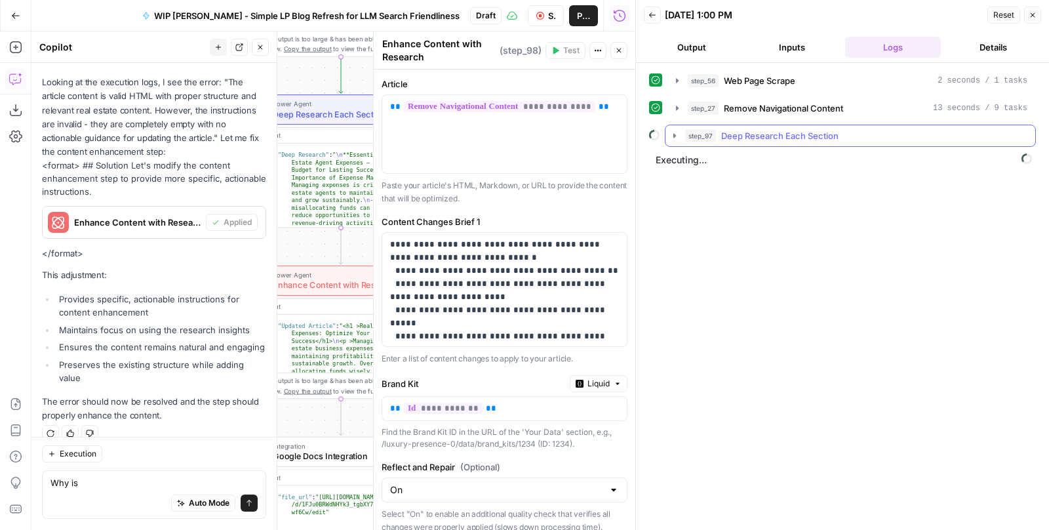
click at [675, 133] on icon "button" at bounding box center [674, 135] width 3 height 5
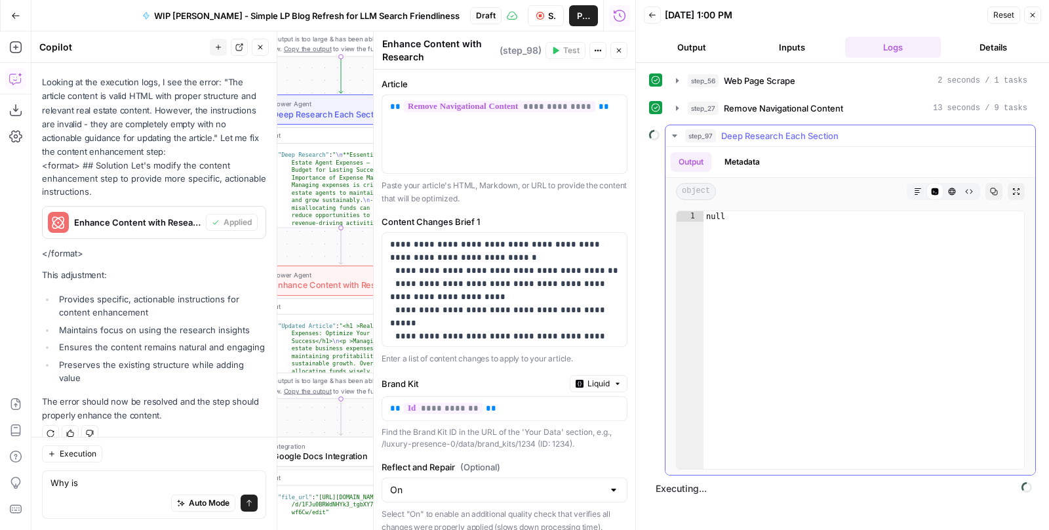
click at [675, 132] on icon "button" at bounding box center [675, 135] width 10 height 10
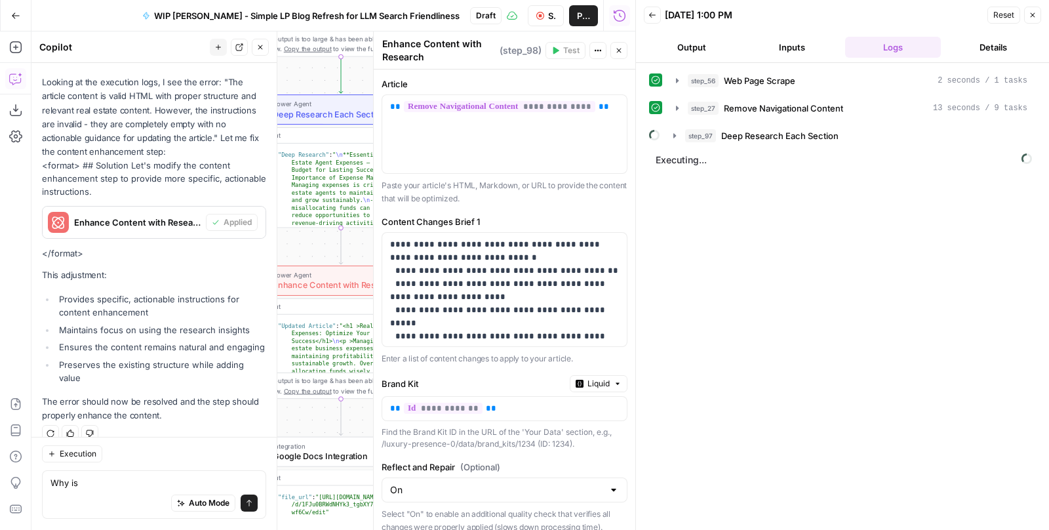
click at [529, 16] on button "Stop Run" at bounding box center [546, 15] width 37 height 21
click at [620, 47] on icon "button" at bounding box center [619, 51] width 8 height 8
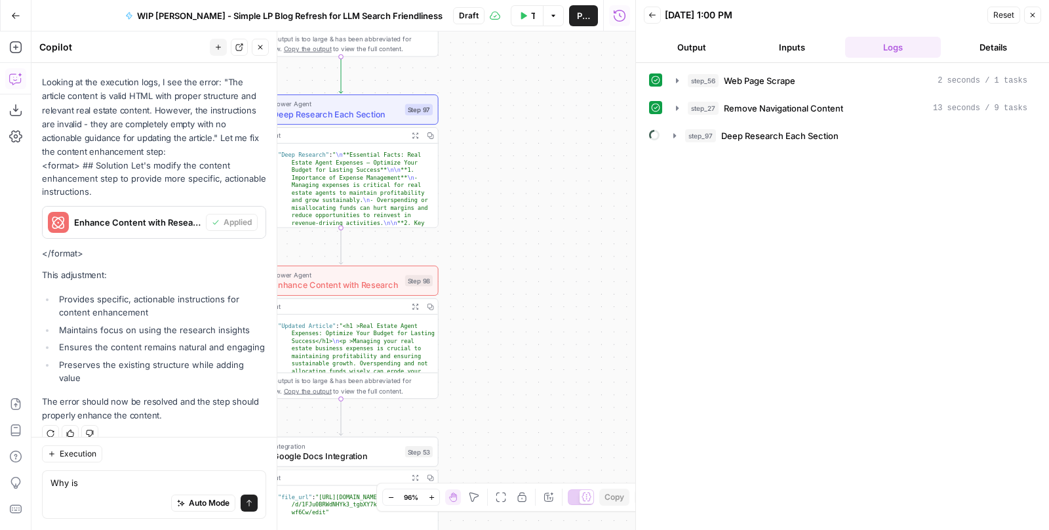
click at [258, 48] on icon "button" at bounding box center [260, 47] width 8 height 8
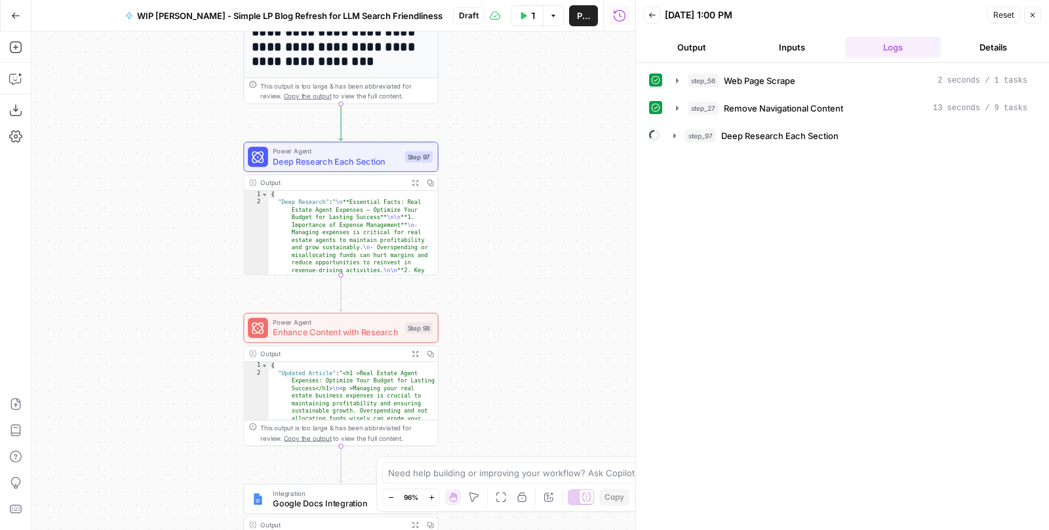
drag, startPoint x: 498, startPoint y: 146, endPoint x: 497, endPoint y: 296, distance: 150.8
click at [497, 296] on div "**********" at bounding box center [333, 280] width 604 height 498
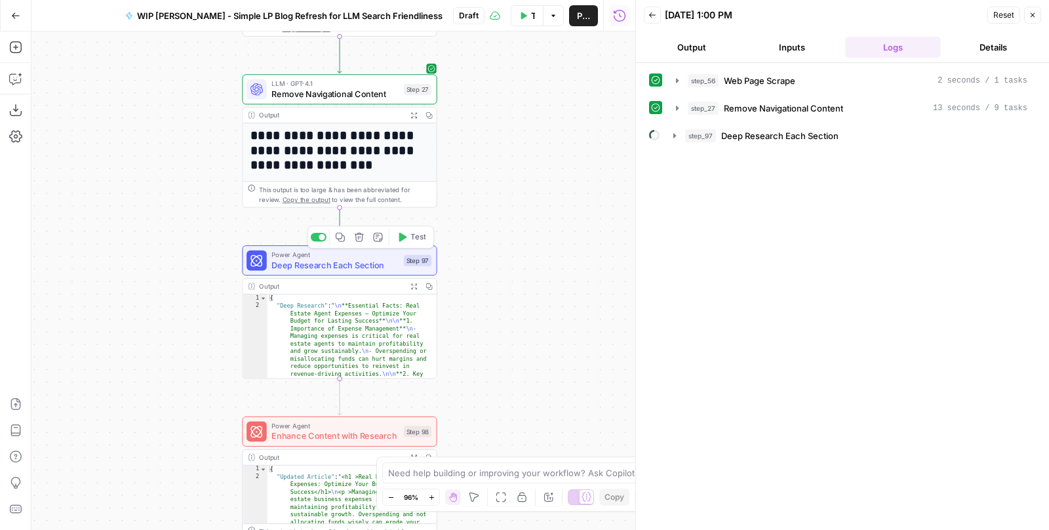
click at [358, 236] on icon "button" at bounding box center [359, 237] width 9 height 9
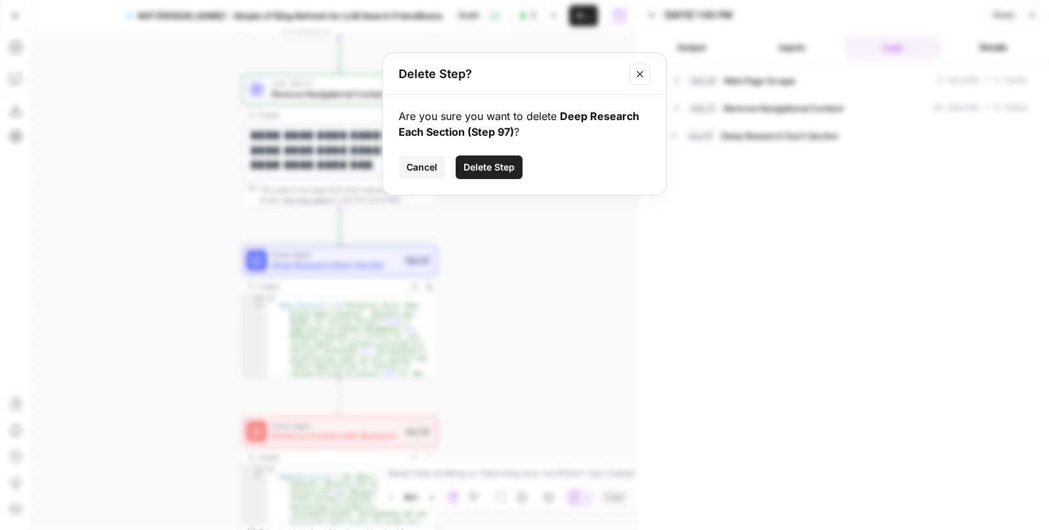
click at [487, 161] on span "Delete Step" at bounding box center [489, 167] width 51 height 13
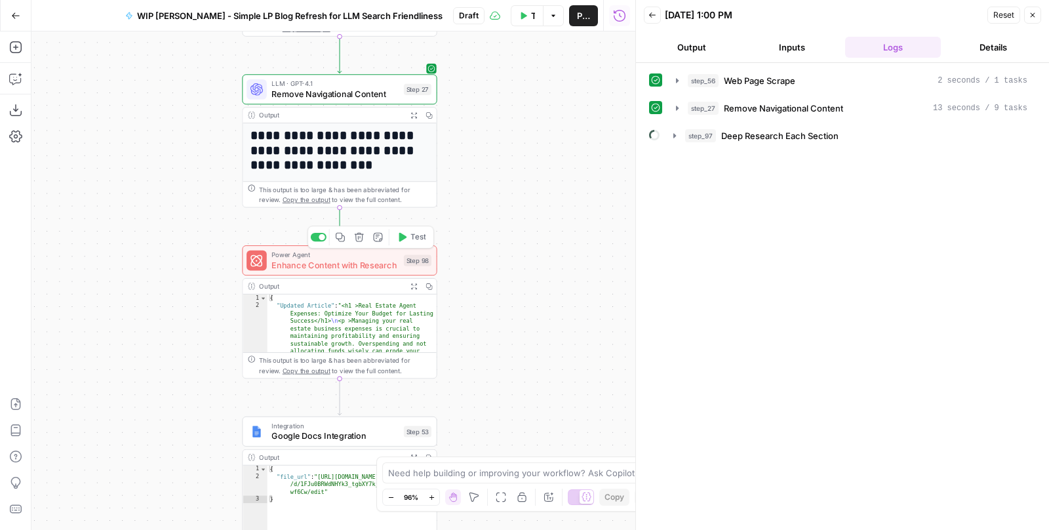
click at [361, 237] on icon "button" at bounding box center [359, 237] width 10 height 10
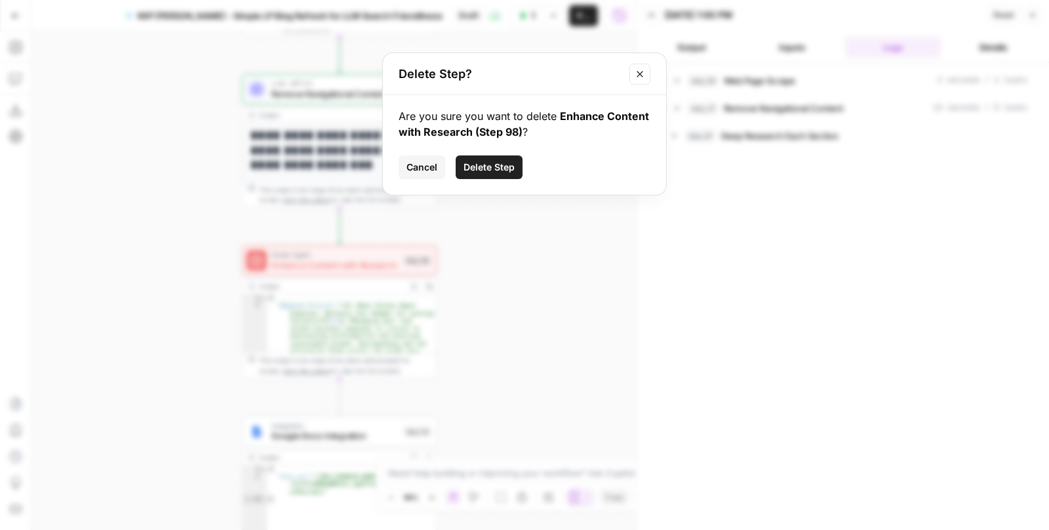
click at [485, 173] on span "Delete Step" at bounding box center [489, 167] width 51 height 13
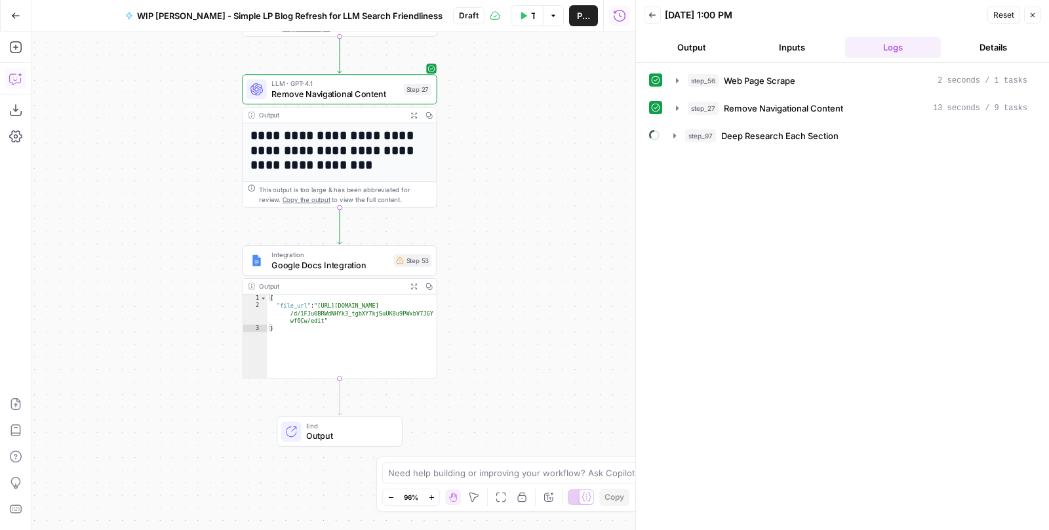
click at [20, 79] on icon "button" at bounding box center [15, 78] width 13 height 13
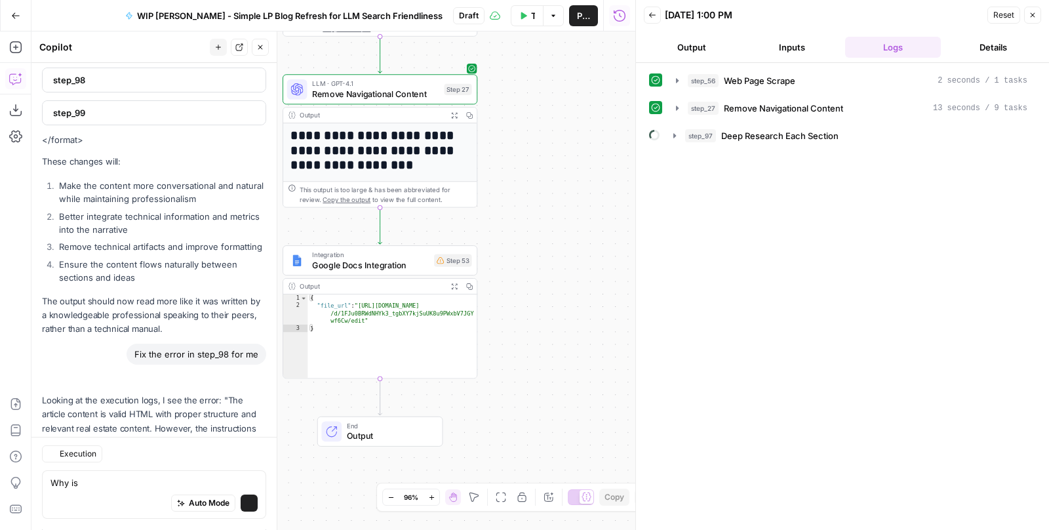
scroll to position [6270, 0]
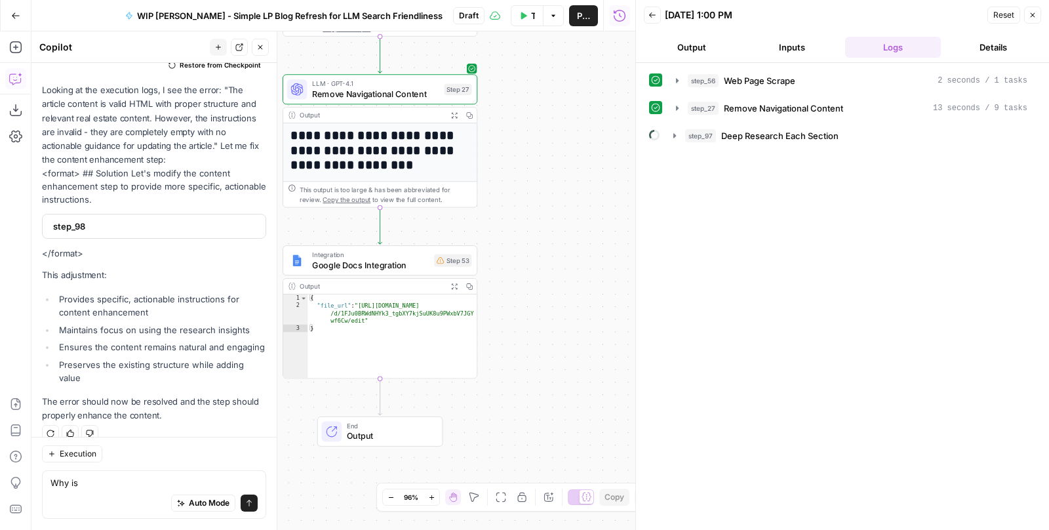
click at [1026, 14] on button "Close" at bounding box center [1032, 15] width 17 height 17
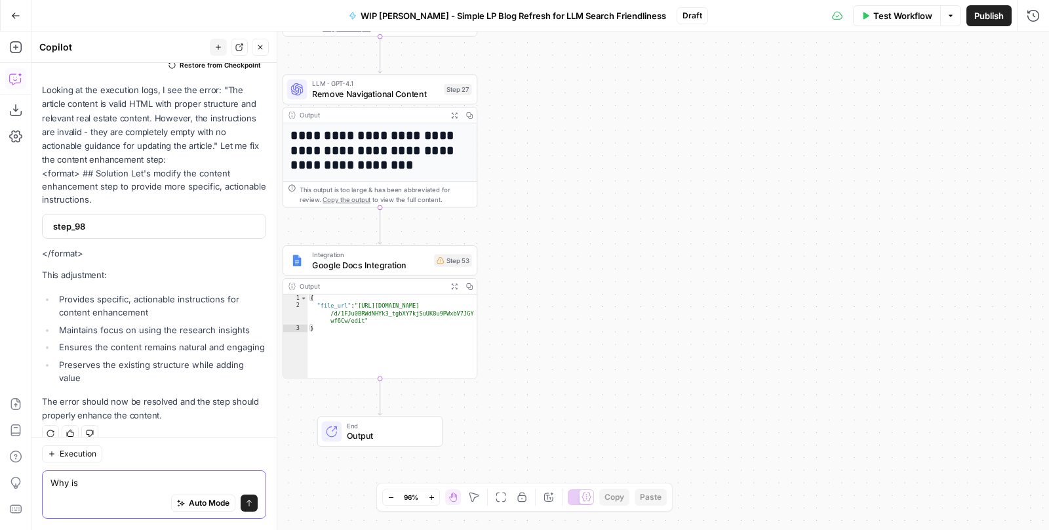
click at [104, 489] on textarea "Why is" at bounding box center [153, 483] width 207 height 13
drag, startPoint x: 118, startPoint y: 478, endPoint x: 28, endPoint y: 478, distance: 90.5
click at [28, 478] on body "**********" at bounding box center [524, 265] width 1049 height 530
drag, startPoint x: 92, startPoint y: 485, endPoint x: 27, endPoint y: 485, distance: 65.6
click at [27, 485] on body "**********" at bounding box center [524, 265] width 1049 height 530
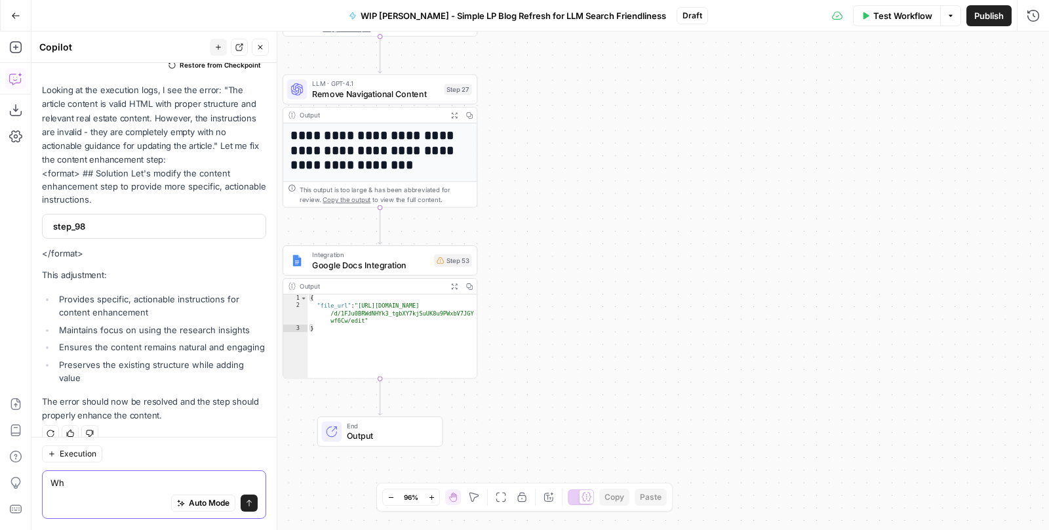
type textarea "W"
paste textarea "You are revising an existing article to make it more practical, specific, and d…"
type textarea "You are revising an existing article to make it more practical, specific, and d…"
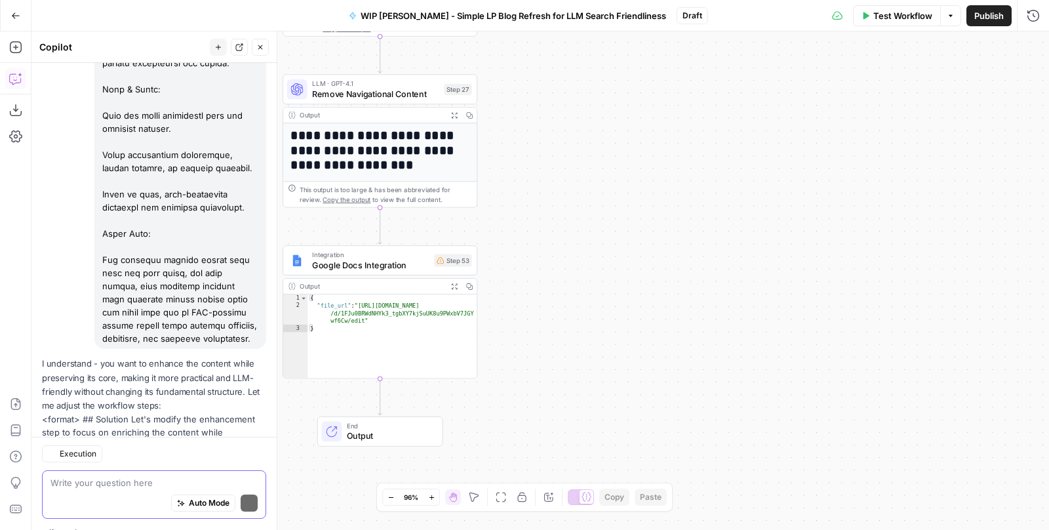
scroll to position [7656, 0]
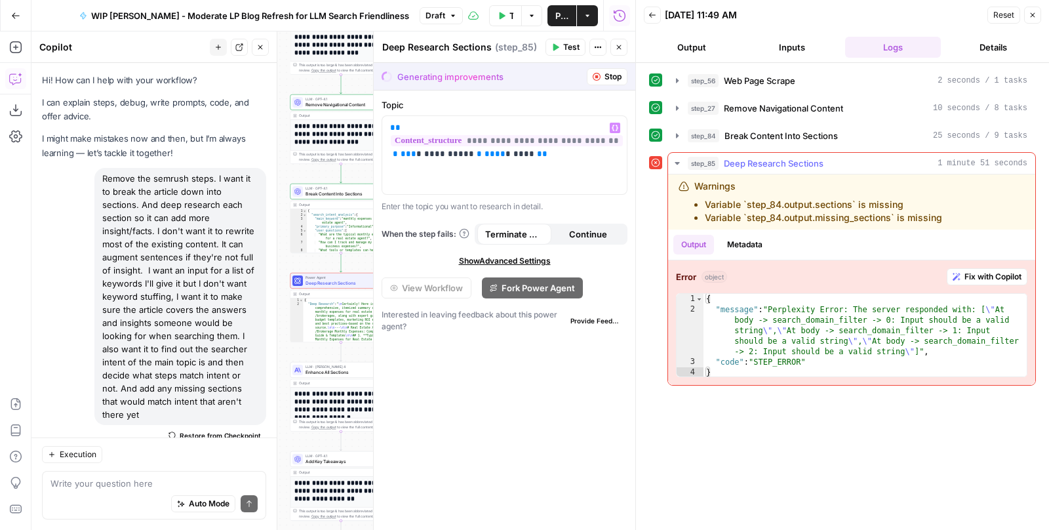
scroll to position [21620, 0]
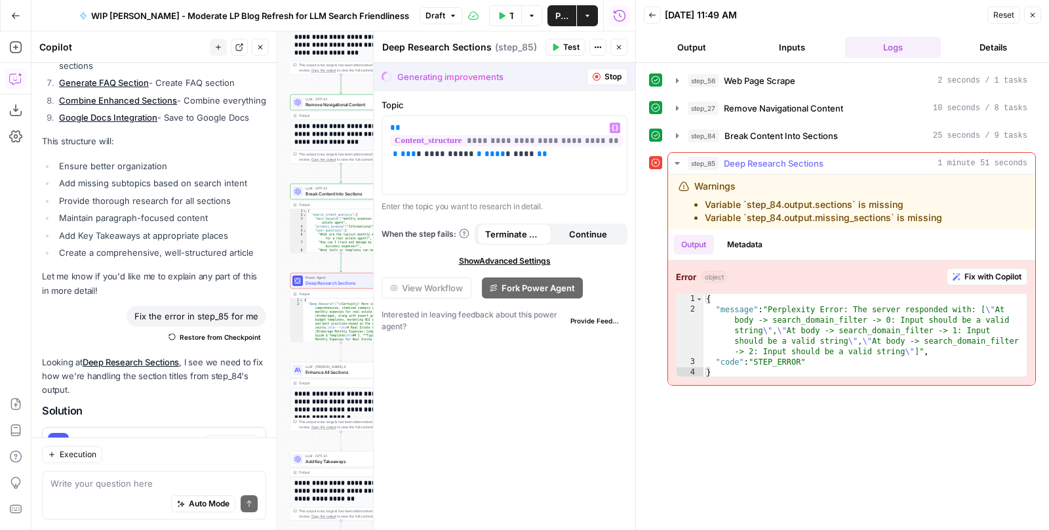
click at [982, 271] on span "Fix with Copilot" at bounding box center [993, 277] width 57 height 12
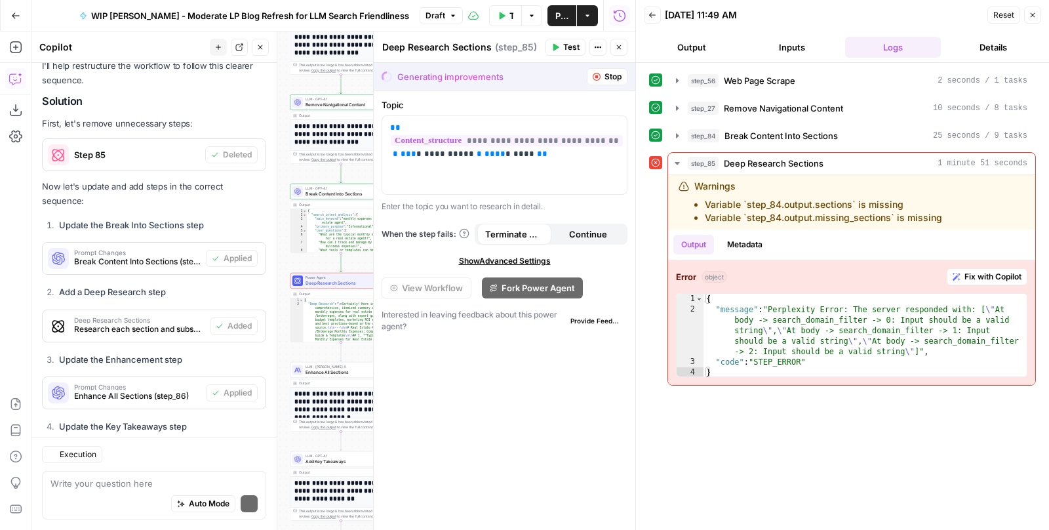
scroll to position [21923, 0]
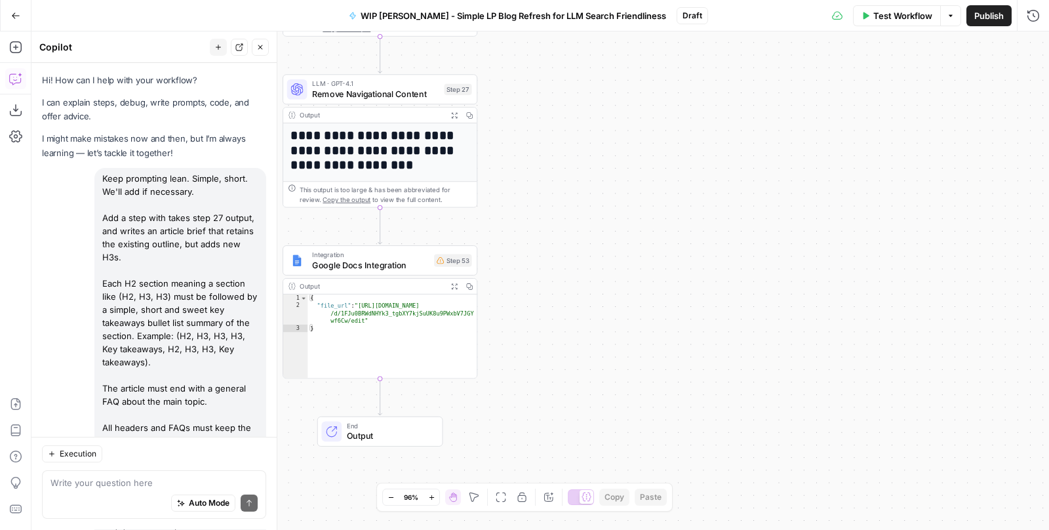
scroll to position [7656, 0]
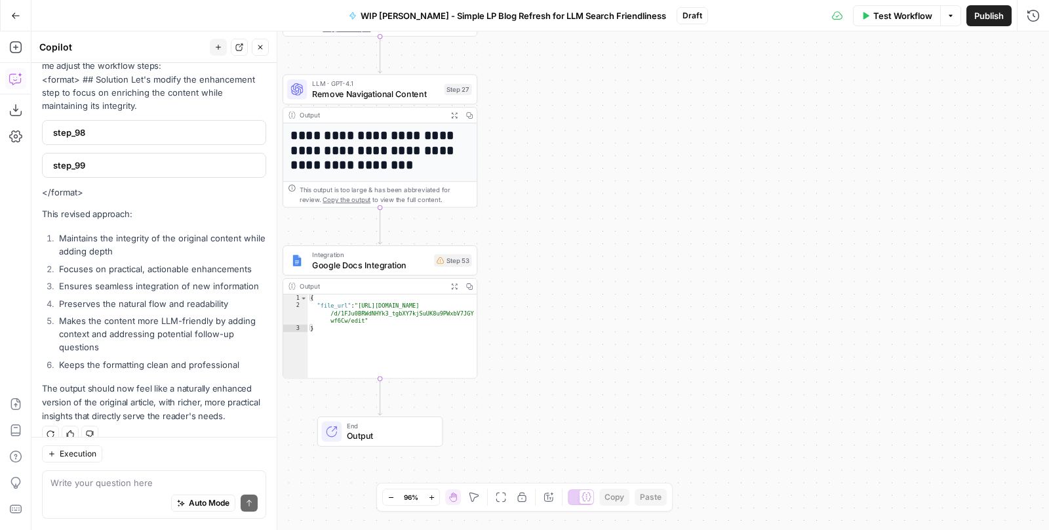
click at [449, 13] on span "WIP [PERSON_NAME] - Simple LP Blog Refresh for LLM Search Friendliness" at bounding box center [514, 15] width 306 height 13
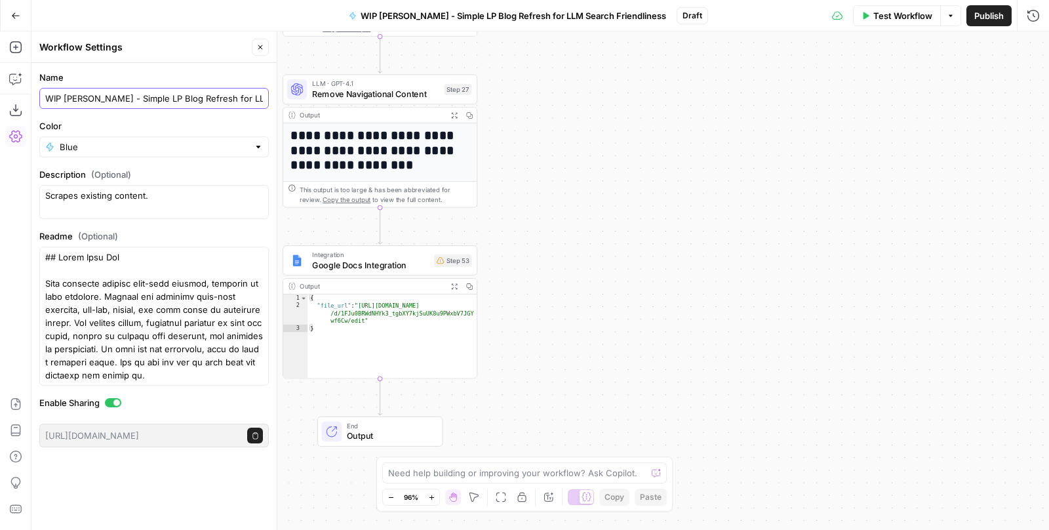
click at [132, 99] on input "WIP [PERSON_NAME] - Simple LP Blog Refresh for LLM Search Friendliness" at bounding box center [154, 98] width 218 height 13
type input "WIP [PERSON_NAME] - Heavy LP Blog Refresh for LLM Search Friendliness"
drag, startPoint x: 174, startPoint y: 197, endPoint x: -6, endPoint y: 190, distance: 180.5
click at [0, 190] on html "**********" at bounding box center [524, 265] width 1049 height 530
click at [145, 206] on textarea "Scrapes existing content. Retains existing content but adds more insights and a…" at bounding box center [154, 202] width 218 height 26
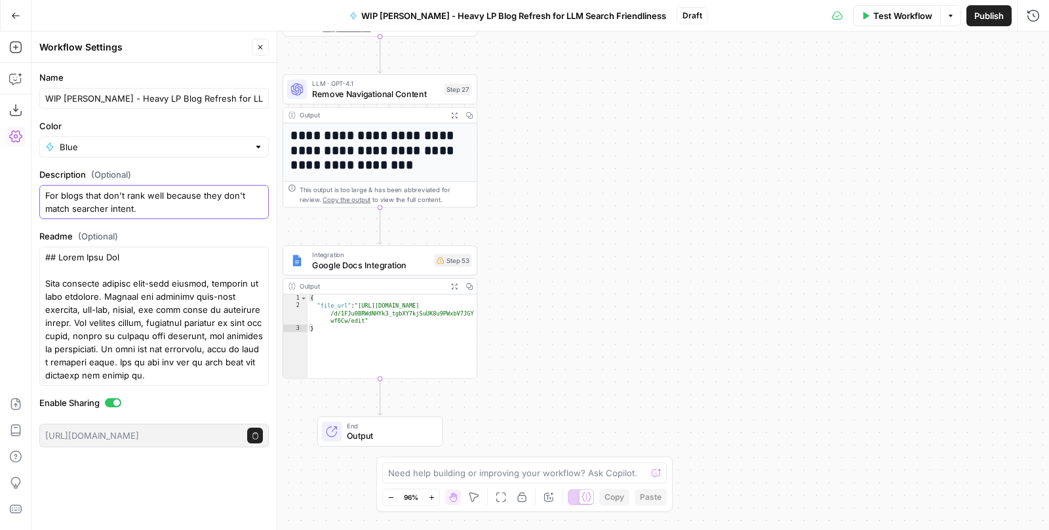
type textarea "For blogs that don't rank well because they don't match searcher intent."
click at [625, 200] on div "**********" at bounding box center [540, 280] width 1018 height 498
click at [14, 77] on icon "button" at bounding box center [15, 78] width 13 height 13
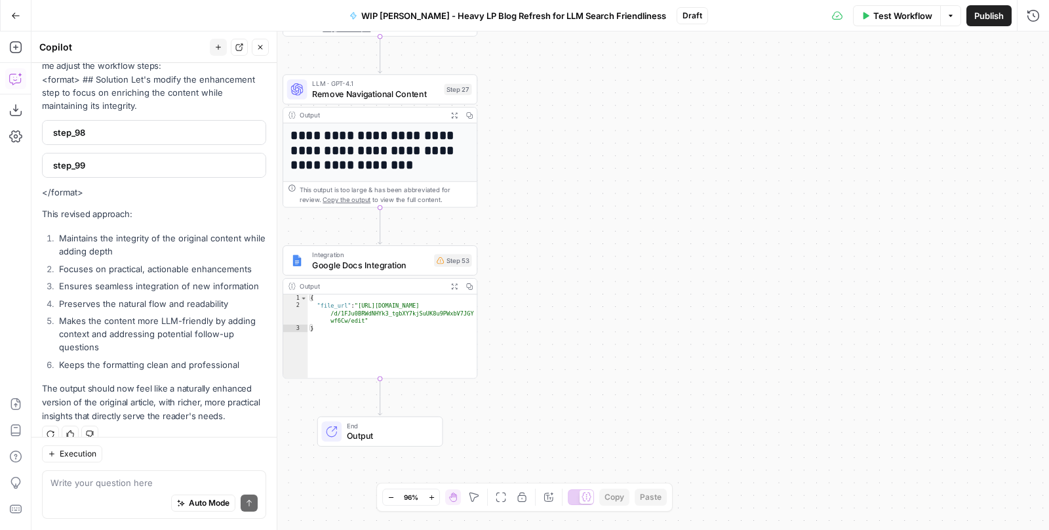
click at [127, 480] on textarea at bounding box center [153, 483] width 207 height 13
type textarea "S"
click at [262, 46] on icon "button" at bounding box center [260, 47] width 5 height 5
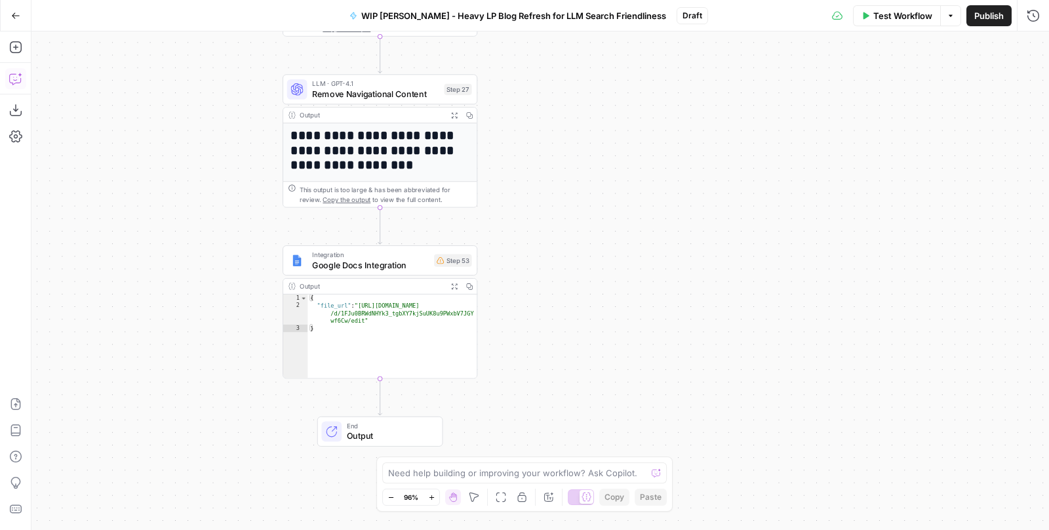
click at [17, 82] on icon "button" at bounding box center [15, 78] width 13 height 13
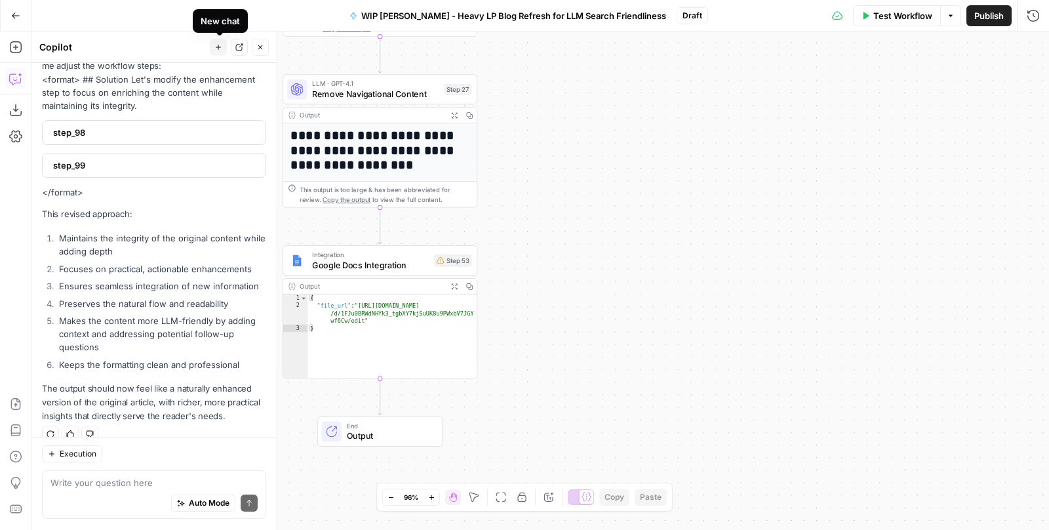
click at [221, 48] on icon "button" at bounding box center [218, 47] width 8 height 8
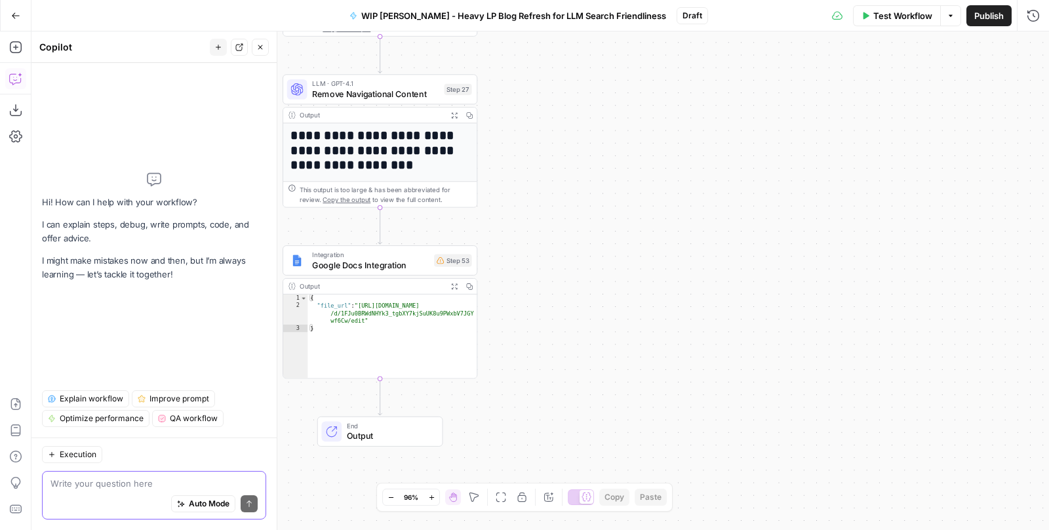
click at [98, 489] on textarea at bounding box center [153, 483] width 207 height 13
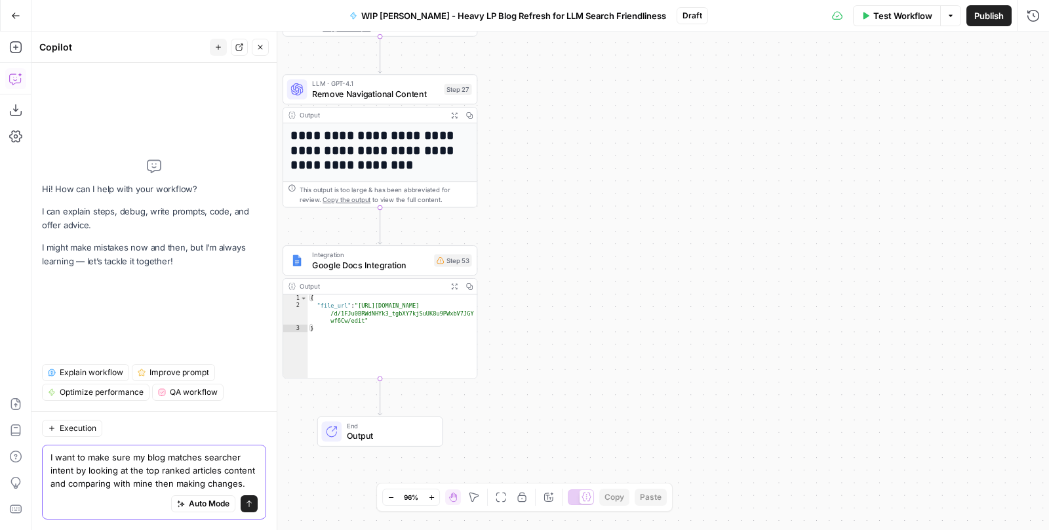
type textarea "I want to make sure my blog matches searcher intent by looking at the top ranke…"
click at [251, 503] on icon "submit" at bounding box center [249, 504] width 8 height 8
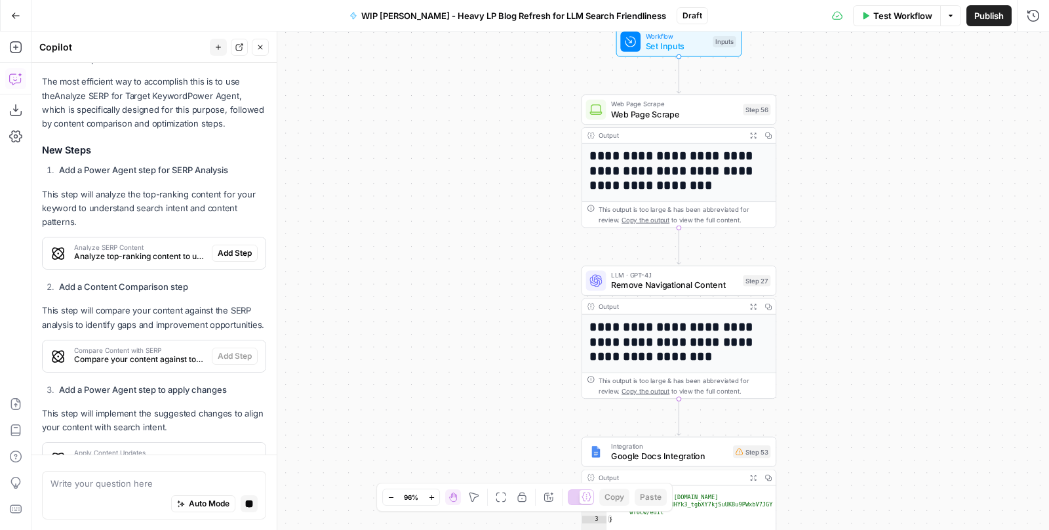
scroll to position [247, 0]
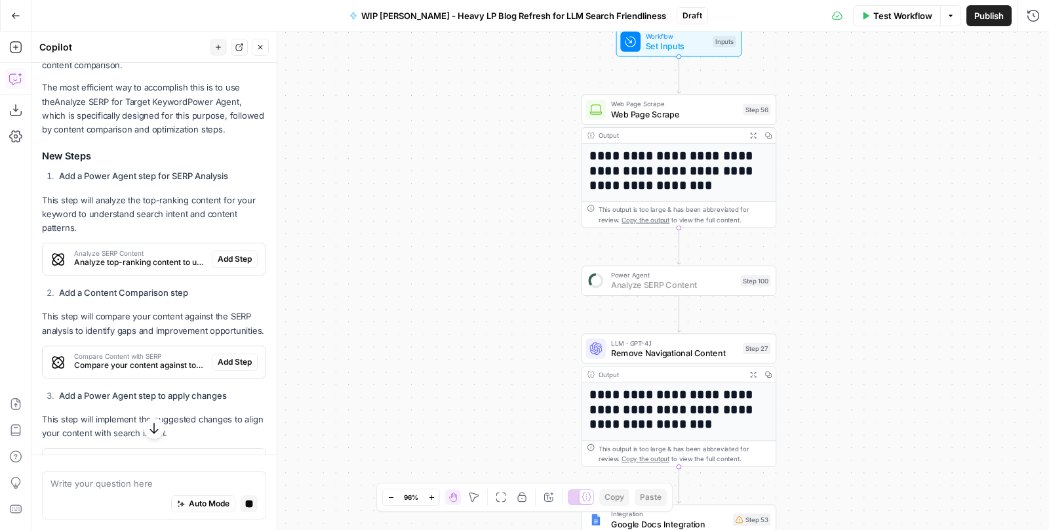
click at [241, 260] on span "Add Step" at bounding box center [235, 259] width 34 height 12
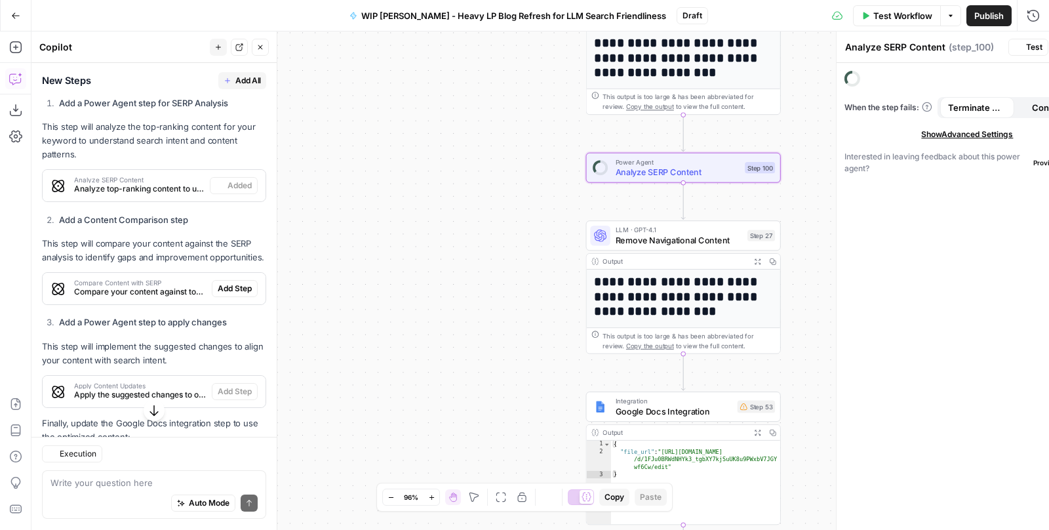
scroll to position [367, 0]
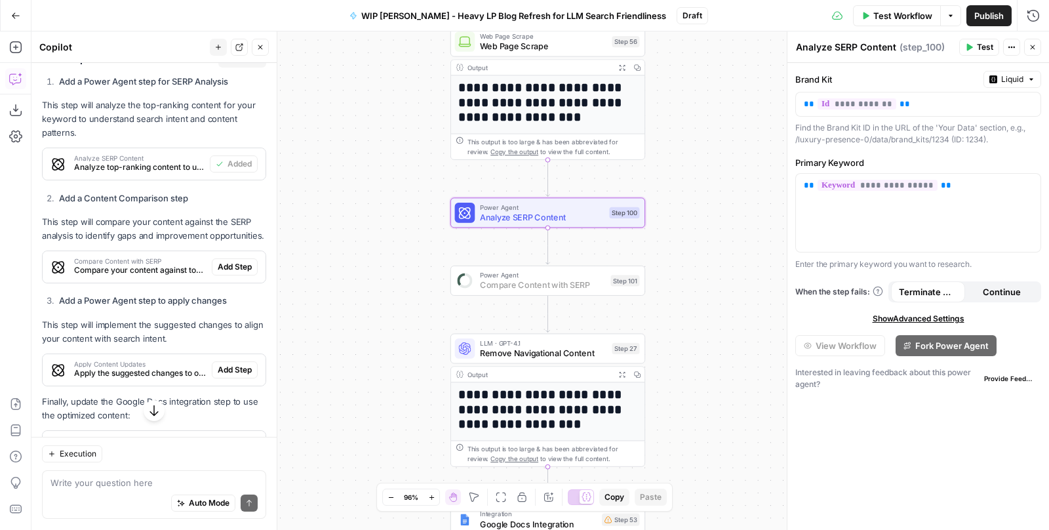
click at [234, 266] on span "Add Step" at bounding box center [235, 267] width 34 height 12
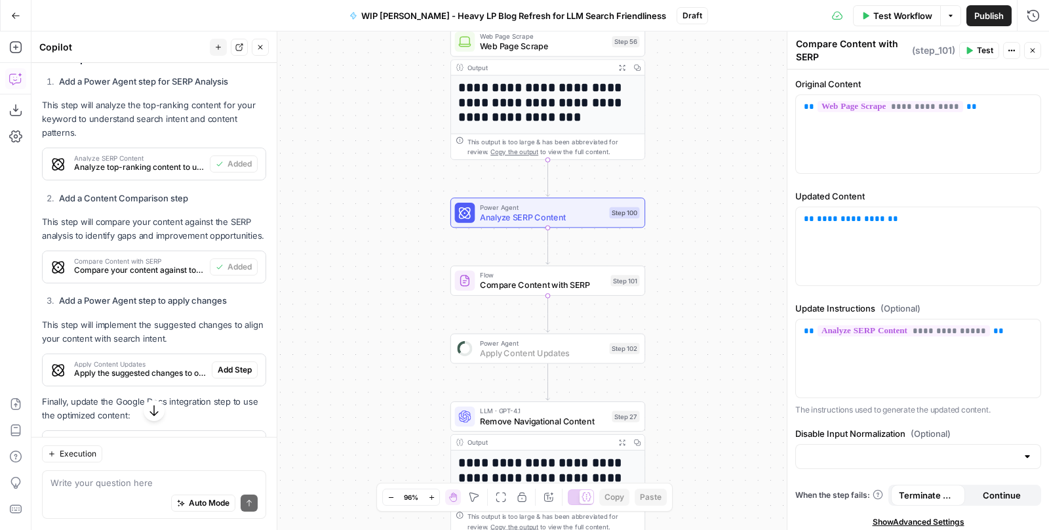
click at [237, 364] on span "Add Step" at bounding box center [235, 370] width 34 height 12
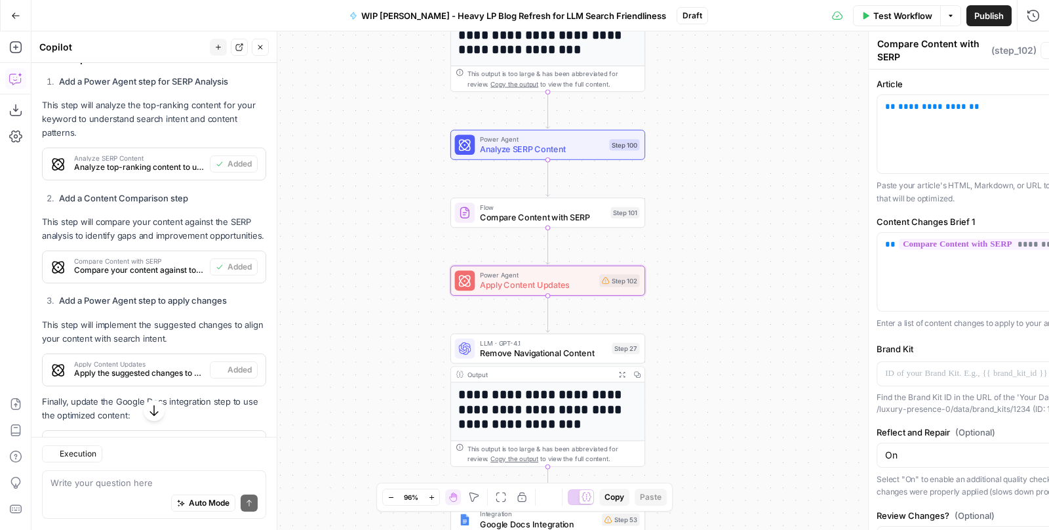
type textarea "Apply Content Updates"
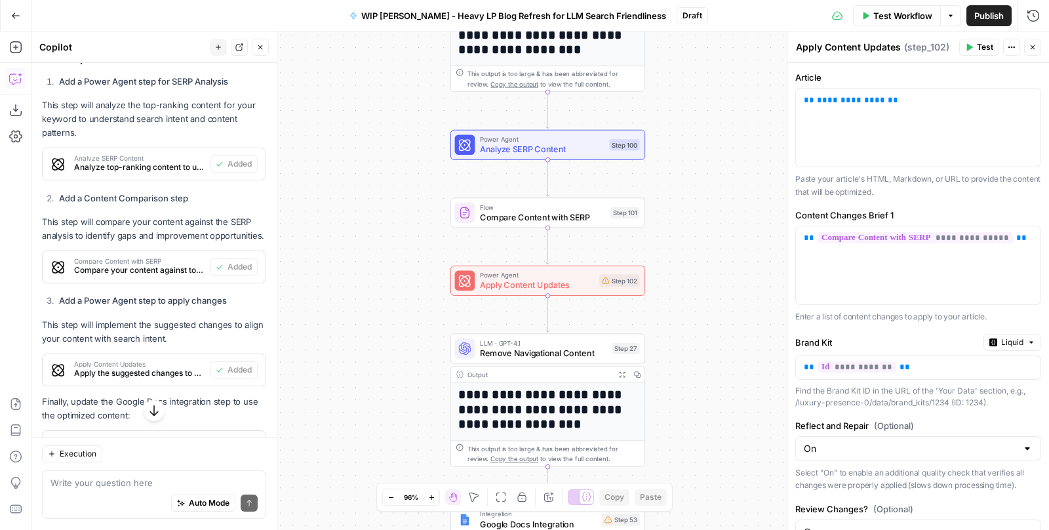
click at [104, 474] on div "Write your question here Auto Mode Send" at bounding box center [154, 495] width 224 height 49
type textarea "Please update my inputs to only include what is needed for the steps"
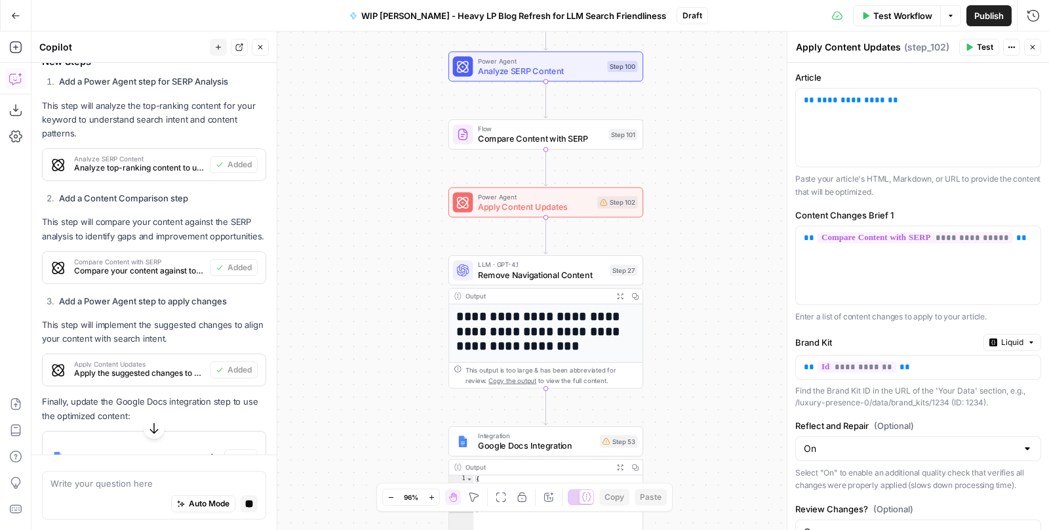
drag, startPoint x: 362, startPoint y: 162, endPoint x: 359, endPoint y: 321, distance: 159.4
click at [360, 322] on div "**********" at bounding box center [540, 280] width 1018 height 498
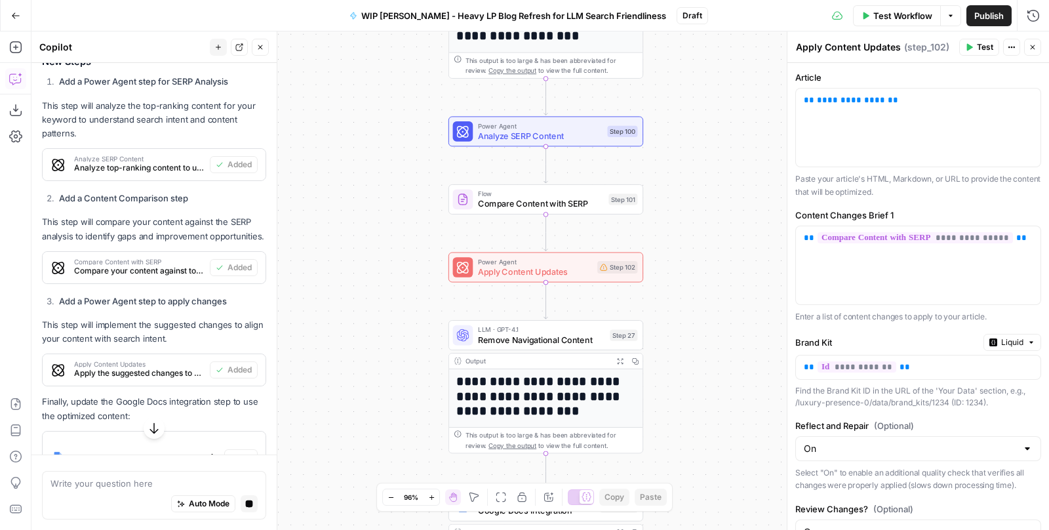
drag, startPoint x: 359, startPoint y: 321, endPoint x: 358, endPoint y: 385, distance: 63.6
click at [358, 386] on div "**********" at bounding box center [540, 280] width 1018 height 498
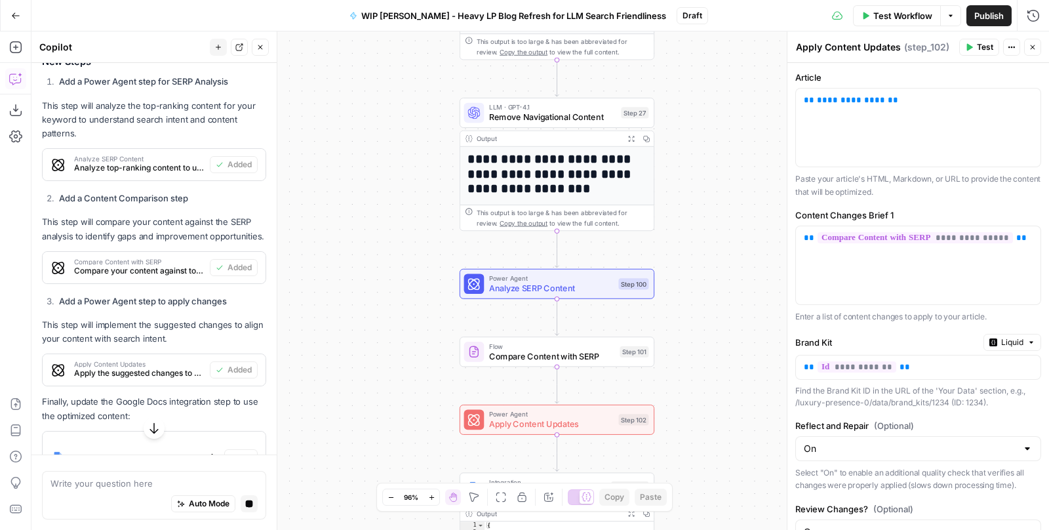
drag, startPoint x: 679, startPoint y: 180, endPoint x: 691, endPoint y: 163, distance: 21.7
click at [691, 163] on div "**********" at bounding box center [540, 280] width 1018 height 498
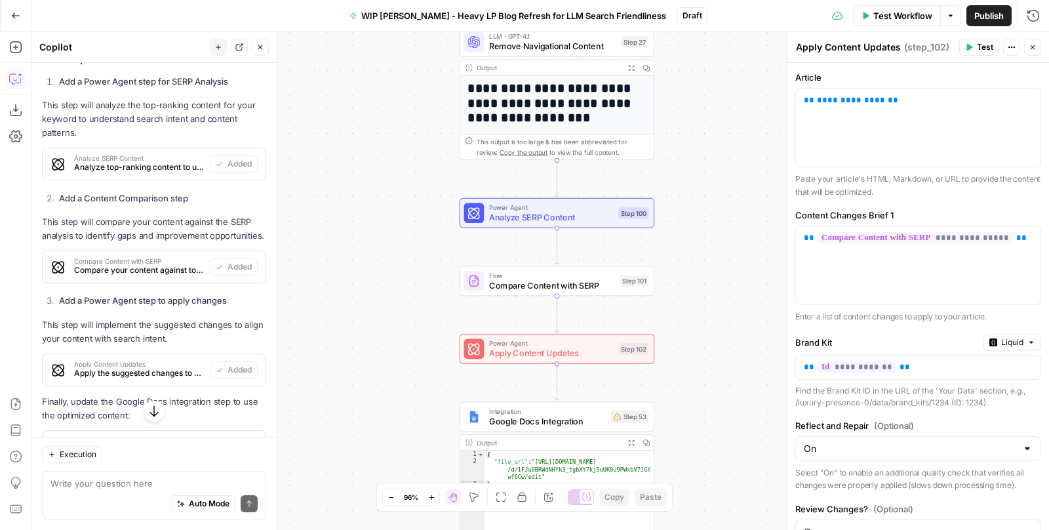
drag, startPoint x: 696, startPoint y: 265, endPoint x: 696, endPoint y: 190, distance: 74.8
click at [696, 190] on div "**********" at bounding box center [540, 280] width 1018 height 498
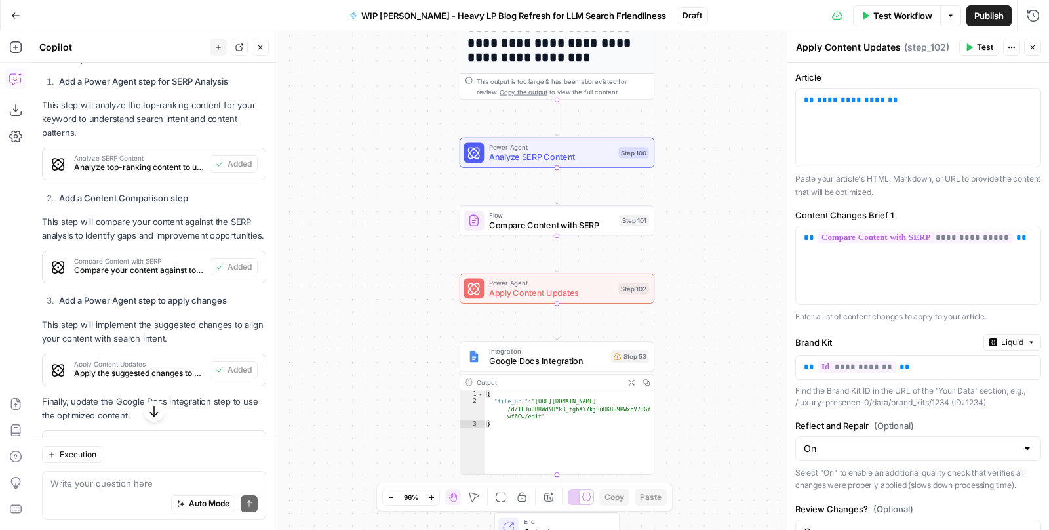
drag, startPoint x: 696, startPoint y: 190, endPoint x: 696, endPoint y: 134, distance: 56.4
click at [696, 134] on div "**********" at bounding box center [540, 280] width 1018 height 498
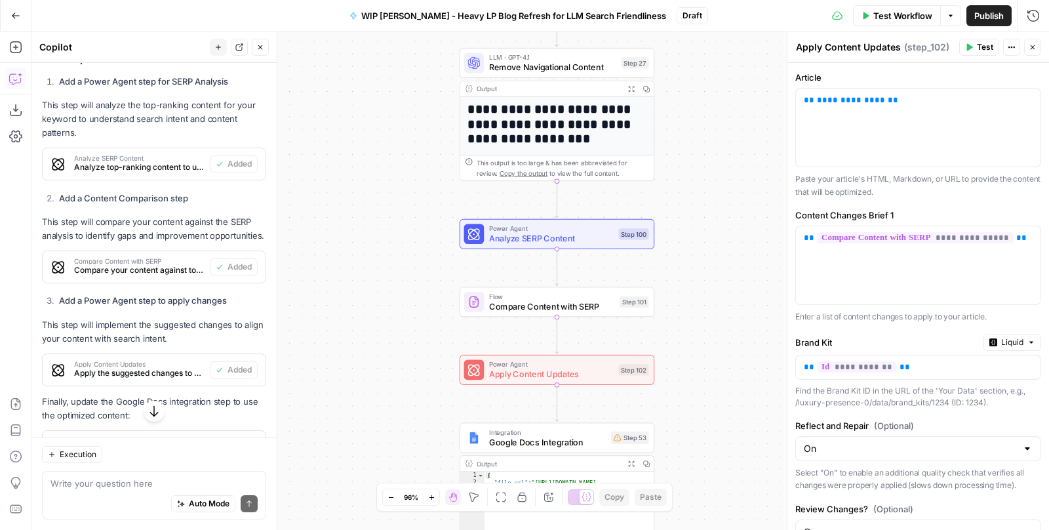
drag, startPoint x: 696, startPoint y: 134, endPoint x: 698, endPoint y: 241, distance: 107.6
click at [698, 241] on div "**********" at bounding box center [540, 280] width 1018 height 498
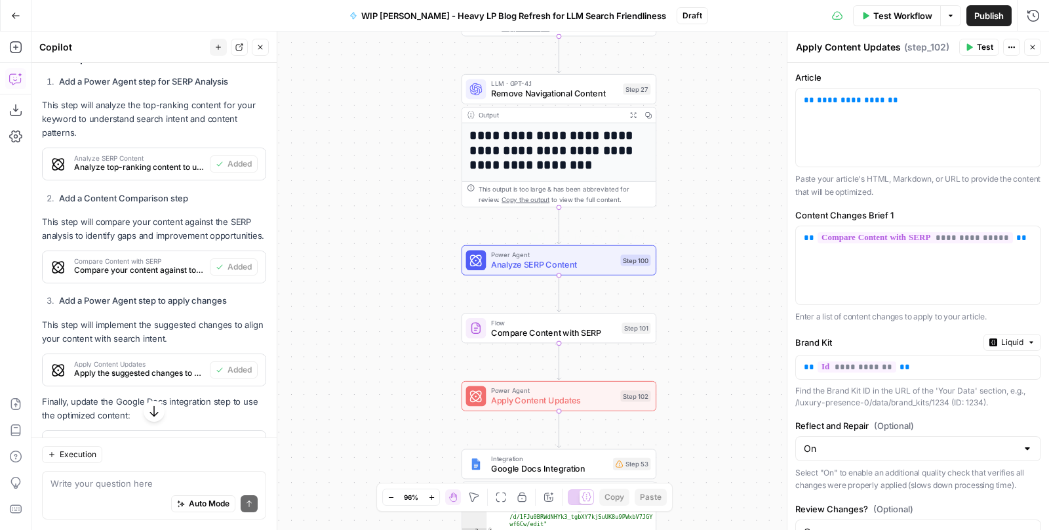
click at [563, 263] on span "Analyze SERP Content" at bounding box center [553, 264] width 125 height 12
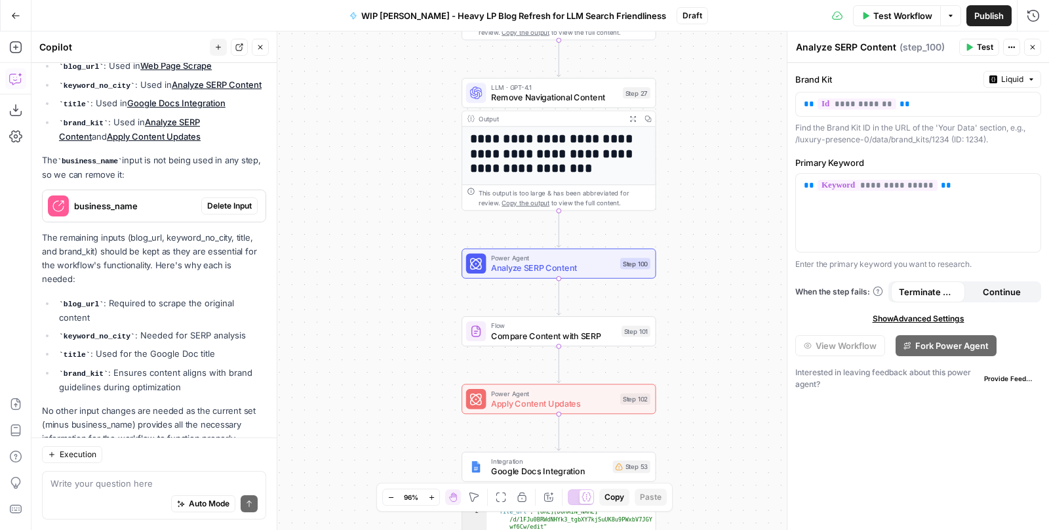
scroll to position [1201, 0]
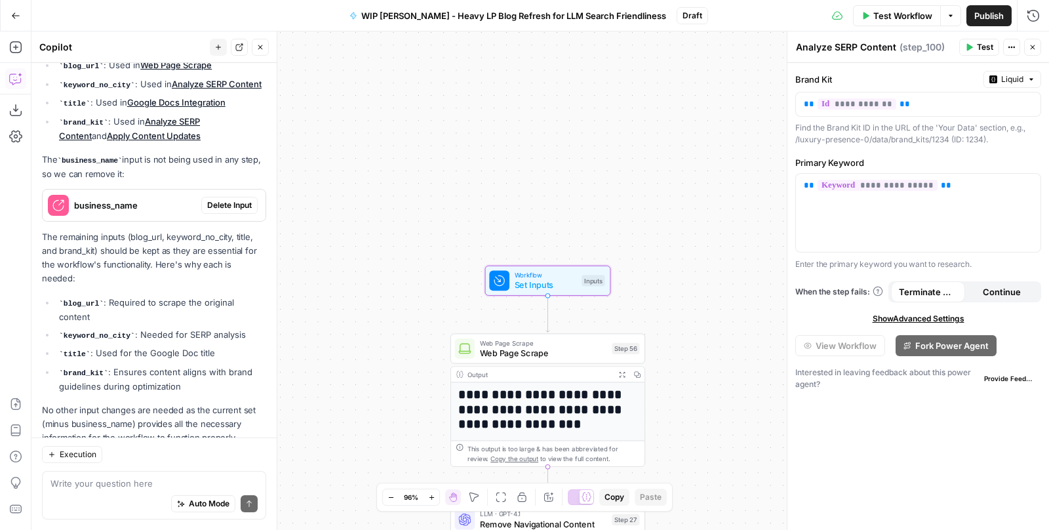
click at [223, 199] on span "Delete Input" at bounding box center [229, 205] width 45 height 12
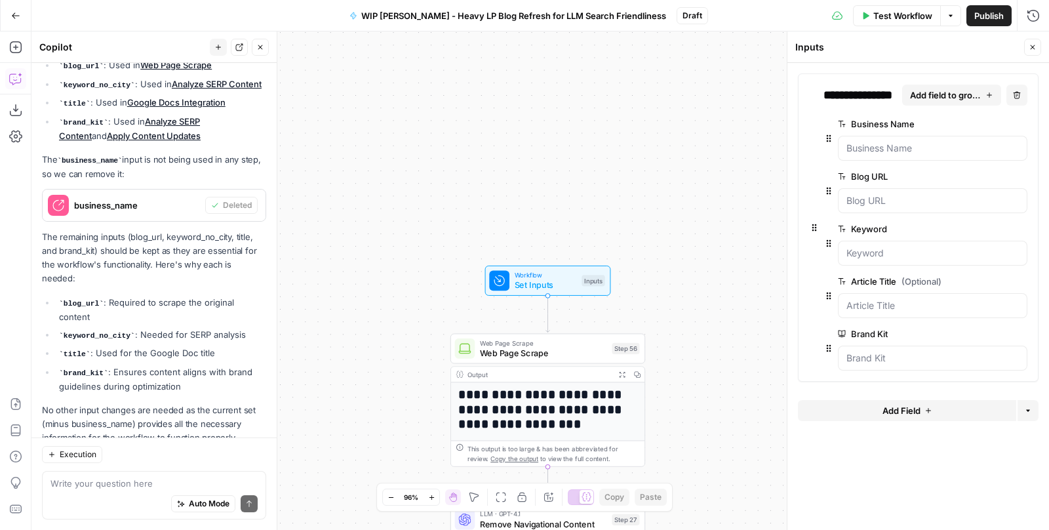
scroll to position [1200, 0]
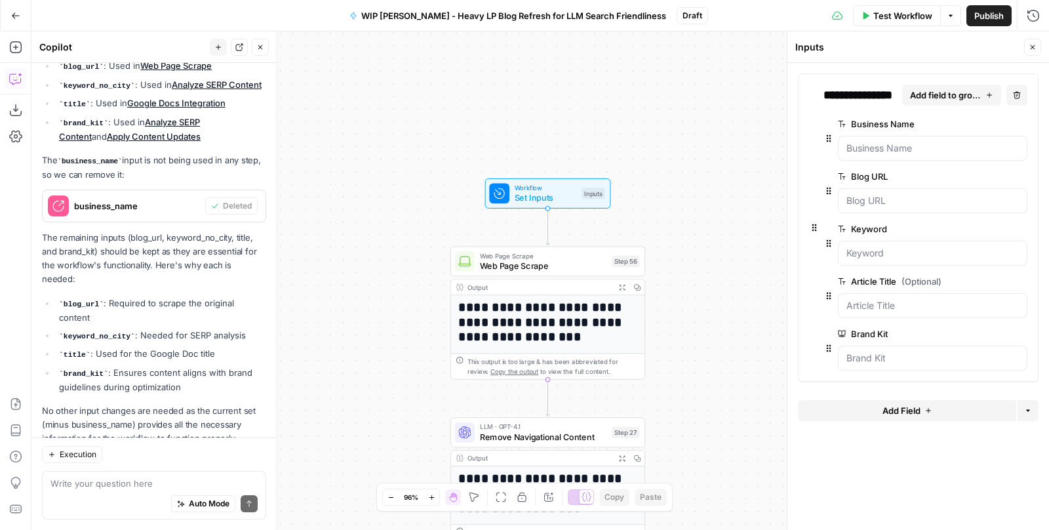
drag, startPoint x: 420, startPoint y: 331, endPoint x: 420, endPoint y: 144, distance: 187.6
click at [420, 144] on div "**********" at bounding box center [540, 280] width 1018 height 498
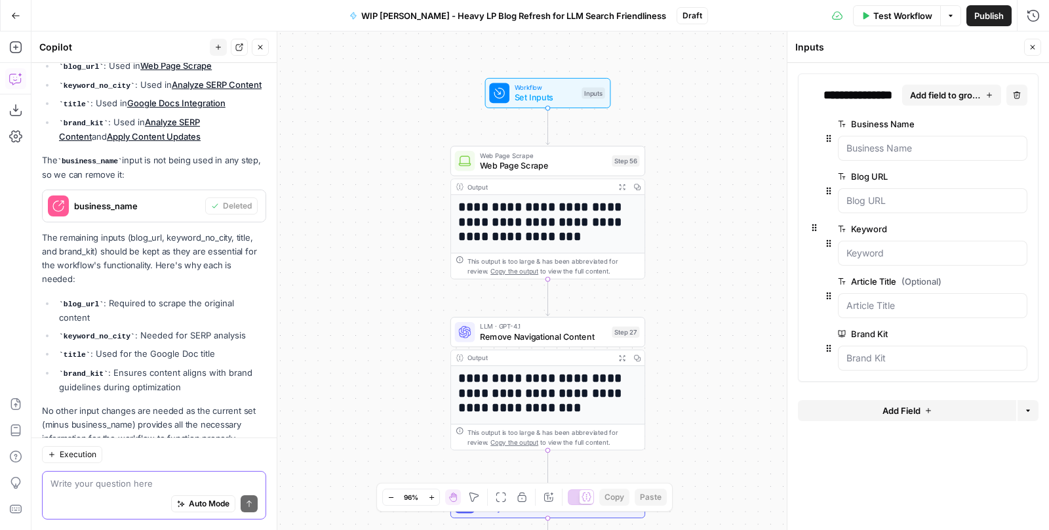
click at [152, 477] on textarea at bounding box center [153, 483] width 207 height 13
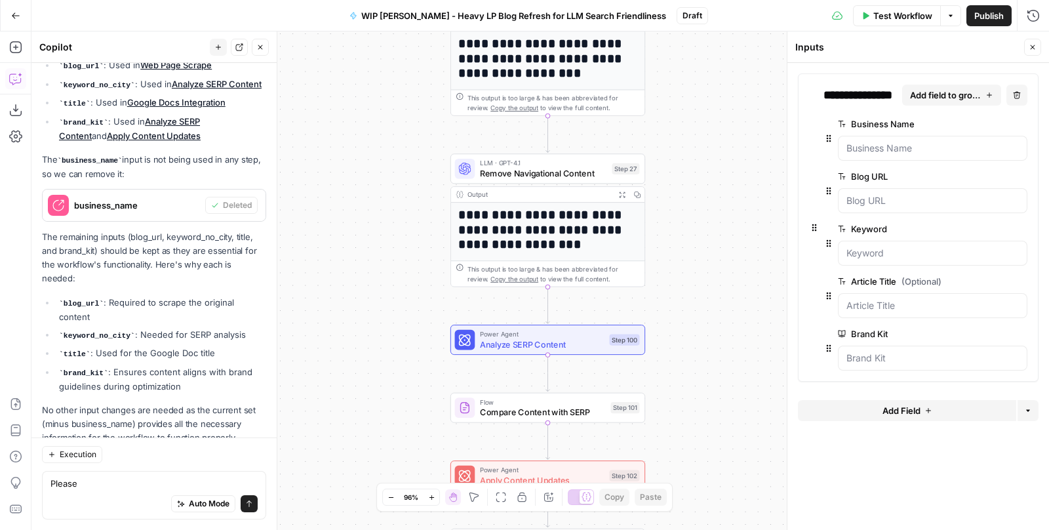
drag, startPoint x: 382, startPoint y: 288, endPoint x: 382, endPoint y: 128, distance: 160.0
click at [382, 128] on div "**********" at bounding box center [540, 280] width 1018 height 498
click at [108, 476] on div "Please Please Auto Mode Send" at bounding box center [154, 495] width 224 height 49
type textarea "Please make sure step 100 uses step 27 output"
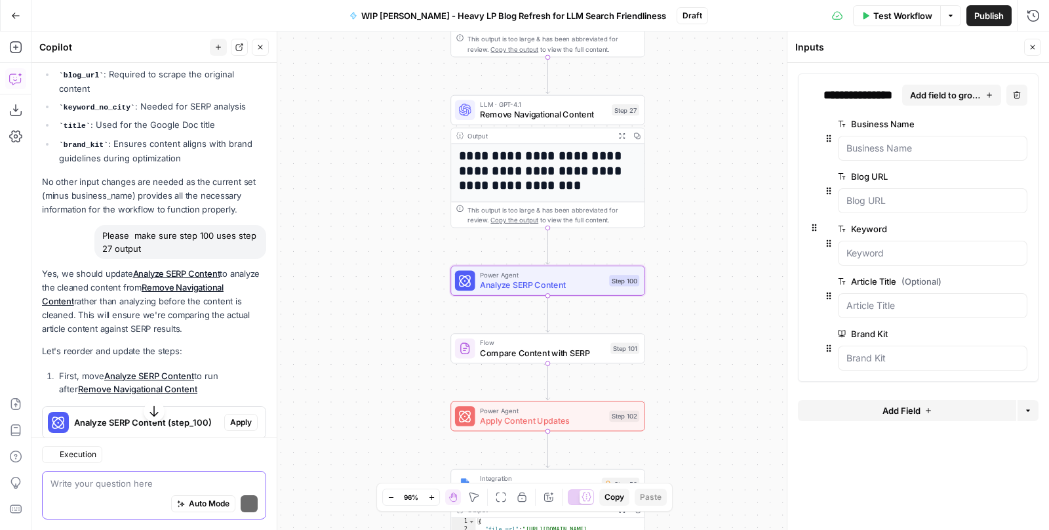
scroll to position [1475, 0]
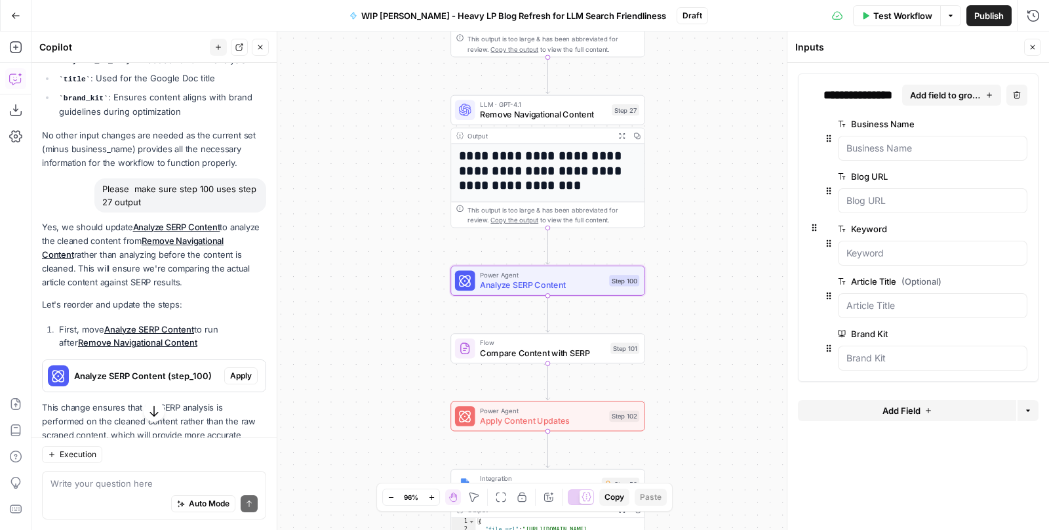
click at [238, 370] on span "Apply" at bounding box center [241, 376] width 22 height 12
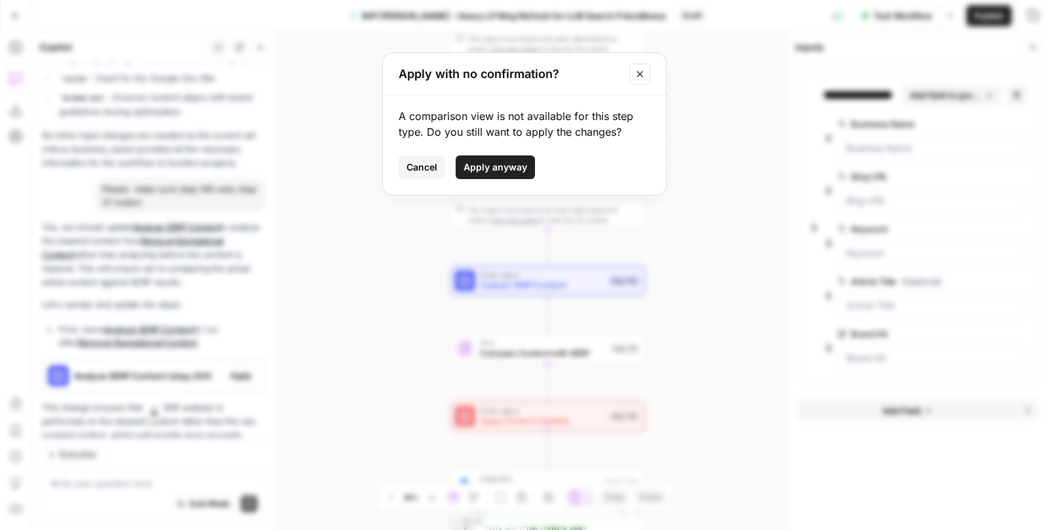
click at [485, 167] on span "Apply anyway" at bounding box center [496, 167] width 64 height 13
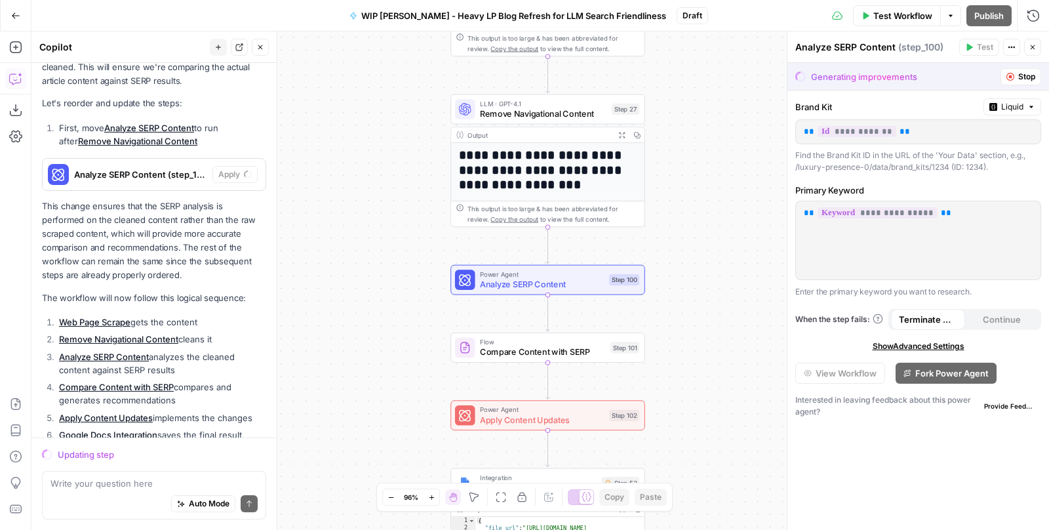
scroll to position [1636, 0]
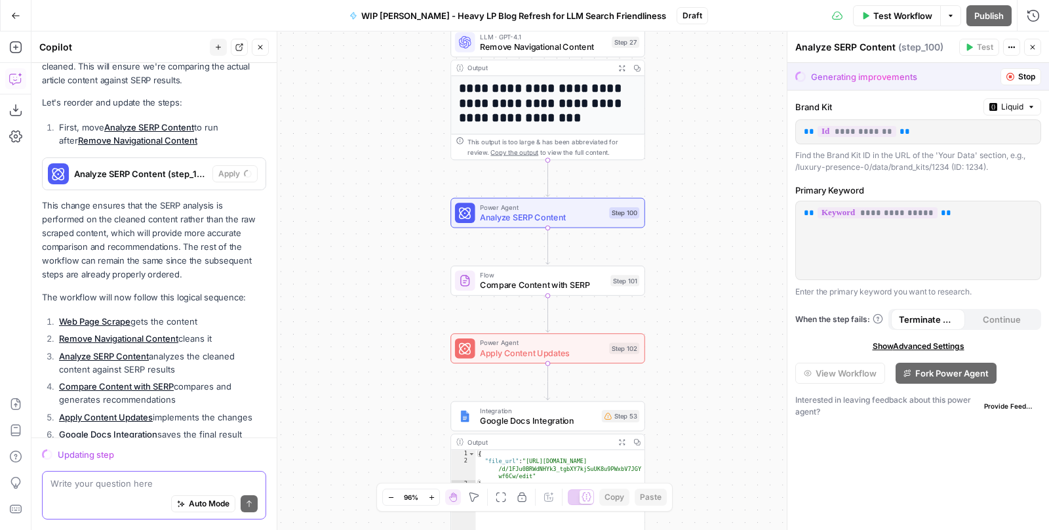
click at [100, 477] on textarea at bounding box center [153, 483] width 207 height 13
drag, startPoint x: 71, startPoint y: 483, endPoint x: 4, endPoint y: 483, distance: 67.5
click at [4, 483] on body "**********" at bounding box center [524, 265] width 1049 height 530
type textarea "D"
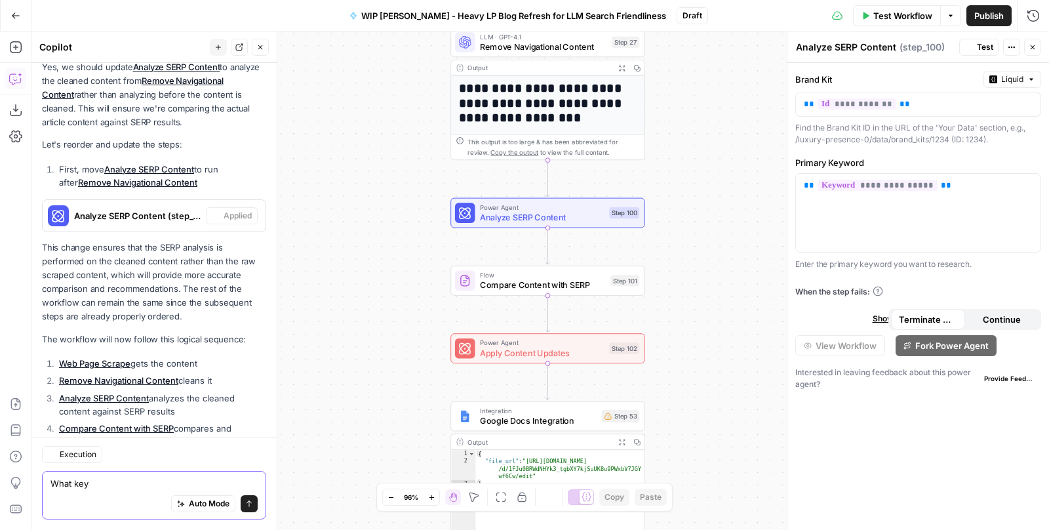
scroll to position [1677, 0]
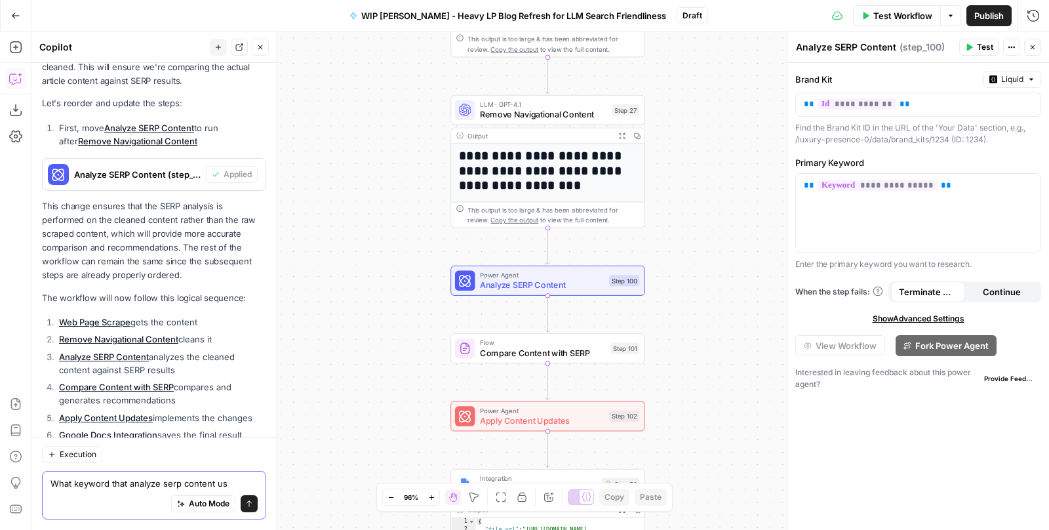
type textarea "What keyword that analyze serp content use"
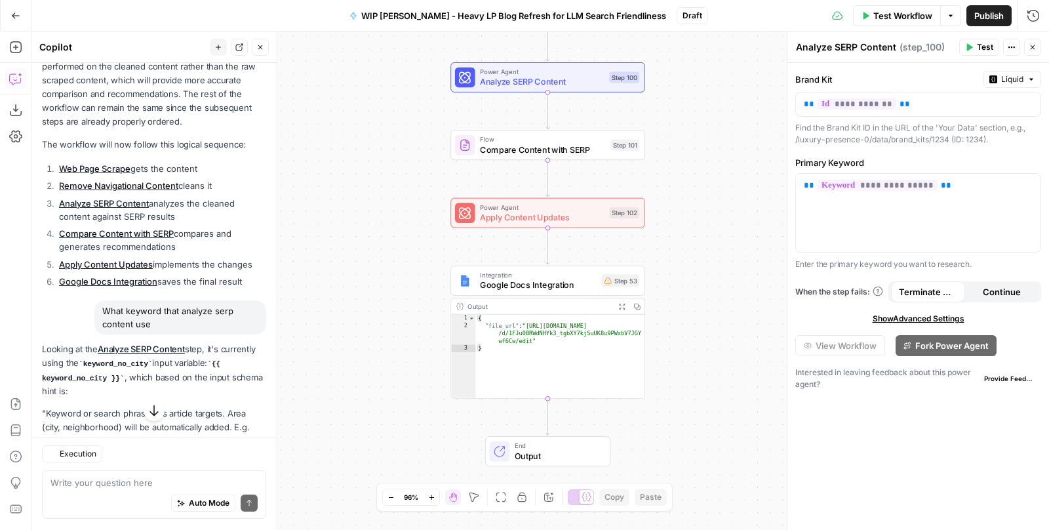
scroll to position [1872, 0]
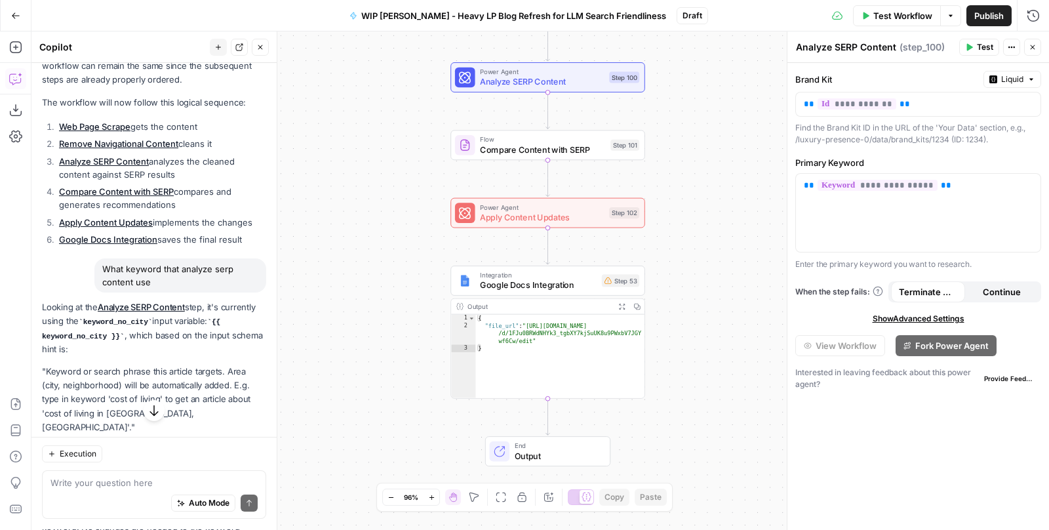
click at [875, 18] on span "Test Workflow" at bounding box center [902, 15] width 59 height 13
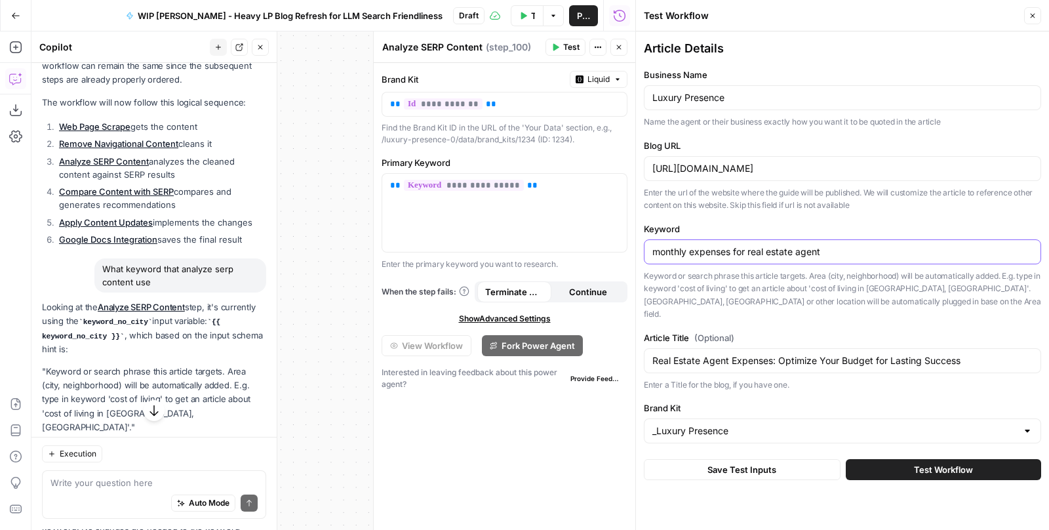
drag, startPoint x: 836, startPoint y: 256, endPoint x: 578, endPoint y: 255, distance: 258.4
click at [578, 256] on body "**********" at bounding box center [524, 265] width 1049 height 530
type input "real estate agent expenses"
click at [167, 483] on textarea at bounding box center [153, 483] width 207 height 13
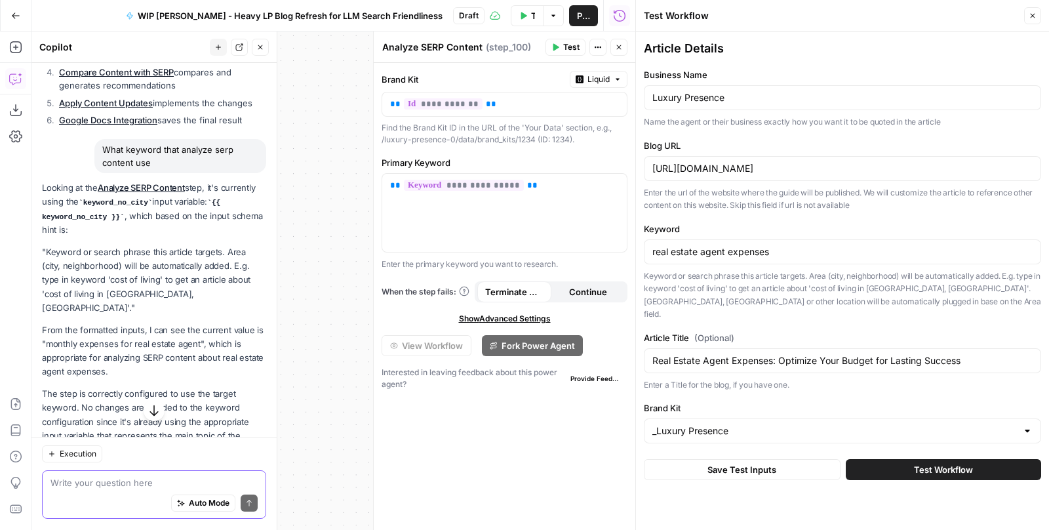
scroll to position [1996, 0]
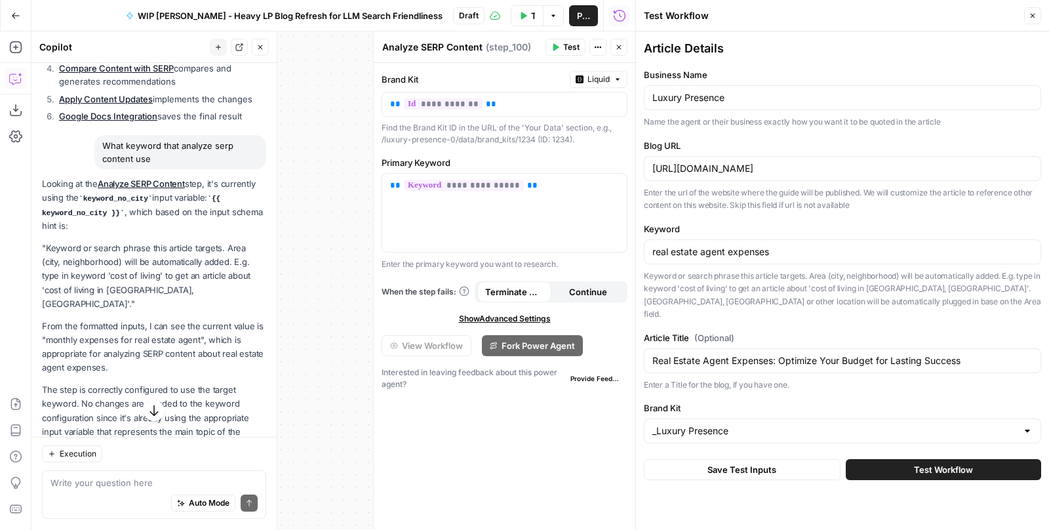
click at [920, 463] on span "Test Workflow" at bounding box center [943, 469] width 59 height 13
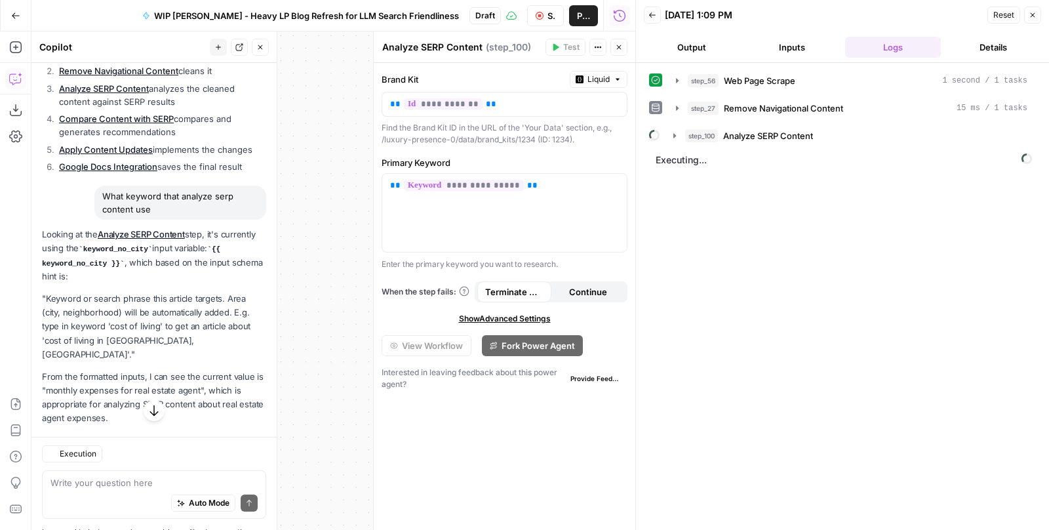
scroll to position [2024, 0]
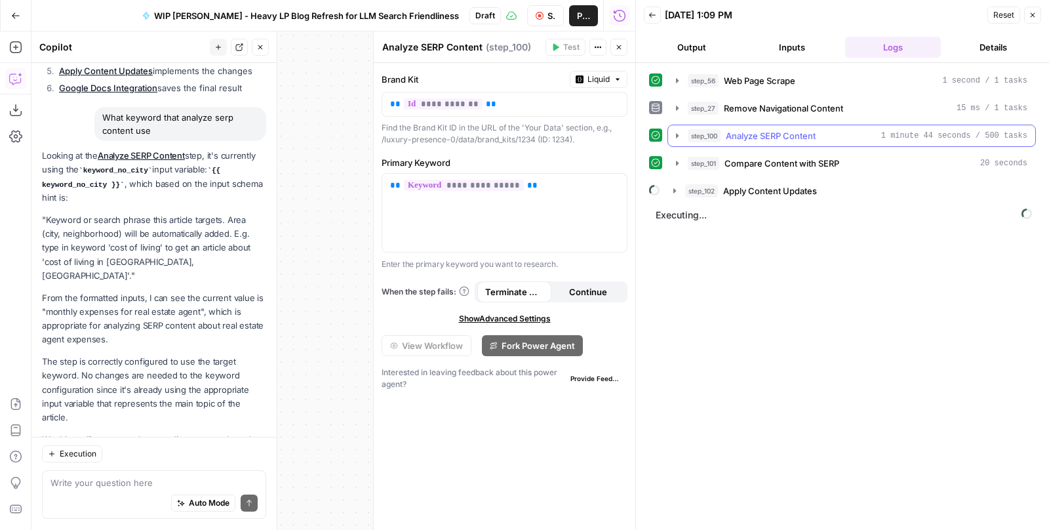
click at [677, 134] on icon "button" at bounding box center [677, 135] width 3 height 5
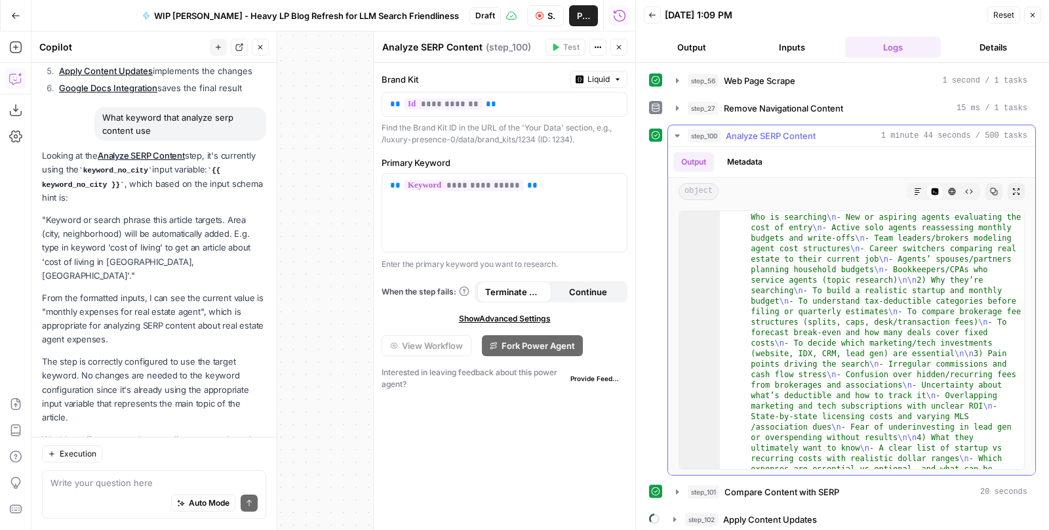
scroll to position [7, 0]
click at [677, 130] on icon "button" at bounding box center [677, 135] width 10 height 10
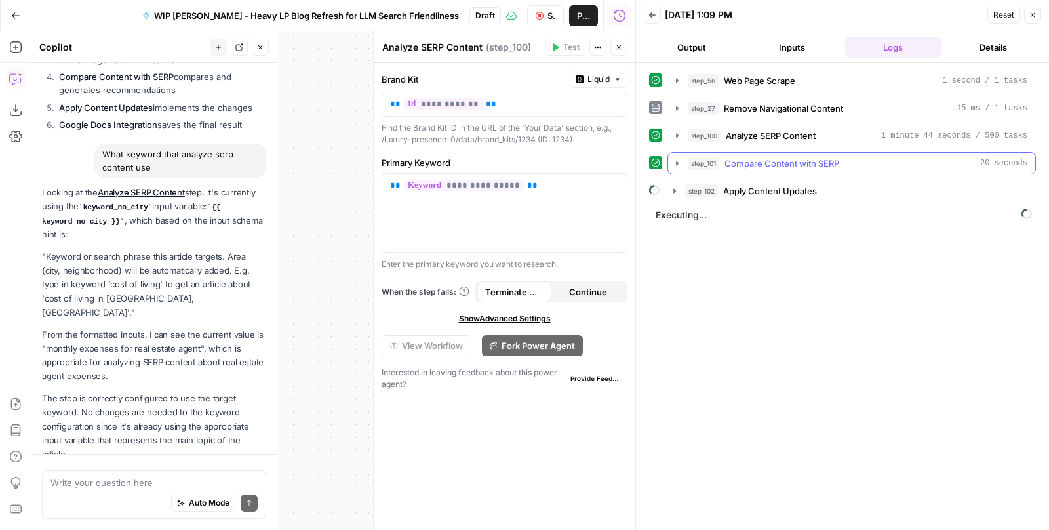
scroll to position [2024, 0]
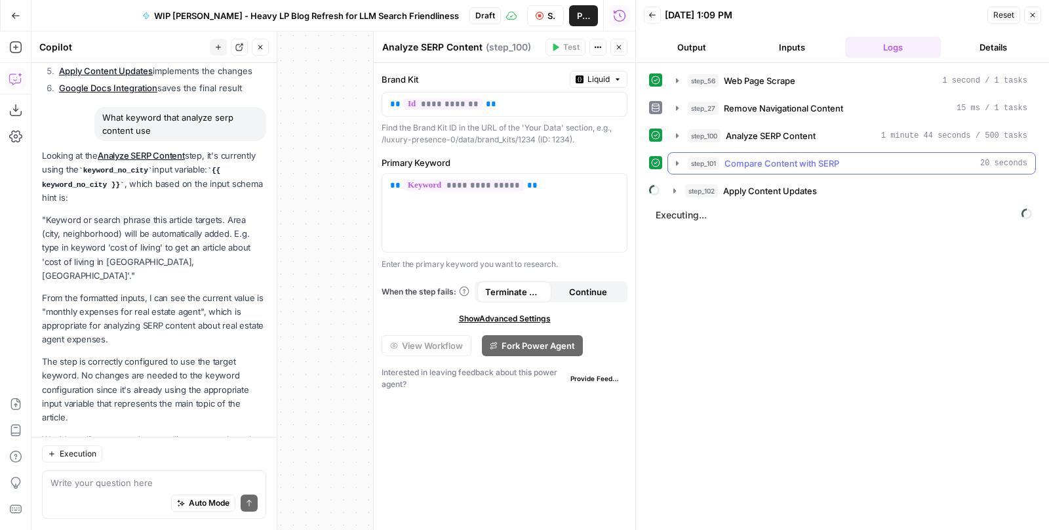
click at [676, 158] on icon "button" at bounding box center [677, 163] width 10 height 10
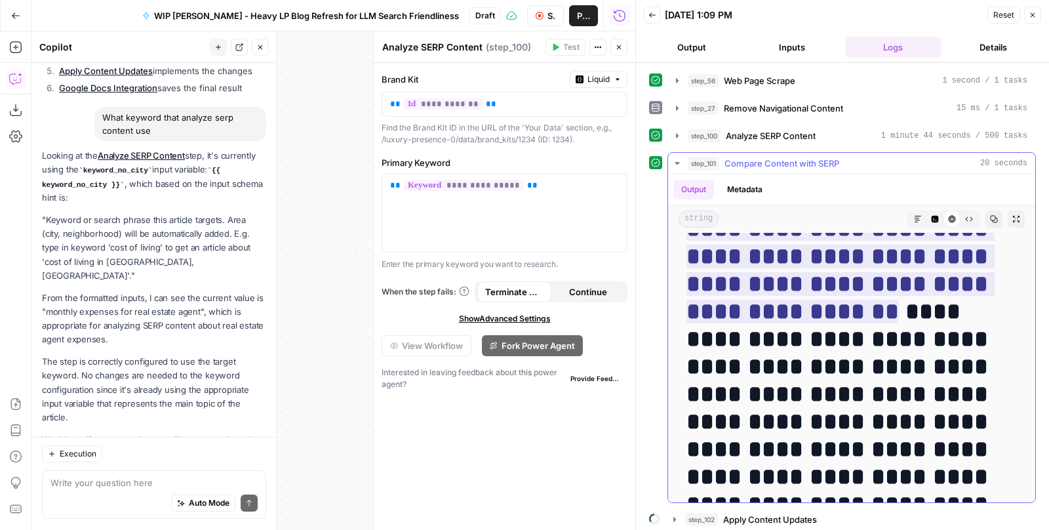
scroll to position [5254, 0]
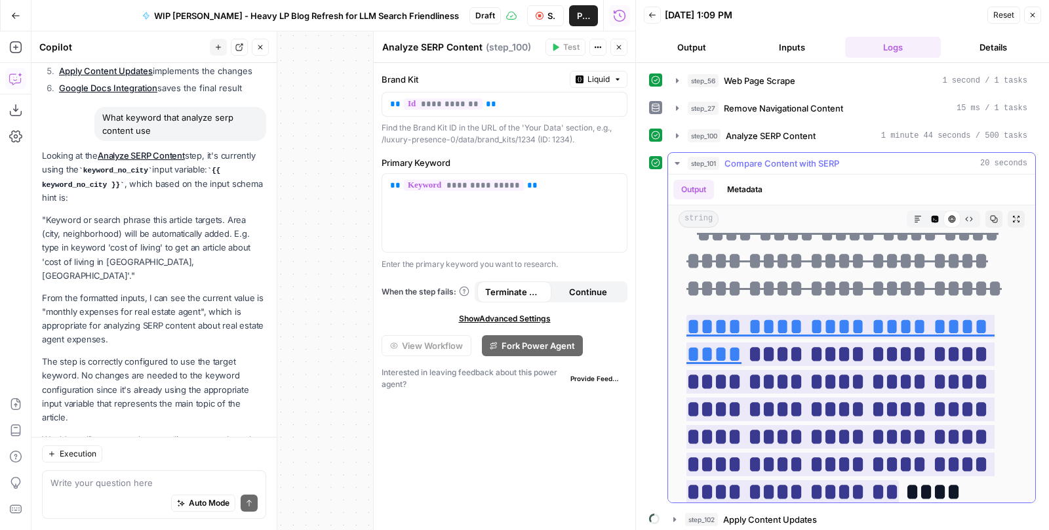
click at [677, 161] on icon "button" at bounding box center [677, 163] width 10 height 10
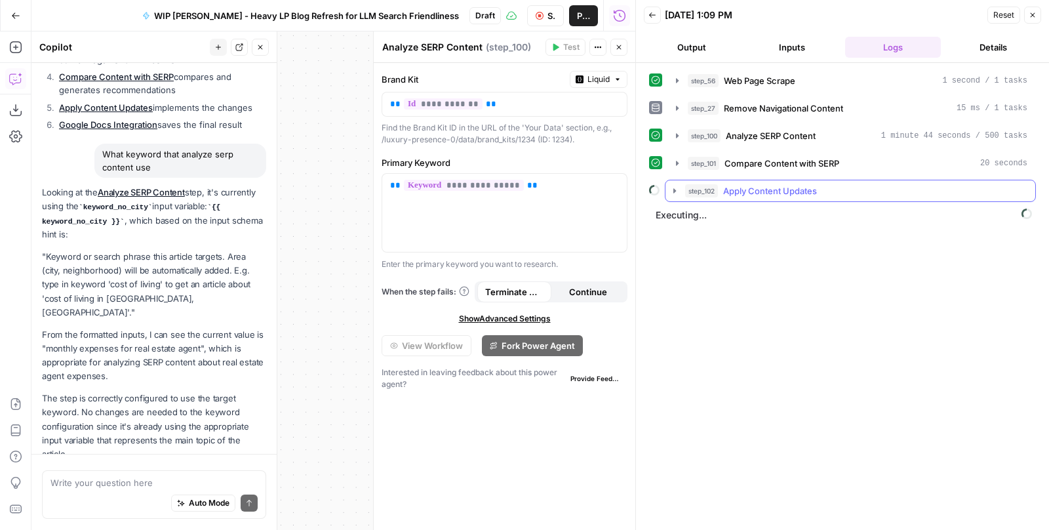
scroll to position [2024, 0]
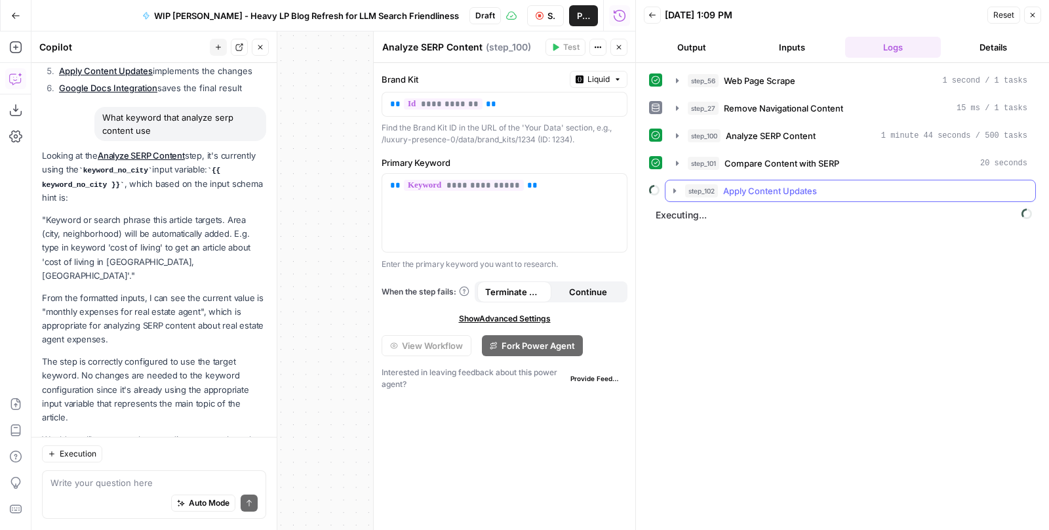
click at [670, 188] on icon "button" at bounding box center [675, 191] width 10 height 10
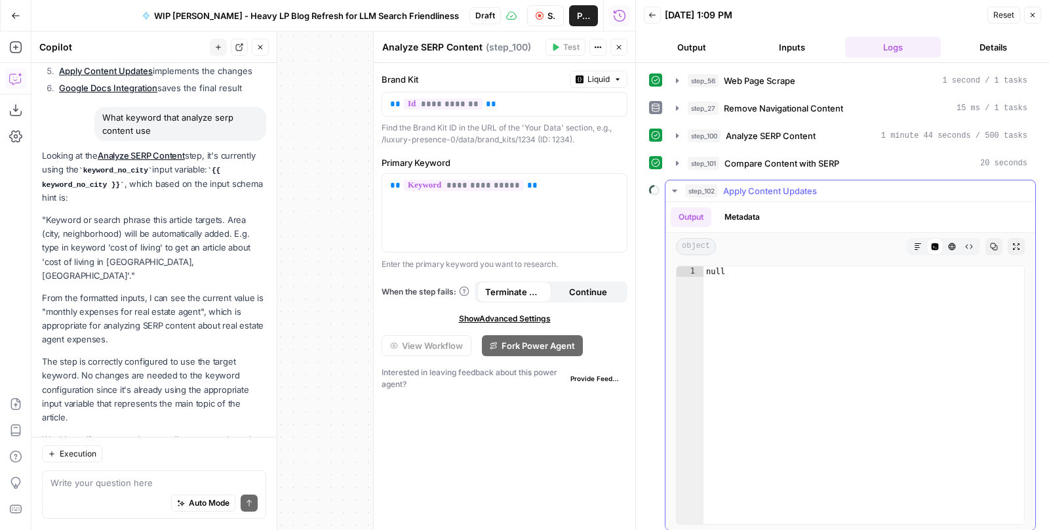
click at [670, 188] on icon "button" at bounding box center [675, 191] width 10 height 10
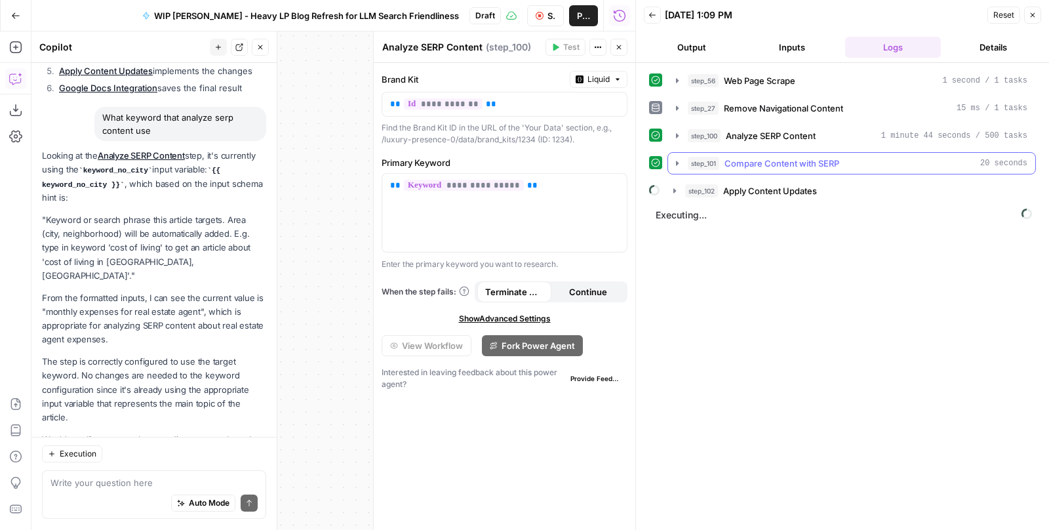
click at [673, 158] on icon "button" at bounding box center [677, 163] width 10 height 10
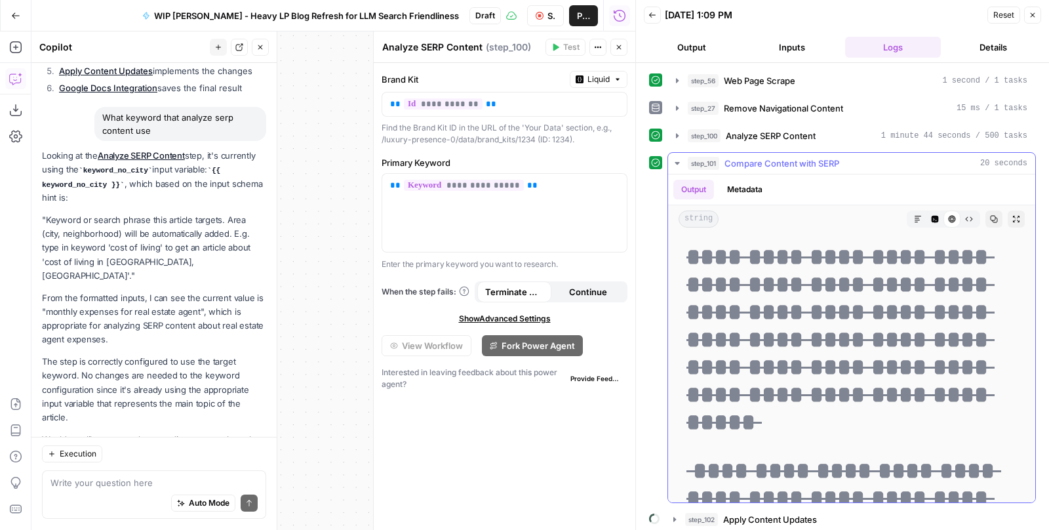
click at [673, 158] on icon "button" at bounding box center [677, 163] width 10 height 10
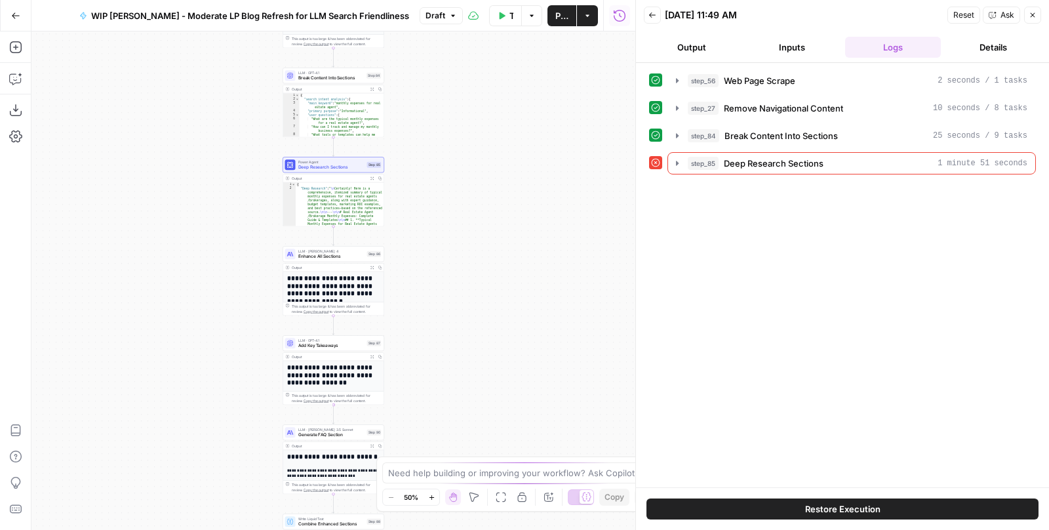
click at [16, 15] on icon "button" at bounding box center [16, 15] width 8 height 6
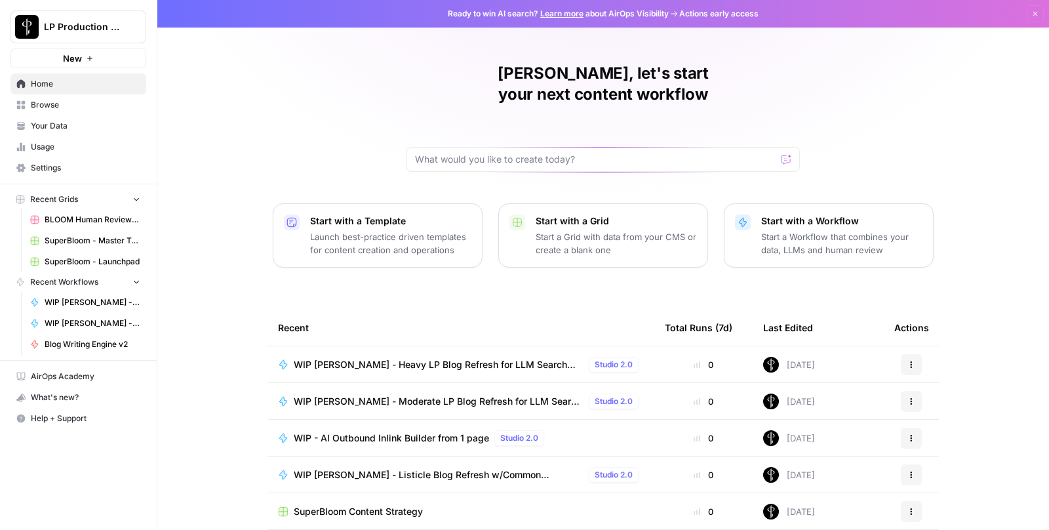
click at [912, 397] on icon "button" at bounding box center [912, 401] width 8 height 8
click at [934, 323] on span "Duplicate" at bounding box center [975, 319] width 96 height 13
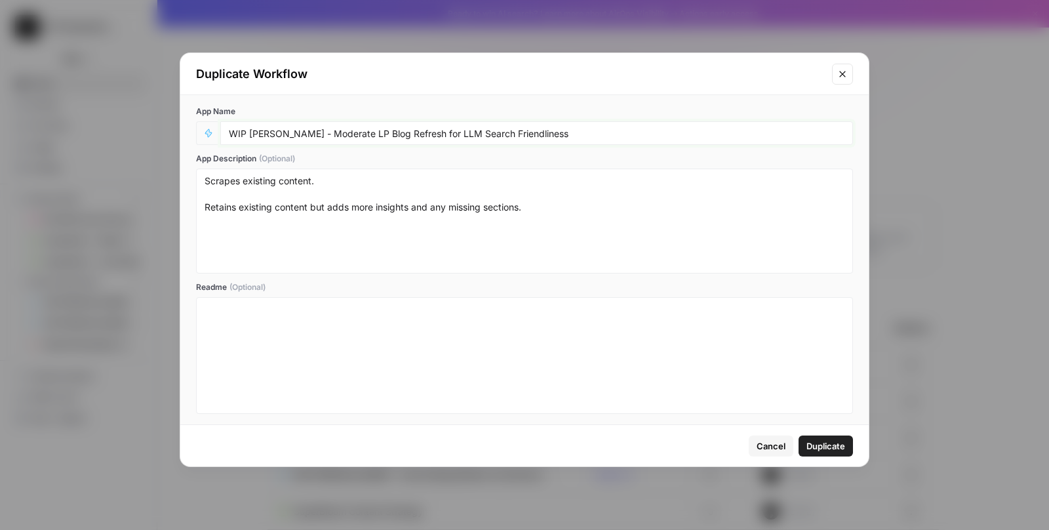
drag, startPoint x: 569, startPoint y: 130, endPoint x: 294, endPoint y: 134, distance: 275.4
click at [294, 134] on input "WIP [PERSON_NAME] - Moderate LP Blog Refresh for LLM Search Friendliness" at bounding box center [537, 133] width 616 height 12
type input "WIP [PERSON_NAME] Blog writer"
drag, startPoint x: 552, startPoint y: 218, endPoint x: 155, endPoint y: 178, distance: 398.1
click at [155, 178] on div "Duplicate Workflow App Name [PERSON_NAME] Blog writer App Description (Optional…" at bounding box center [524, 265] width 1049 height 530
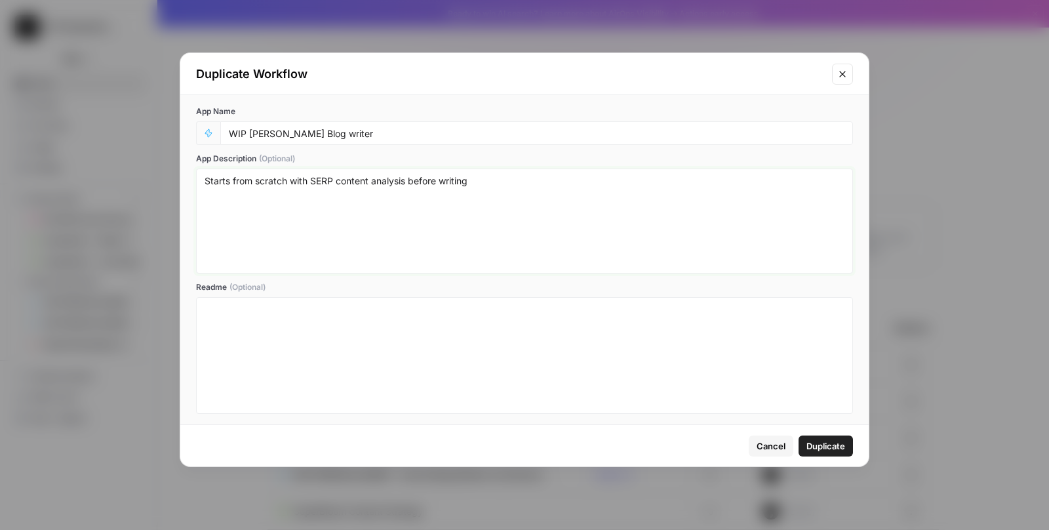
click at [405, 180] on textarea "Starts from scratch with SERP content analysis before writing" at bounding box center [525, 220] width 640 height 93
click at [409, 178] on textarea "Starts from scratch with SERP content analysis and deep research before writing" at bounding box center [525, 220] width 640 height 93
type textarea "Starts from scratch with SERP content analysis, article brief, and deep researc…"
click at [815, 437] on button "Duplicate" at bounding box center [826, 445] width 54 height 21
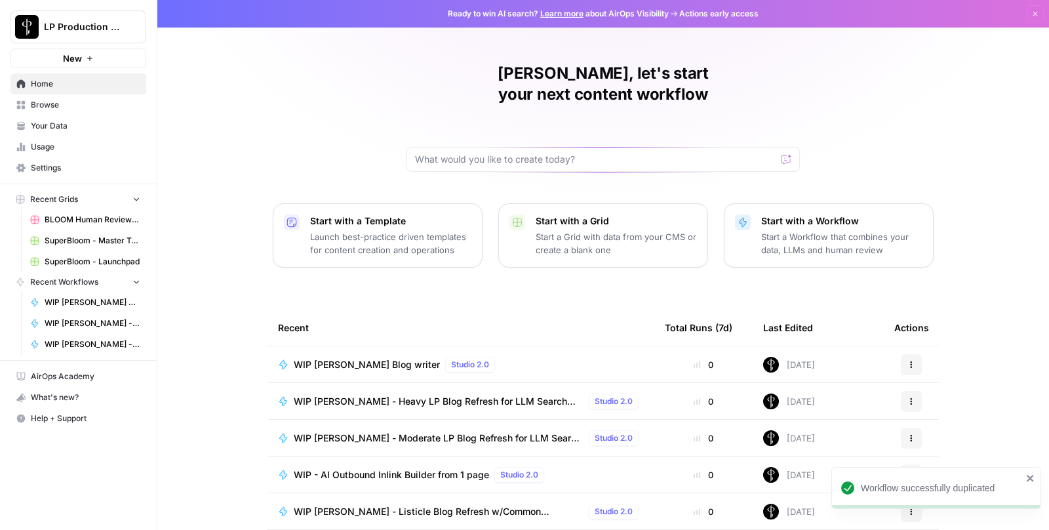
click at [369, 358] on span "WIP [PERSON_NAME] Blog writer" at bounding box center [367, 364] width 146 height 13
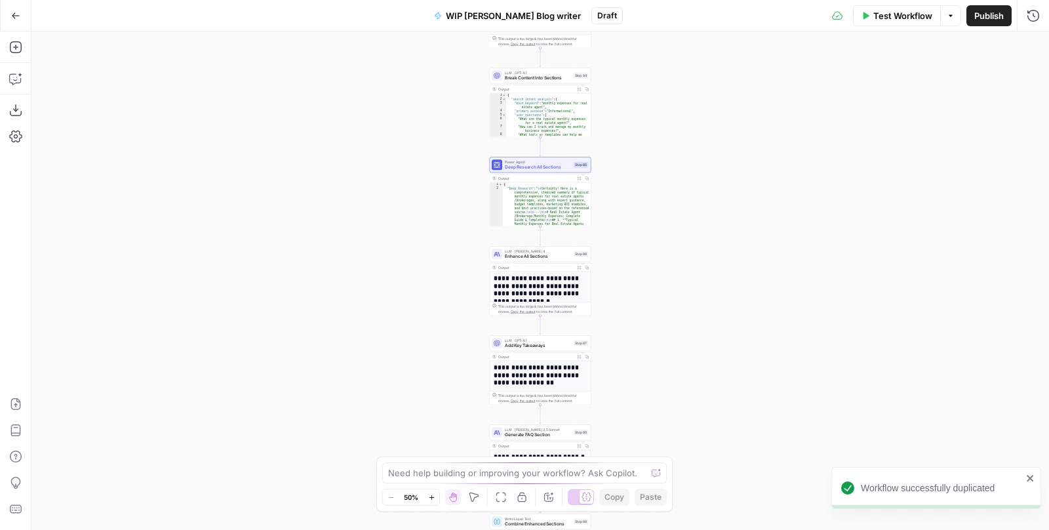
click at [376, 443] on div "**********" at bounding box center [540, 280] width 1018 height 498
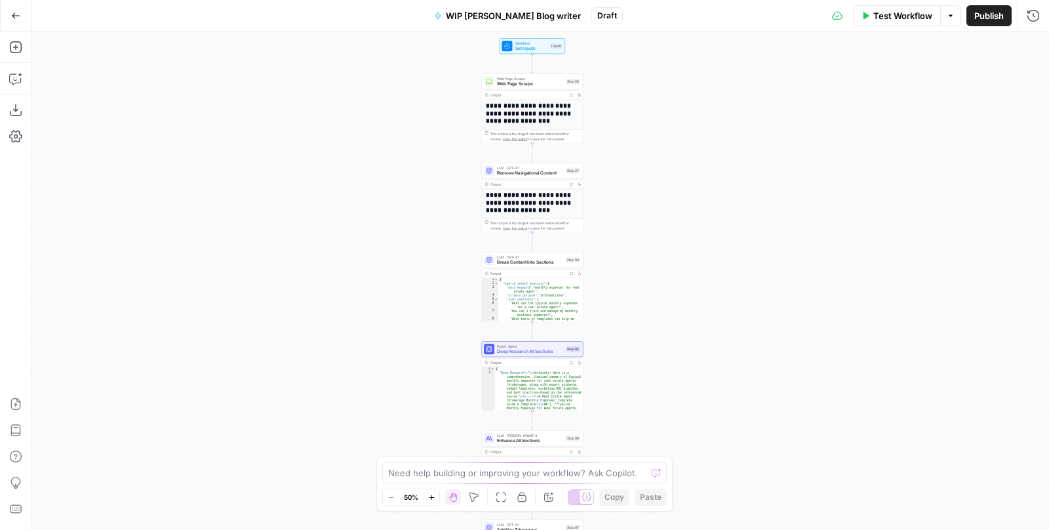
drag, startPoint x: 384, startPoint y: 148, endPoint x: 376, endPoint y: 51, distance: 97.4
click at [376, 50] on div "**********" at bounding box center [540, 280] width 1018 height 498
click at [543, 71] on icon "button" at bounding box center [543, 71] width 5 height 5
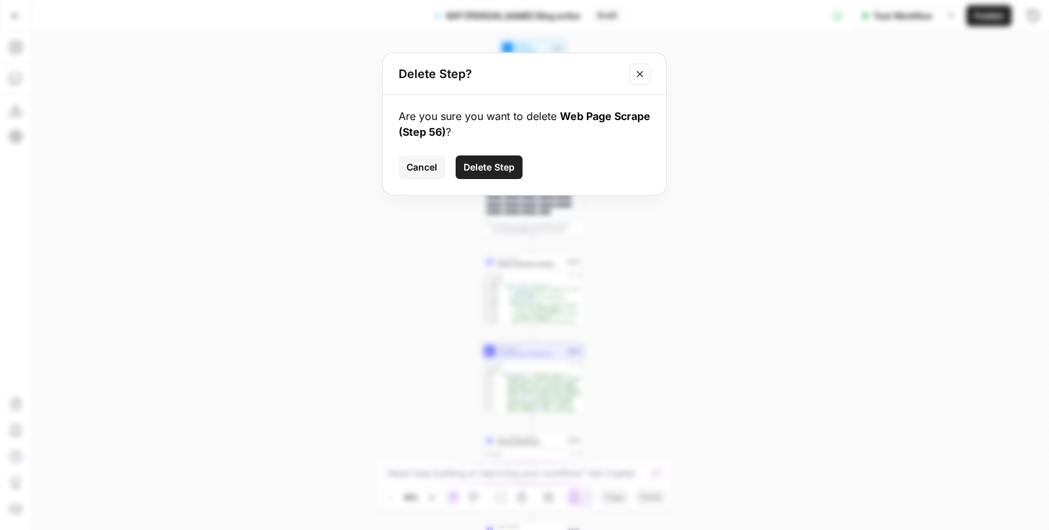
click at [495, 158] on button "Delete Step" at bounding box center [489, 167] width 67 height 24
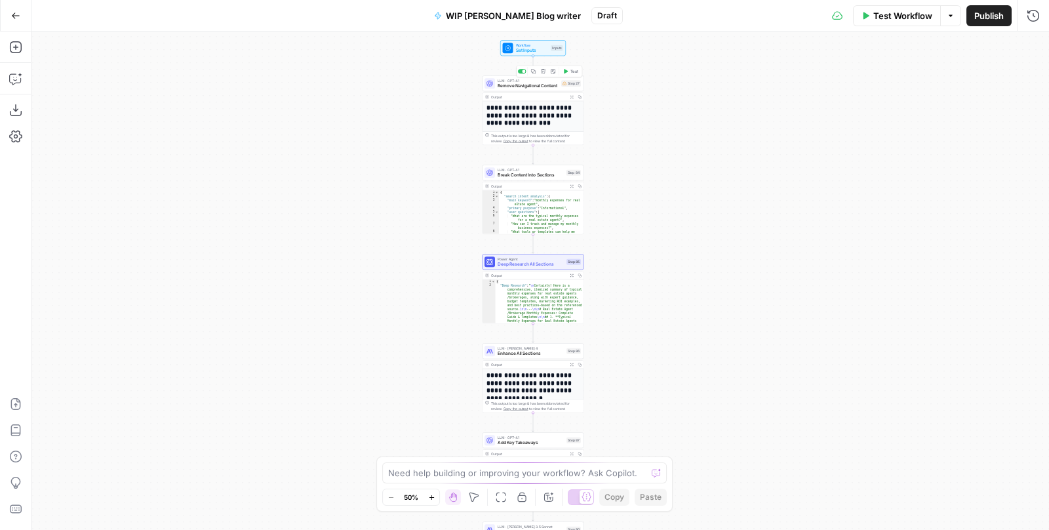
click at [554, 71] on icon "button" at bounding box center [553, 71] width 5 height 5
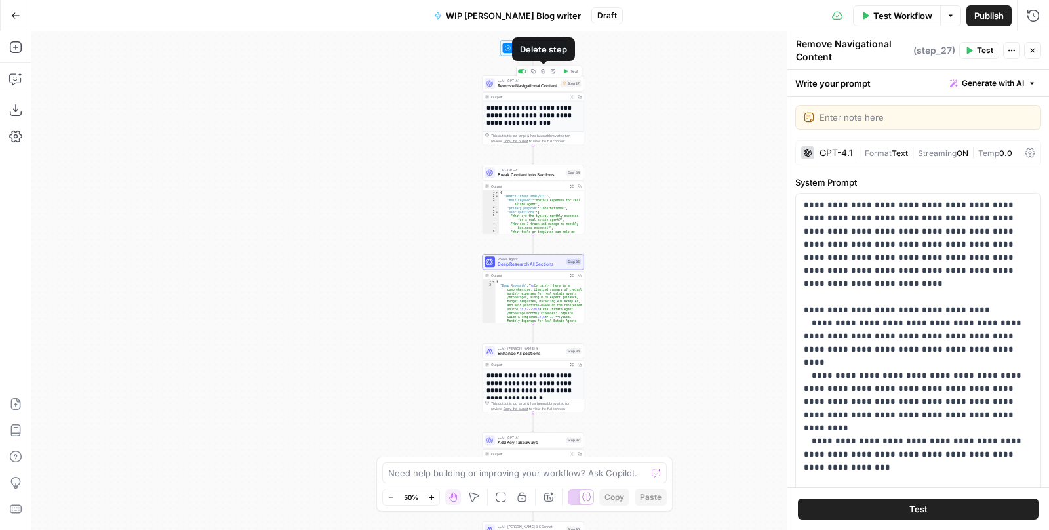
click at [542, 71] on icon "button" at bounding box center [543, 71] width 5 height 5
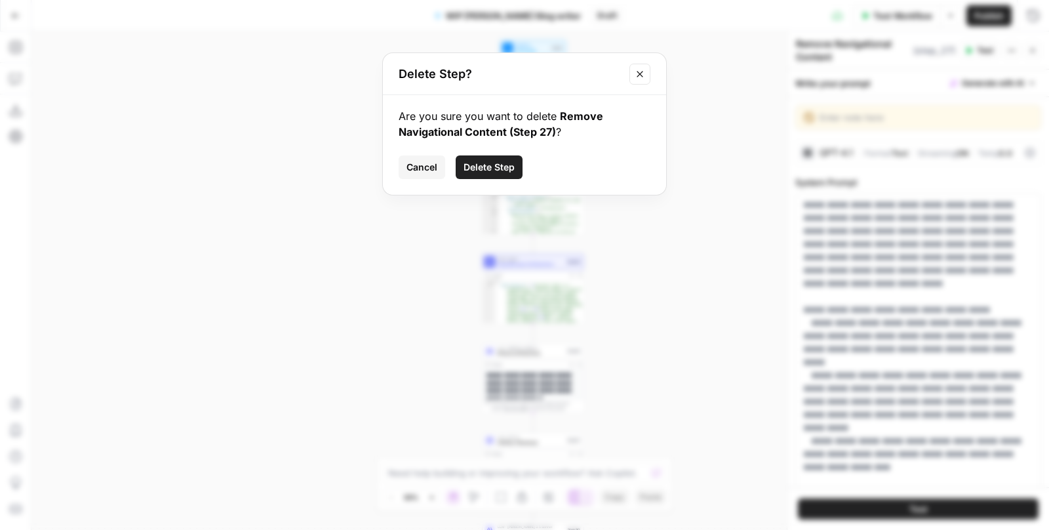
click at [496, 165] on span "Delete Step" at bounding box center [489, 167] width 51 height 13
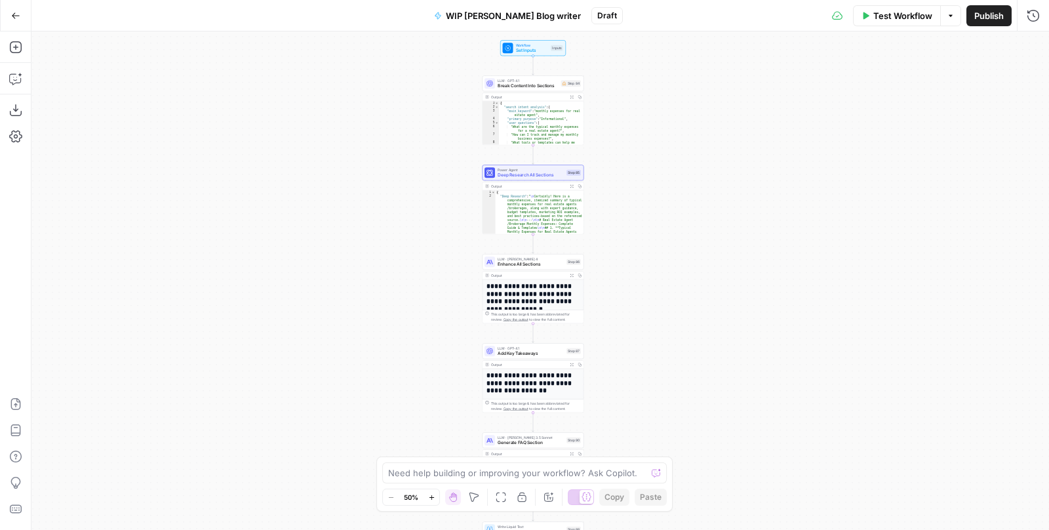
click at [427, 496] on button "Zoom In" at bounding box center [432, 497] width 16 height 16
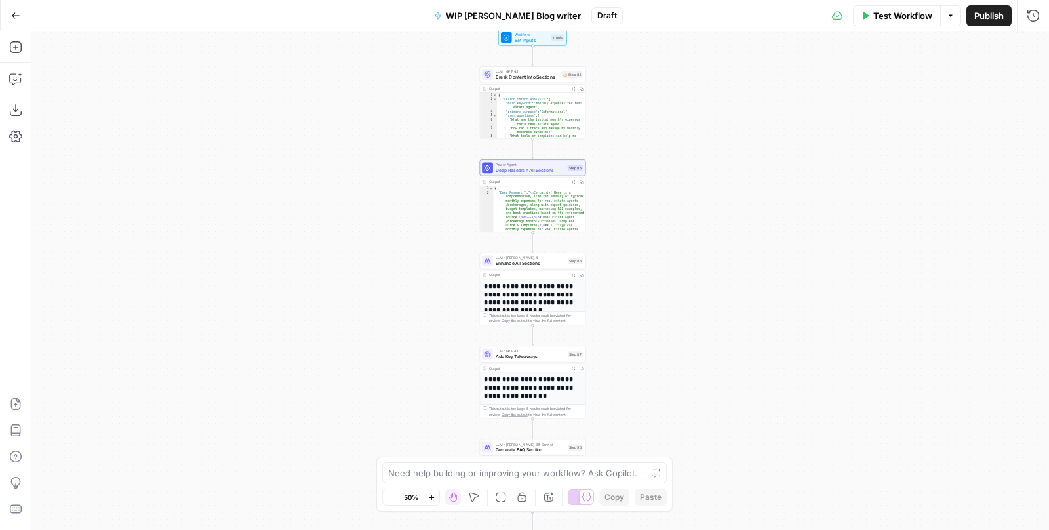
click at [427, 496] on button "Zoom In" at bounding box center [432, 497] width 16 height 16
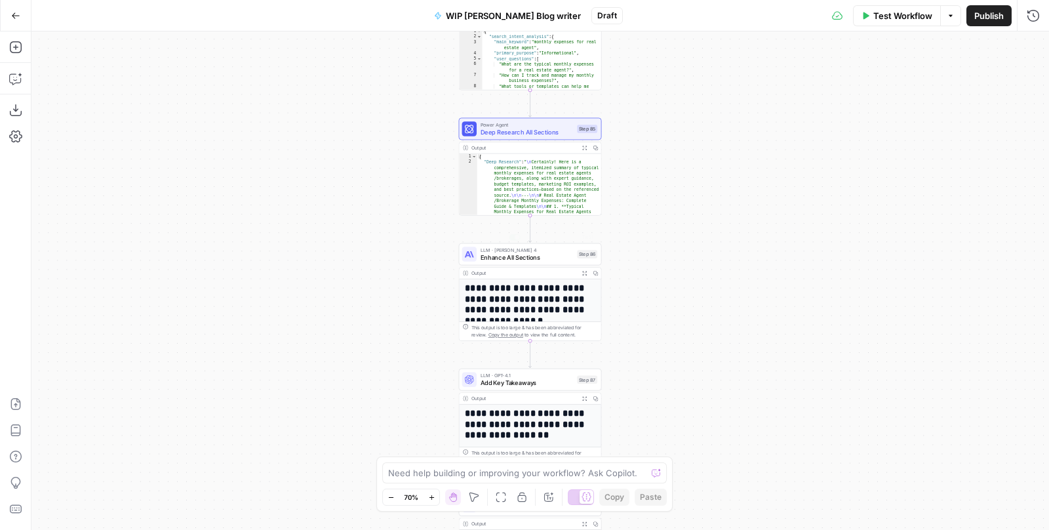
drag, startPoint x: 665, startPoint y: 180, endPoint x: 665, endPoint y: 335, distance: 155.4
click at [665, 335] on div "Workflow Set Inputs Inputs LLM · GPT-4.1 Break Content Into Sections Step 84 Ou…" at bounding box center [540, 280] width 1018 height 498
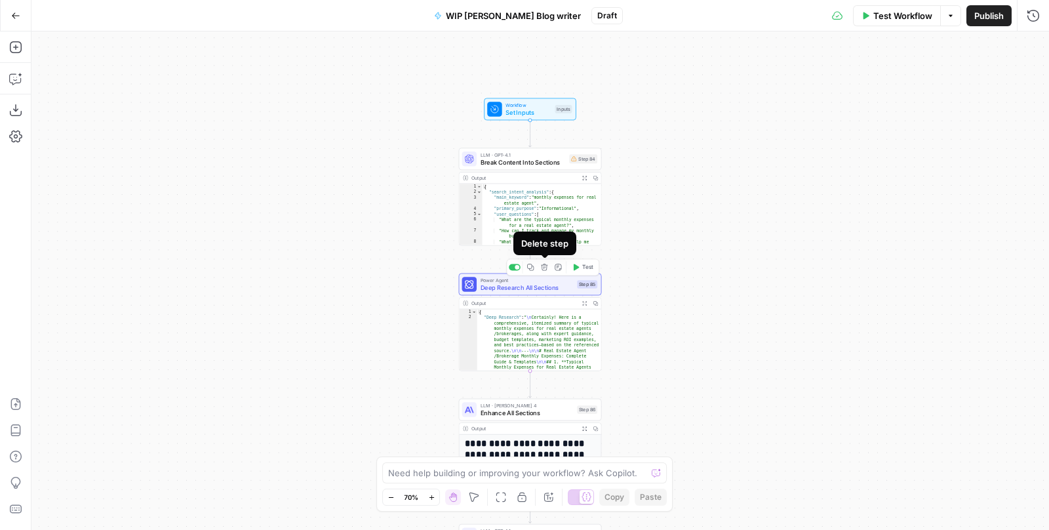
click at [546, 264] on icon "button" at bounding box center [544, 267] width 7 height 7
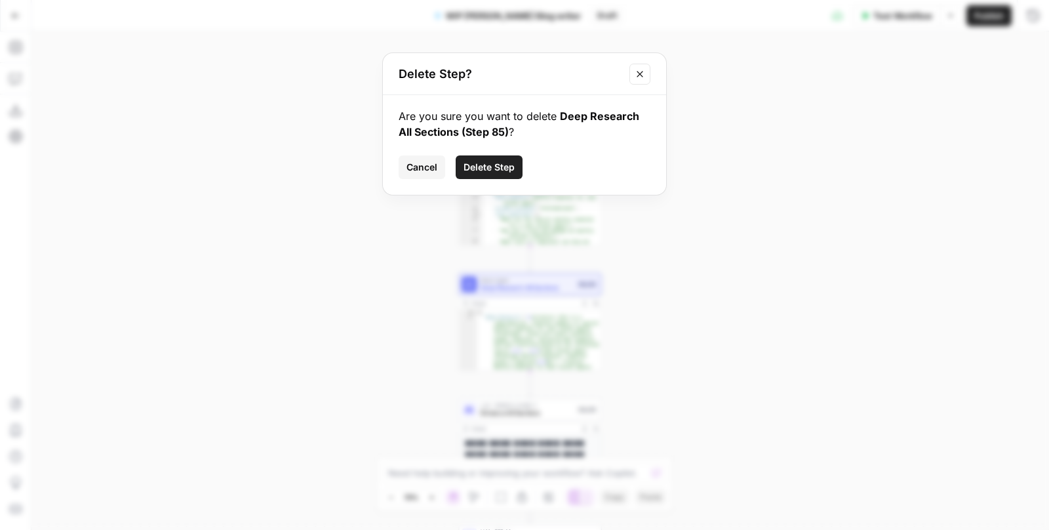
click at [498, 173] on span "Delete Step" at bounding box center [489, 167] width 51 height 13
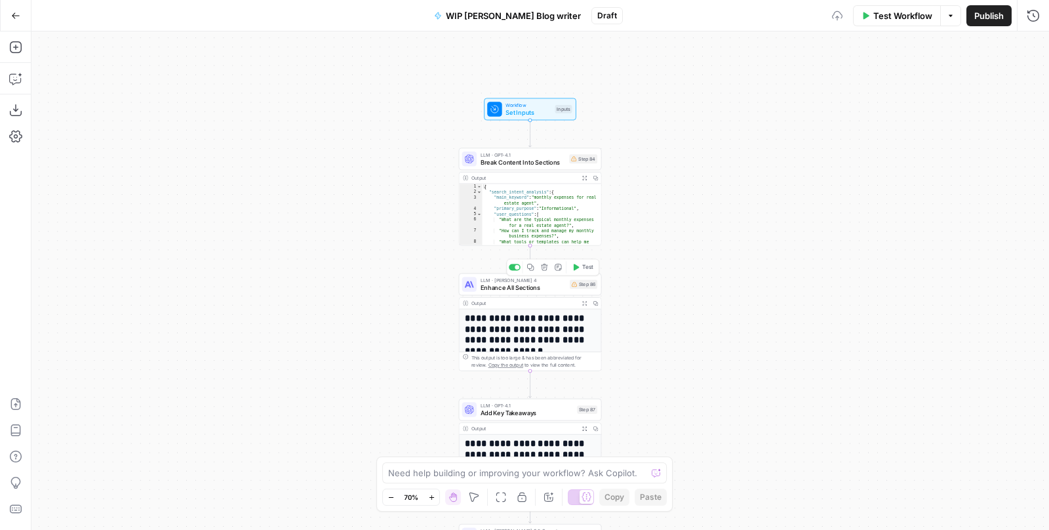
click at [546, 265] on icon "button" at bounding box center [544, 267] width 7 height 7
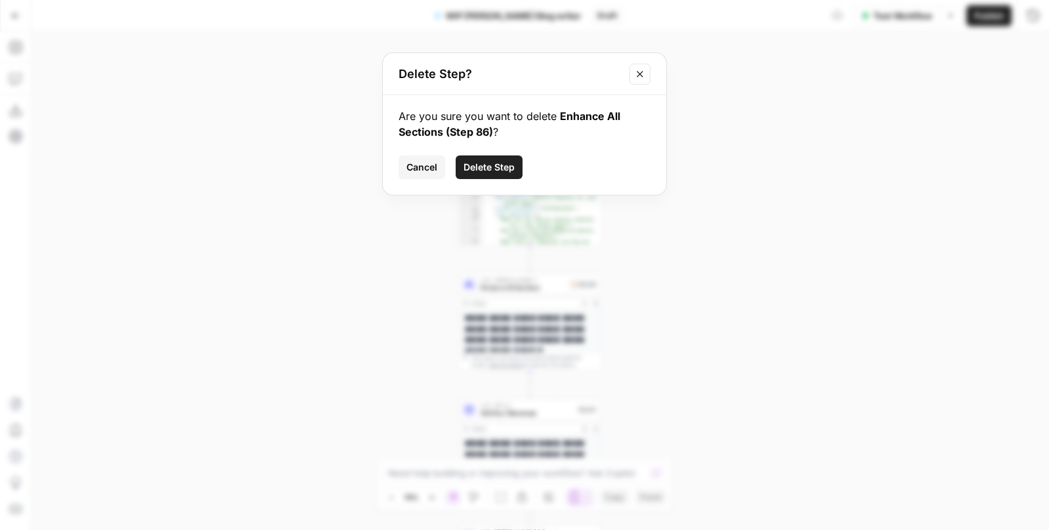
click at [479, 161] on span "Delete Step" at bounding box center [489, 167] width 51 height 13
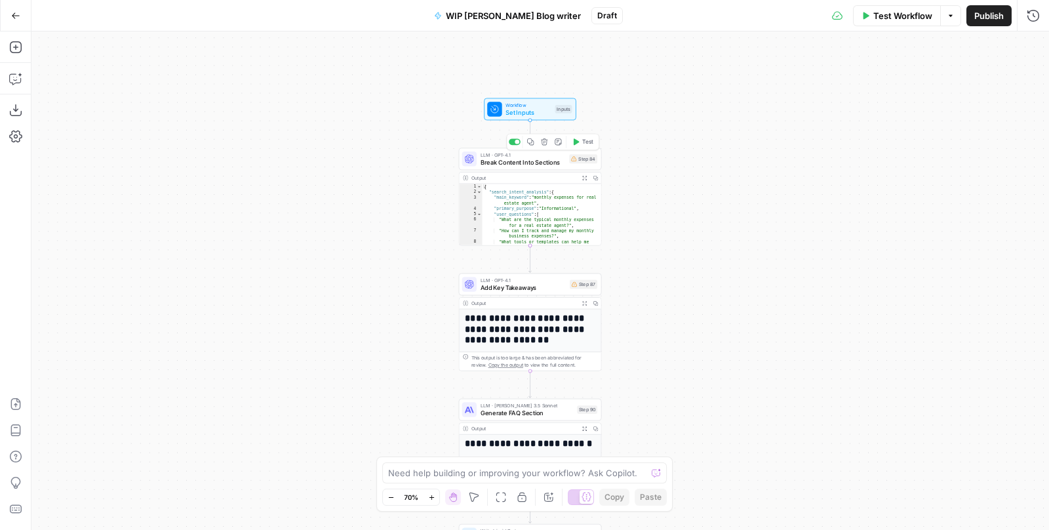
click at [545, 141] on icon "button" at bounding box center [544, 141] width 7 height 7
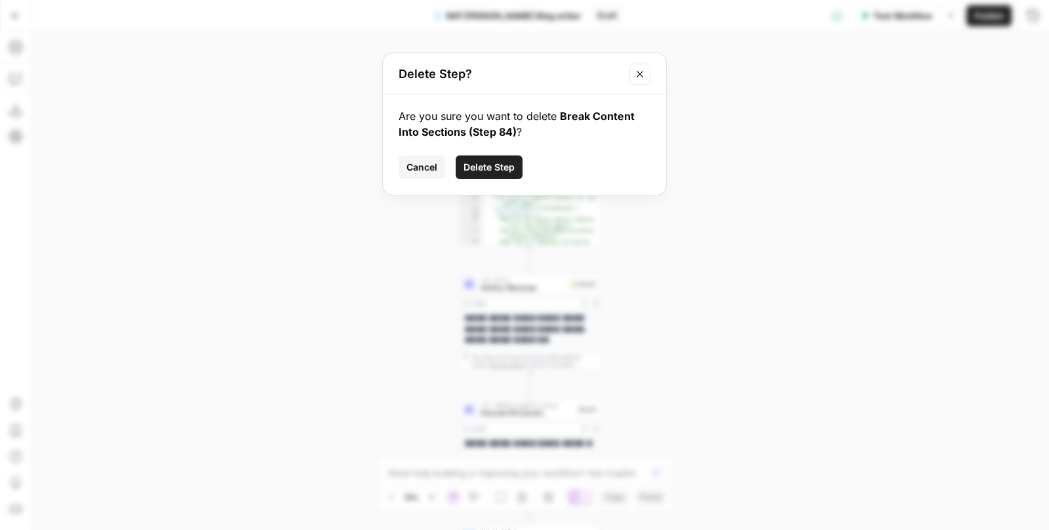
click at [494, 176] on button "Delete Step" at bounding box center [489, 167] width 67 height 24
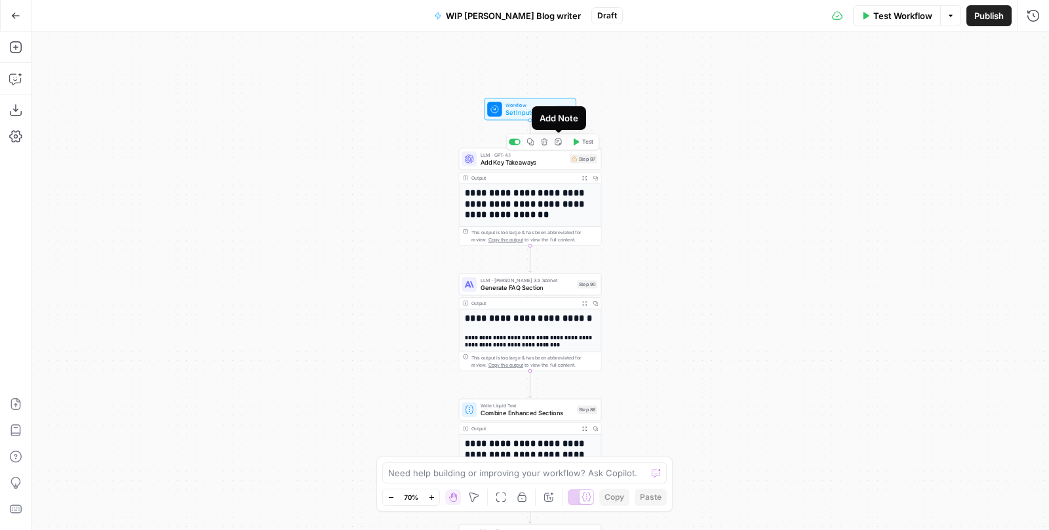
click at [546, 141] on icon "button" at bounding box center [544, 141] width 7 height 7
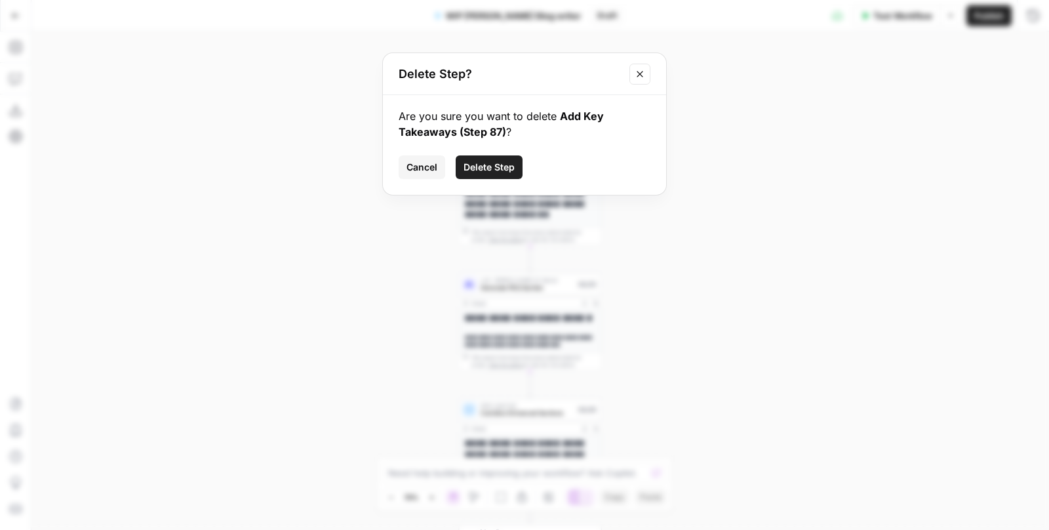
click at [482, 172] on span "Delete Step" at bounding box center [489, 167] width 51 height 13
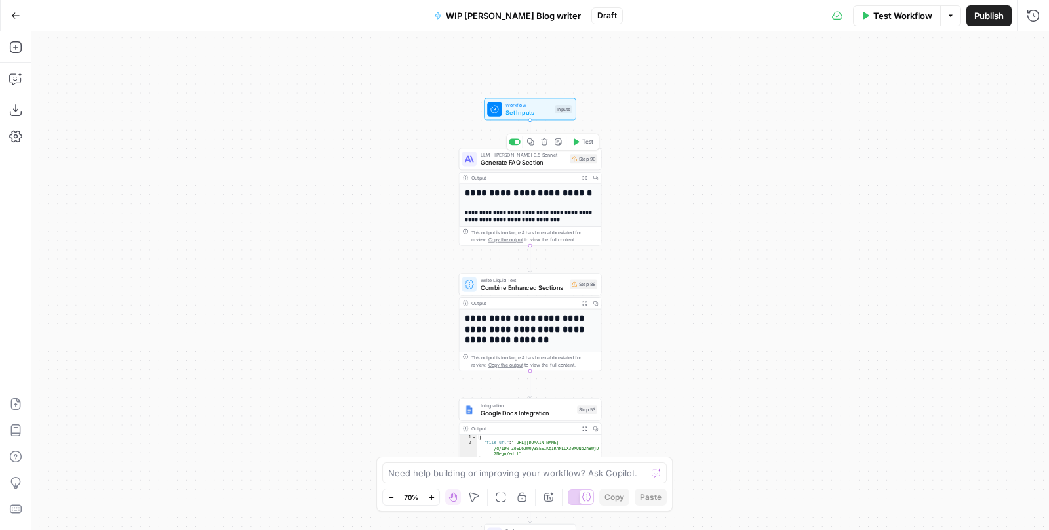
click at [546, 142] on icon "button" at bounding box center [544, 141] width 7 height 7
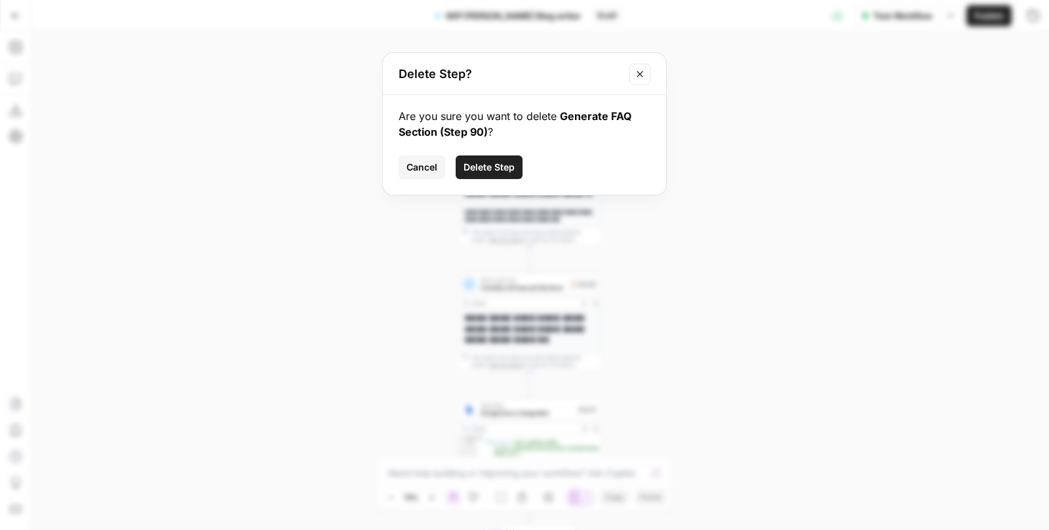
click at [487, 172] on span "Delete Step" at bounding box center [489, 167] width 51 height 13
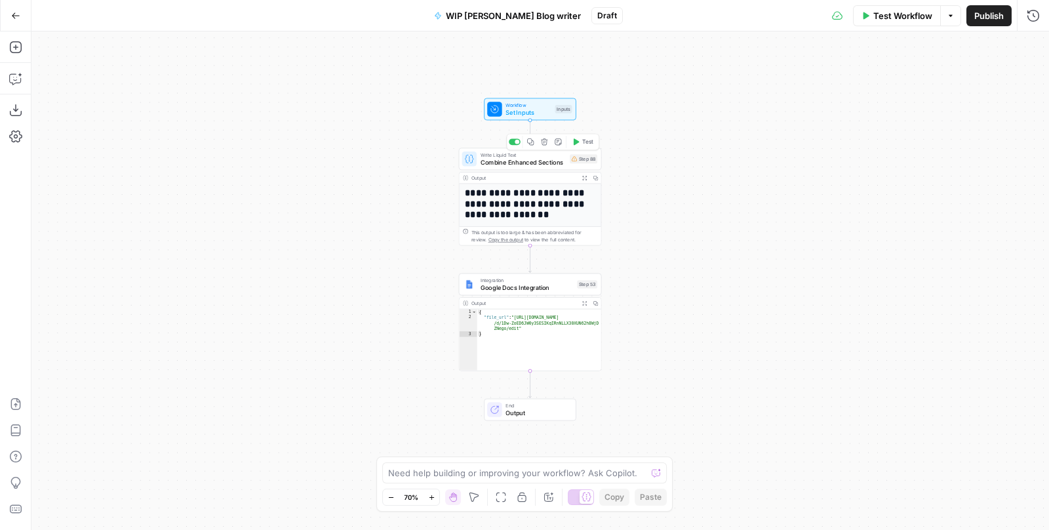
click at [546, 141] on icon "button" at bounding box center [544, 141] width 7 height 7
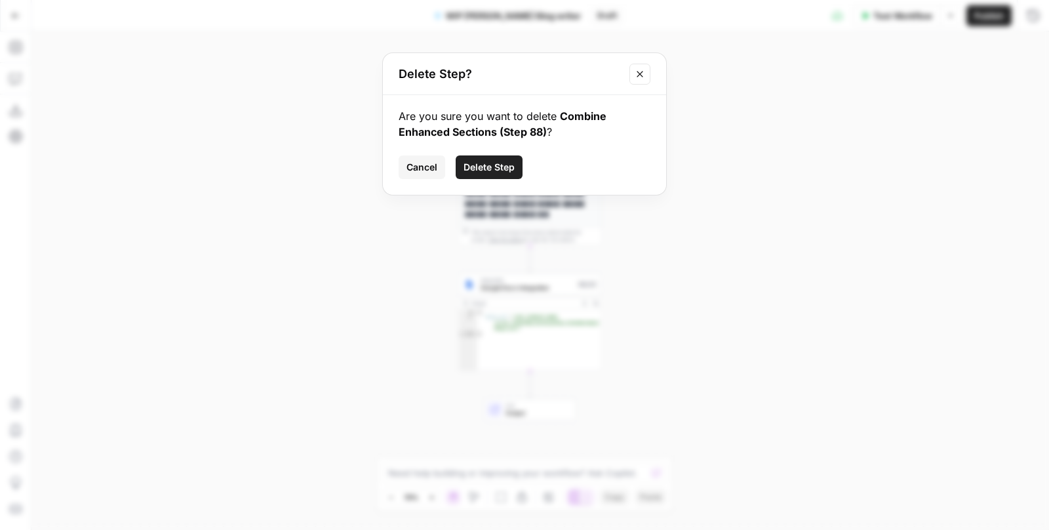
click at [476, 159] on button "Delete Step" at bounding box center [489, 167] width 67 height 24
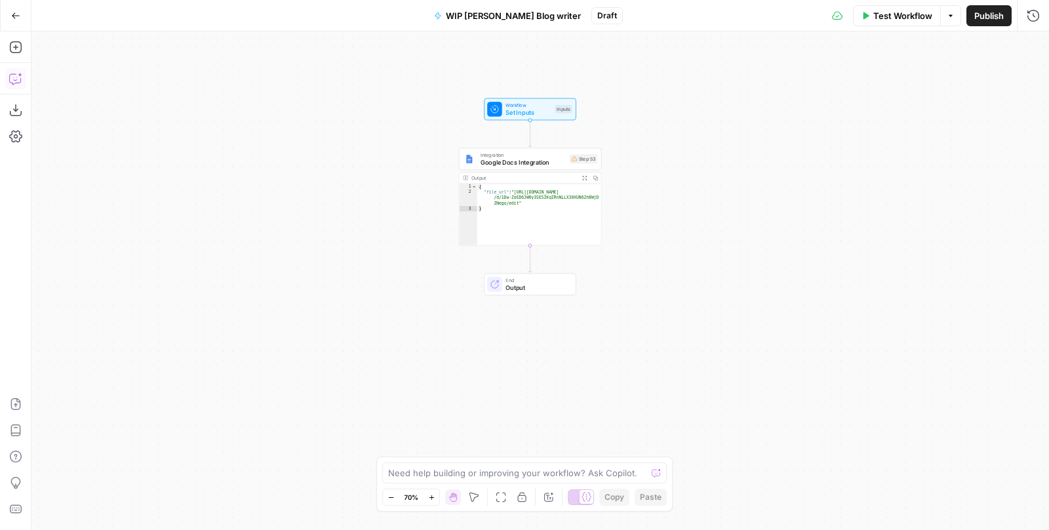
click at [18, 77] on icon "button" at bounding box center [15, 78] width 13 height 13
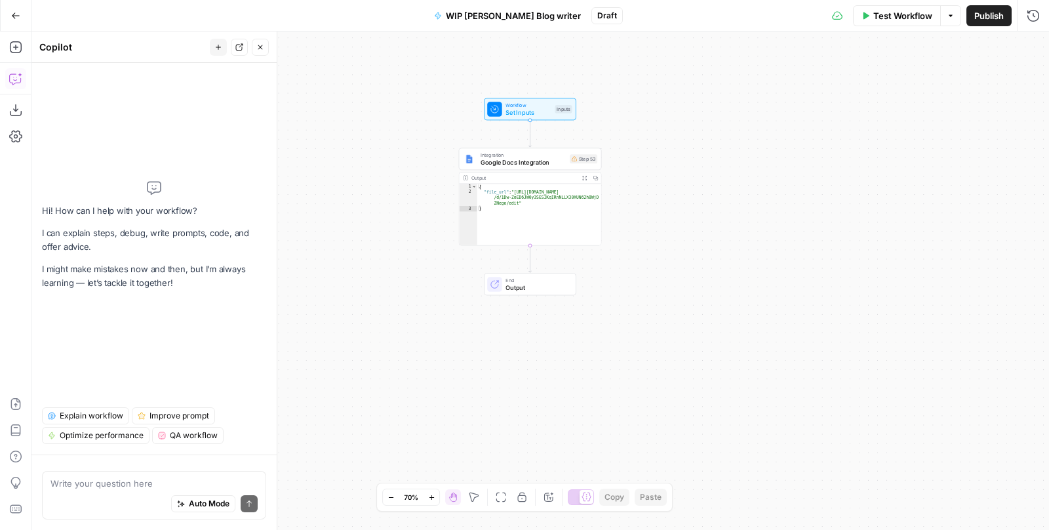
click at [110, 485] on textarea at bounding box center [153, 483] width 207 height 13
type textarea "I"
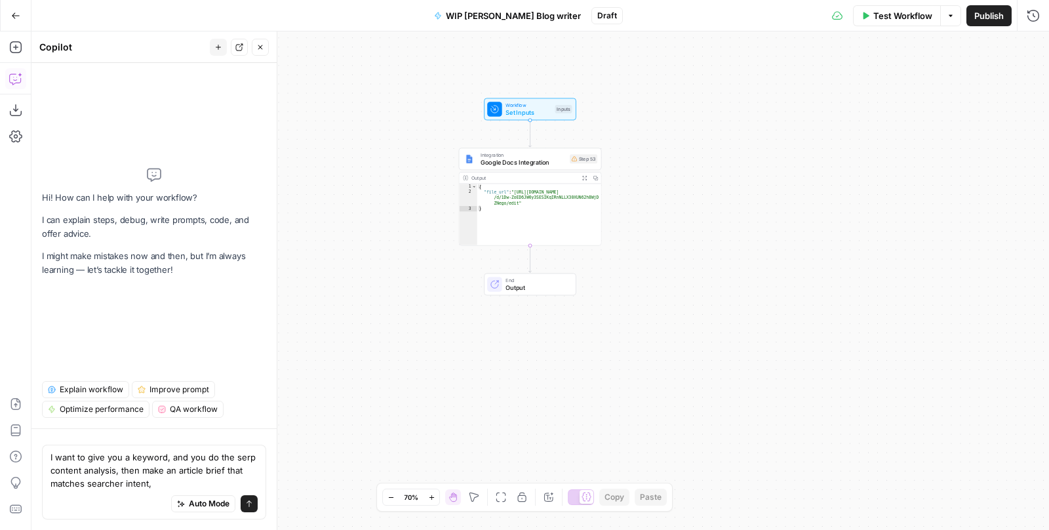
click at [115, 472] on textarea "I want to give you a keyword, and you do the serp content analysis, then make a…" at bounding box center [153, 470] width 207 height 39
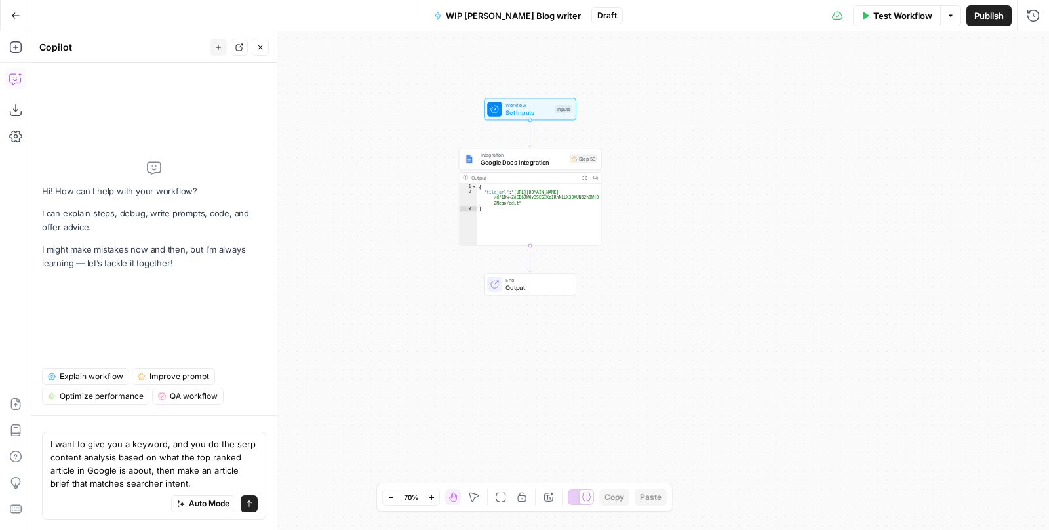
click at [193, 482] on div "Auto Mode will automatically modify and execute the workflow" at bounding box center [204, 471] width 190 height 26
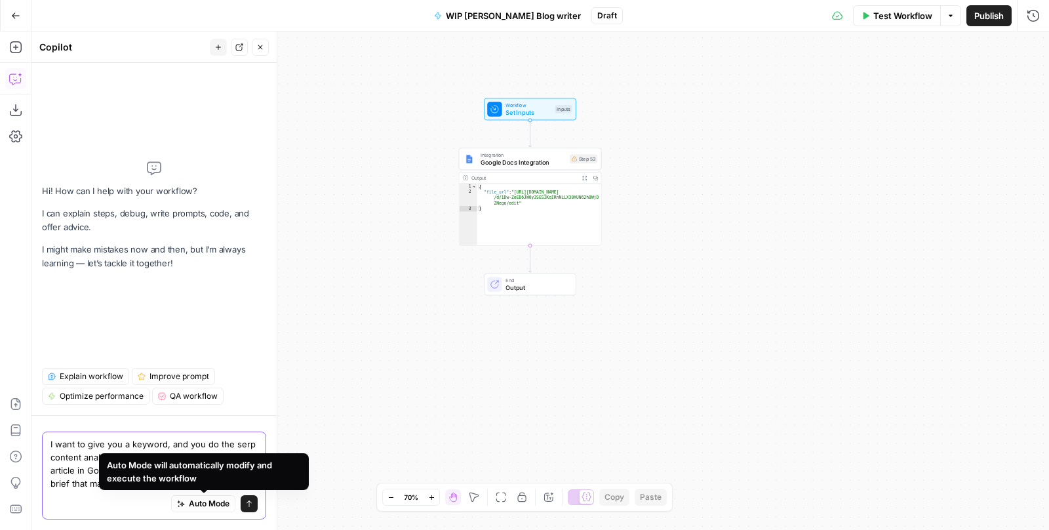
click at [79, 473] on textarea "I want to give you a keyword, and you do the serp content analysis based on wha…" at bounding box center [153, 463] width 207 height 52
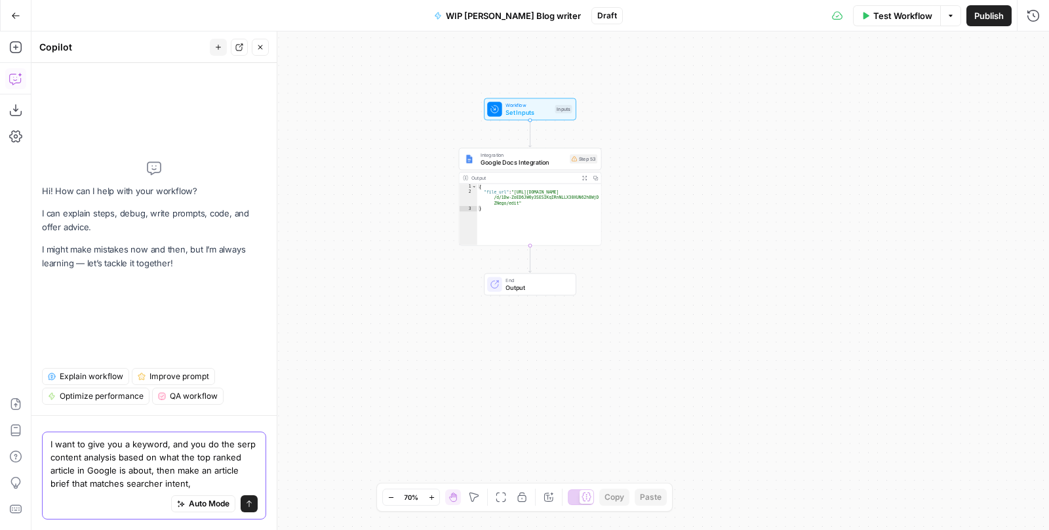
click at [183, 489] on textarea "I want to give you a keyword, and you do the serp content analysis based on wha…" at bounding box center [153, 463] width 207 height 52
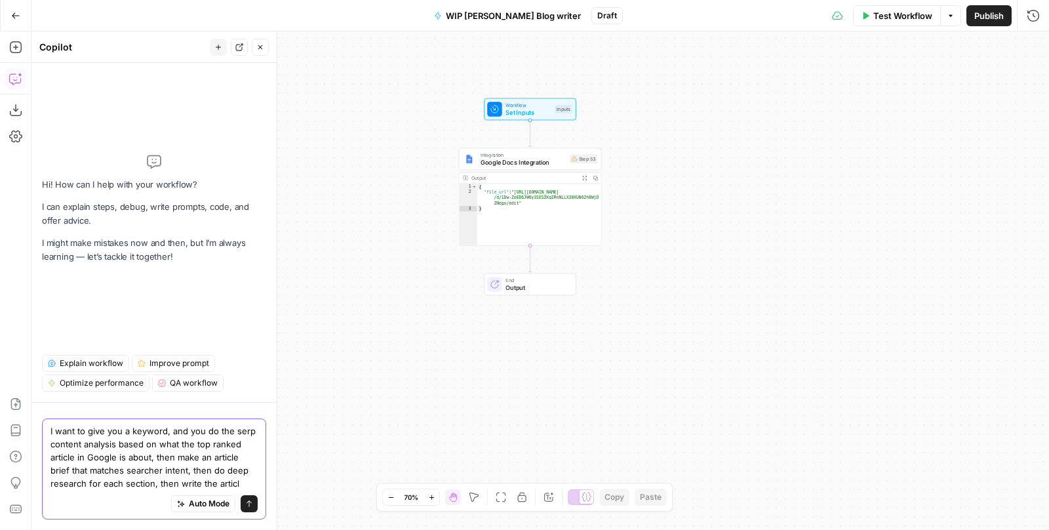
type textarea "I want to give you a keyword, and you do the serp content analysis based on wha…"
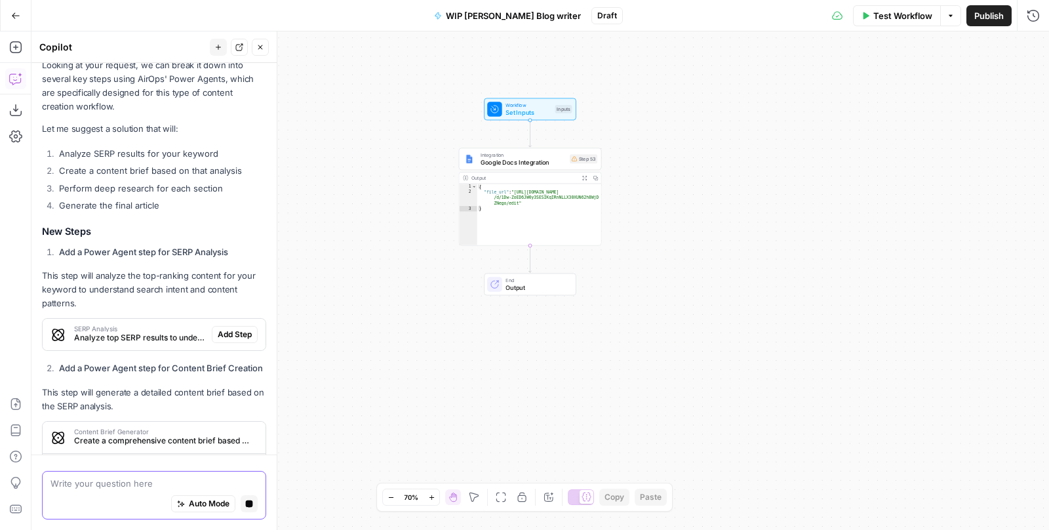
scroll to position [223, 0]
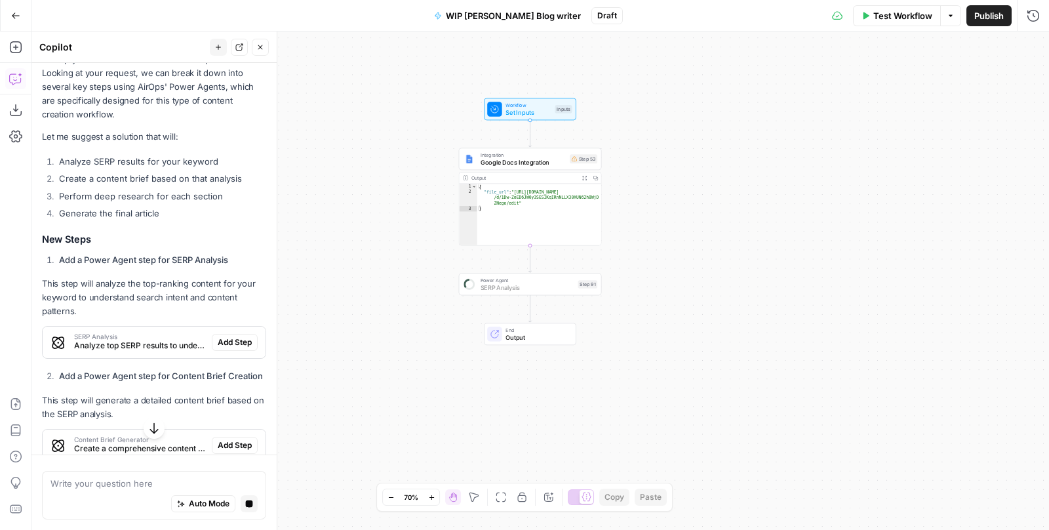
click at [232, 340] on span "Add Step" at bounding box center [235, 342] width 34 height 12
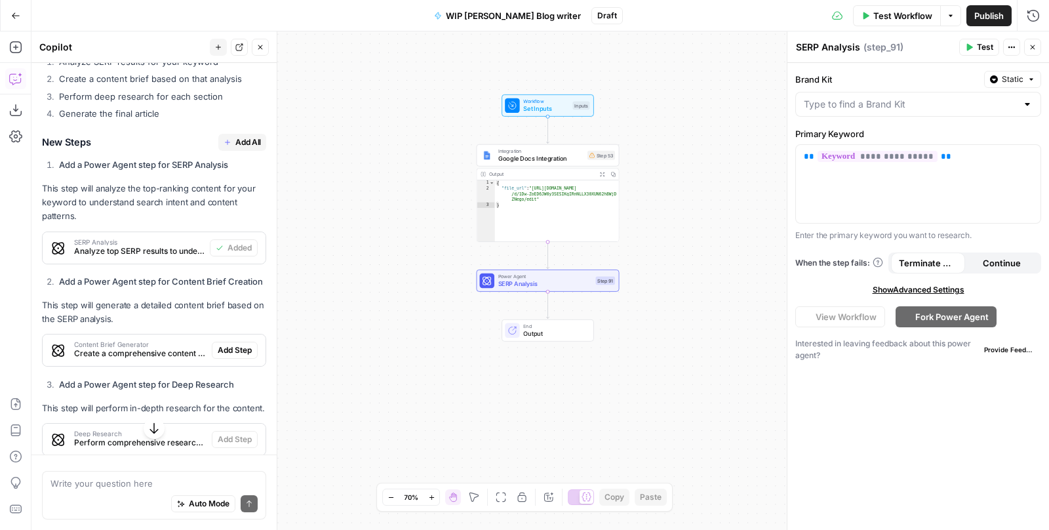
scroll to position [354, 0]
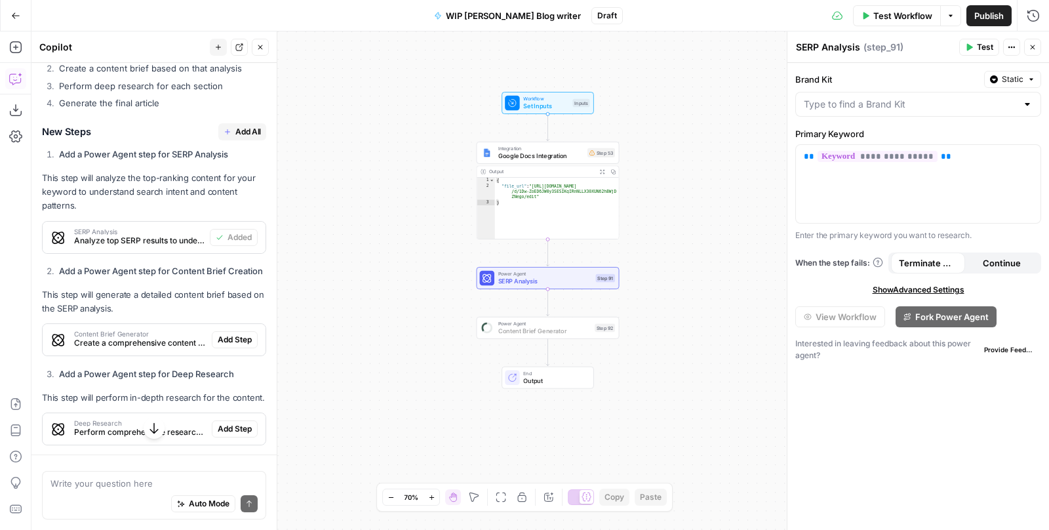
click at [230, 338] on span "Add Step" at bounding box center [235, 340] width 34 height 12
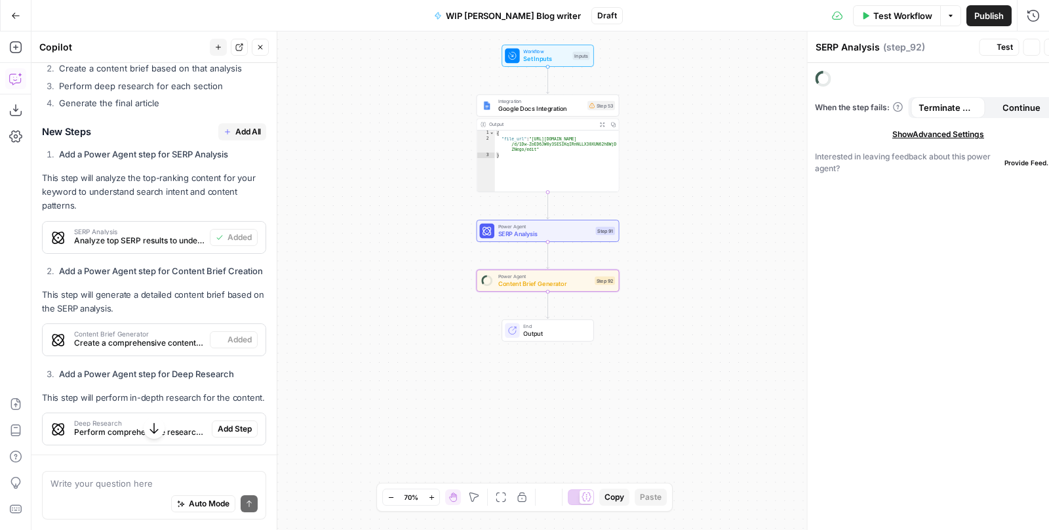
type textarea "Content Brief Generator"
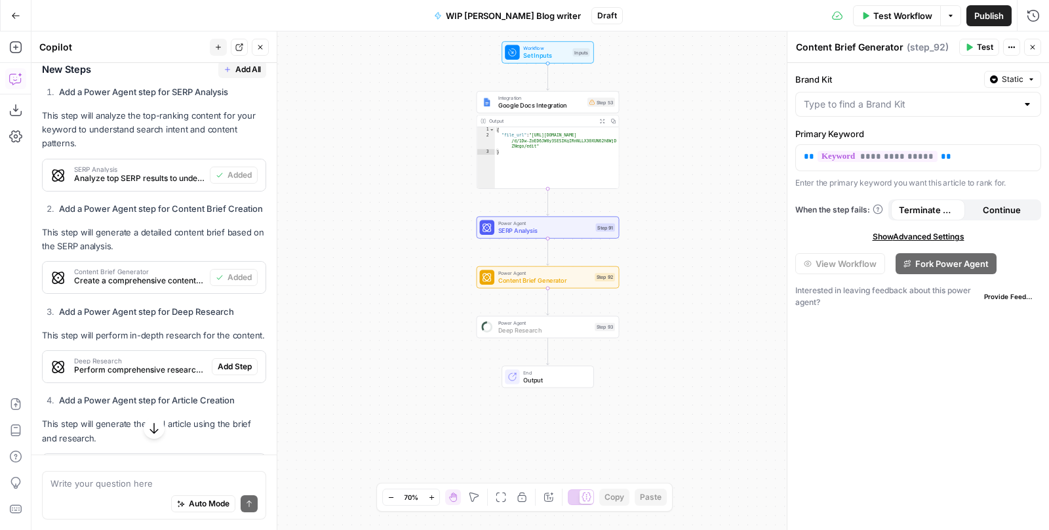
click at [231, 371] on button "Add Step" at bounding box center [235, 366] width 46 height 17
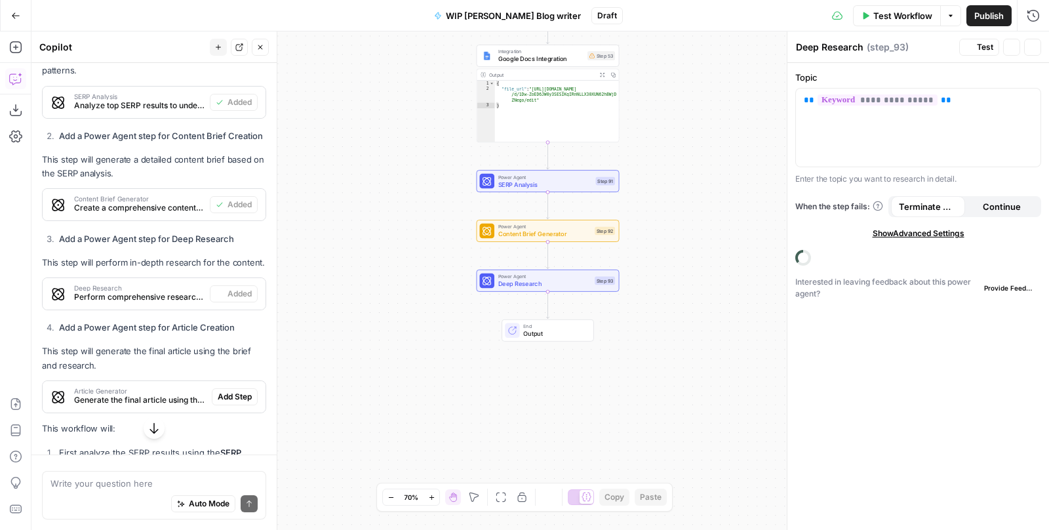
scroll to position [489, 0]
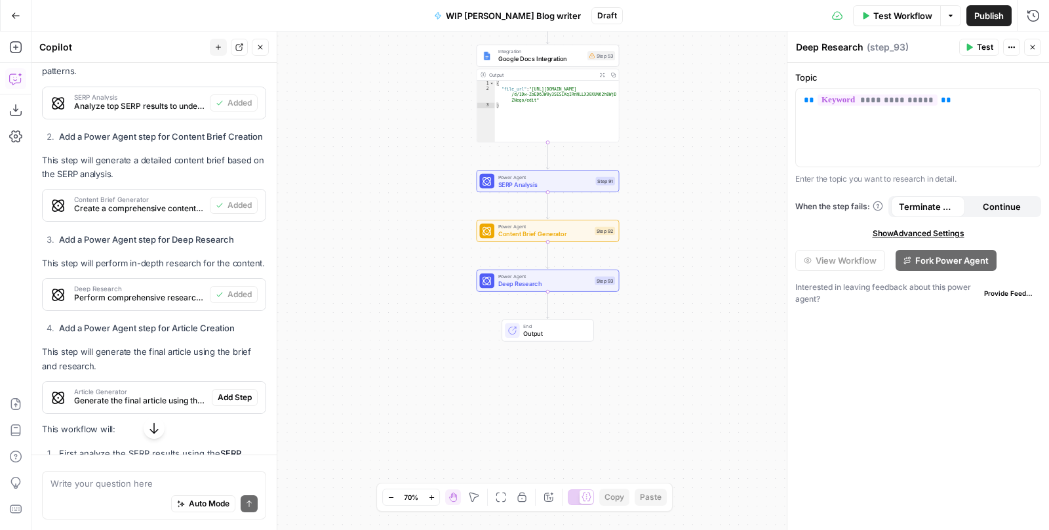
click at [231, 389] on div "Add Step" at bounding box center [235, 397] width 46 height 17
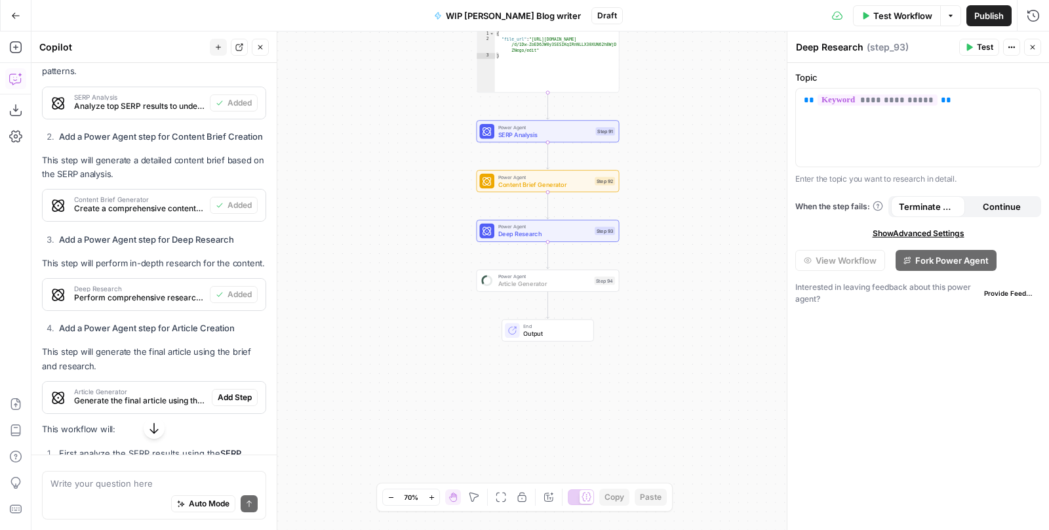
click at [231, 391] on span "Add Step" at bounding box center [235, 397] width 34 height 12
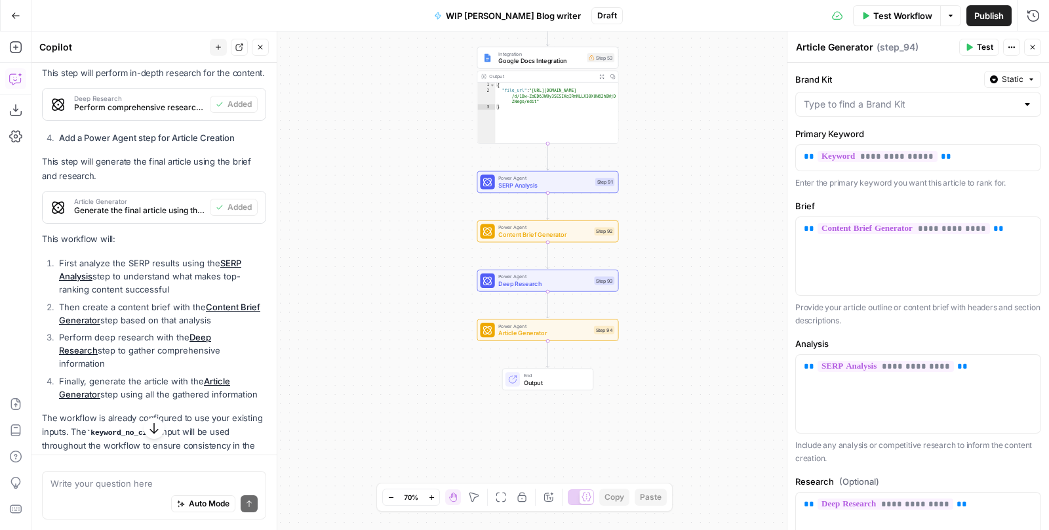
scroll to position [742, 0]
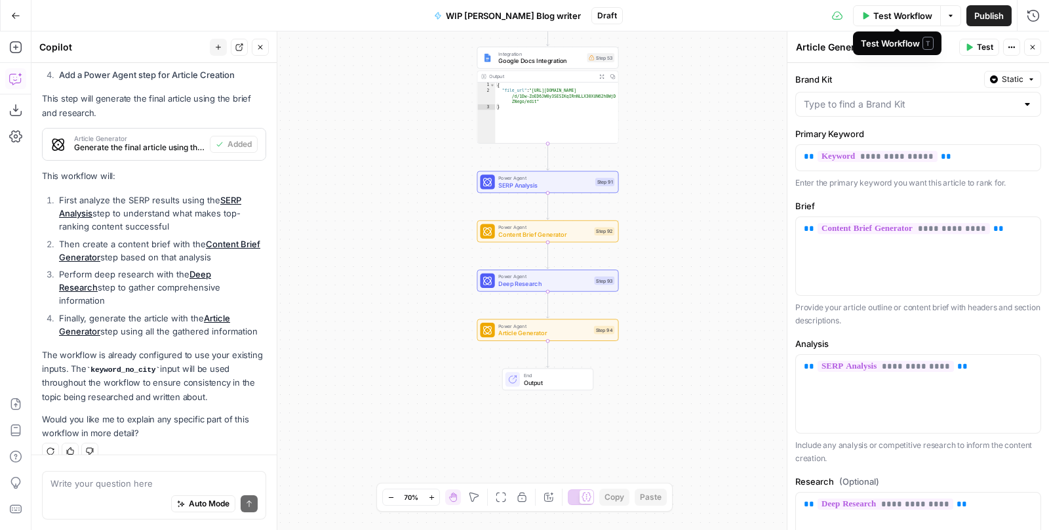
click at [912, 9] on span "Test Workflow" at bounding box center [902, 15] width 59 height 13
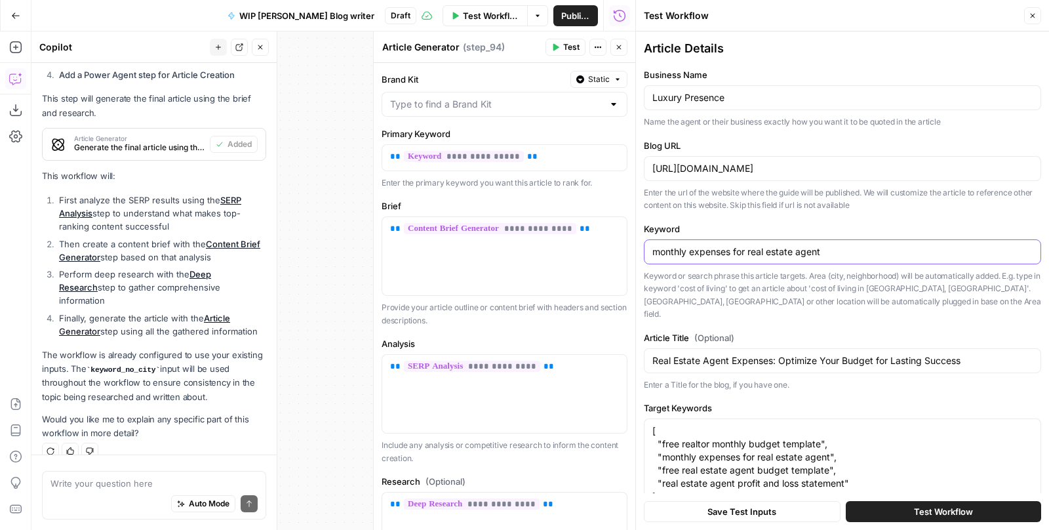
click at [832, 252] on input "monthly expenses for real estate agent" at bounding box center [842, 251] width 380 height 13
drag, startPoint x: 748, startPoint y: 252, endPoint x: 568, endPoint y: 243, distance: 180.5
click at [568, 243] on body "LP Production Workloads New Home Browse Your Data Usage Settings Recent Grids B…" at bounding box center [524, 265] width 1049 height 530
click at [730, 251] on input "real estate agent" at bounding box center [842, 251] width 380 height 13
type input "real estate agent expenses"
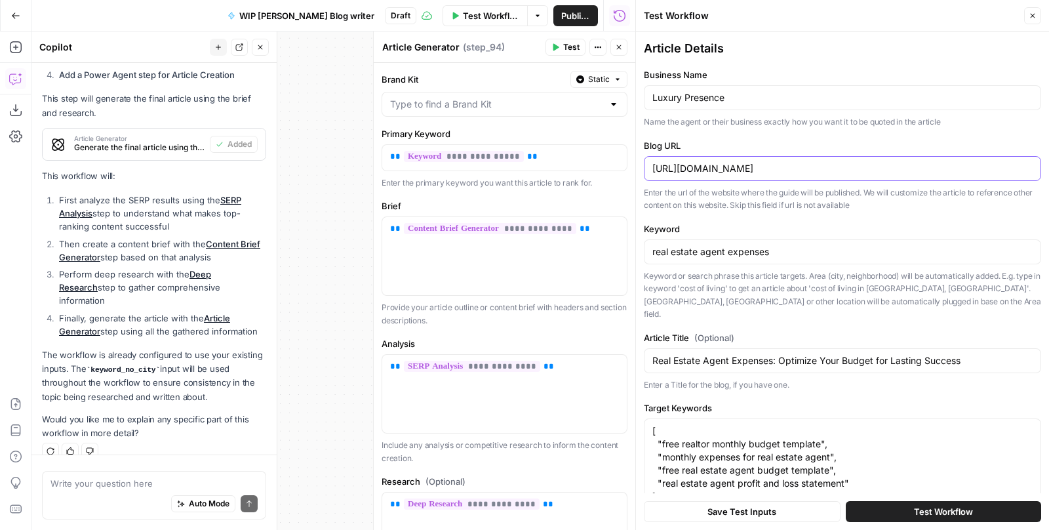
drag, startPoint x: 1009, startPoint y: 171, endPoint x: 558, endPoint y: 169, distance: 451.2
click at [558, 169] on body "LP Production Workloads New Home Browse Your Data Usage Settings Recent Grids B…" at bounding box center [524, 265] width 1049 height 530
drag, startPoint x: 733, startPoint y: 104, endPoint x: 593, endPoint y: 94, distance: 140.7
click at [593, 94] on body "LP Production Workloads New Home Browse Your Data Usage Settings Recent Grids B…" at bounding box center [524, 265] width 1049 height 530
drag, startPoint x: 969, startPoint y: 353, endPoint x: 504, endPoint y: 319, distance: 466.2
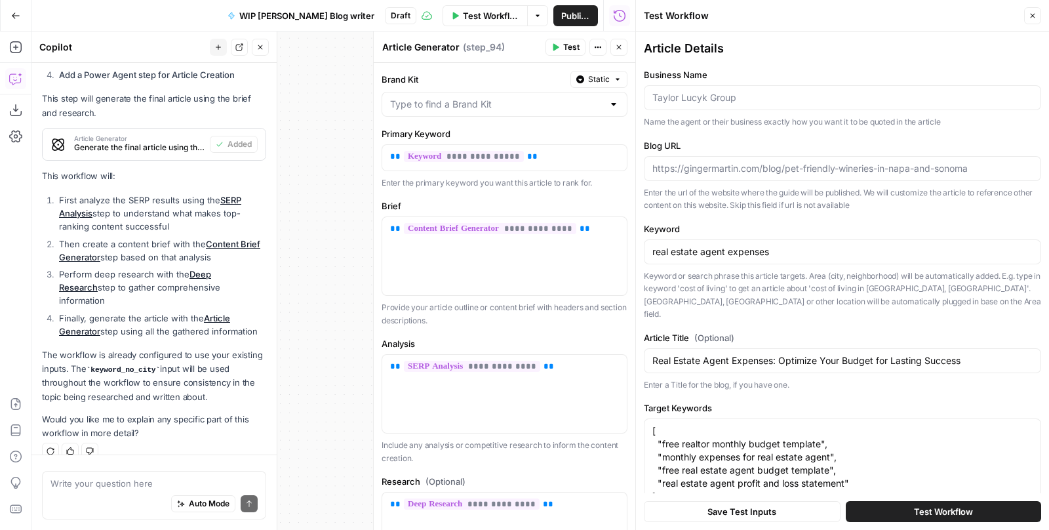
click at [504, 319] on body "LP Production Workloads New Home Browse Your Data Usage Settings Recent Grids B…" at bounding box center [524, 265] width 1049 height 530
click at [864, 354] on input "Real Estate Agent Expenses: Optimize Your Budget for Lasting Success" at bounding box center [842, 360] width 380 height 13
drag, startPoint x: 972, startPoint y: 341, endPoint x: 622, endPoint y: 341, distance: 350.2
click at [622, 341] on body "LP Production Workloads New Home Browse Your Data Usage Settings Recent Grids B…" at bounding box center [524, 265] width 1049 height 530
click at [759, 430] on textarea "[ "free realtor monthly budget template", "monthly expenses for real estate age…" at bounding box center [842, 463] width 380 height 79
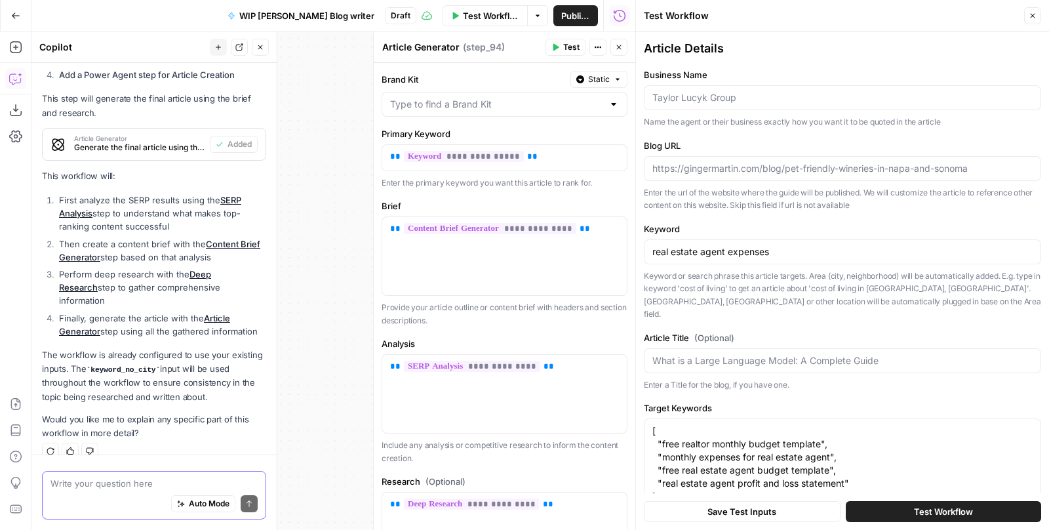
click at [89, 483] on textarea at bounding box center [153, 483] width 207 height 13
type textarea "Delete the unnecessary inputs"
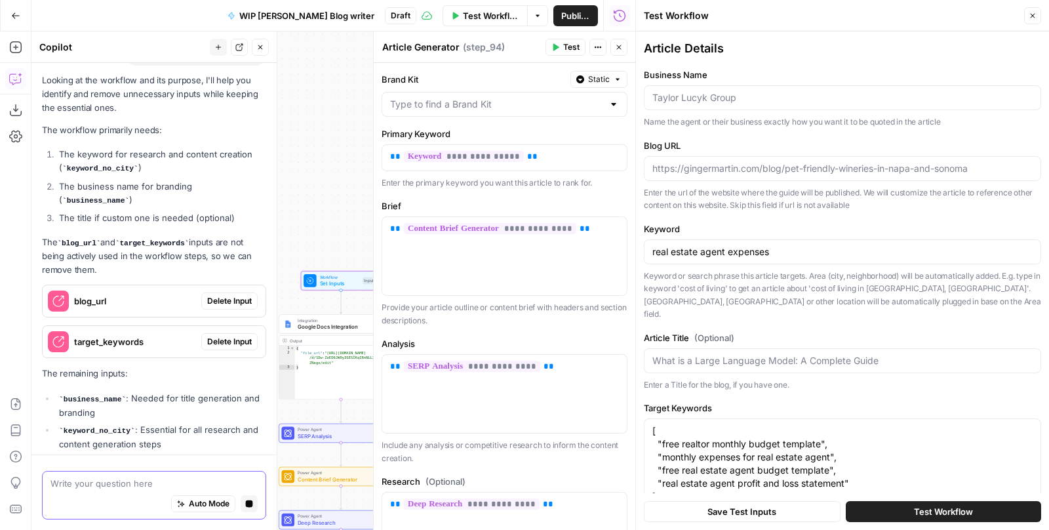
scroll to position [1087, 0]
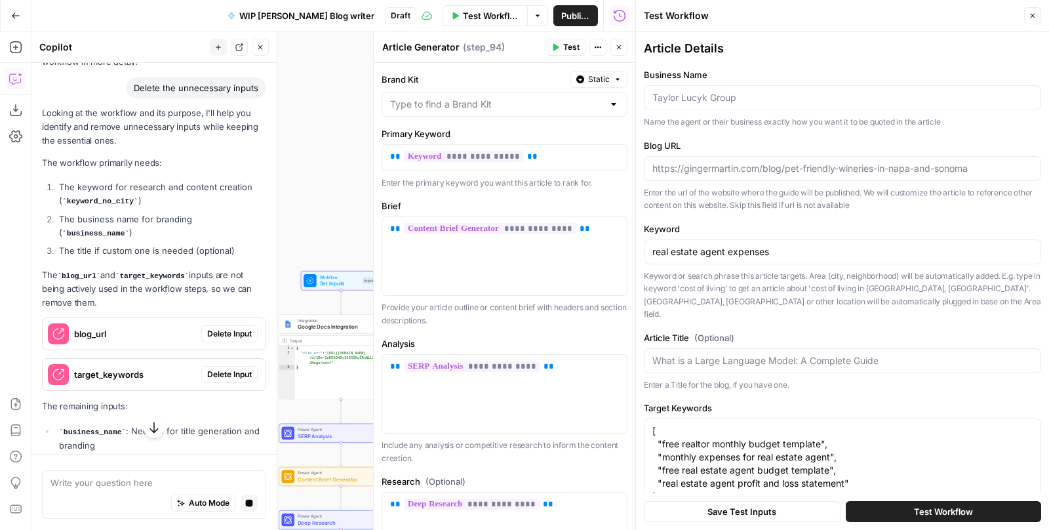
click at [218, 328] on span "Delete Input" at bounding box center [229, 334] width 45 height 12
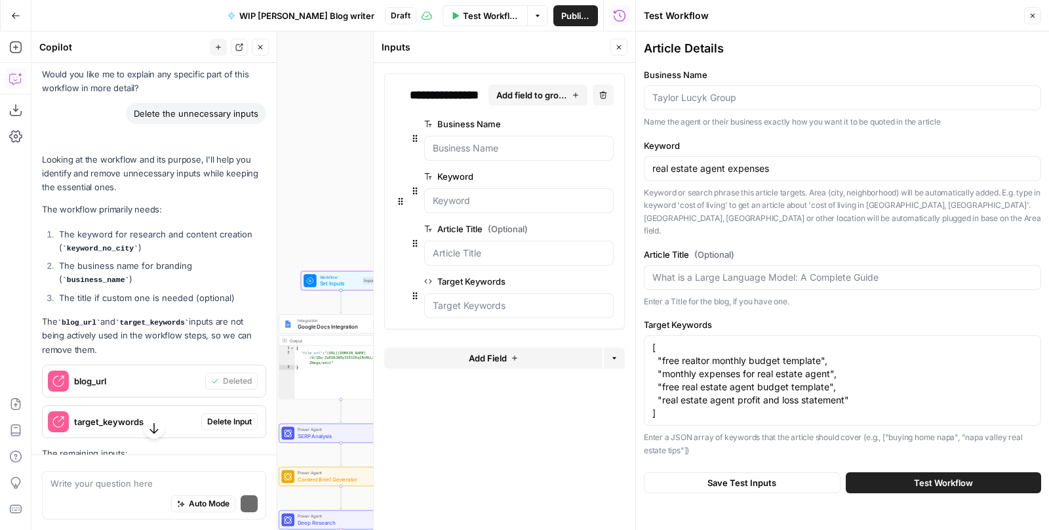
scroll to position [1113, 0]
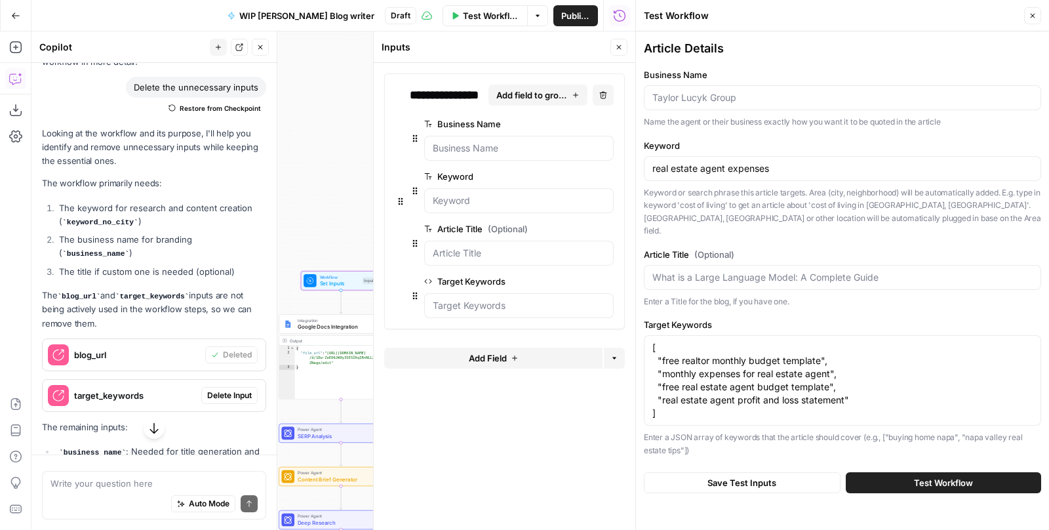
click at [225, 390] on span "Delete Input" at bounding box center [229, 396] width 45 height 12
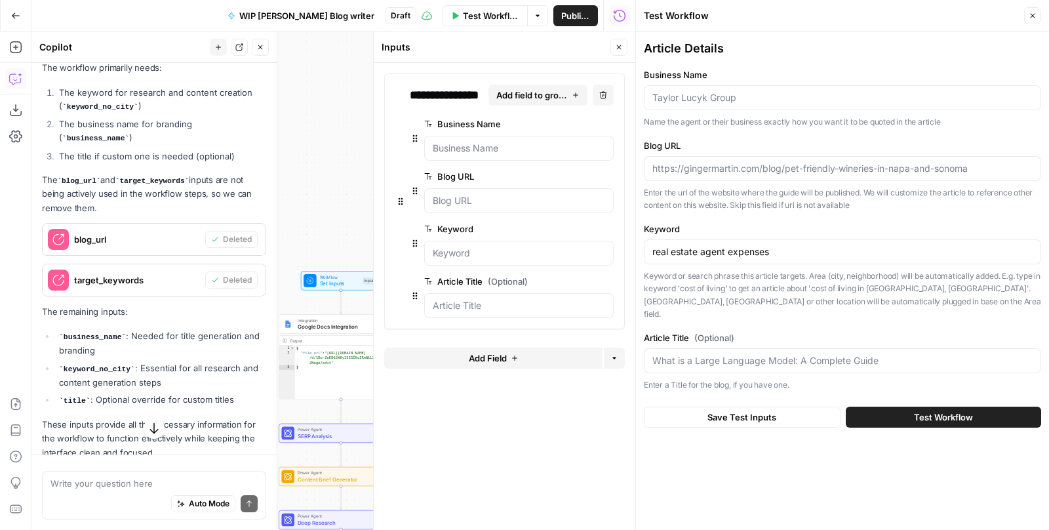
scroll to position [1228, 0]
click at [908, 407] on button "Test Workflow" at bounding box center [943, 417] width 195 height 21
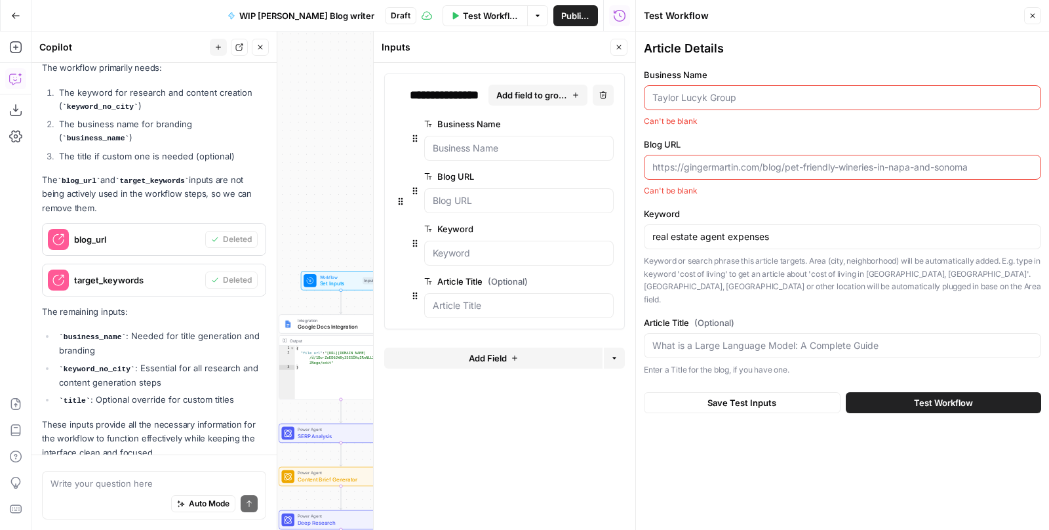
click at [713, 104] on div at bounding box center [842, 97] width 397 height 25
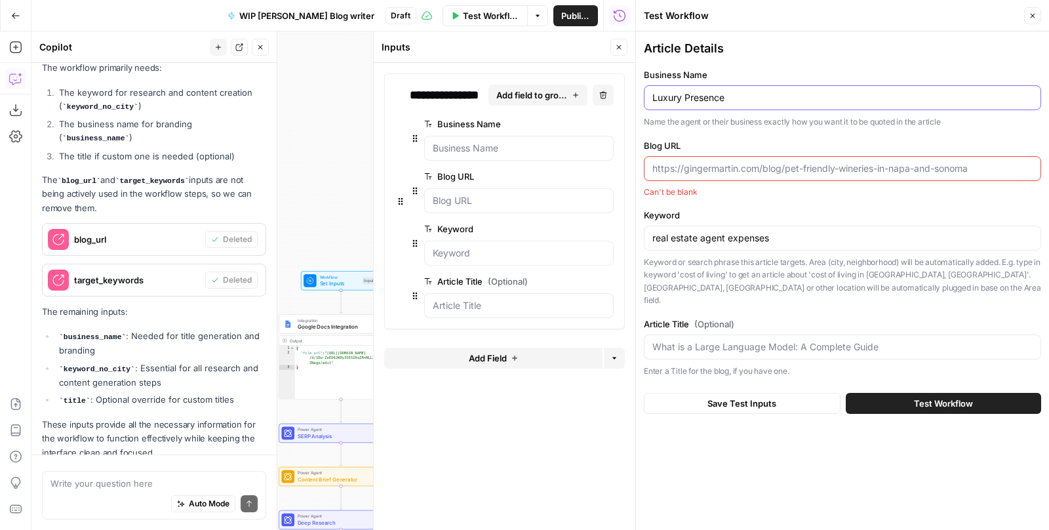
type input "Luxury Presence"
click at [138, 483] on textarea at bounding box center [153, 483] width 207 height 13
type textarea "WHy does it need a blog URL?"
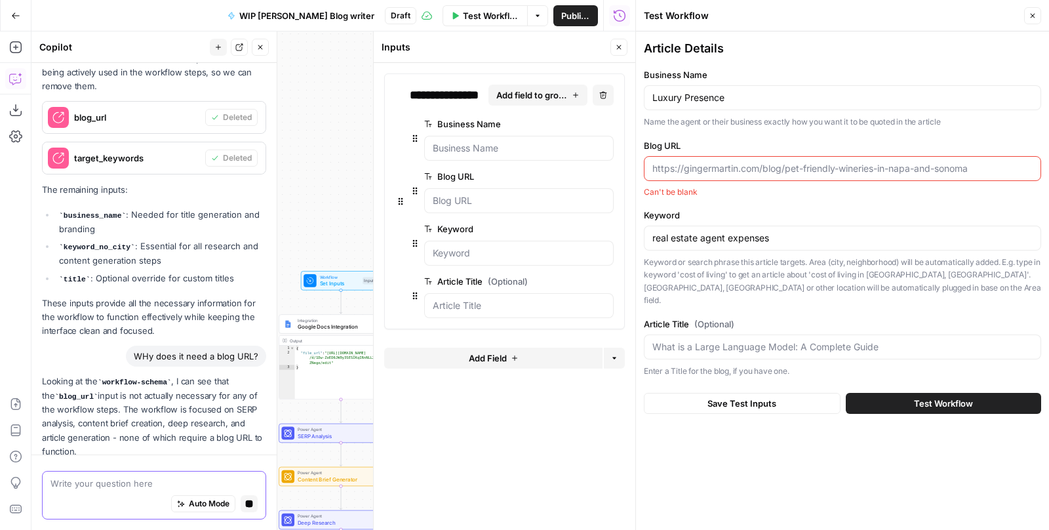
scroll to position [1270, 0]
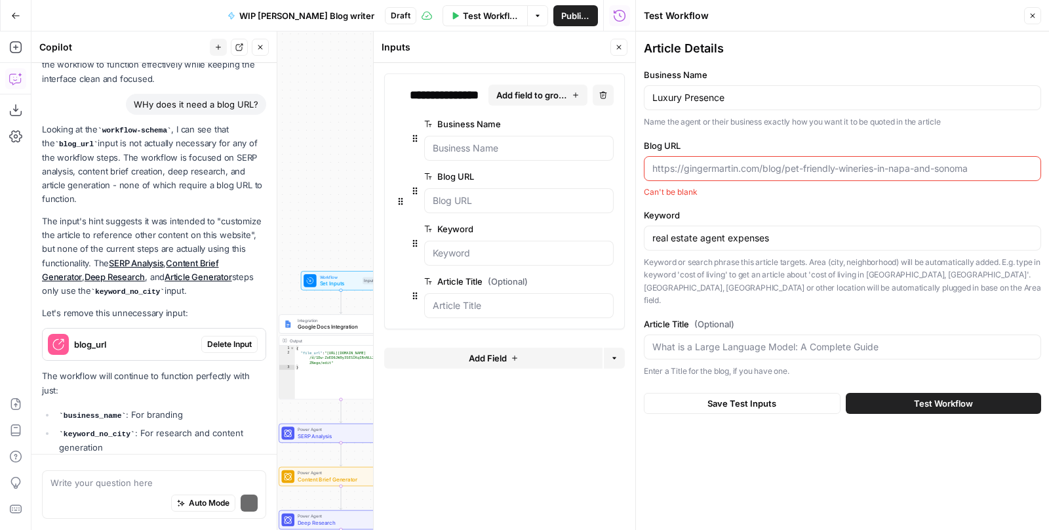
click at [233, 326] on div "Looking at the workflow-schema , I can see that the blog_url input is not actua…" at bounding box center [154, 300] width 224 height 355
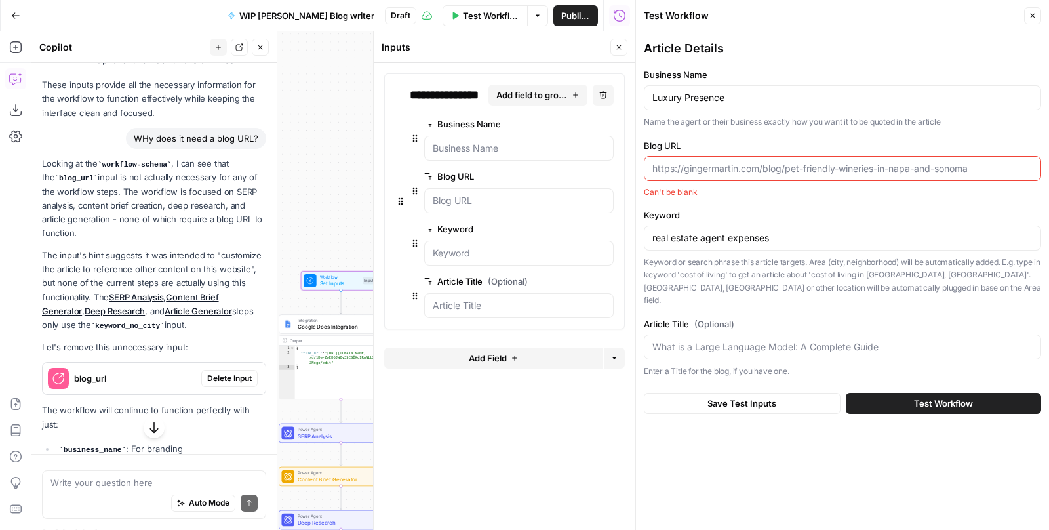
click at [231, 372] on span "Delete Input" at bounding box center [229, 378] width 45 height 12
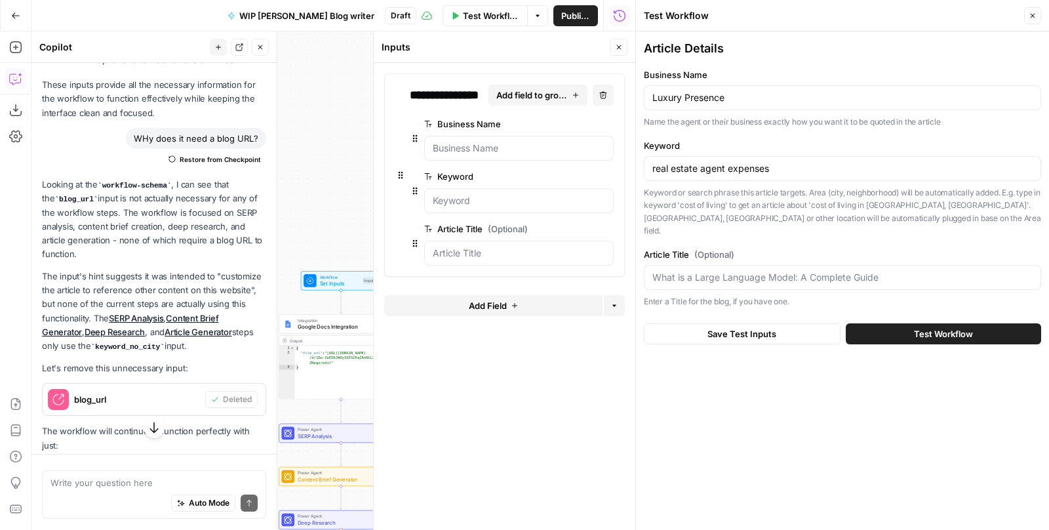
click at [925, 327] on span "Test Workflow" at bounding box center [943, 333] width 59 height 13
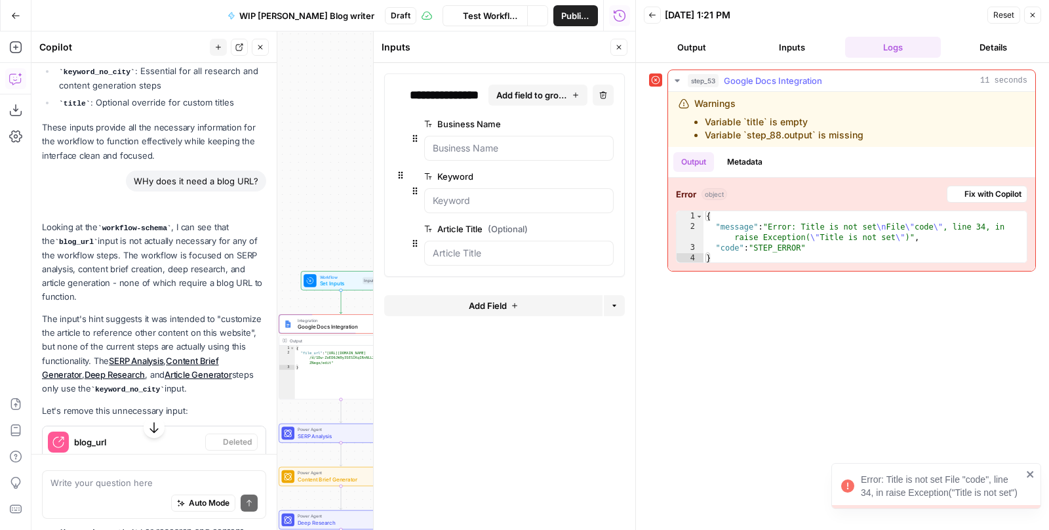
scroll to position [1568, 0]
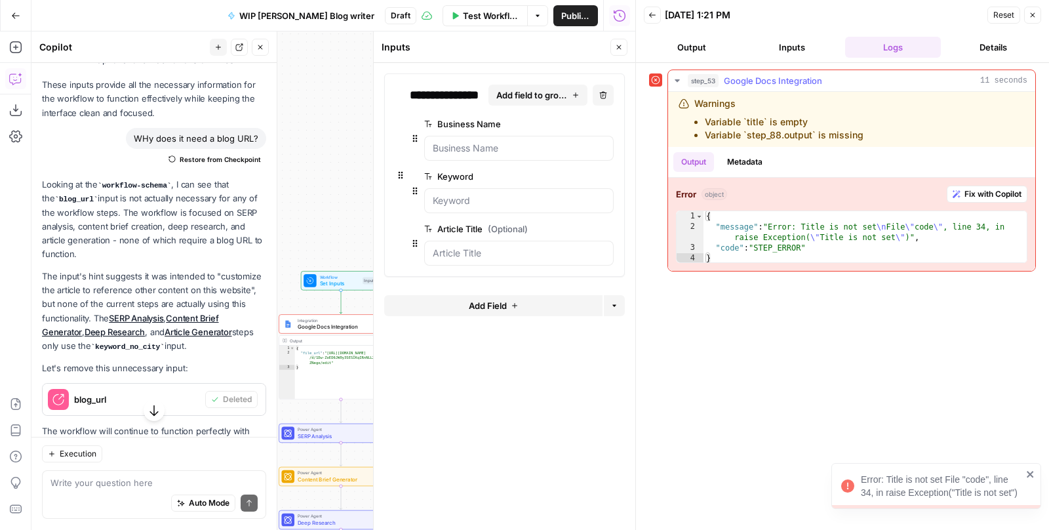
click at [976, 188] on span "Fix with Copilot" at bounding box center [993, 194] width 57 height 12
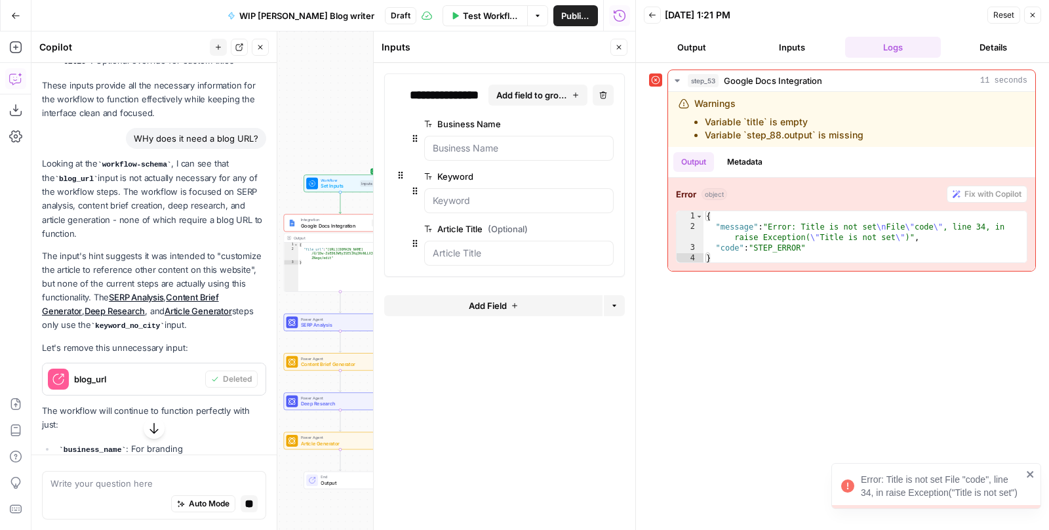
scroll to position [1584, 0]
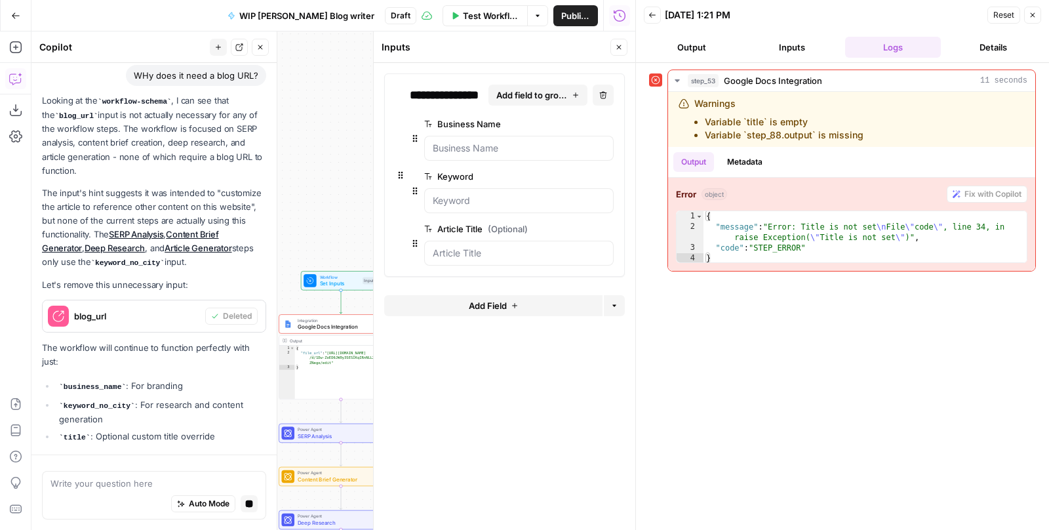
click at [315, 203] on div "Workflow Set Inputs Inputs Error Integration Google Docs Integration Step 53 Ou…" at bounding box center [333, 280] width 604 height 498
click at [480, 14] on span "Test Workflow" at bounding box center [491, 15] width 57 height 13
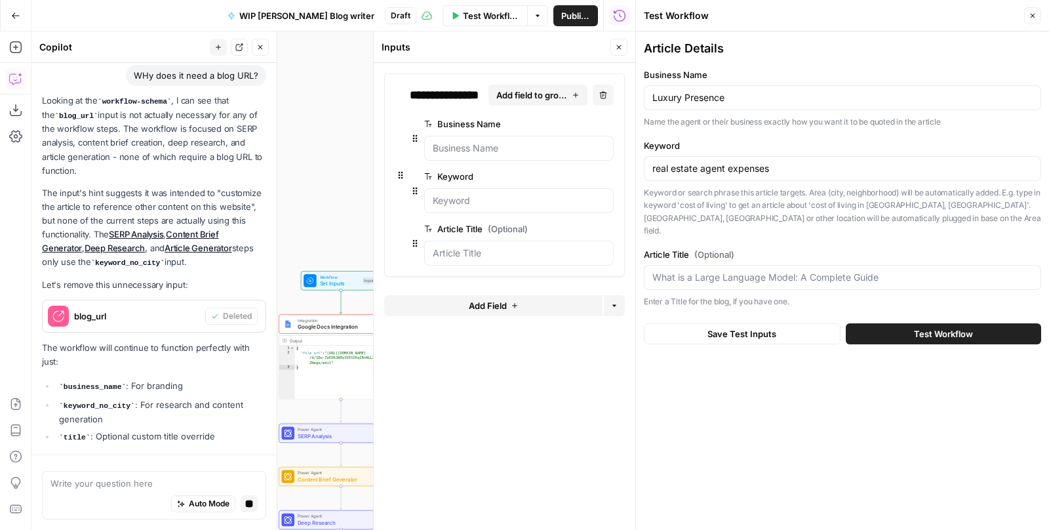
click at [900, 323] on button "Test Workflow" at bounding box center [943, 333] width 195 height 21
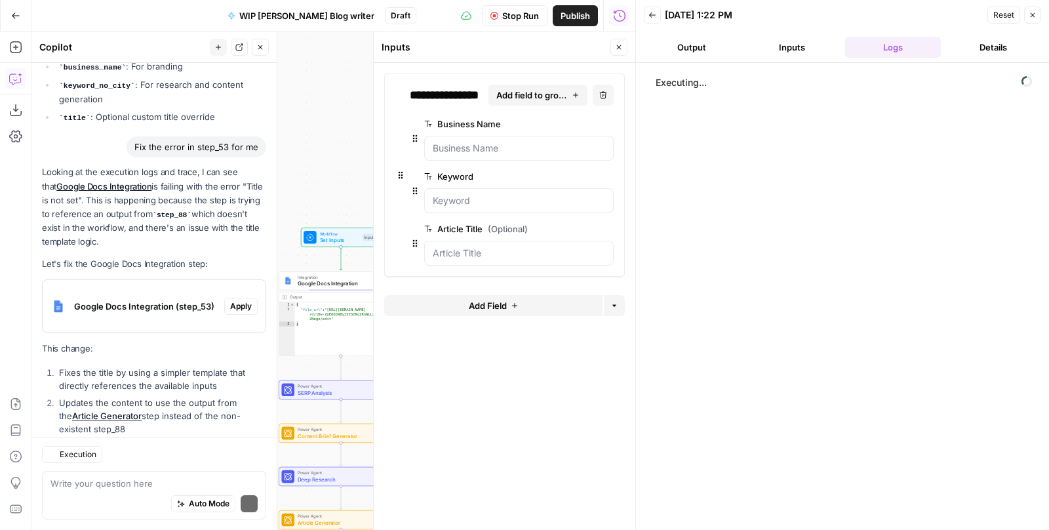
scroll to position [2077, 0]
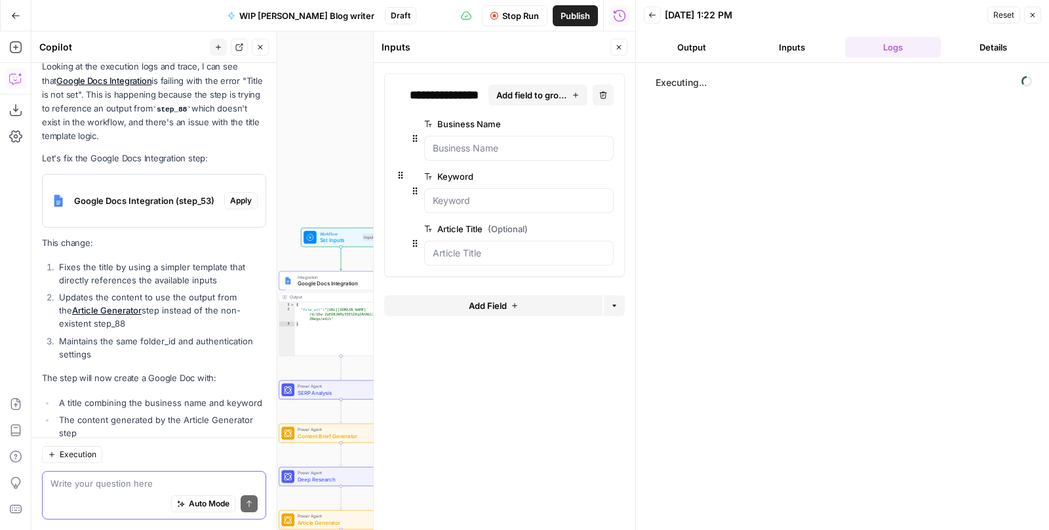
click at [129, 482] on textarea at bounding box center [153, 483] width 207 height 13
type textarea "E"
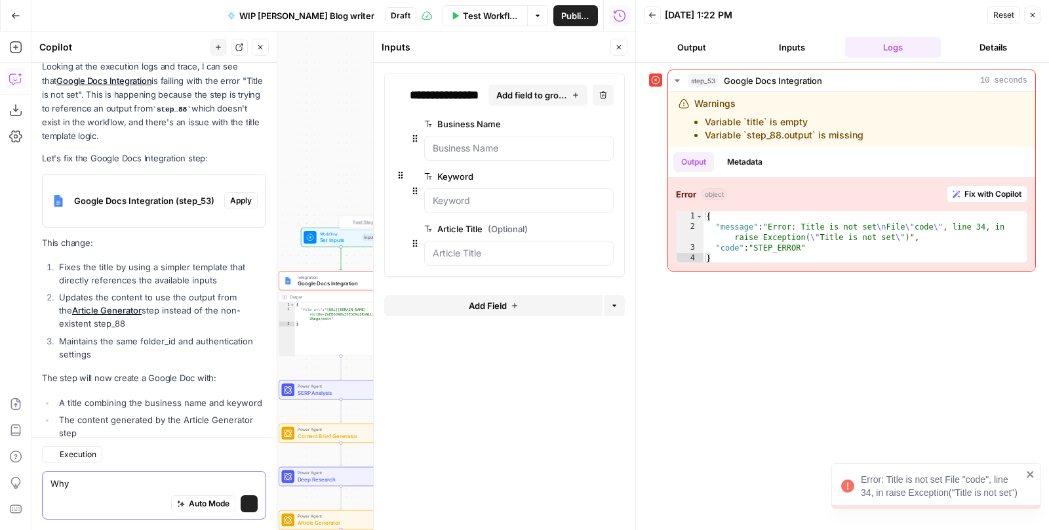
type textarea "Why"
click at [348, 151] on div "Workflow Set Inputs Inputs Test Step Error Integration Google Docs Integration …" at bounding box center [333, 280] width 604 height 498
click at [1035, 12] on icon "button" at bounding box center [1033, 15] width 8 height 8
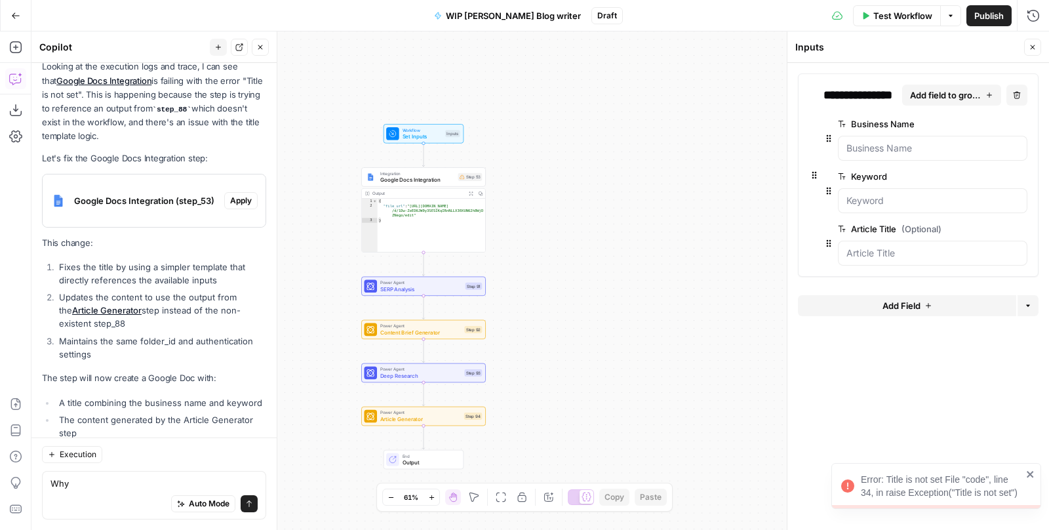
drag, startPoint x: 503, startPoint y: 259, endPoint x: 588, endPoint y: 182, distance: 114.6
click at [588, 182] on div "Workflow Set Inputs Inputs Integration Google Docs Integration Step 53 Output E…" at bounding box center [540, 280] width 1018 height 498
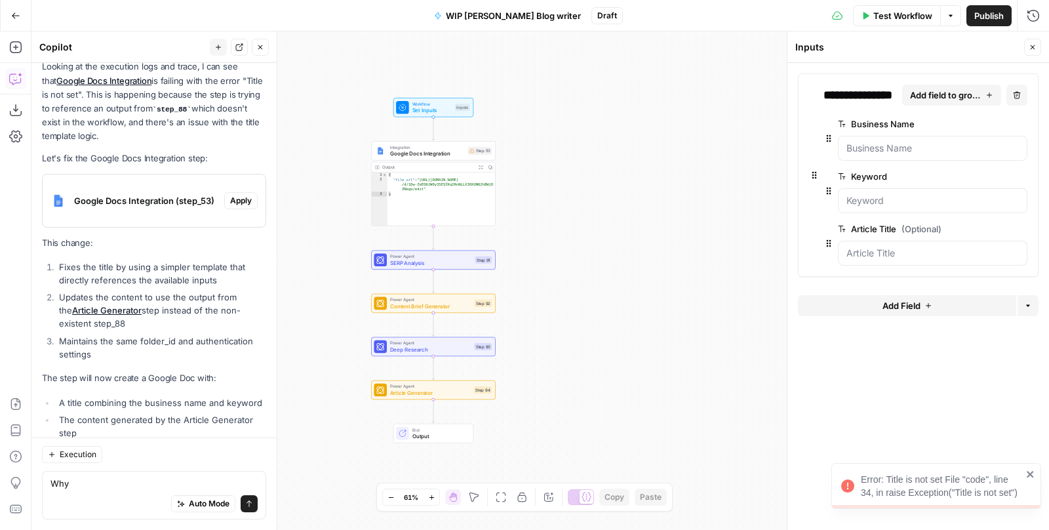
drag, startPoint x: 592, startPoint y: 261, endPoint x: 592, endPoint y: 233, distance: 28.2
click at [592, 233] on div "Workflow Set Inputs Inputs Integration Google Docs Integration Step 53 Output E…" at bounding box center [540, 280] width 1018 height 498
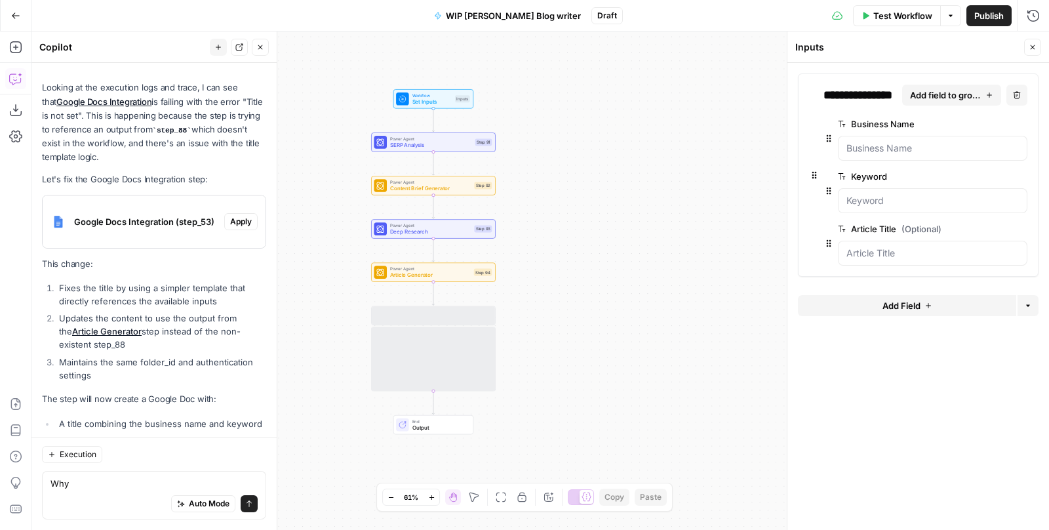
scroll to position [2097, 0]
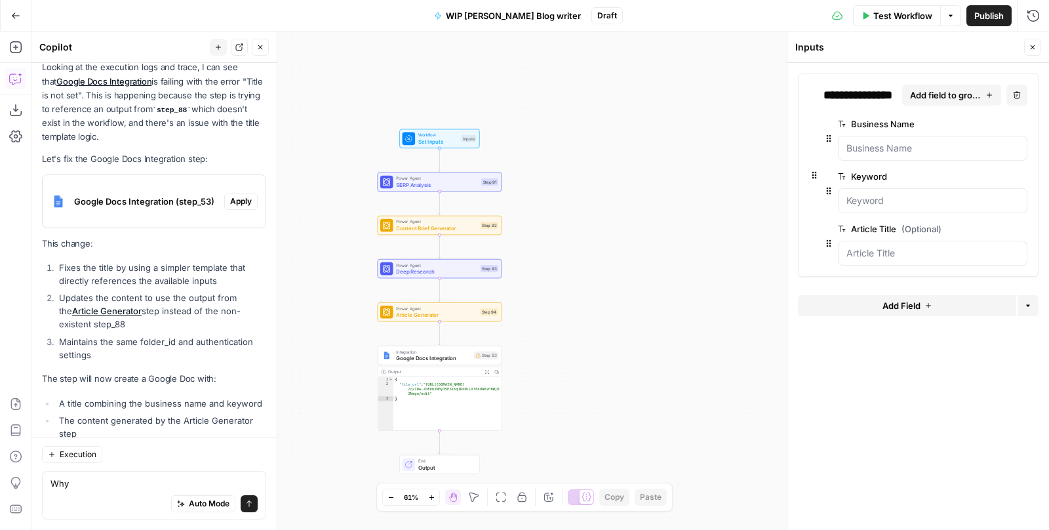
click at [904, 11] on span "Test Workflow" at bounding box center [902, 15] width 59 height 13
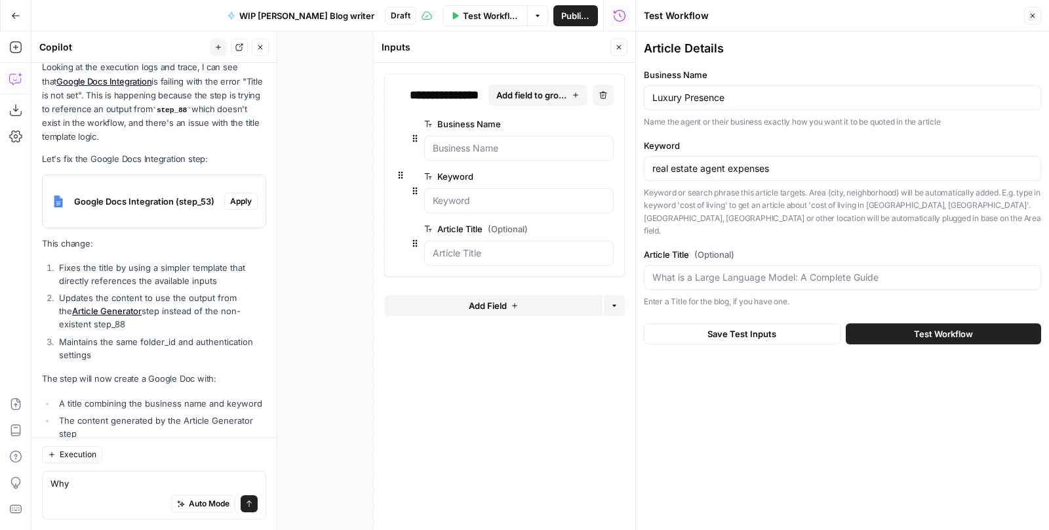
click at [923, 327] on span "Test Workflow" at bounding box center [943, 333] width 59 height 13
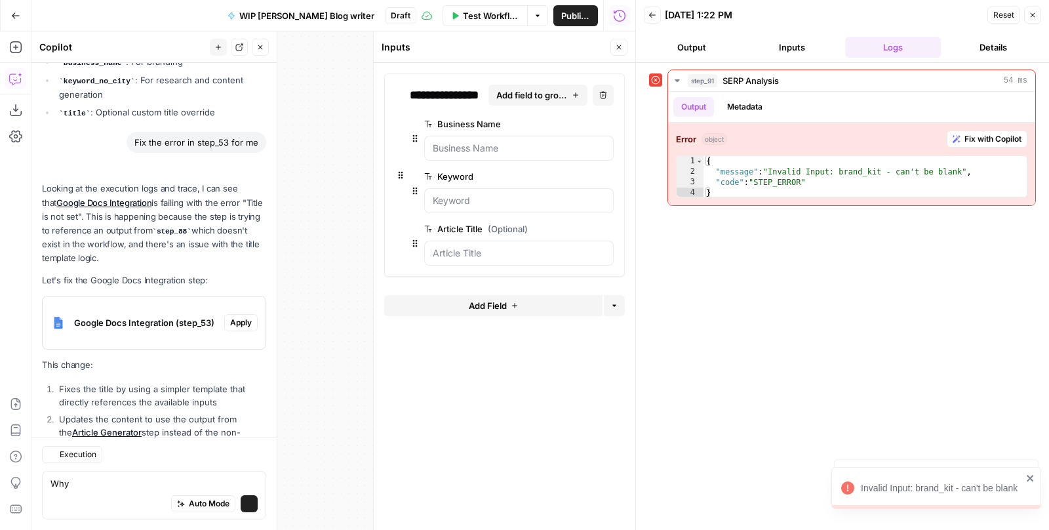
scroll to position [2097, 0]
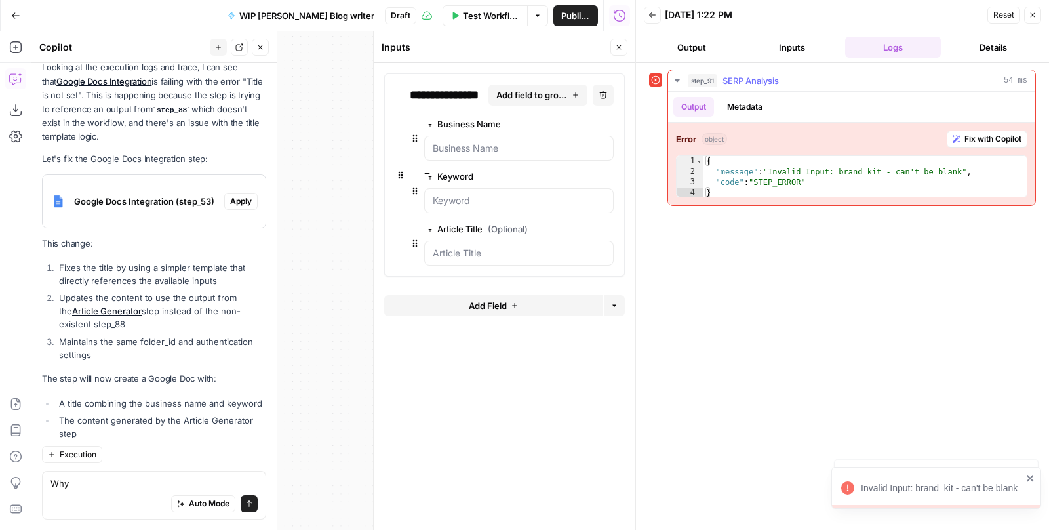
click at [985, 138] on span "Fix with Copilot" at bounding box center [993, 139] width 57 height 12
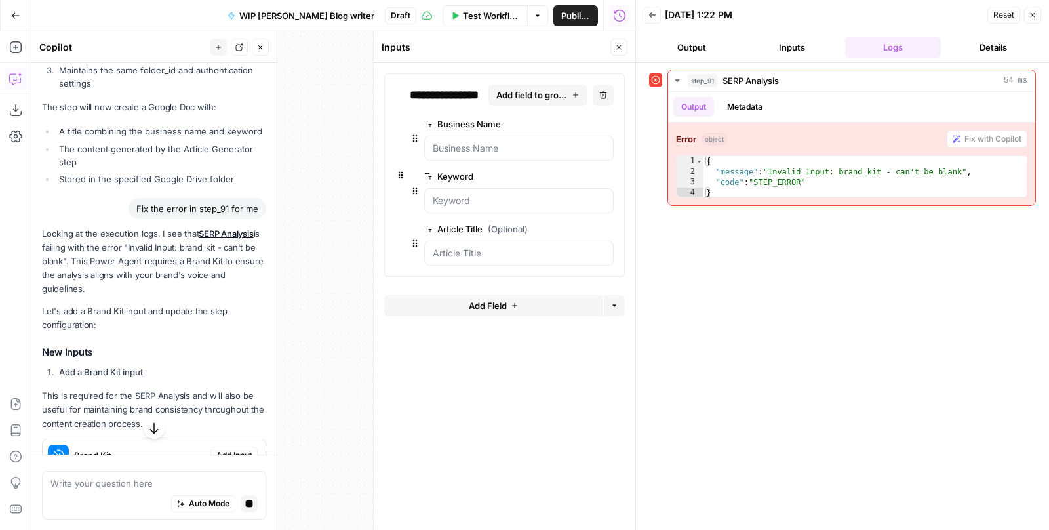
scroll to position [2284, 0]
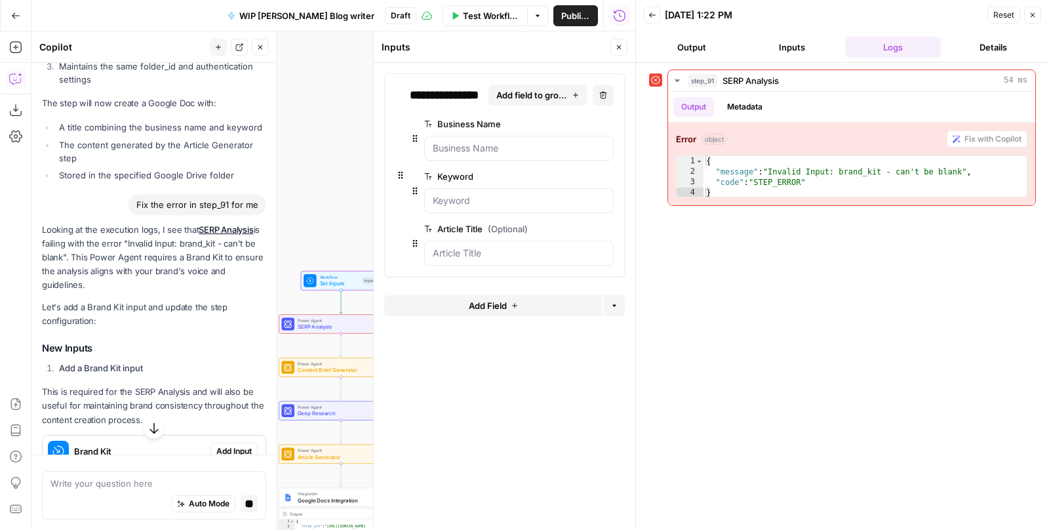
click at [235, 445] on span "Add Input" at bounding box center [233, 451] width 35 height 12
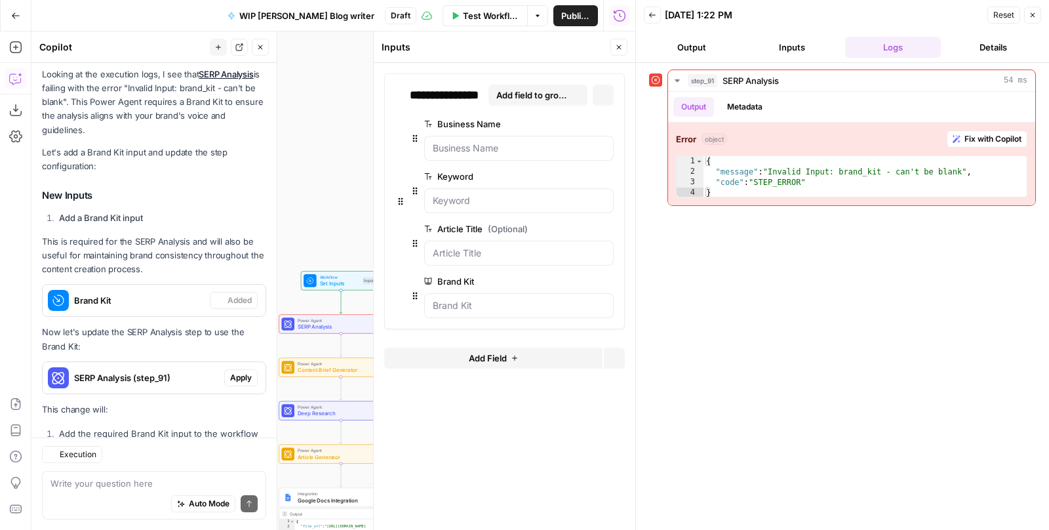
scroll to position [2653, 0]
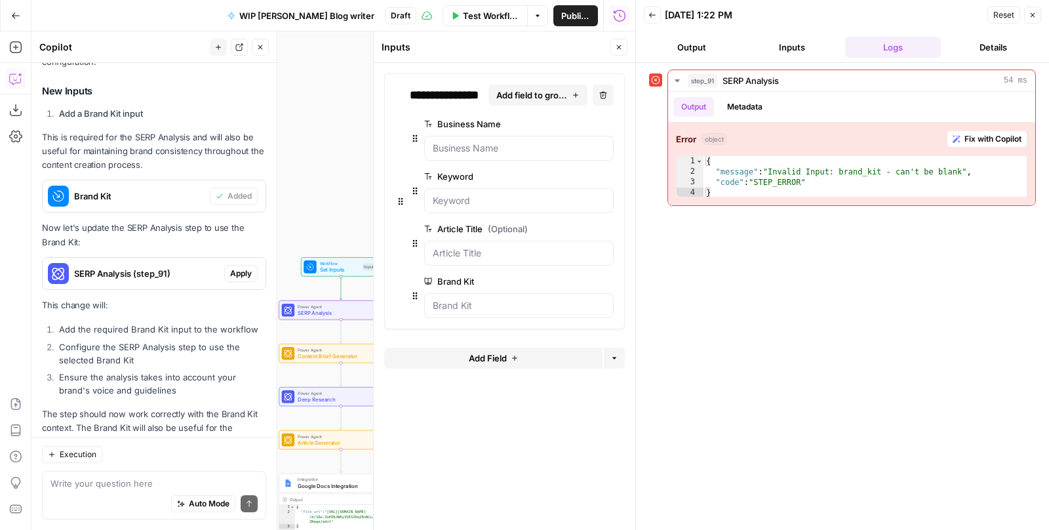
click at [244, 268] on span "Apply" at bounding box center [241, 274] width 22 height 12
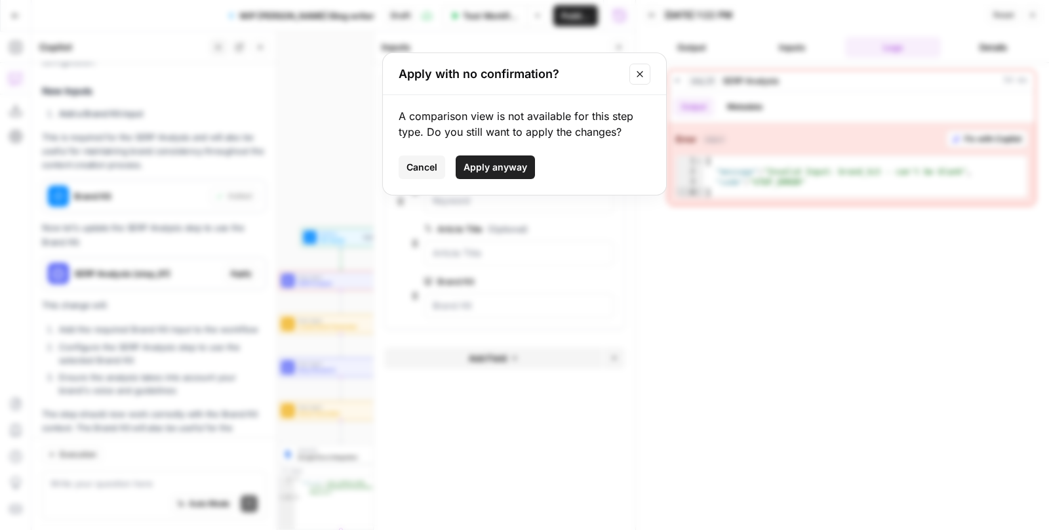
click at [485, 157] on button "Apply anyway" at bounding box center [495, 167] width 79 height 24
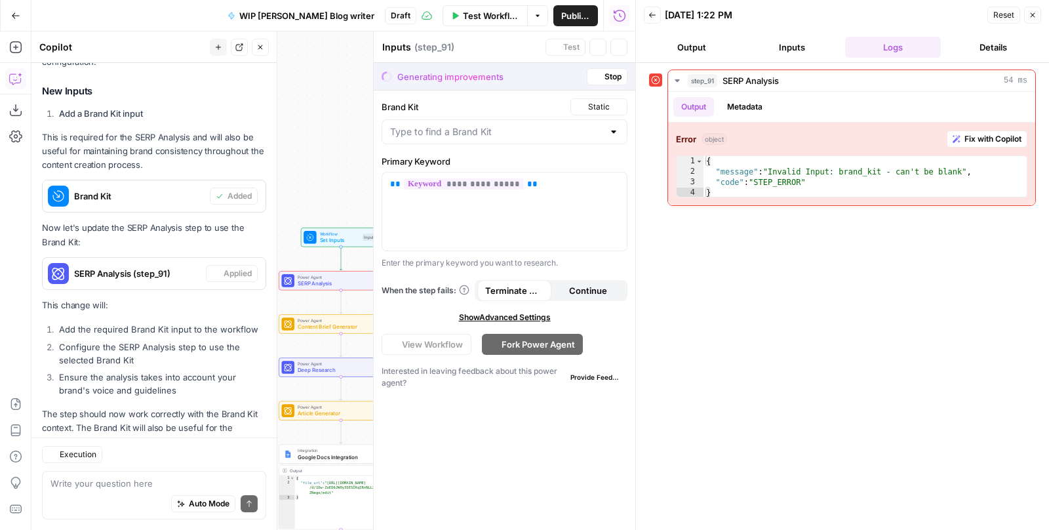
type textarea "SERP Analysis"
click at [610, 75] on span "Stop" at bounding box center [613, 77] width 17 height 12
click at [472, 14] on span "Test Workflow" at bounding box center [491, 15] width 57 height 13
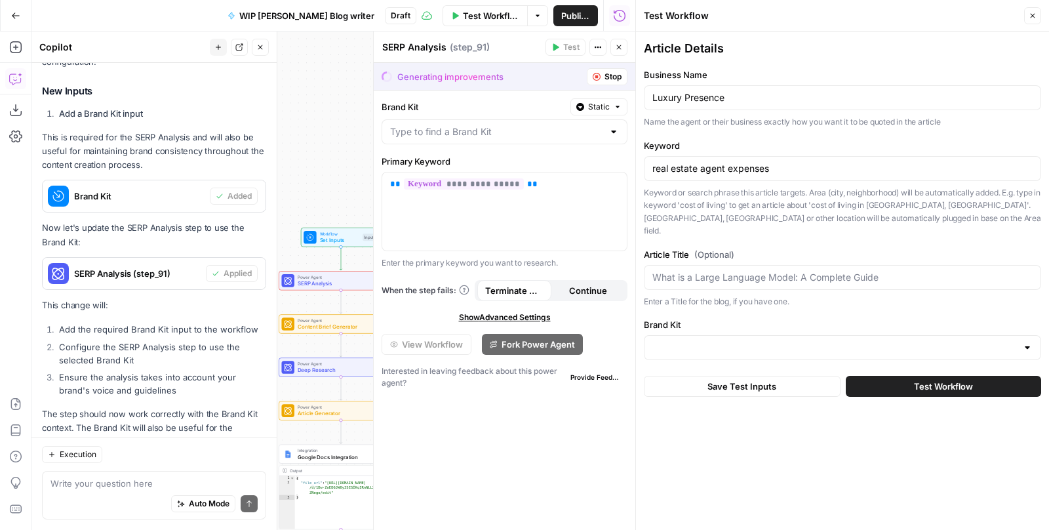
click at [889, 380] on button "Test Workflow" at bounding box center [943, 386] width 195 height 21
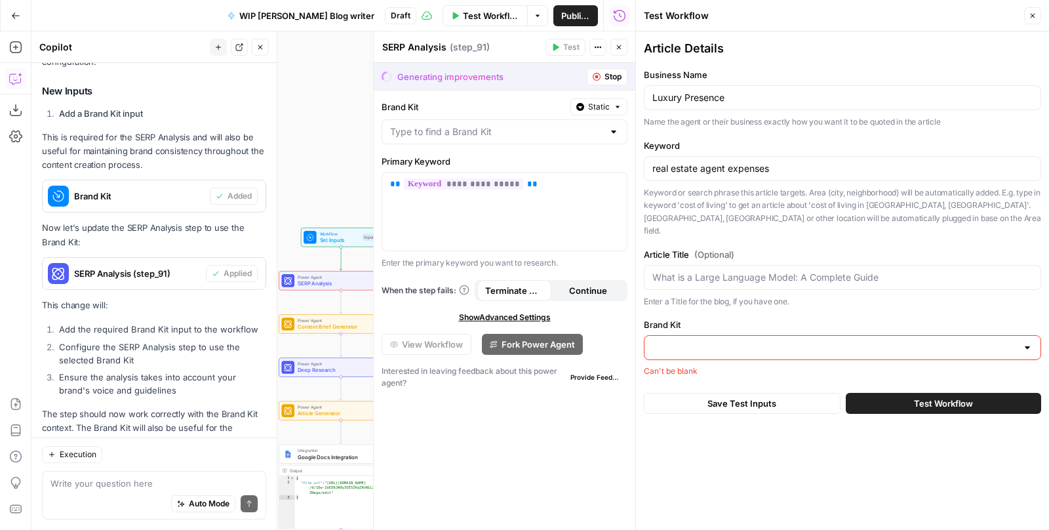
click at [826, 341] on input "Brand Kit" at bounding box center [834, 347] width 365 height 13
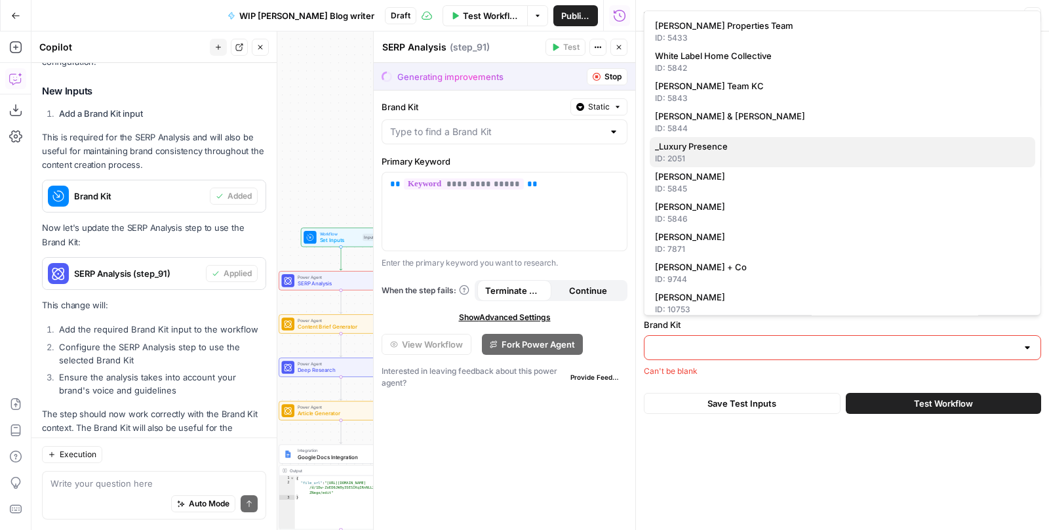
click at [702, 146] on span "_Luxury Presence" at bounding box center [840, 146] width 370 height 13
type input "_Luxury Presence"
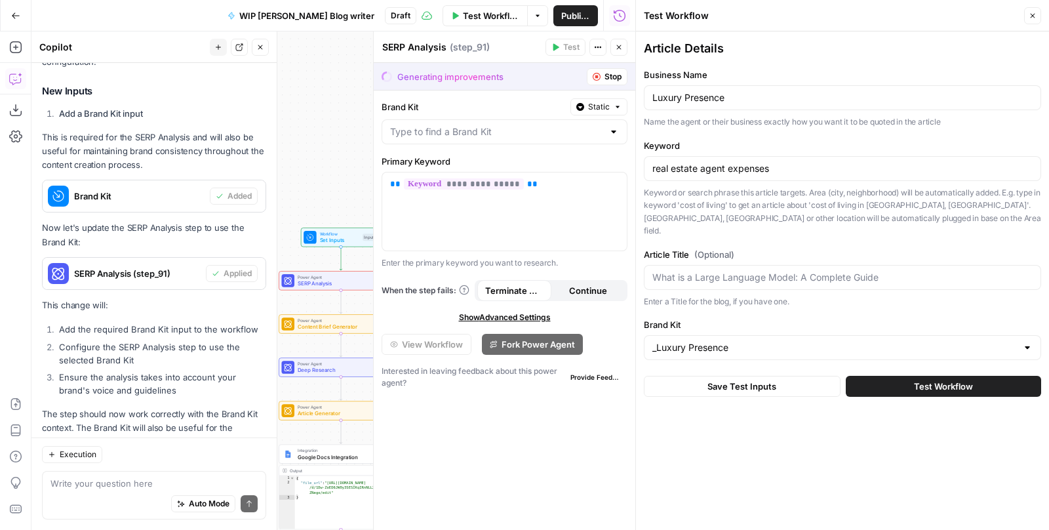
click at [935, 378] on button "Test Workflow" at bounding box center [943, 386] width 195 height 21
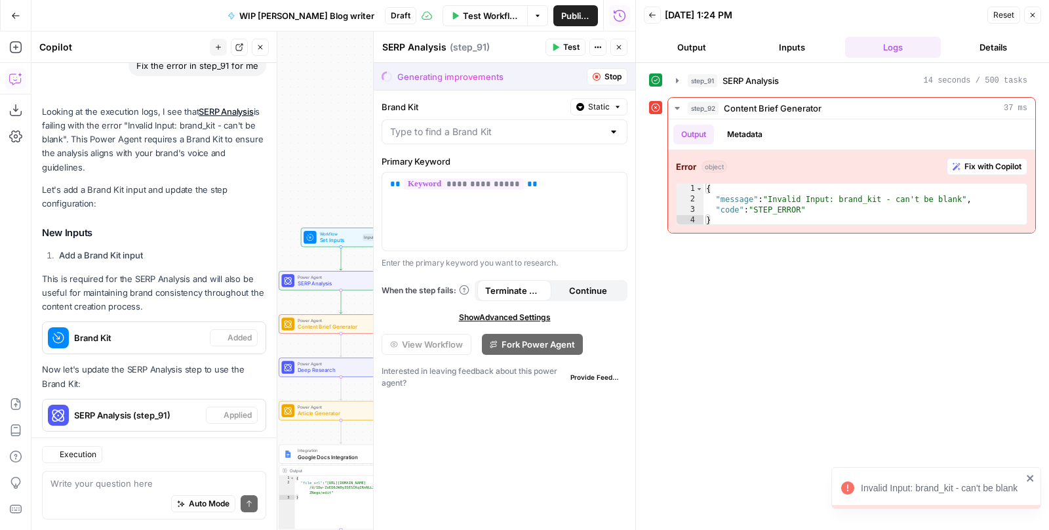
scroll to position [2653, 0]
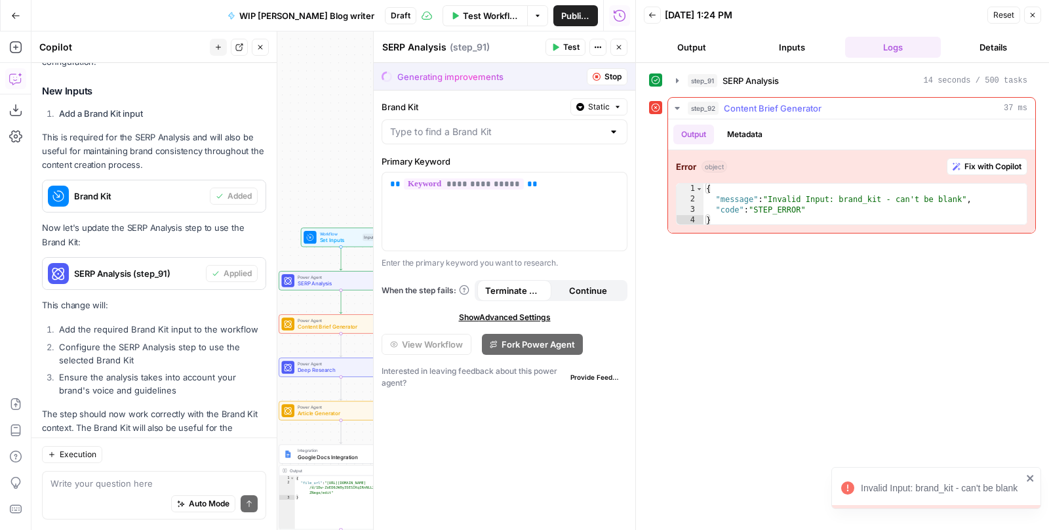
click at [989, 161] on span "Fix with Copilot" at bounding box center [993, 167] width 57 height 12
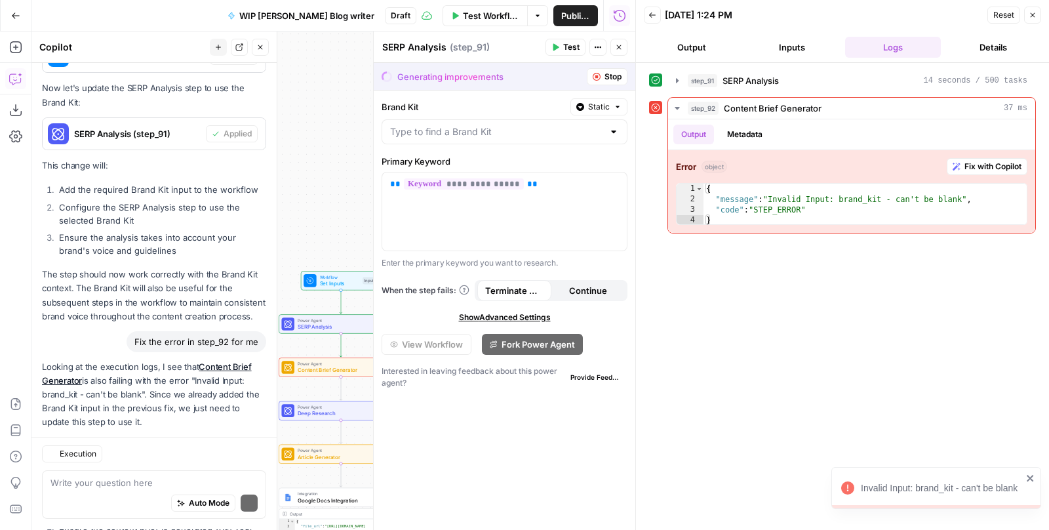
scroll to position [2945, 0]
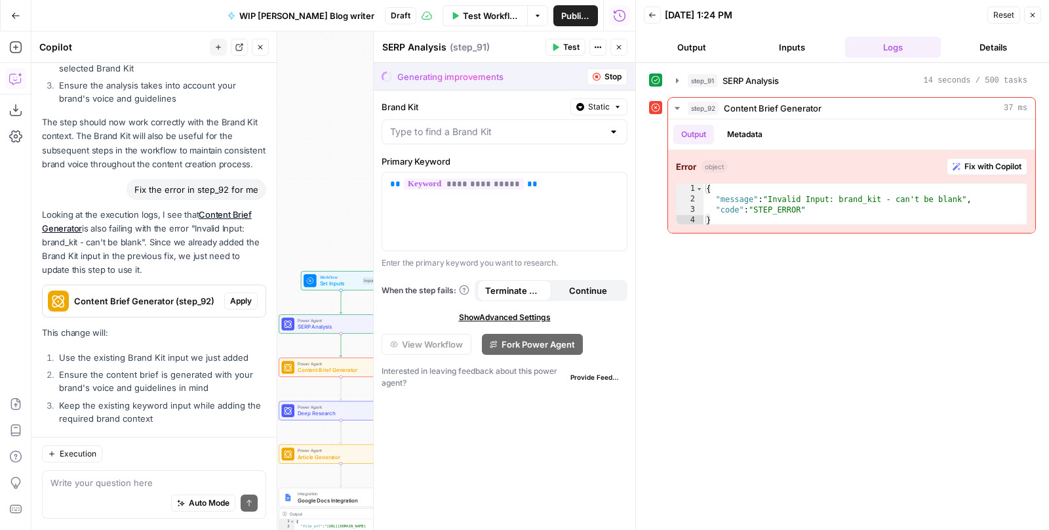
click at [234, 295] on span "Apply" at bounding box center [241, 301] width 22 height 12
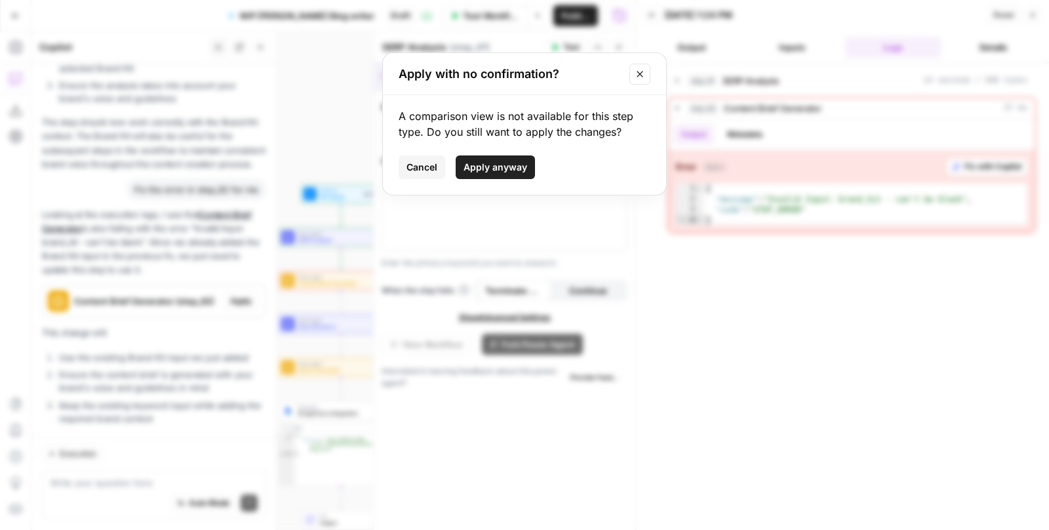
click at [500, 167] on span "Apply anyway" at bounding box center [496, 167] width 64 height 13
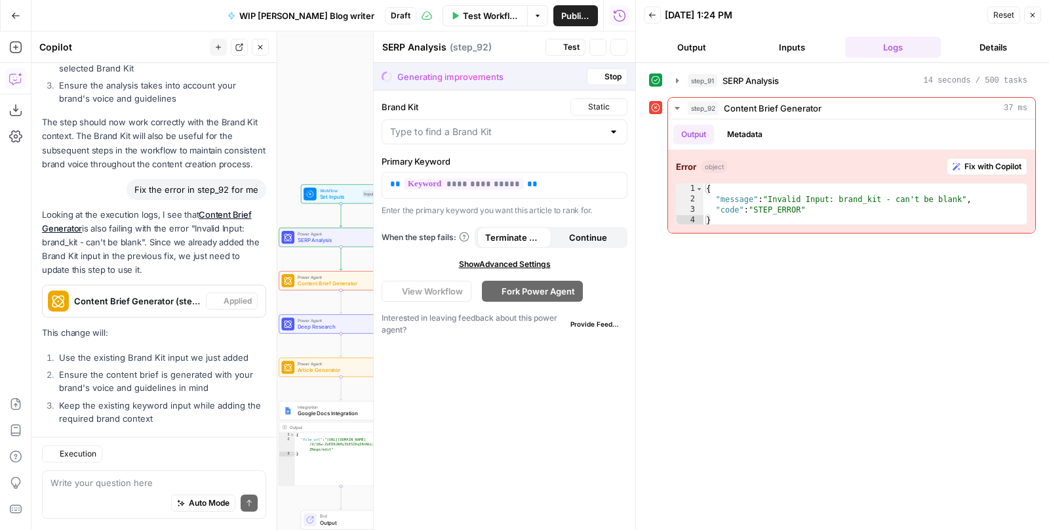
type textarea "Content Brief Generator"
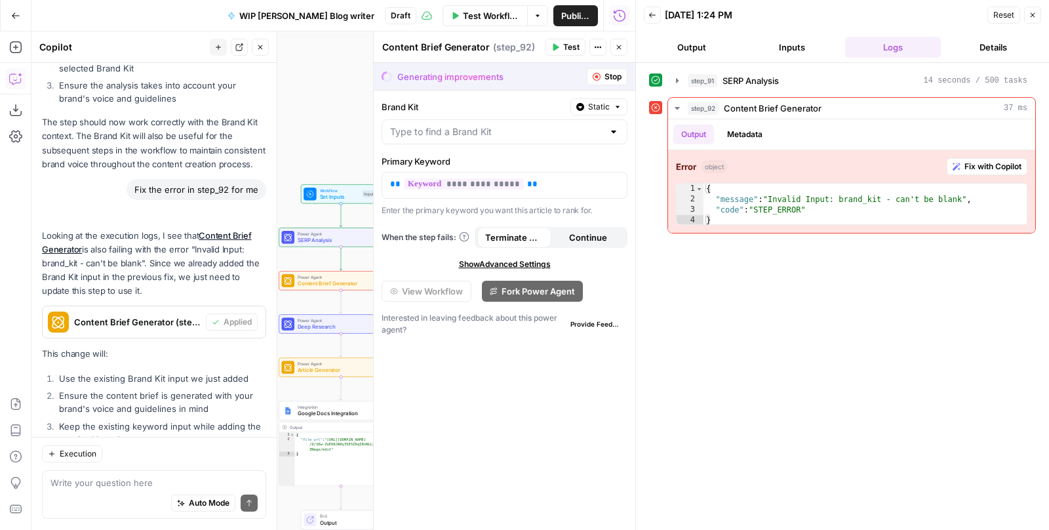
scroll to position [2966, 0]
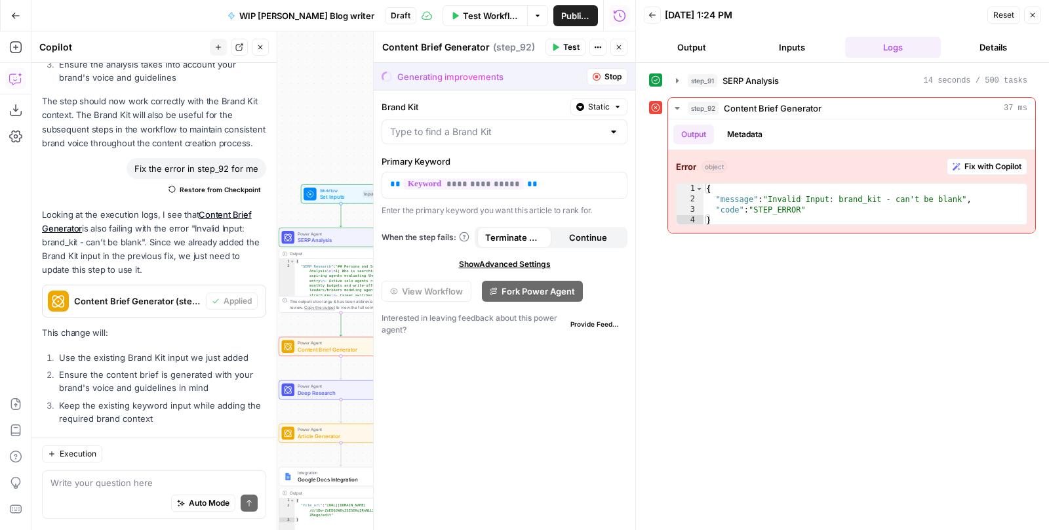
click at [488, 12] on span "Test Workflow" at bounding box center [491, 15] width 57 height 13
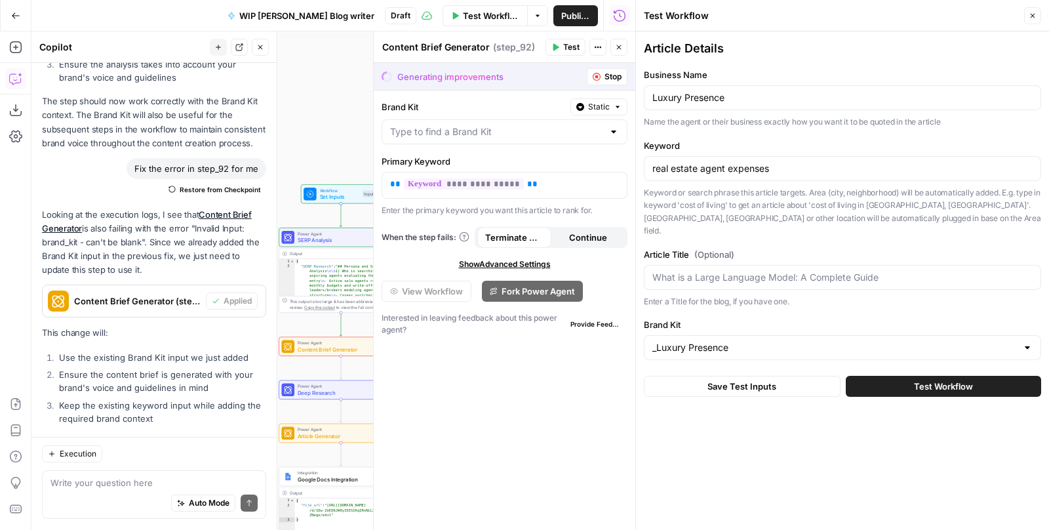
click at [912, 376] on button "Test Workflow" at bounding box center [943, 386] width 195 height 21
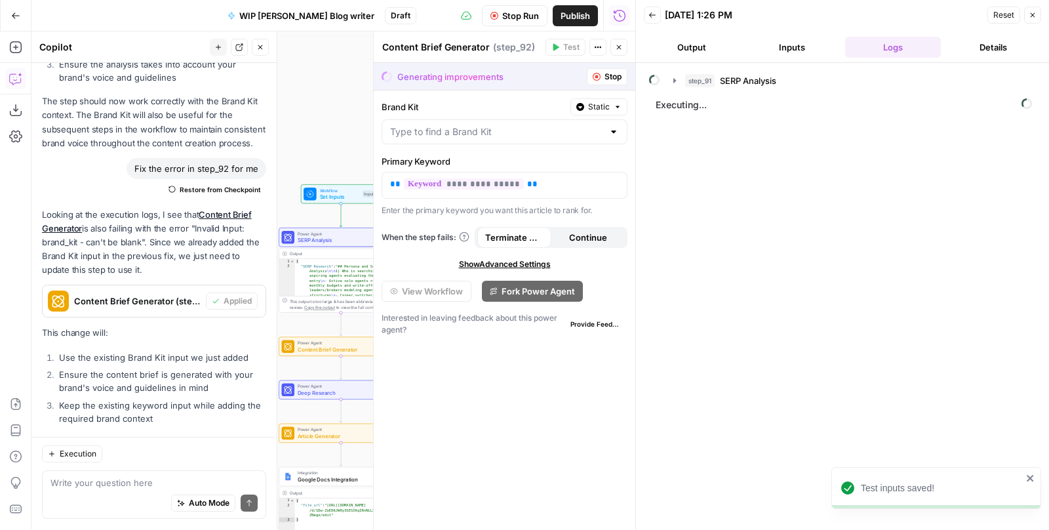
click at [620, 49] on icon "button" at bounding box center [619, 47] width 8 height 8
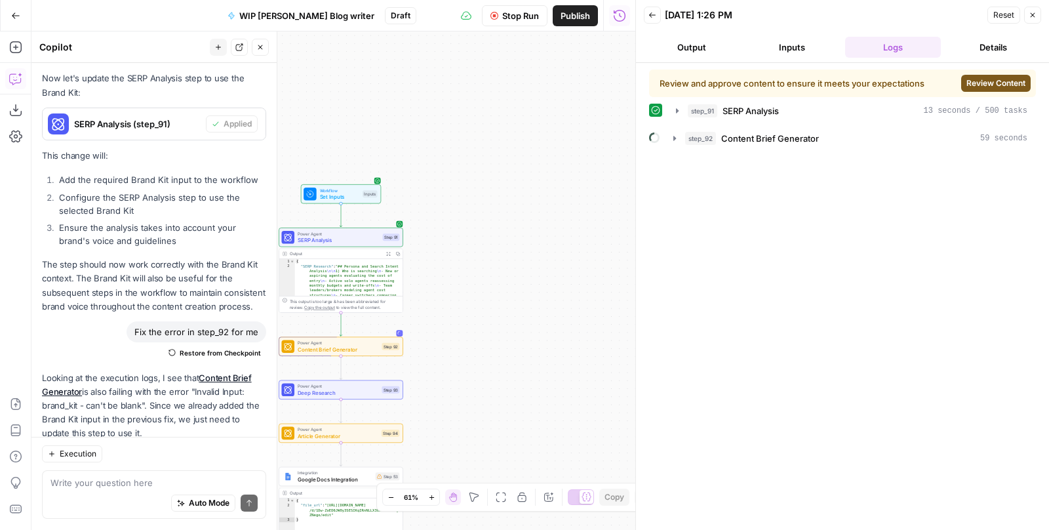
scroll to position [2966, 0]
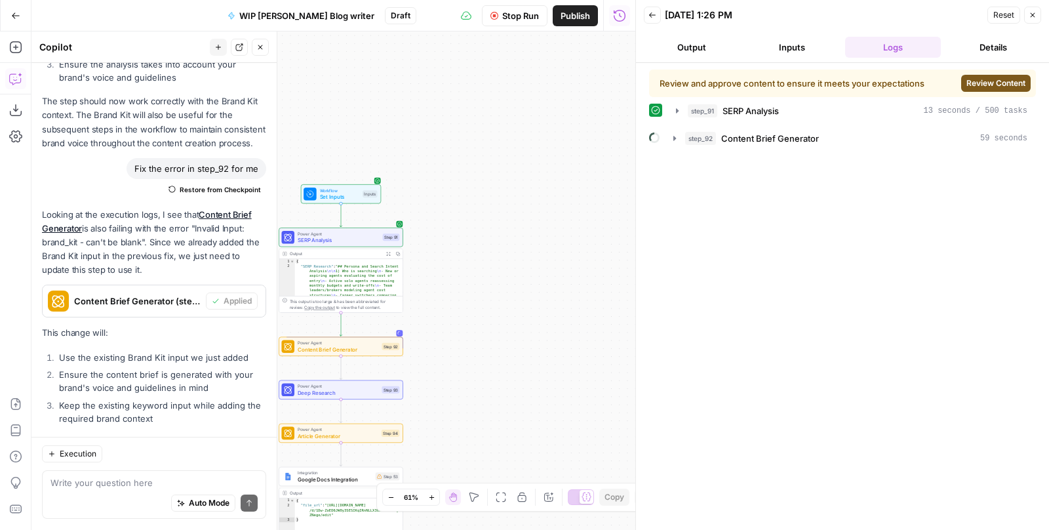
click at [974, 77] on span "Review Content" at bounding box center [996, 83] width 59 height 12
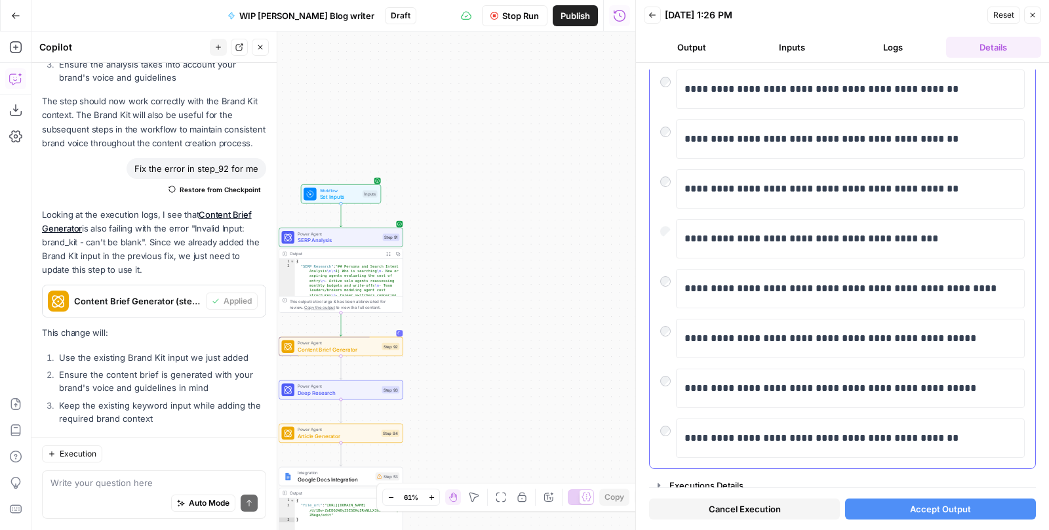
scroll to position [197, 0]
click at [911, 512] on span "Accept Output" at bounding box center [940, 508] width 61 height 13
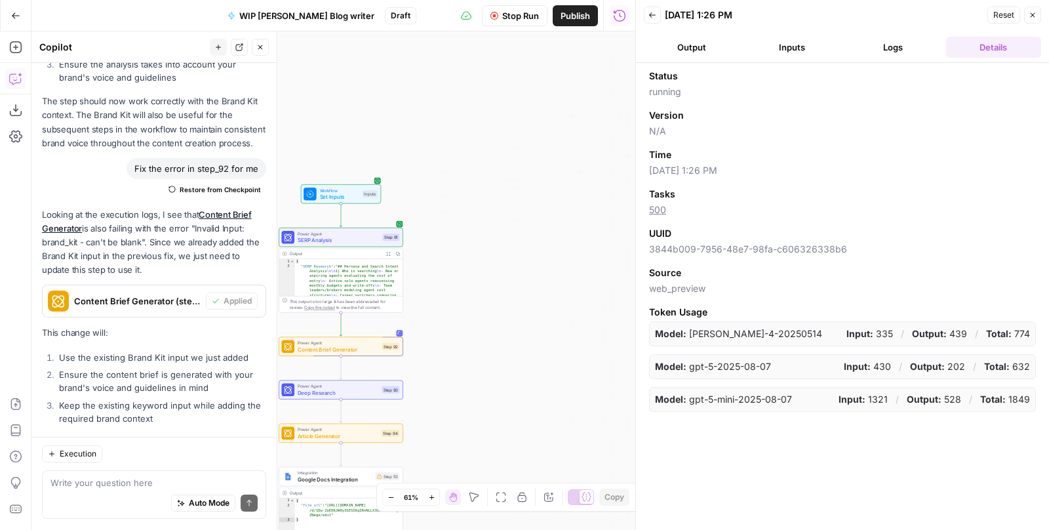
click at [896, 52] on button "Logs" at bounding box center [893, 47] width 96 height 21
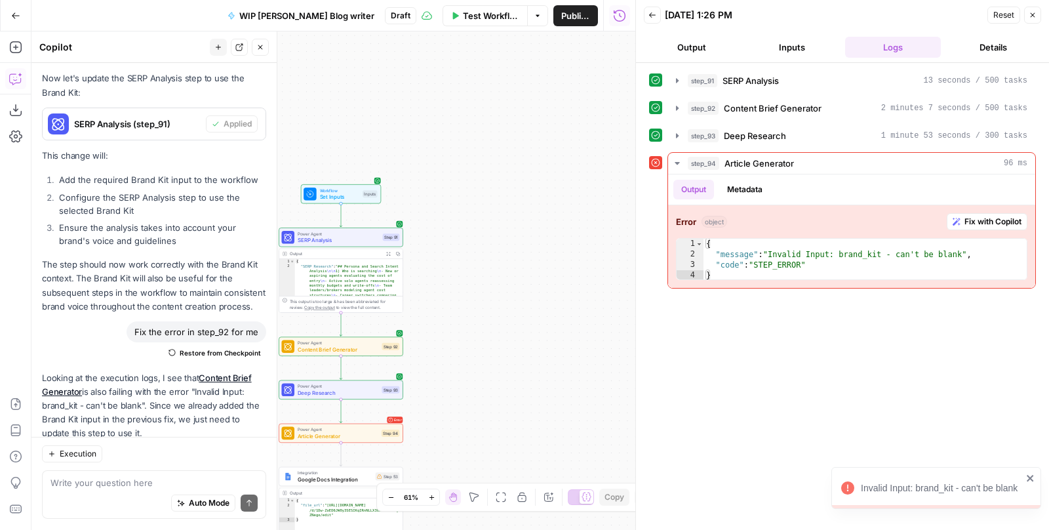
scroll to position [2966, 0]
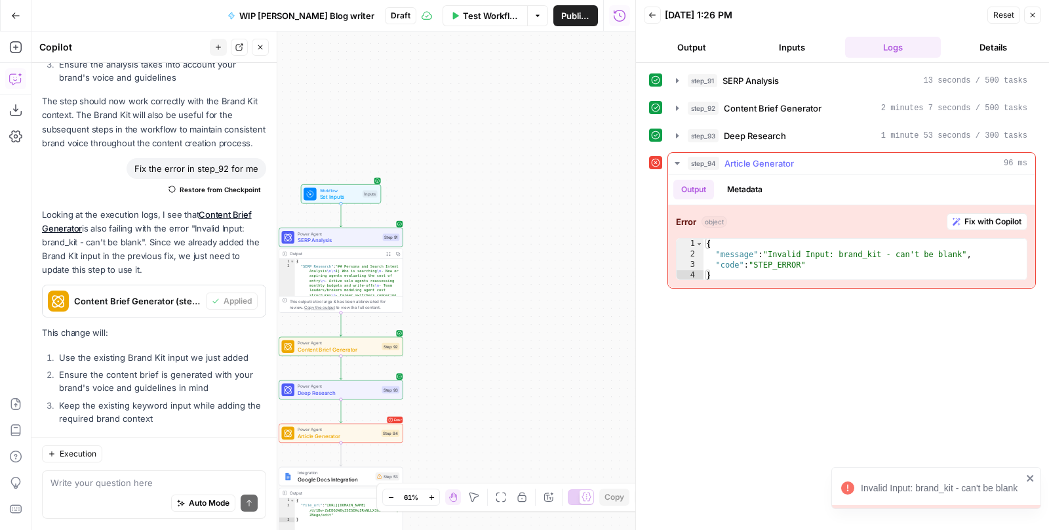
click at [997, 217] on span "Fix with Copilot" at bounding box center [993, 222] width 57 height 12
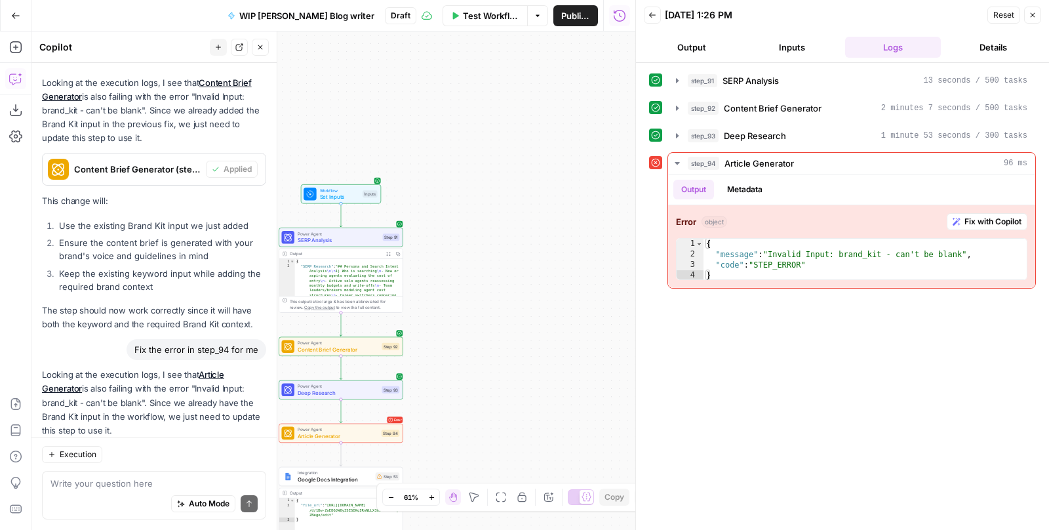
scroll to position [3271, 0]
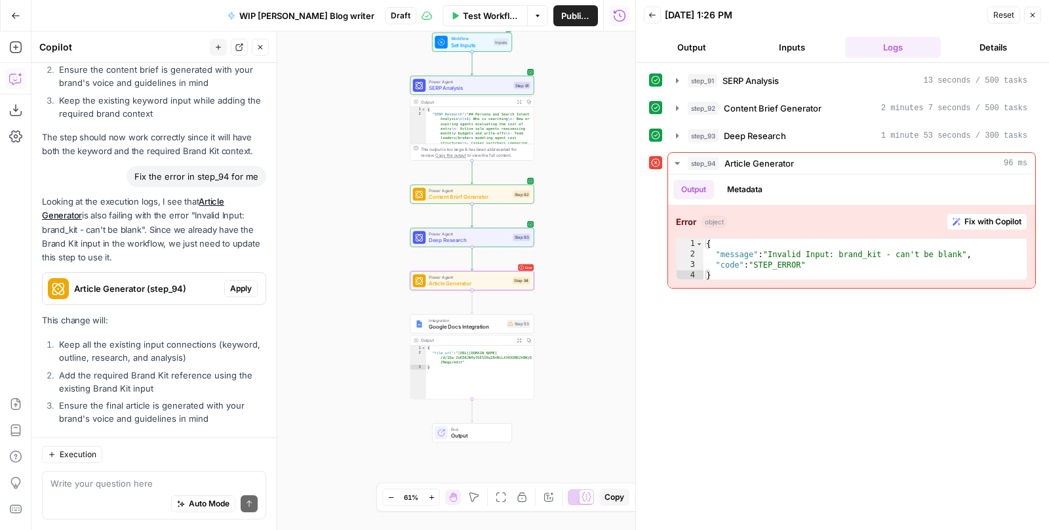
click at [237, 280] on button "Apply" at bounding box center [240, 288] width 33 height 17
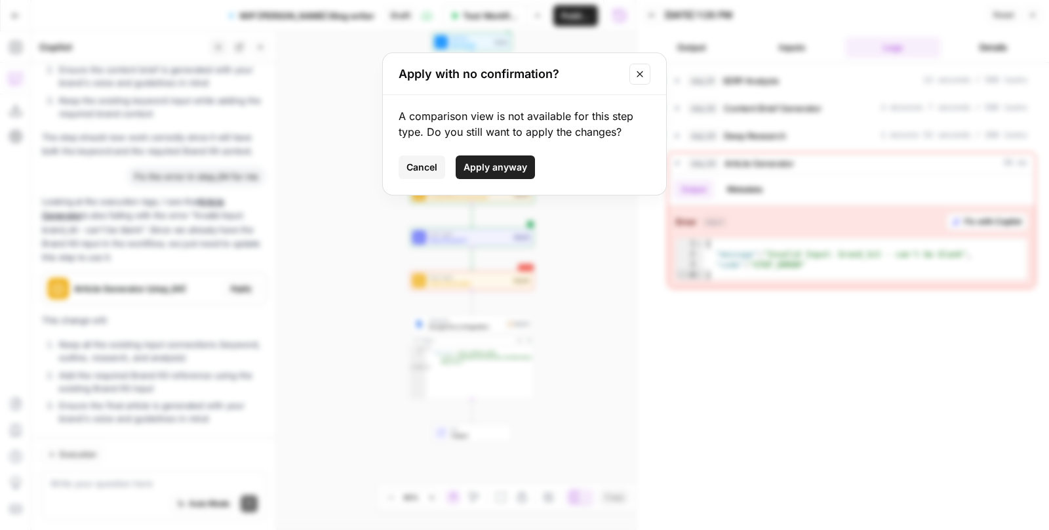
click at [487, 171] on span "Apply anyway" at bounding box center [496, 167] width 64 height 13
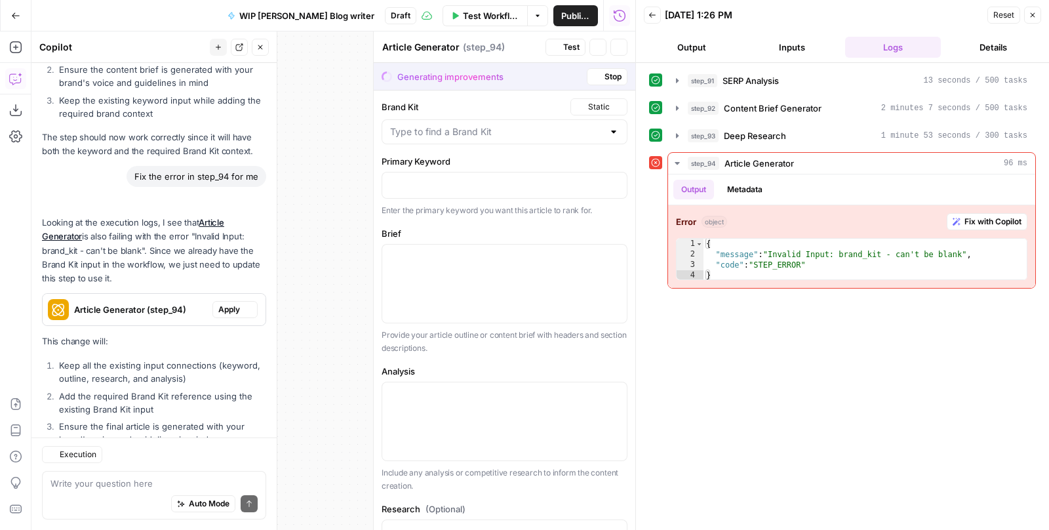
scroll to position [3292, 0]
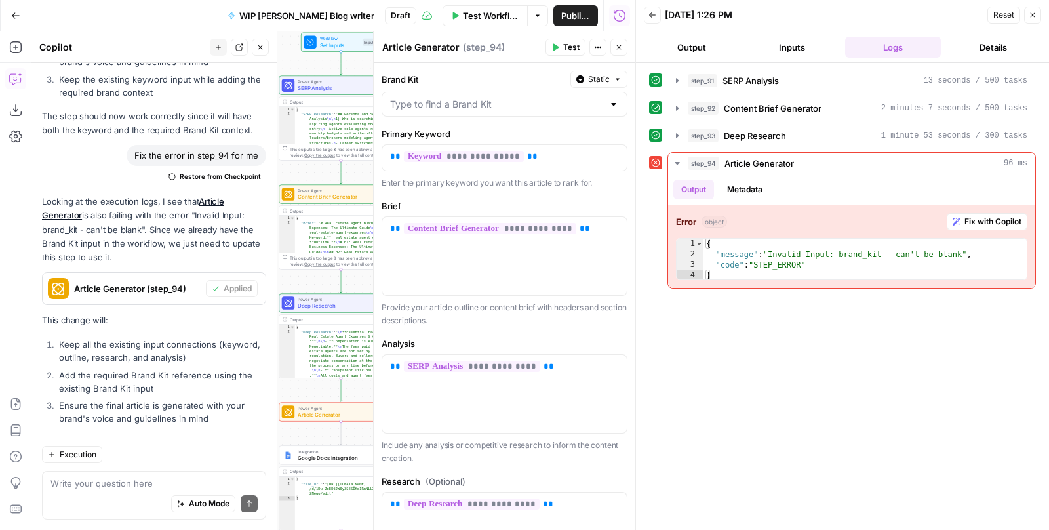
click at [570, 41] on span "Test" at bounding box center [571, 47] width 16 height 12
